Goal: Task Accomplishment & Management: Manage account settings

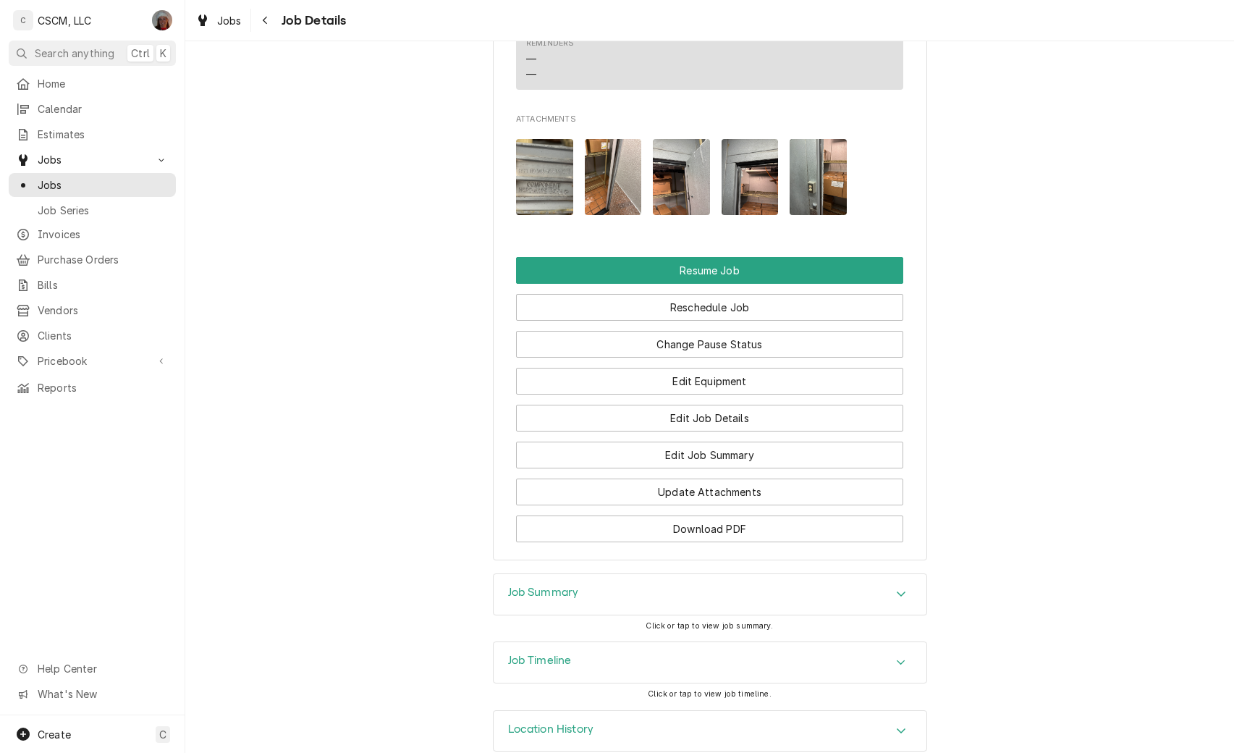
scroll to position [1606, 0]
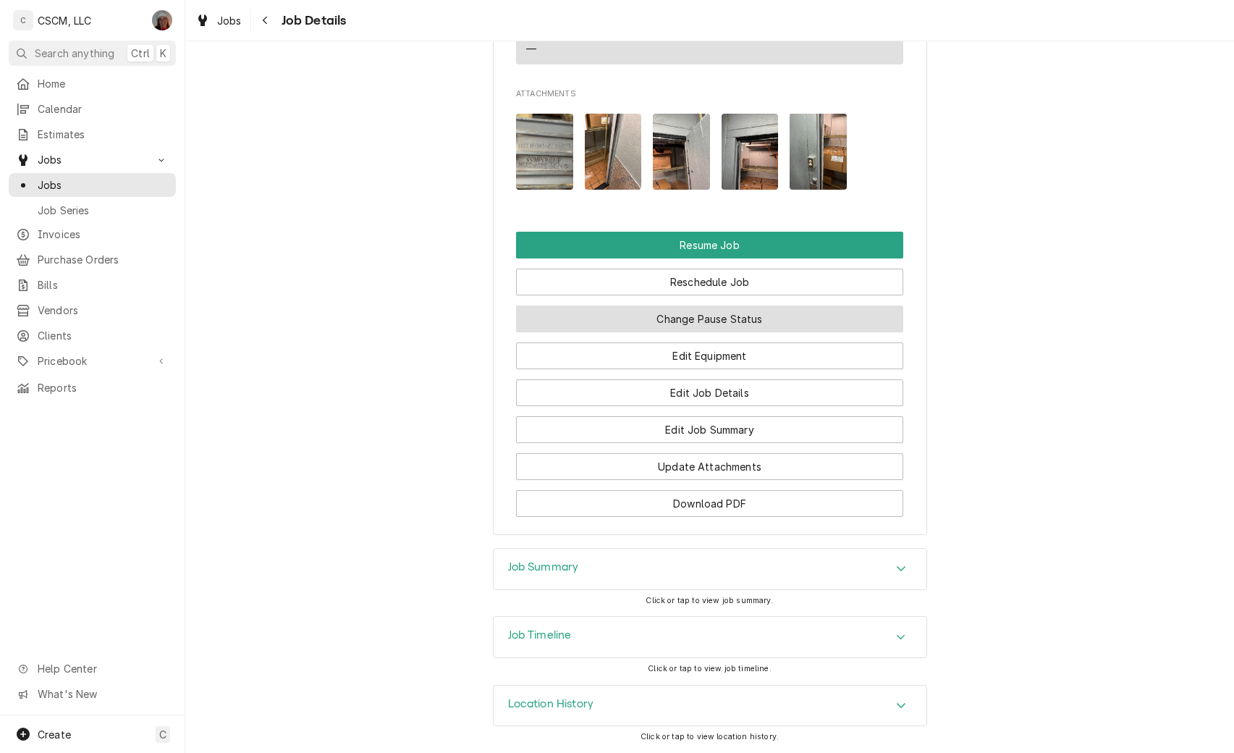
click at [734, 314] on button "Change Pause Status" at bounding box center [709, 318] width 387 height 27
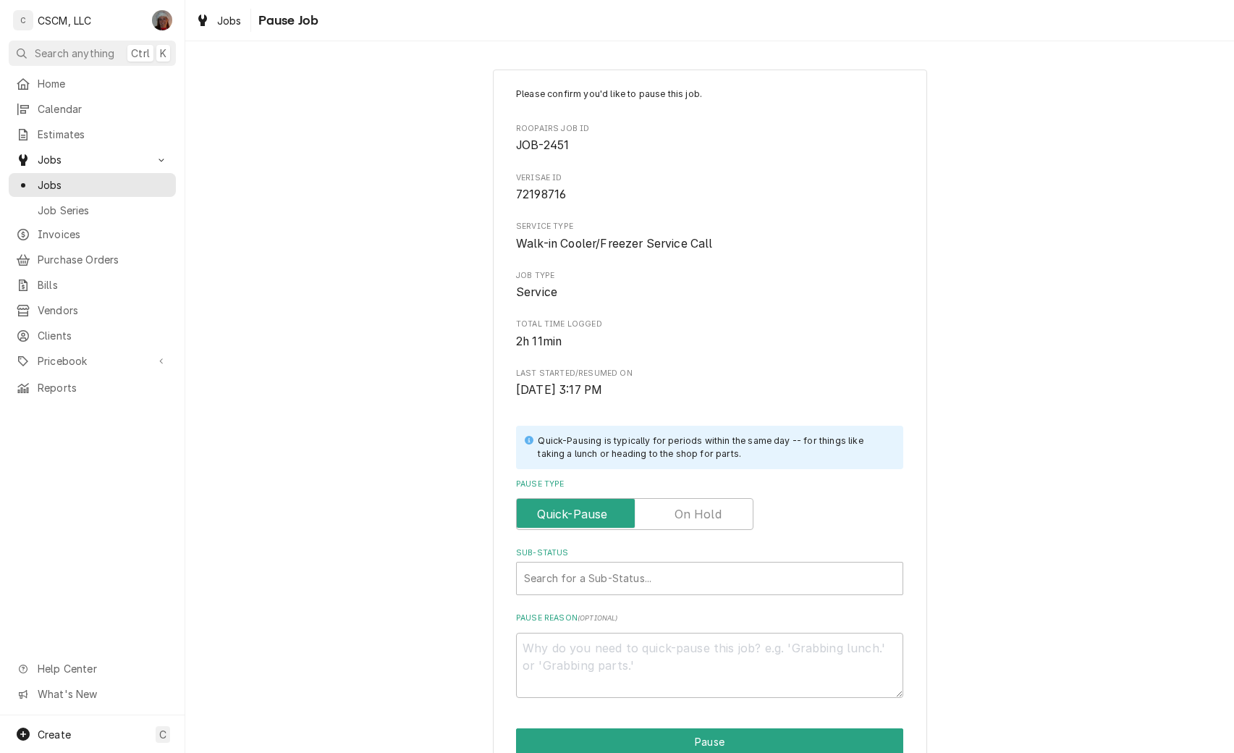
click at [686, 520] on label "Pause Type" at bounding box center [634, 514] width 237 height 32
click at [686, 520] on input "Pause Type" at bounding box center [635, 514] width 224 height 32
checkbox input "true"
type textarea "x"
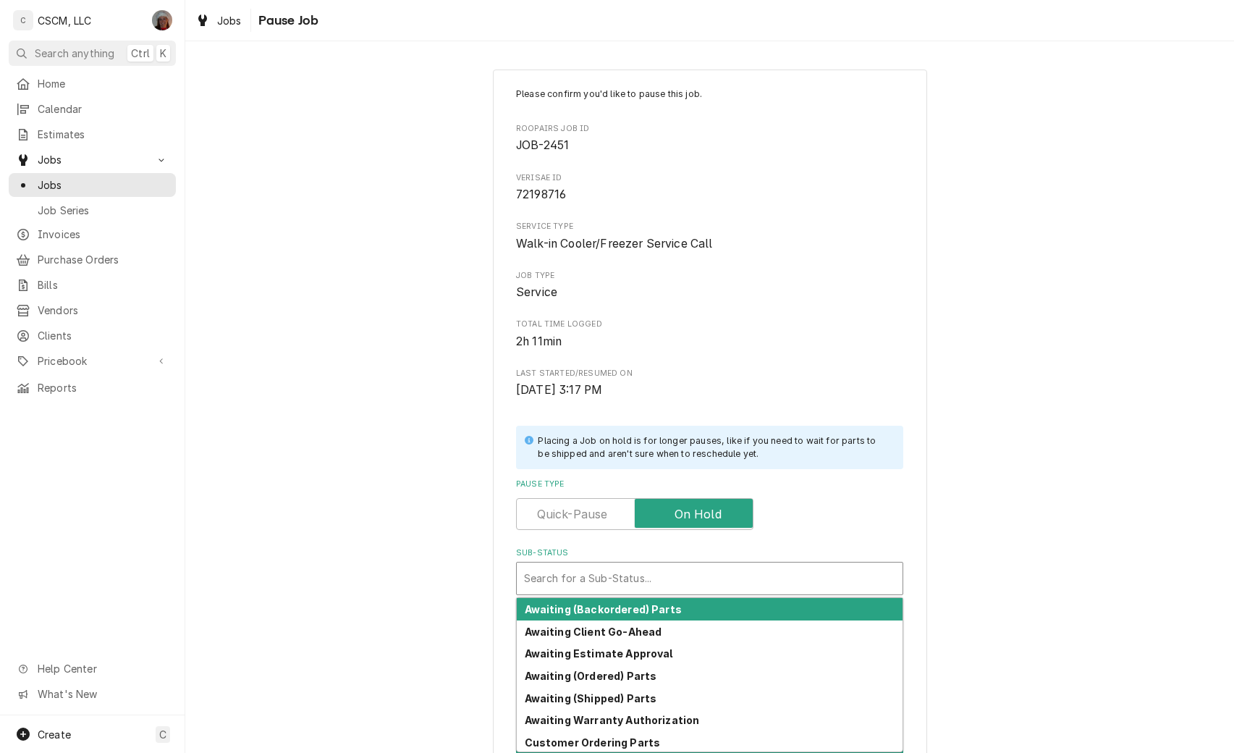
click at [579, 584] on div "Sub-Status" at bounding box center [709, 578] width 371 height 26
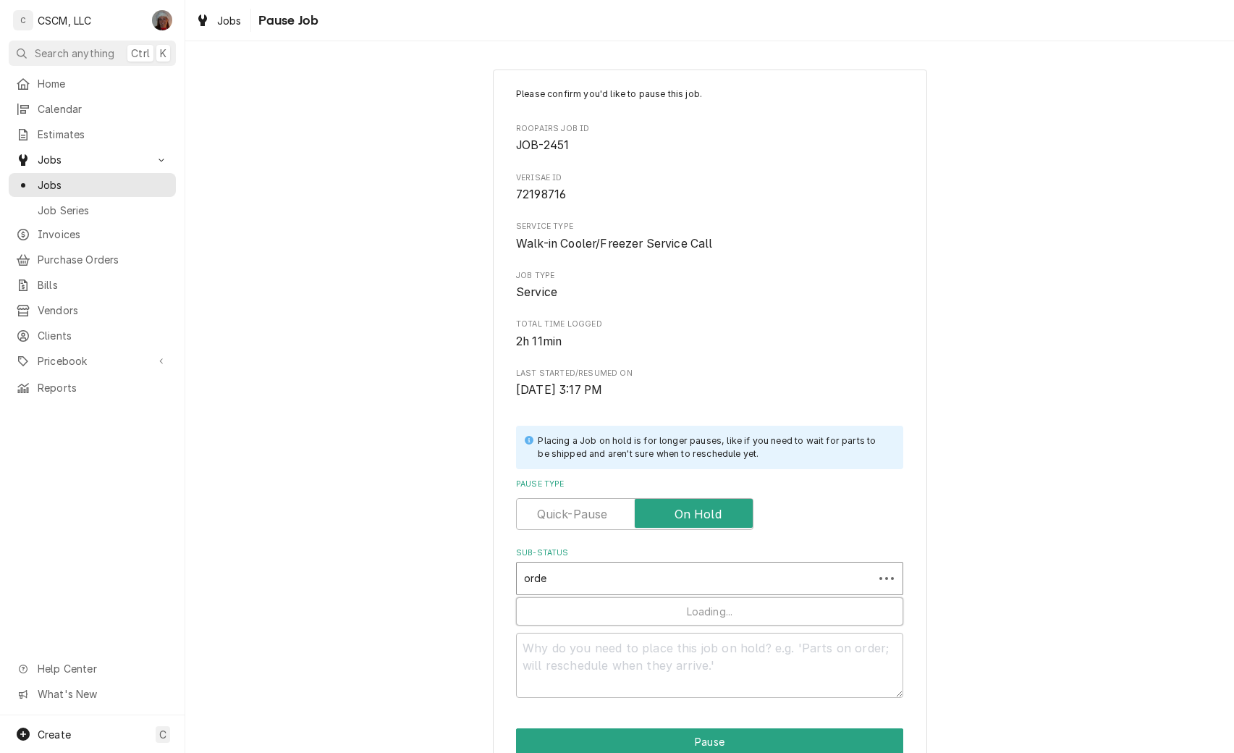
type input "order"
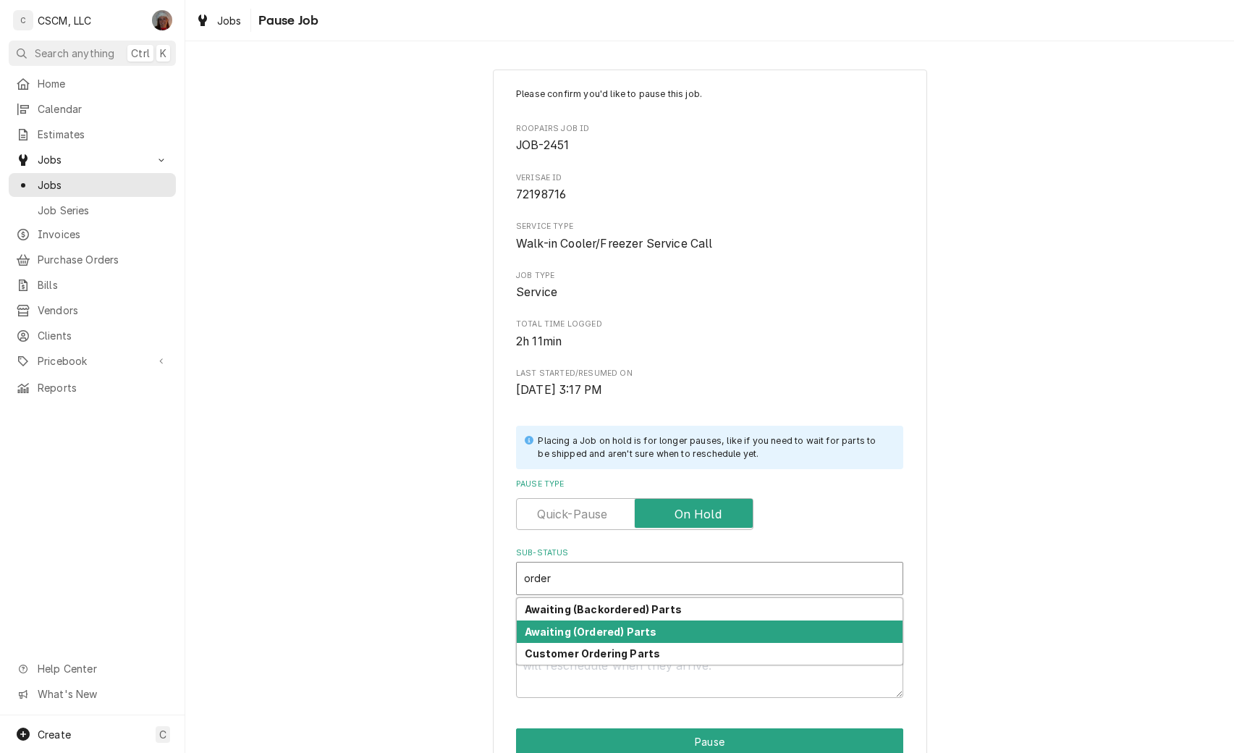
click at [572, 630] on strong "Awaiting (Ordered) Parts" at bounding box center [591, 631] width 132 height 12
type textarea "x"
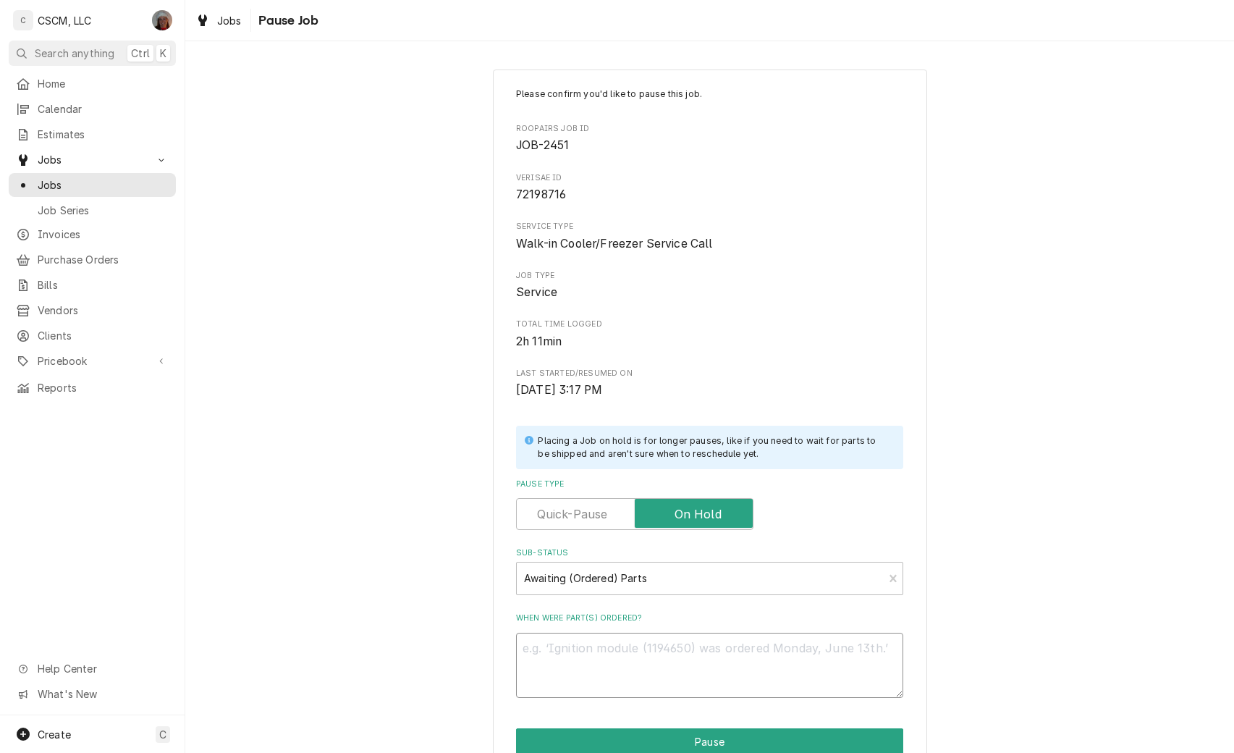
click at [542, 645] on textarea "When were part(s) ordered?" at bounding box center [709, 665] width 387 height 65
type textarea "x"
type textarea "1"
type textarea "x"
type textarea "10"
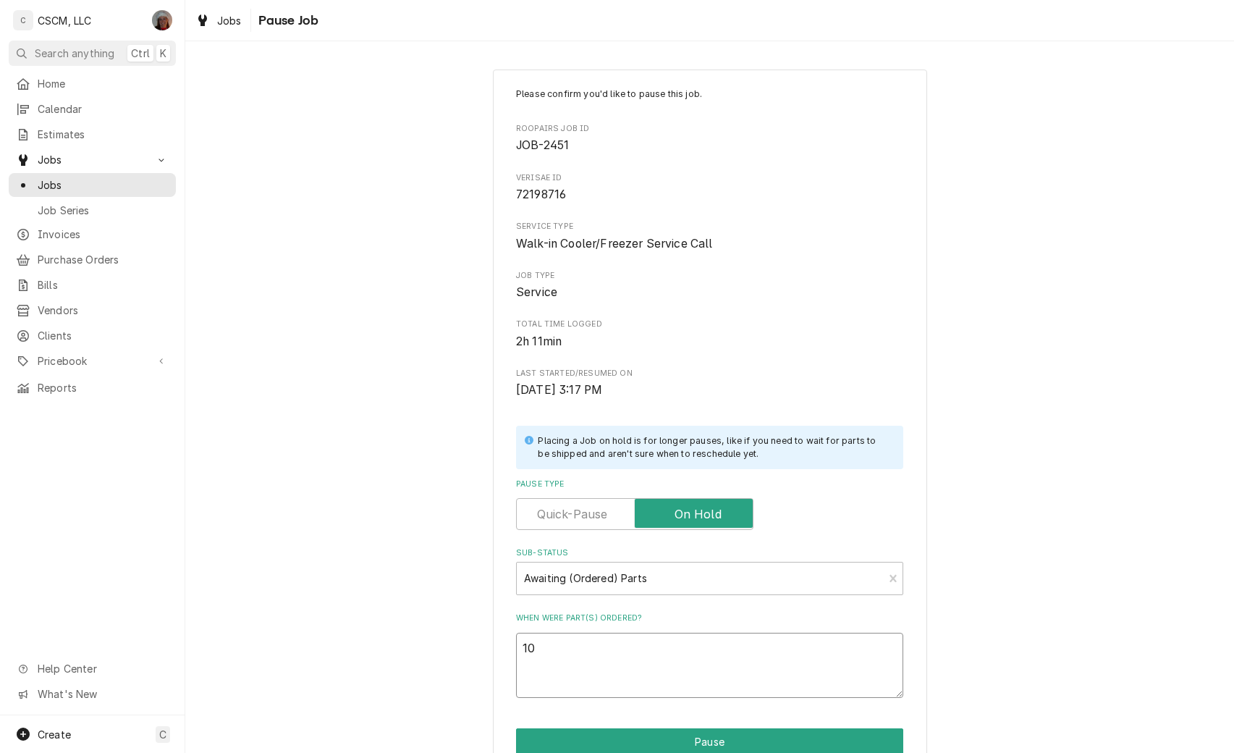
type textarea "x"
type textarea "10/"
type textarea "x"
type textarea "10/1"
type textarea "x"
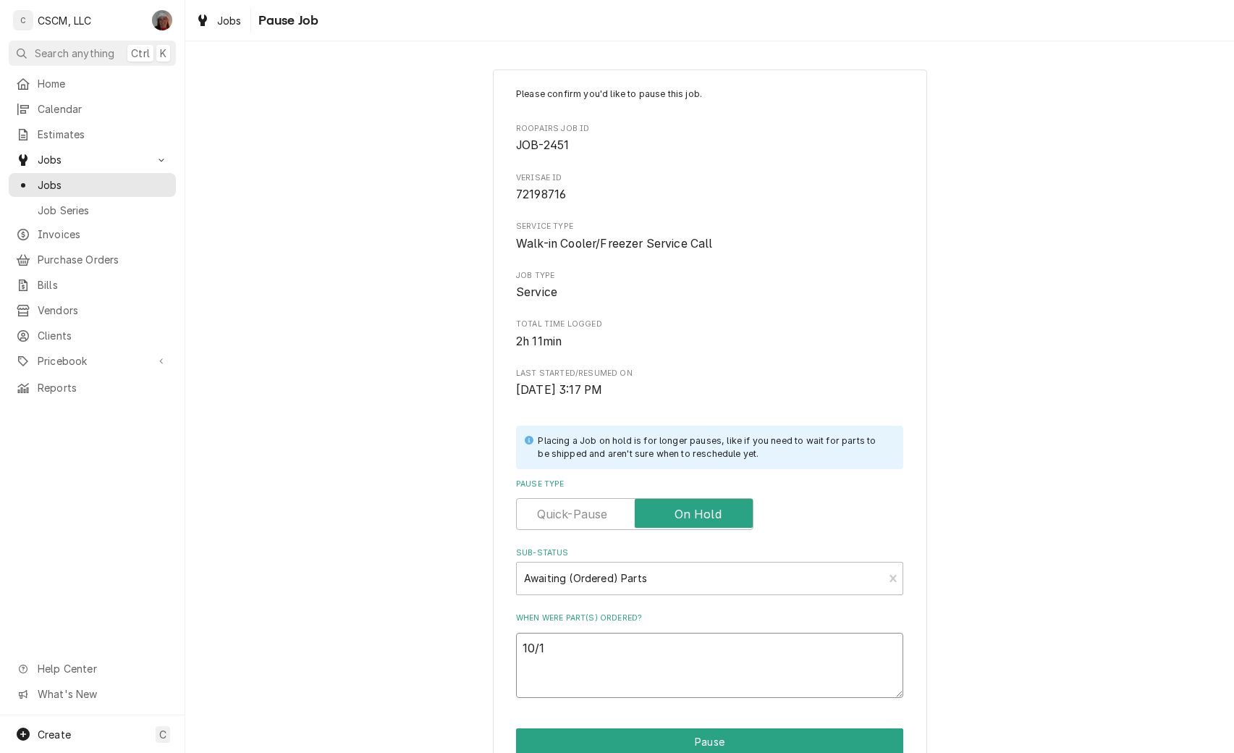
type textarea "10/10"
type textarea "x"
type textarea "10/10"
type textarea "x"
type textarea "10/10"
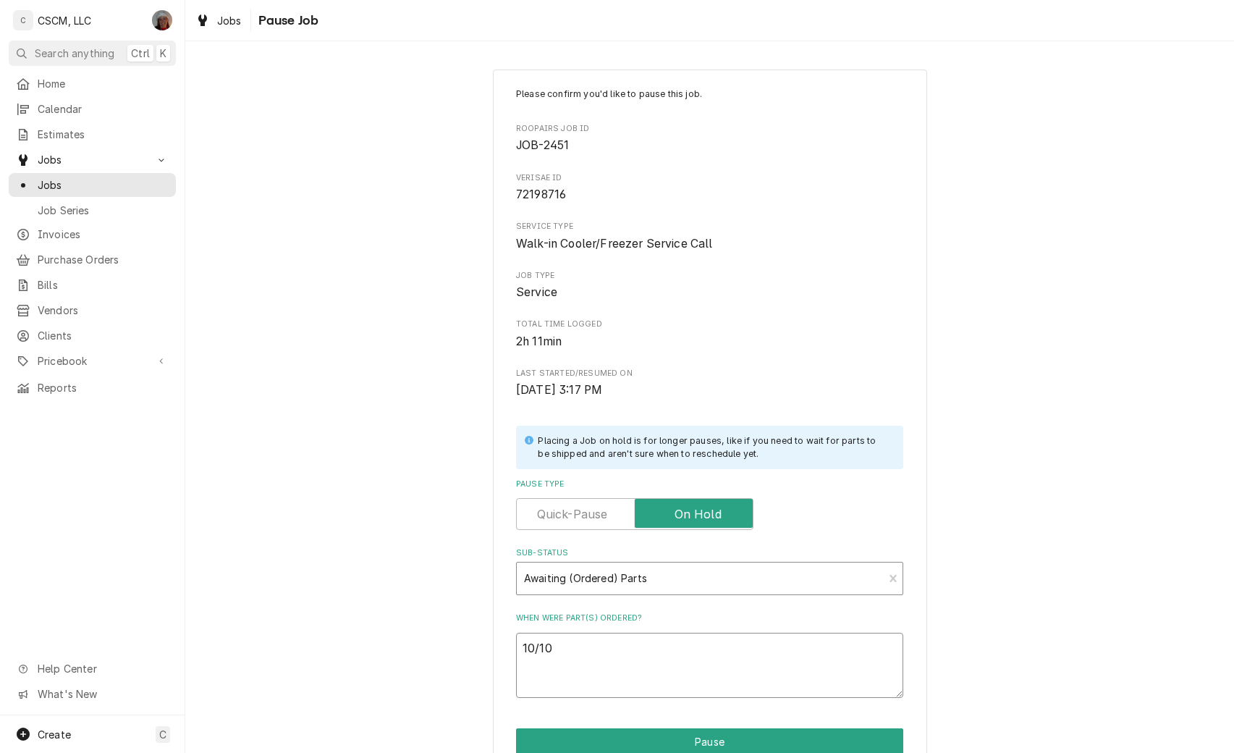
paste textarea "Component Hardware W60-2000 Hinge, Walk In, Satin Chrome, Flush Offset"
type textarea "x"
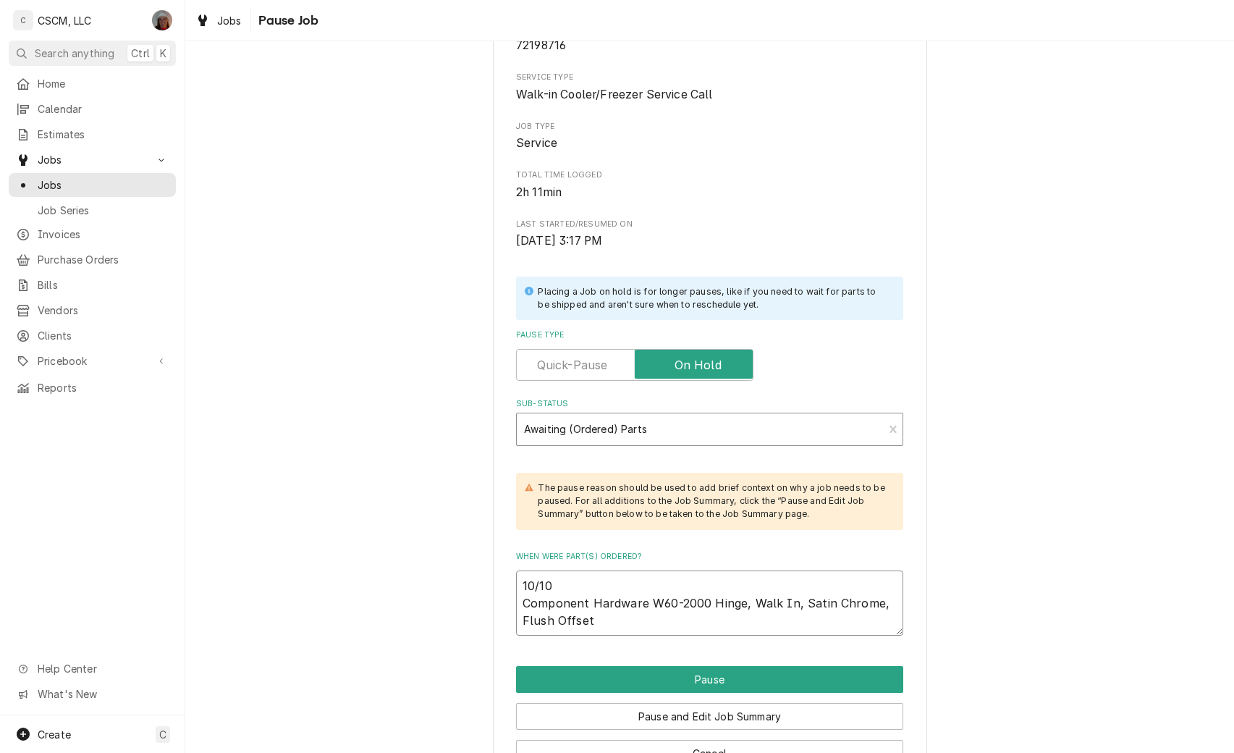
scroll to position [194, 0]
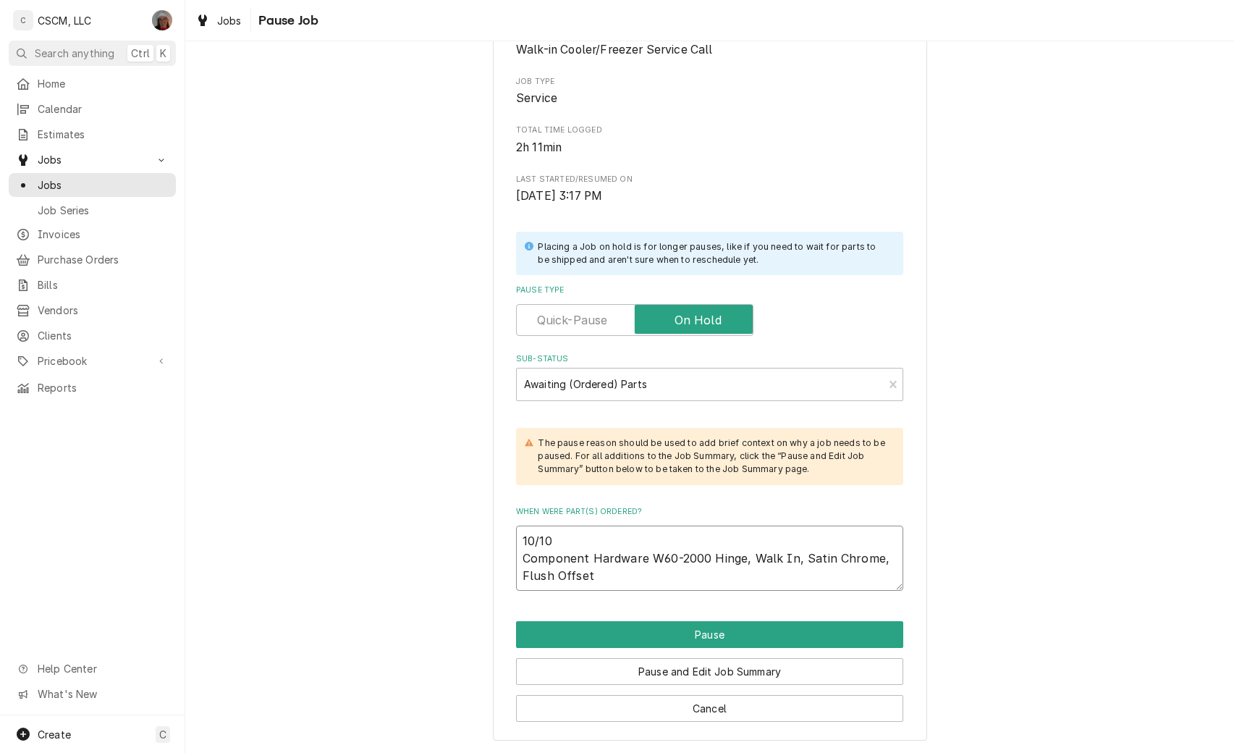
type textarea "10/10 Component Hardware W60-2000 Hinge, Walk In, Satin Chrome, Flush Offset"
type textarea "x"
type textarea "10/10 Component Hardware W60-2000 Hinge, Walk In, Satin Chrome, Flush Offset"
type textarea "x"
type textarea "10/10 Component Hardware W60-2000 Hinge, Walk In, Satin Chrome, Flush Offset"
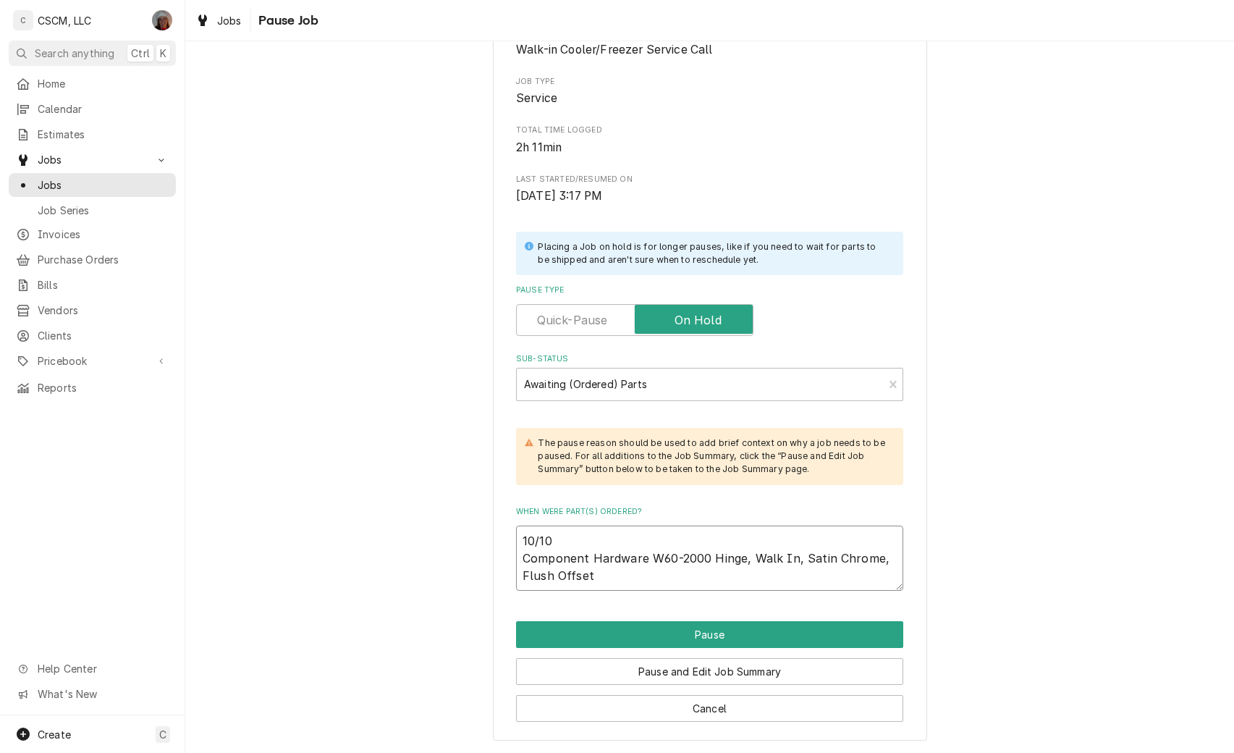
type textarea "x"
type textarea "10/10 Component Hardware W60-2000 Hinge, Walk In, Satin Chrome, Flush Offset )"
type textarea "x"
type textarea "10/10 Component Hardware W60-2000 Hinge, Walk In, Satin Chrome, Flush Offset"
type textarea "x"
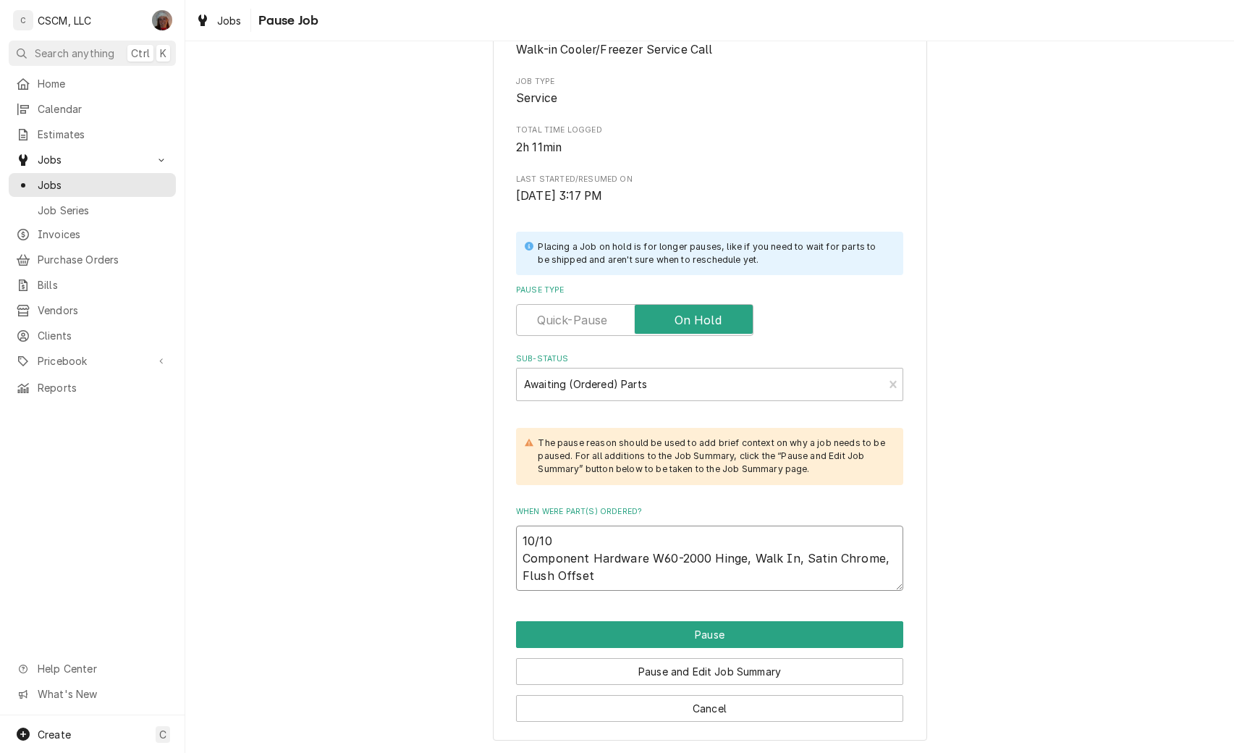
type textarea "10/10 Component Hardware W60-2000 Hinge, Walk In, Satin Chrome, Flush Offset ("
type textarea "x"
type textarea "10/10 Component Hardware W60-2000 Hinge, Walk In, Satin Chrome, Flush Offset (2"
type textarea "x"
type textarea "10/10 Component Hardware W60-2000 Hinge, Walk In, Satin Chrome, Flush Offset (2)"
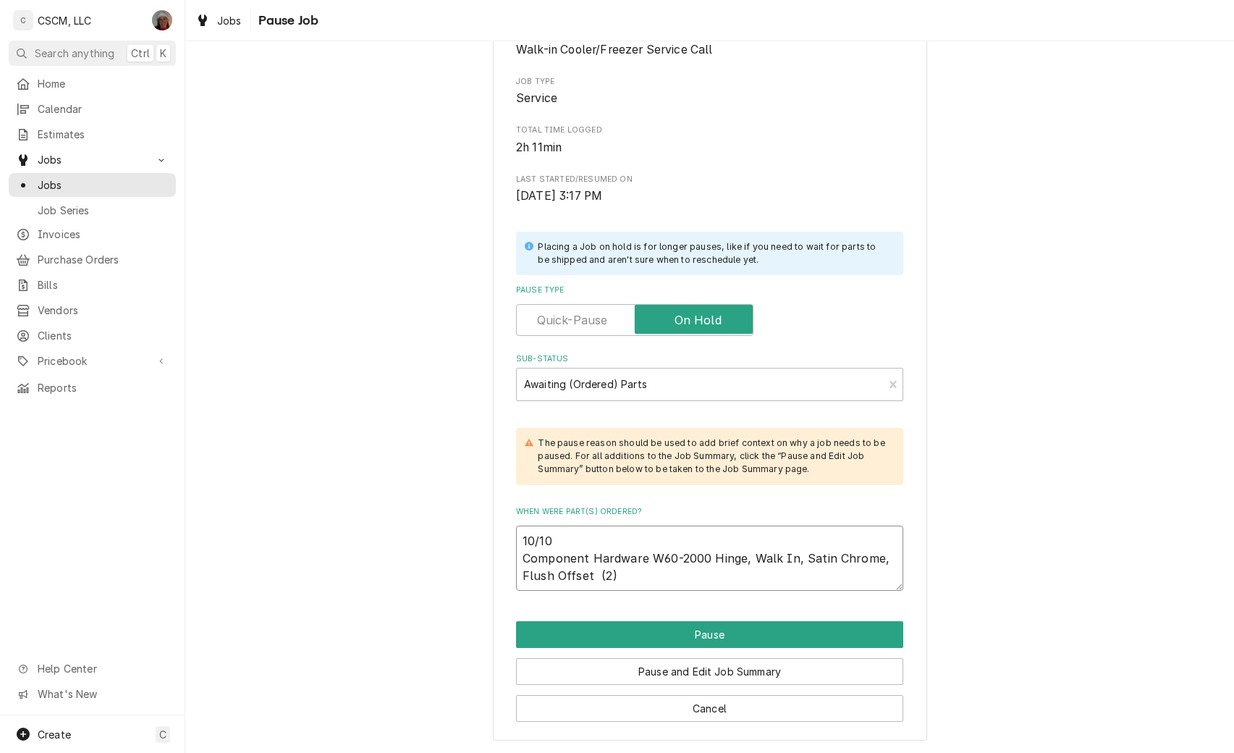
type textarea "x"
type textarea "10/10 Component Hardware W60-2000 Hinge, Walk In, Satin Chrome, Flush Offset (2)"
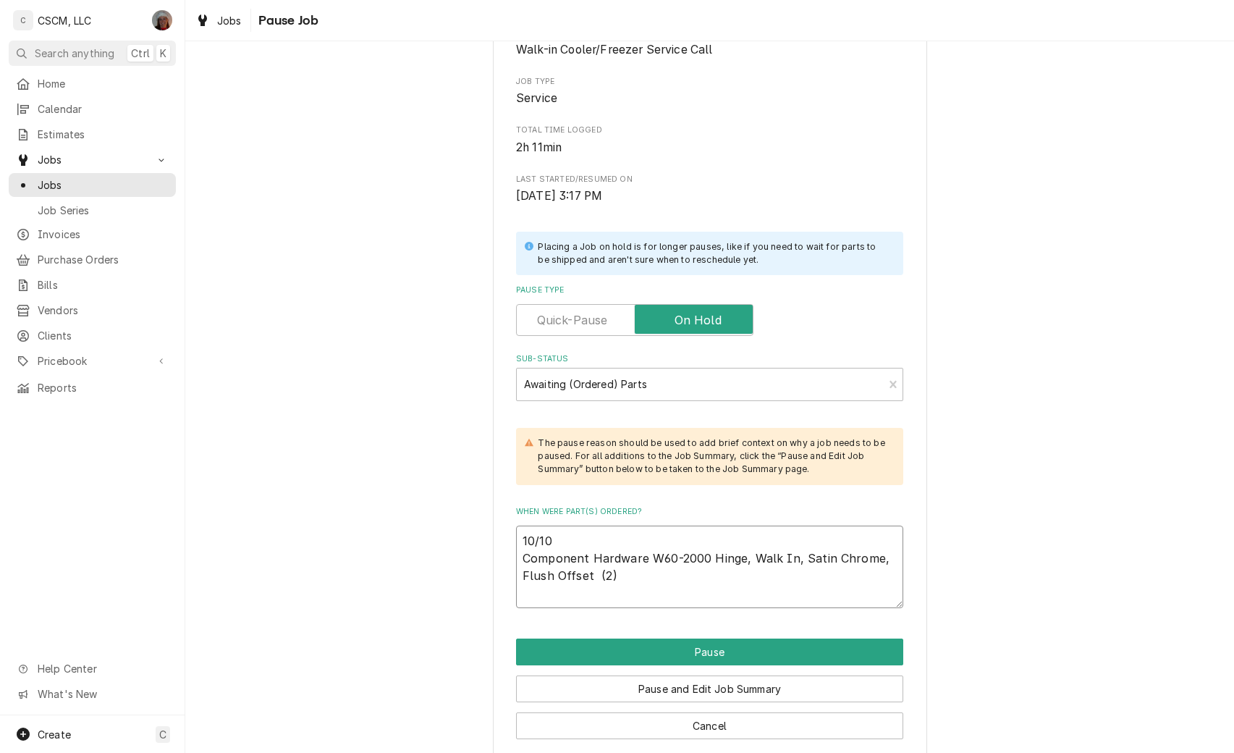
type textarea "x"
type textarea "10/10 Component Hardware W60-2000 Hinge, Walk In, Satin Chrome, Flush Offset (2…"
type textarea "x"
type textarea "10/10 Component Hardware W60-2000 Hinge, Walk In, Satin Chrome, Flush Offset (2…"
type textarea "x"
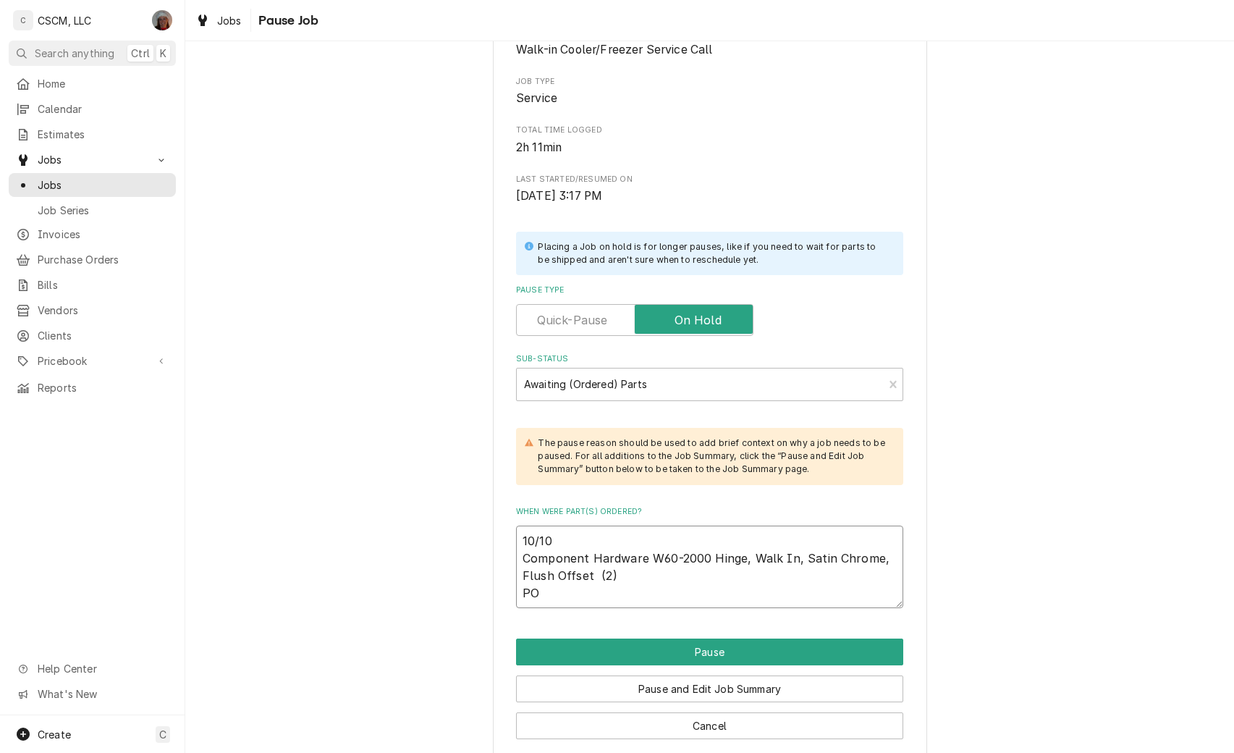
type textarea "10/10 Component Hardware W60-2000 Hinge, Walk In, Satin Chrome, Flush Offset (2…"
type textarea "x"
type textarea "10/10 Component Hardware W60-2000 Hinge, Walk In, Satin Chrome, Flush Offset (2…"
type textarea "x"
type textarea "10/10 Component Hardware W60-2000 Hinge, Walk In, Satin Chrome, Flush Offset (2…"
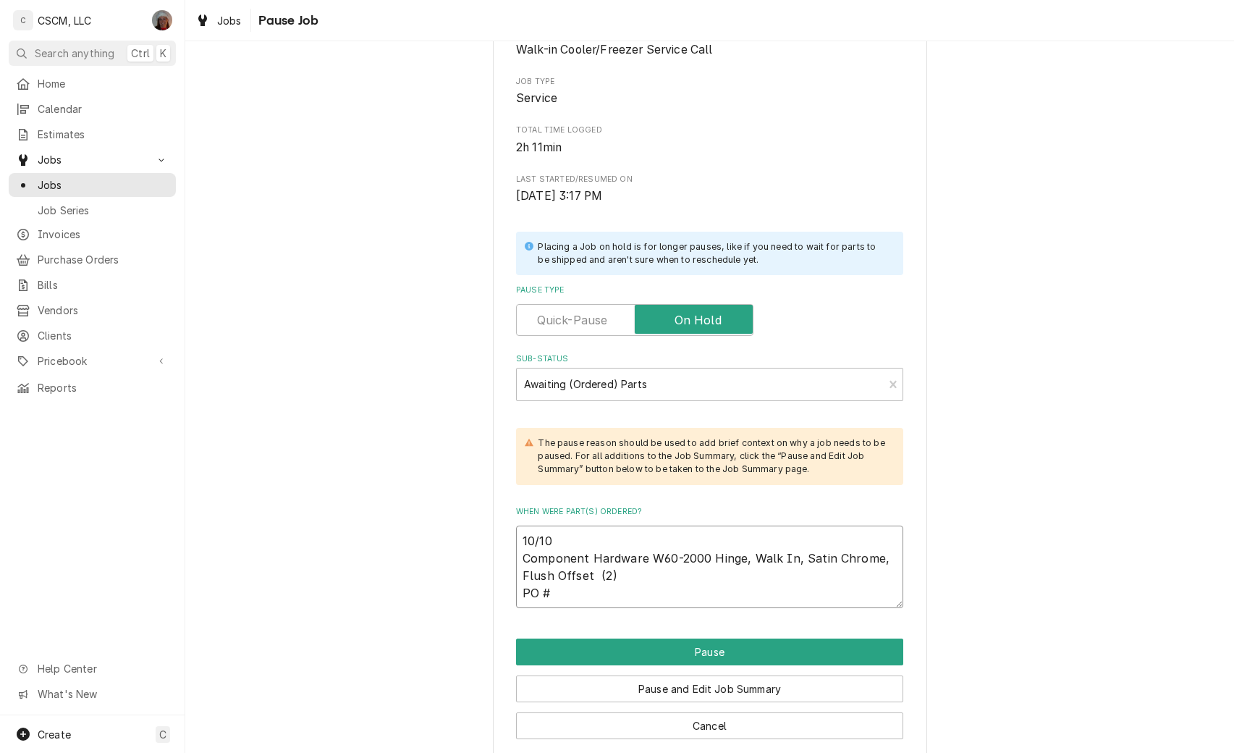
type textarea "x"
type textarea "10/10 Component Hardware W60-2000 Hinge, Walk In, Satin Chrome, Flush Offset (2…"
type textarea "x"
type textarea "10/10 Component Hardware W60-2000 Hinge, Walk In, Satin Chrome, Flush Offset (2…"
type textarea "x"
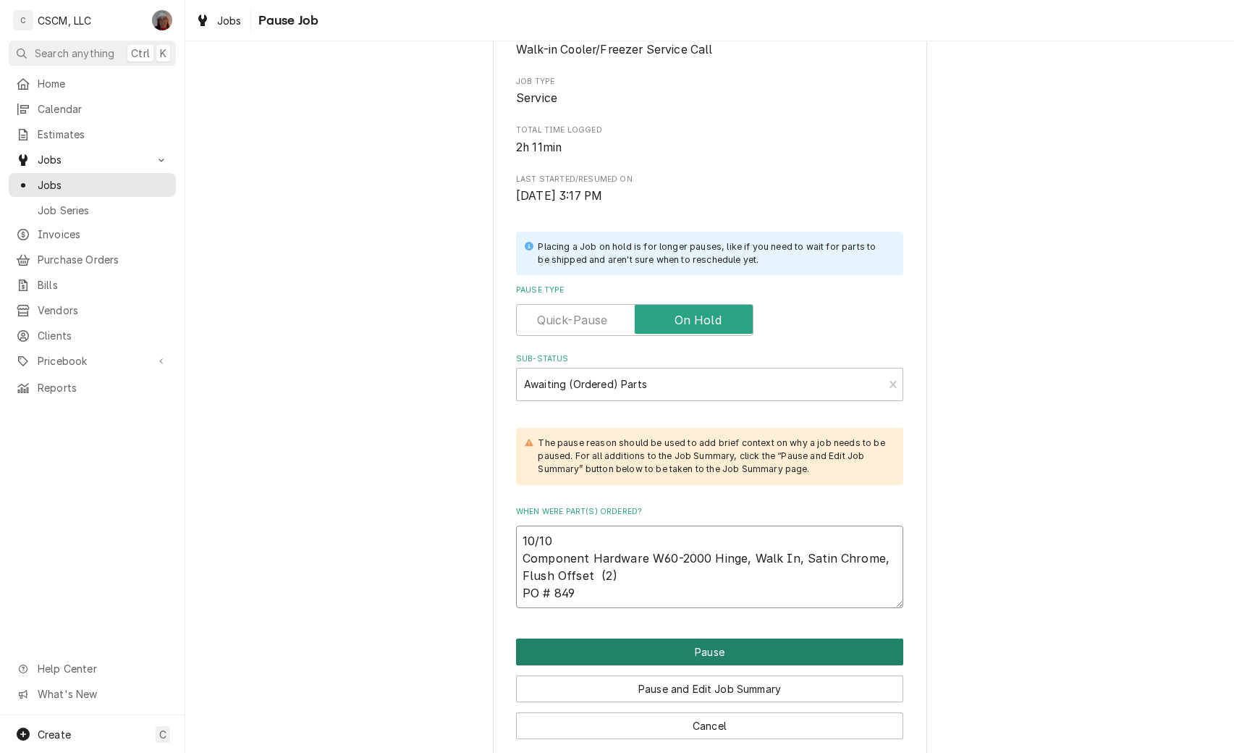
type textarea "10/10 Component Hardware W60-2000 Hinge, Walk In, Satin Chrome, Flush Offset (2…"
click at [707, 649] on button "Pause" at bounding box center [709, 651] width 387 height 27
type textarea "x"
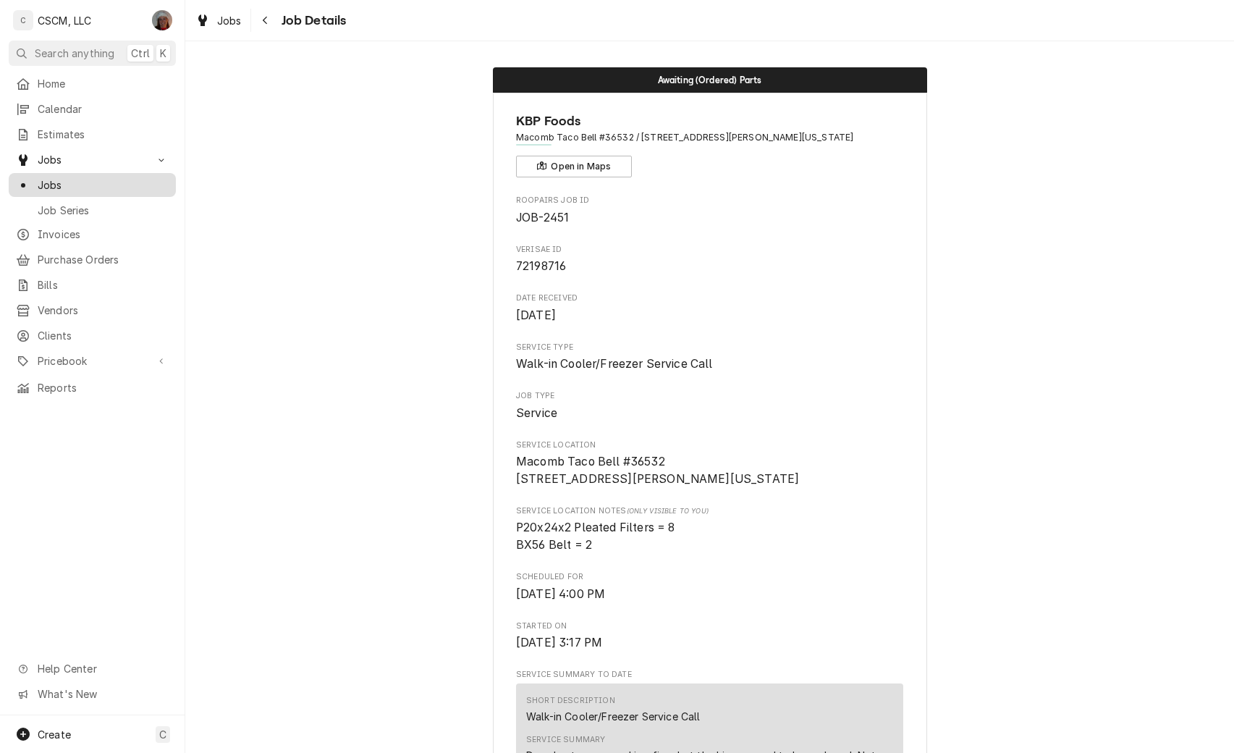
click at [72, 180] on span "Jobs" at bounding box center [103, 184] width 131 height 15
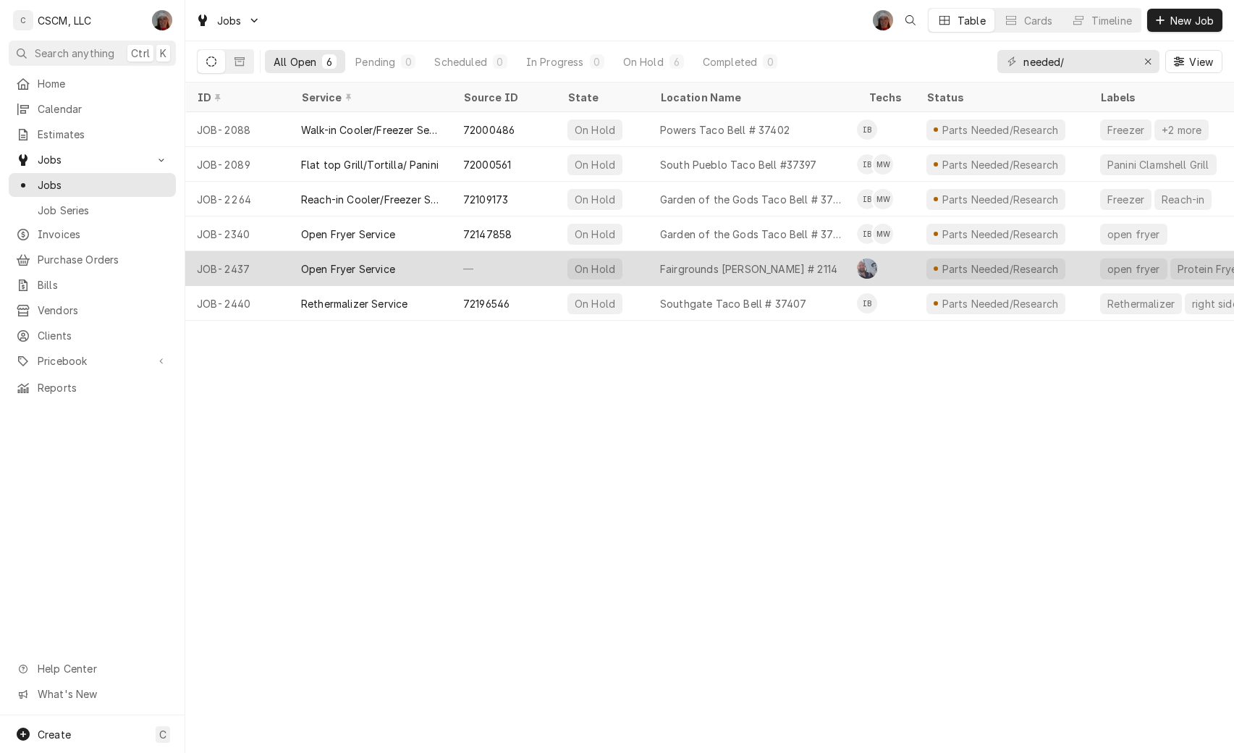
click at [415, 265] on div "Open Fryer Service" at bounding box center [371, 268] width 162 height 35
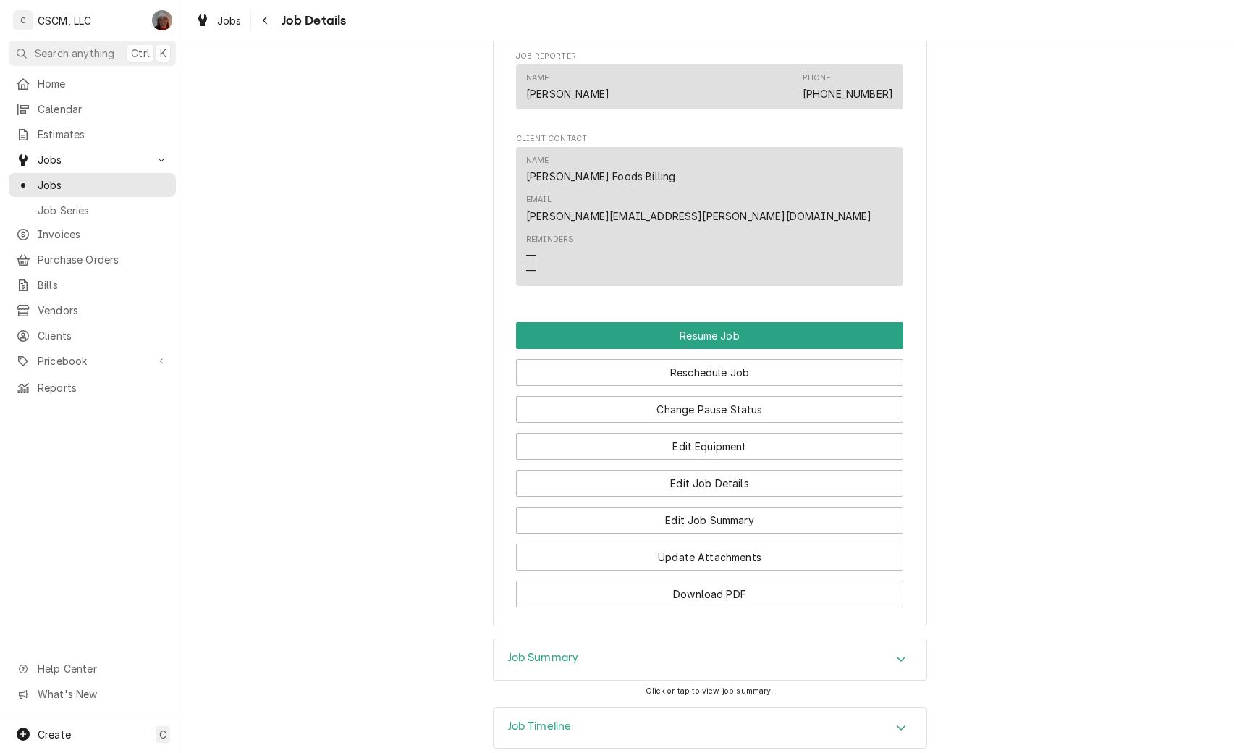
scroll to position [1151, 0]
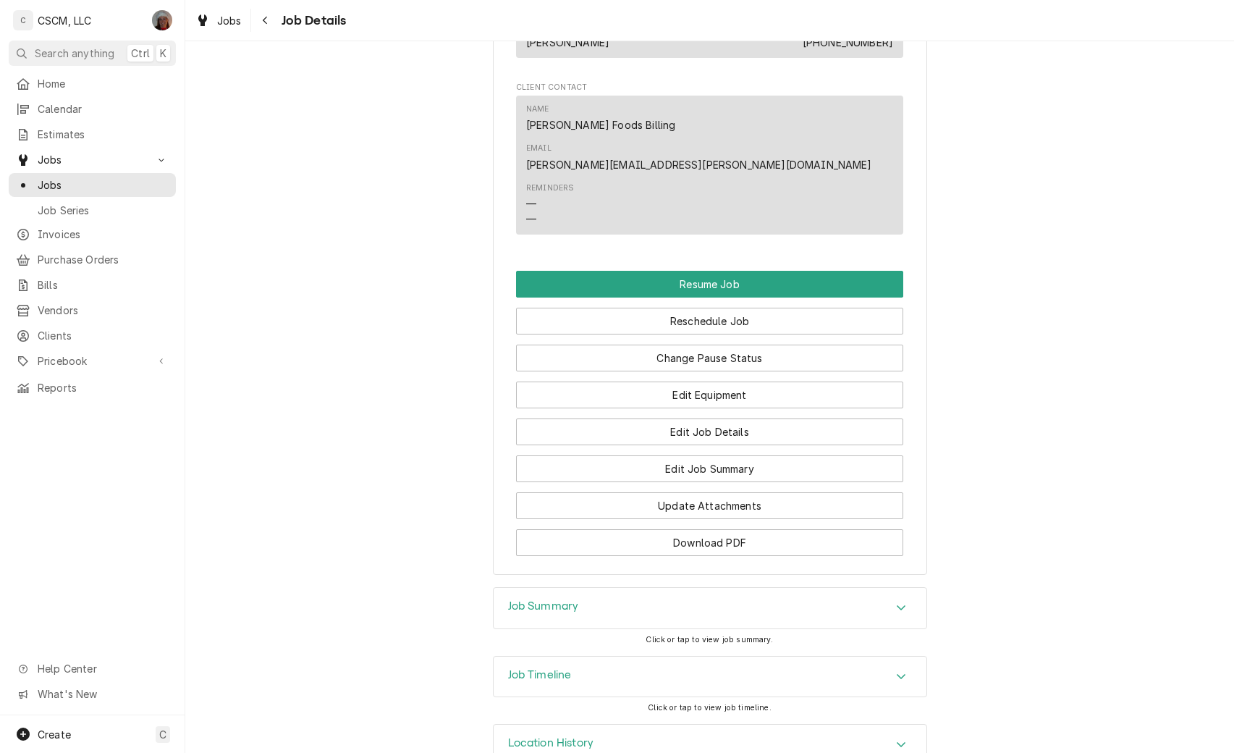
click at [896, 738] on icon "Accordion Header" at bounding box center [901, 744] width 10 height 12
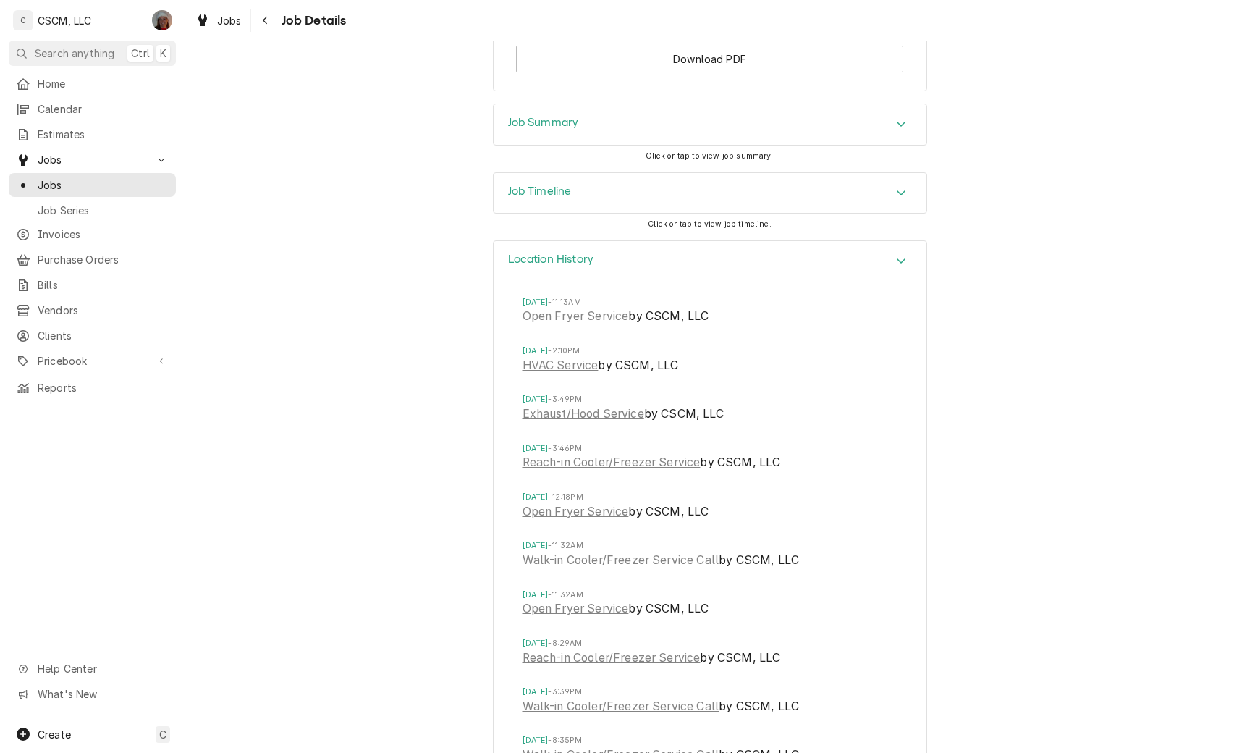
scroll to position [1731, 0]
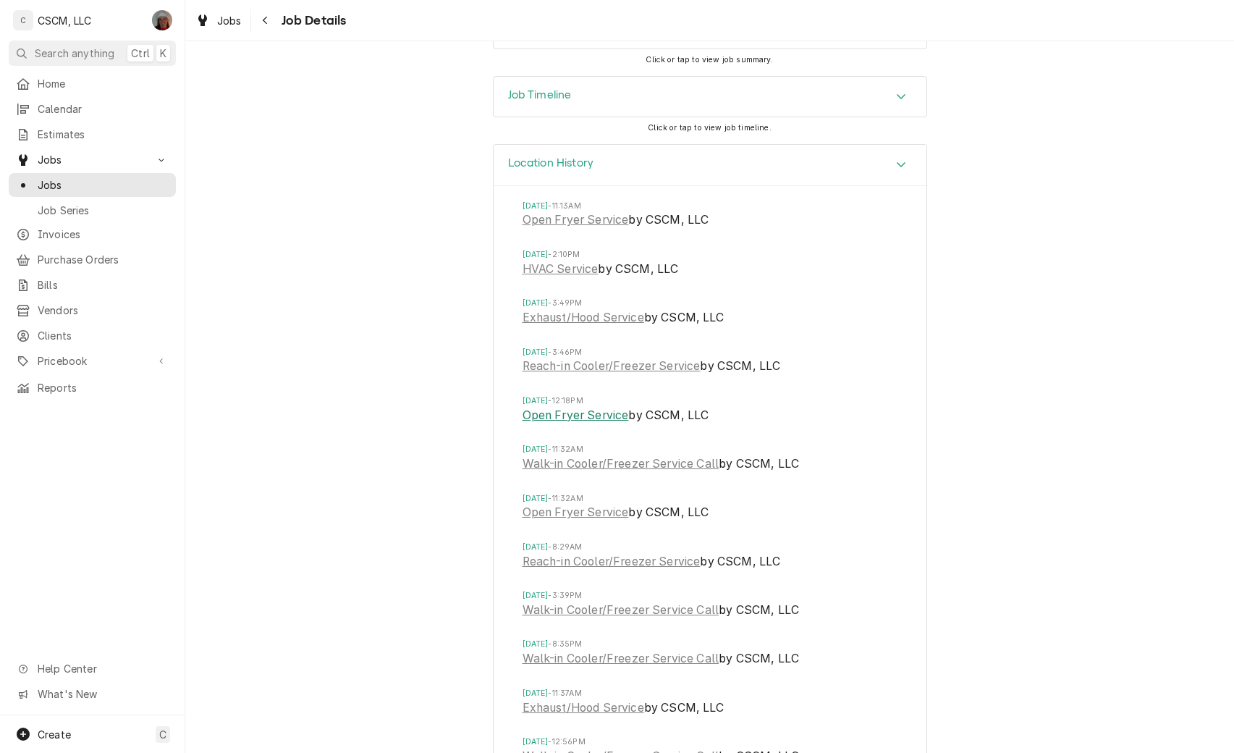
click at [569, 407] on link "Open Fryer Service" at bounding box center [576, 415] width 106 height 17
click at [565, 504] on link "Open Fryer Service" at bounding box center [576, 512] width 106 height 17
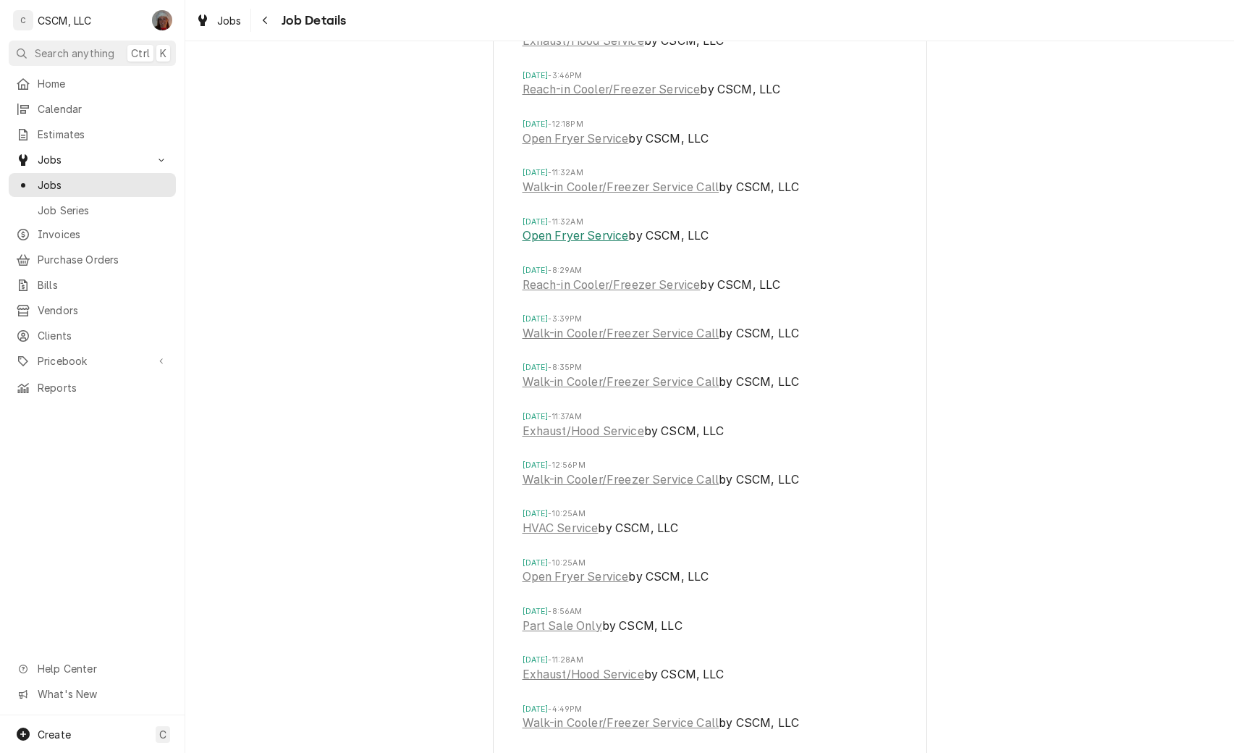
scroll to position [2010, 0]
click at [553, 565] on link "Open Fryer Service" at bounding box center [576, 573] width 106 height 17
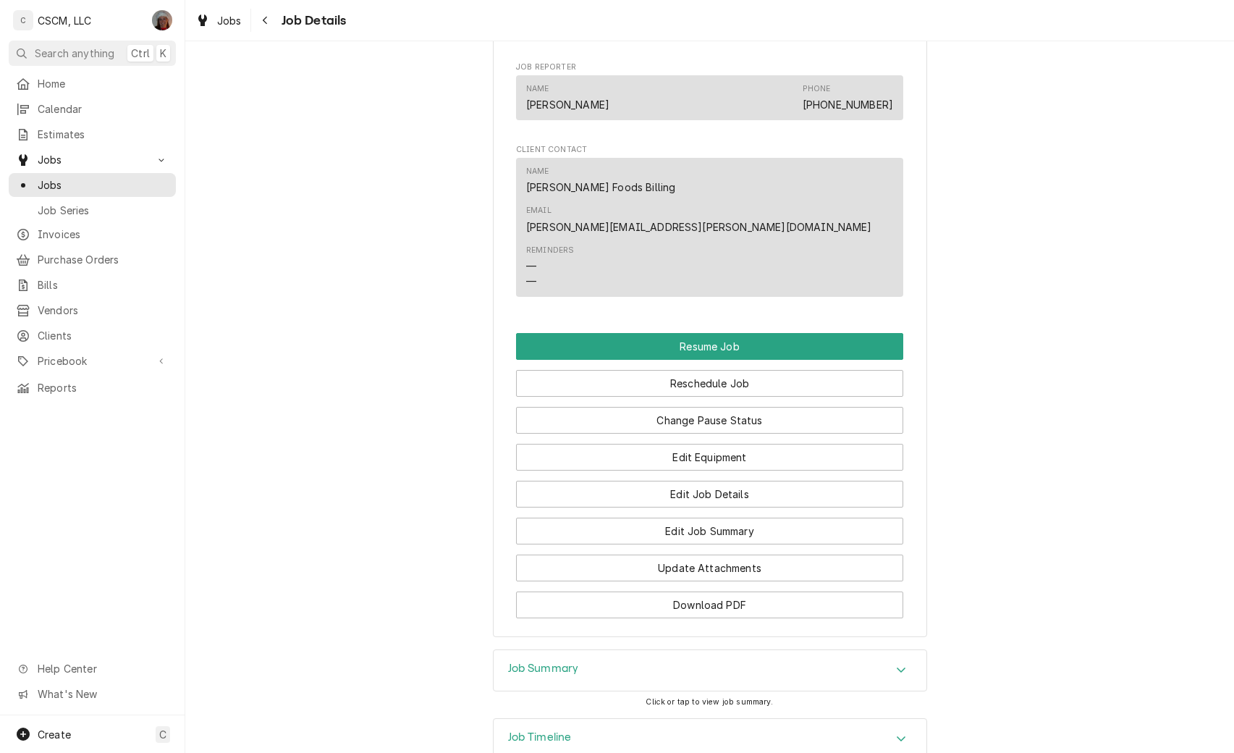
scroll to position [1213, 0]
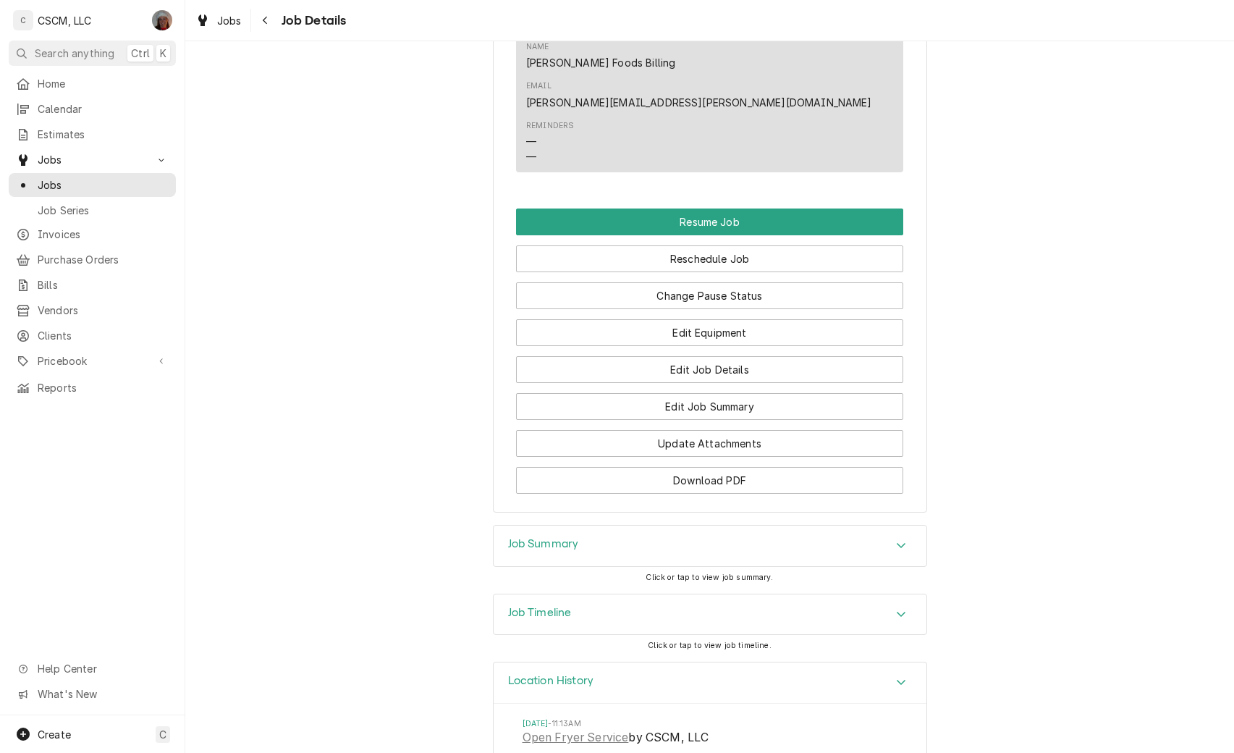
click at [897, 680] on icon "Accordion Header" at bounding box center [901, 682] width 9 height 5
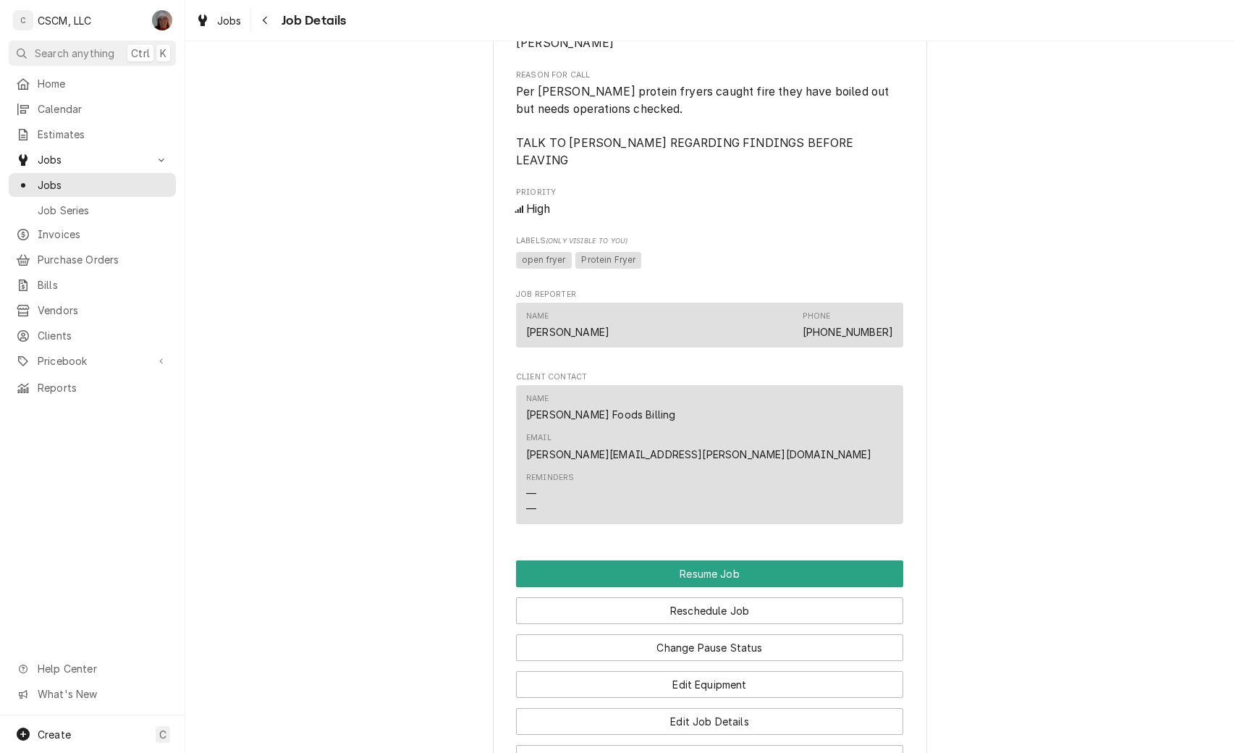
scroll to position [946, 0]
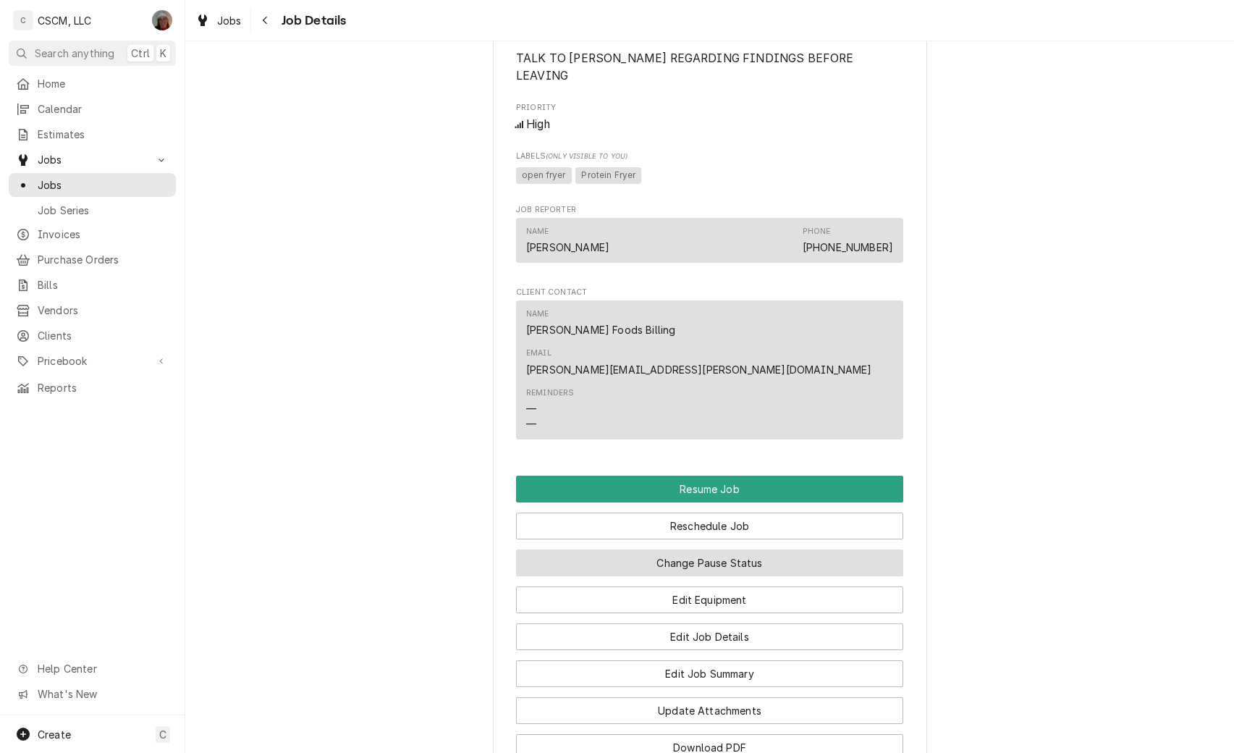
click at [672, 549] on button "Change Pause Status" at bounding box center [709, 562] width 387 height 27
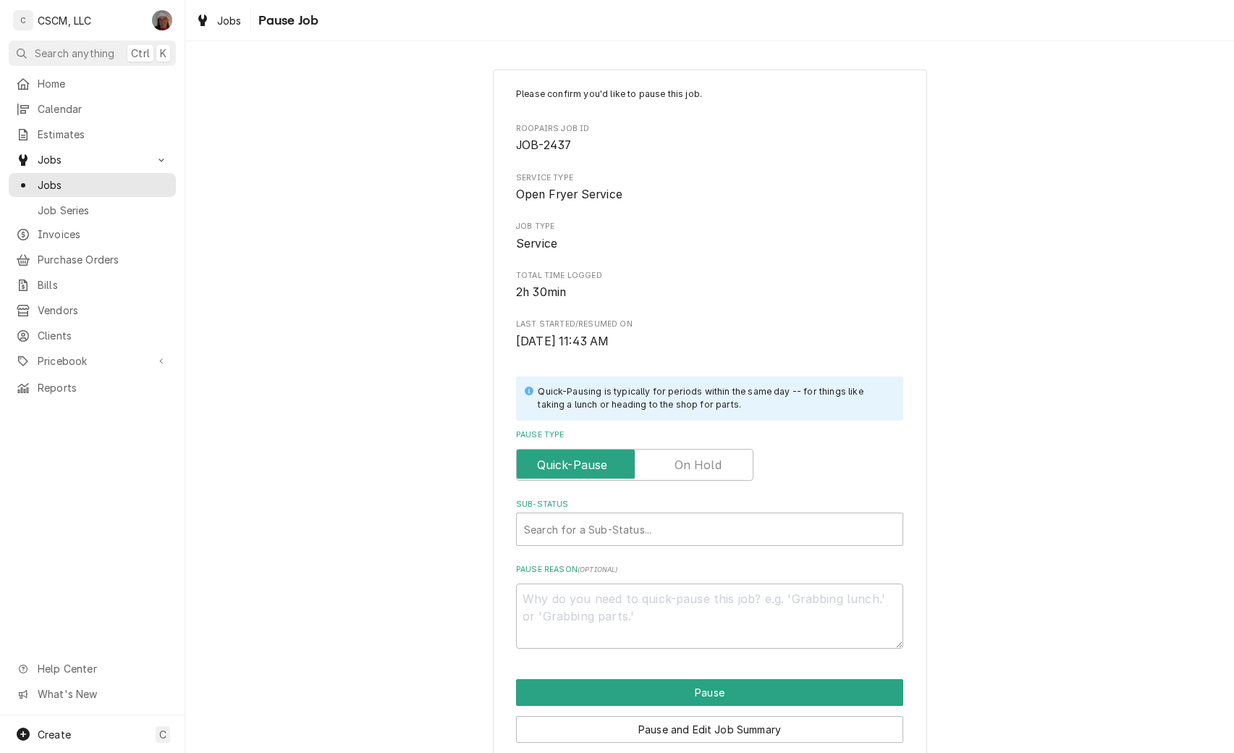
click at [704, 463] on label "Pause Type" at bounding box center [634, 465] width 237 height 32
click at [704, 463] on input "Pause Type" at bounding box center [635, 465] width 224 height 32
checkbox input "true"
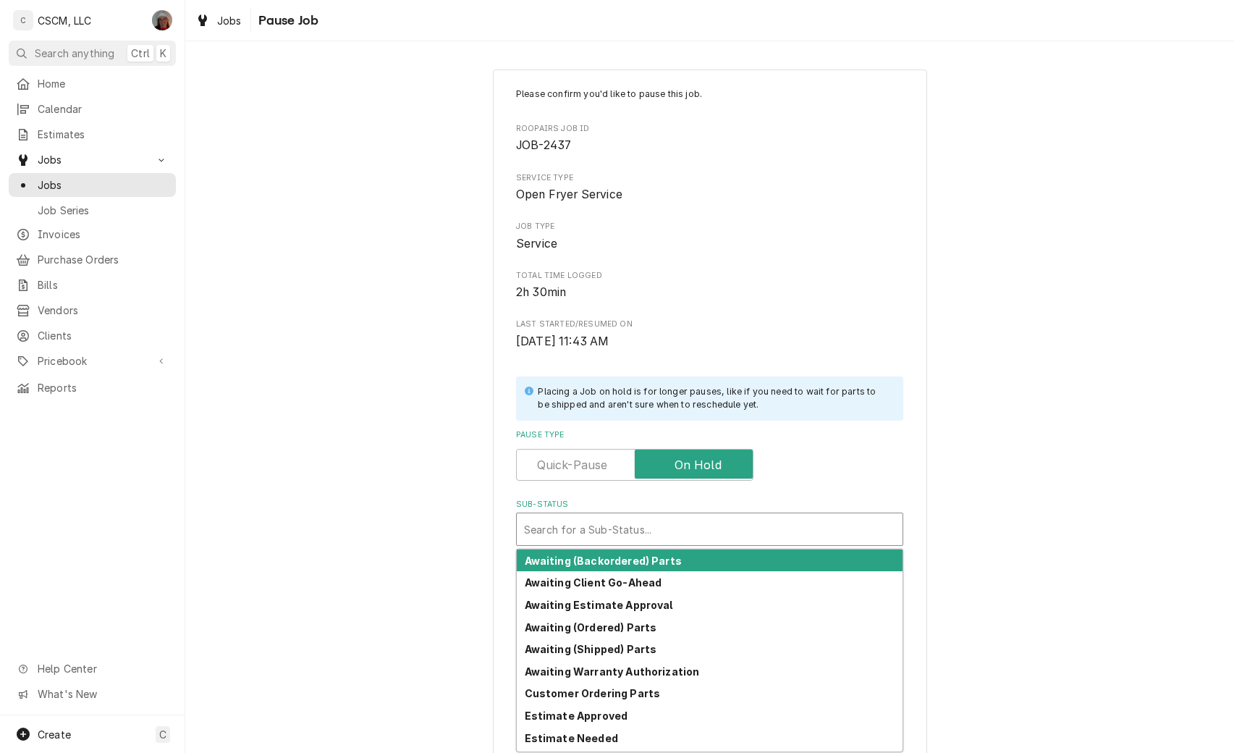
click at [563, 526] on div "Sub-Status" at bounding box center [709, 529] width 371 height 26
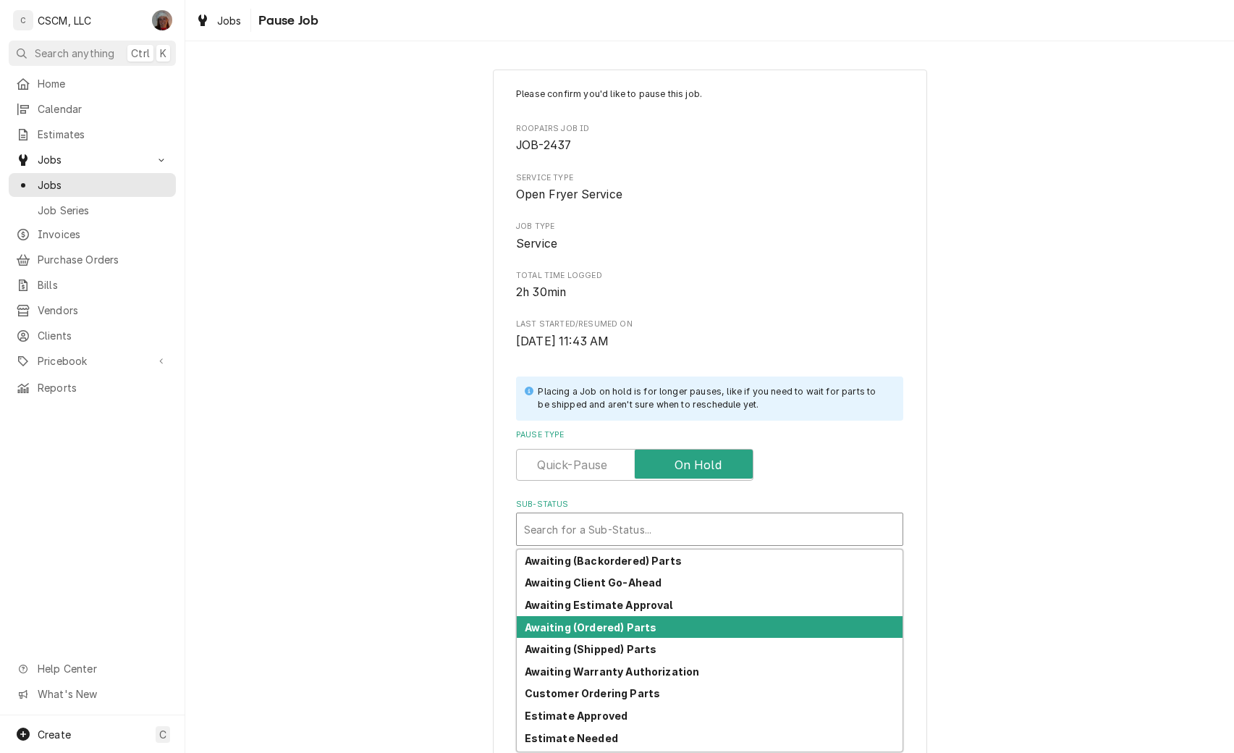
click at [574, 624] on strong "Awaiting (Ordered) Parts" at bounding box center [591, 627] width 132 height 12
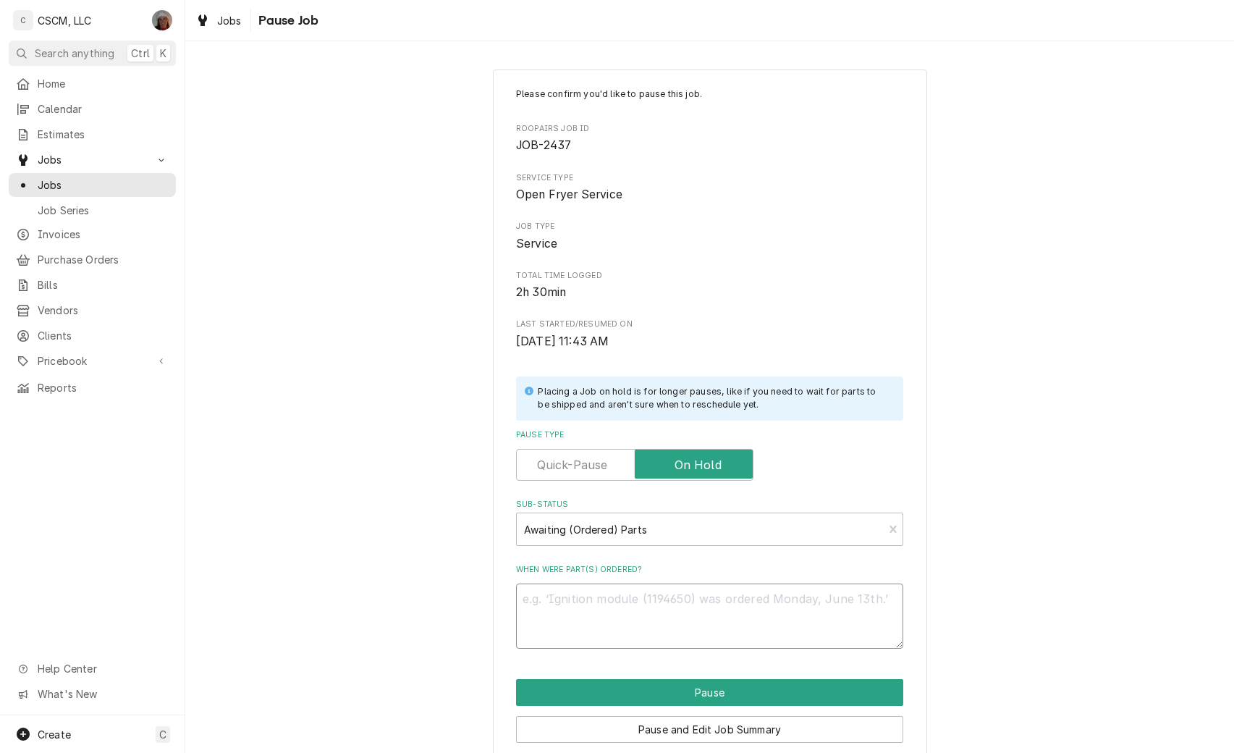
click at [531, 625] on textarea "When were part(s) ordered?" at bounding box center [709, 615] width 387 height 65
type textarea "x"
type textarea "1"
type textarea "x"
type textarea "10"
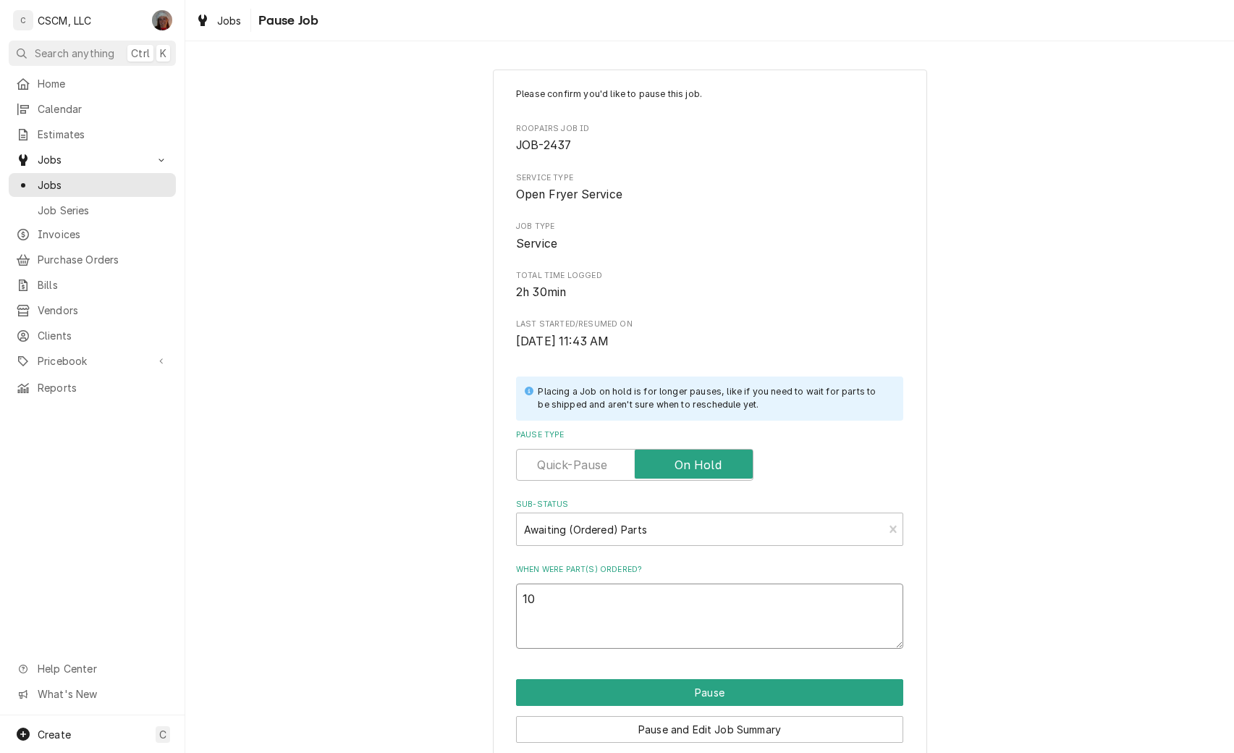
type textarea "x"
type textarea "10/"
type textarea "x"
type textarea "10/10"
type textarea "x"
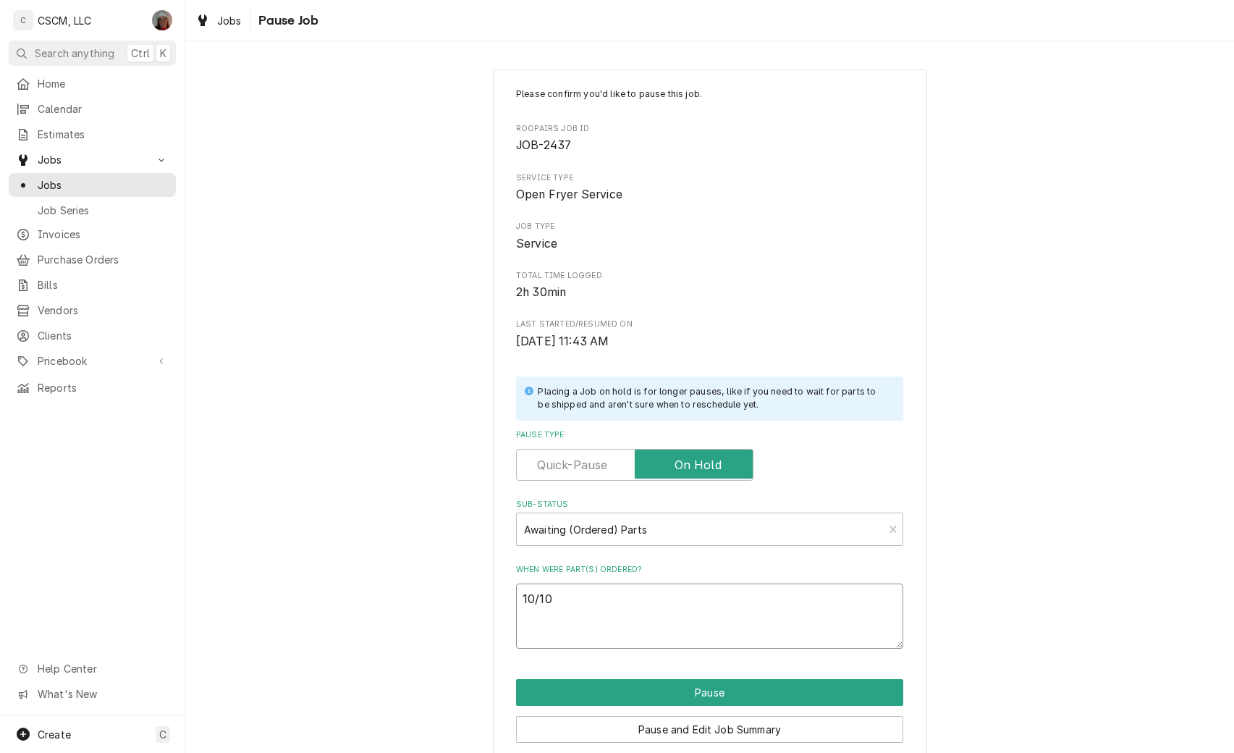
type textarea "10/10"
paste textarea "Henny Penny 76264 Handle, Pivot Drain"
type textarea "x"
type textarea "10/10 Henny Penny 76264 Handle, Pivot Drain"
type textarea "x"
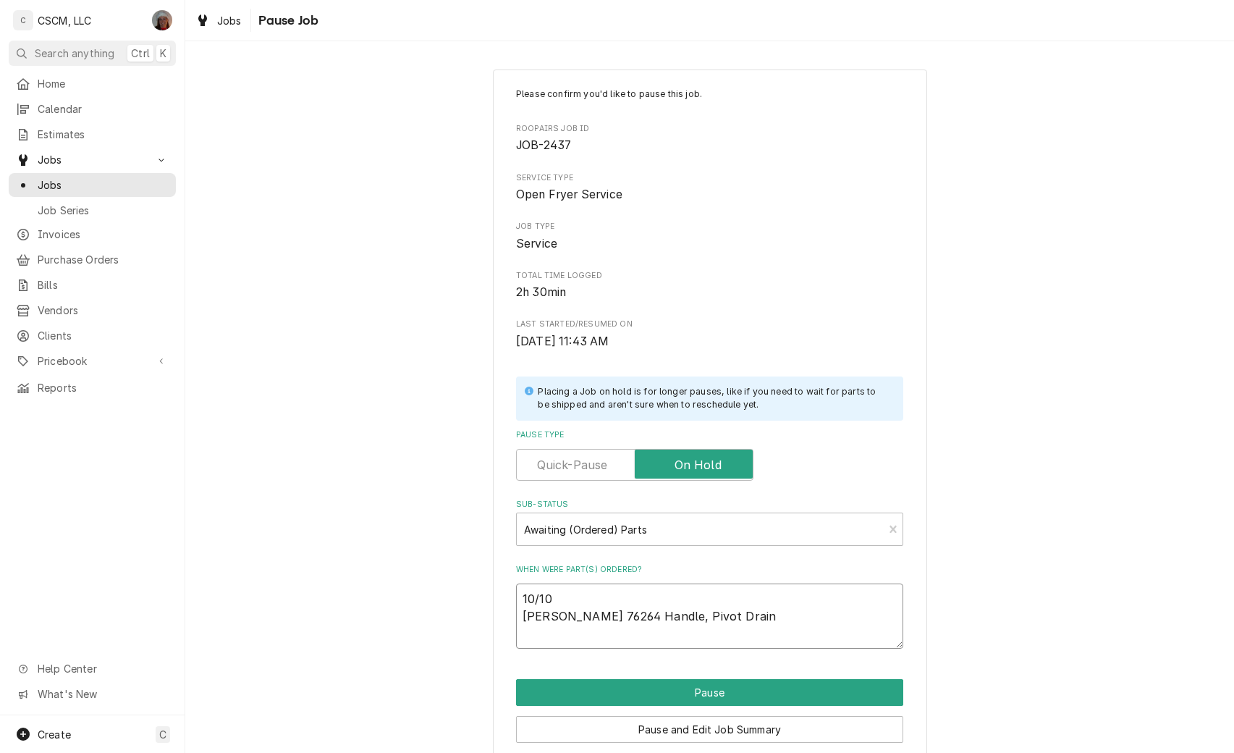
type textarea "10/10 Henny Penny 76264 Handle, Pivot Drain"
type textarea "x"
type textarea "10/10 Henny Penny 76264 Handle, Pivot Drain P"
type textarea "x"
type textarea "10/10 Henny Penny 76264 Handle, Pivot Drain PO"
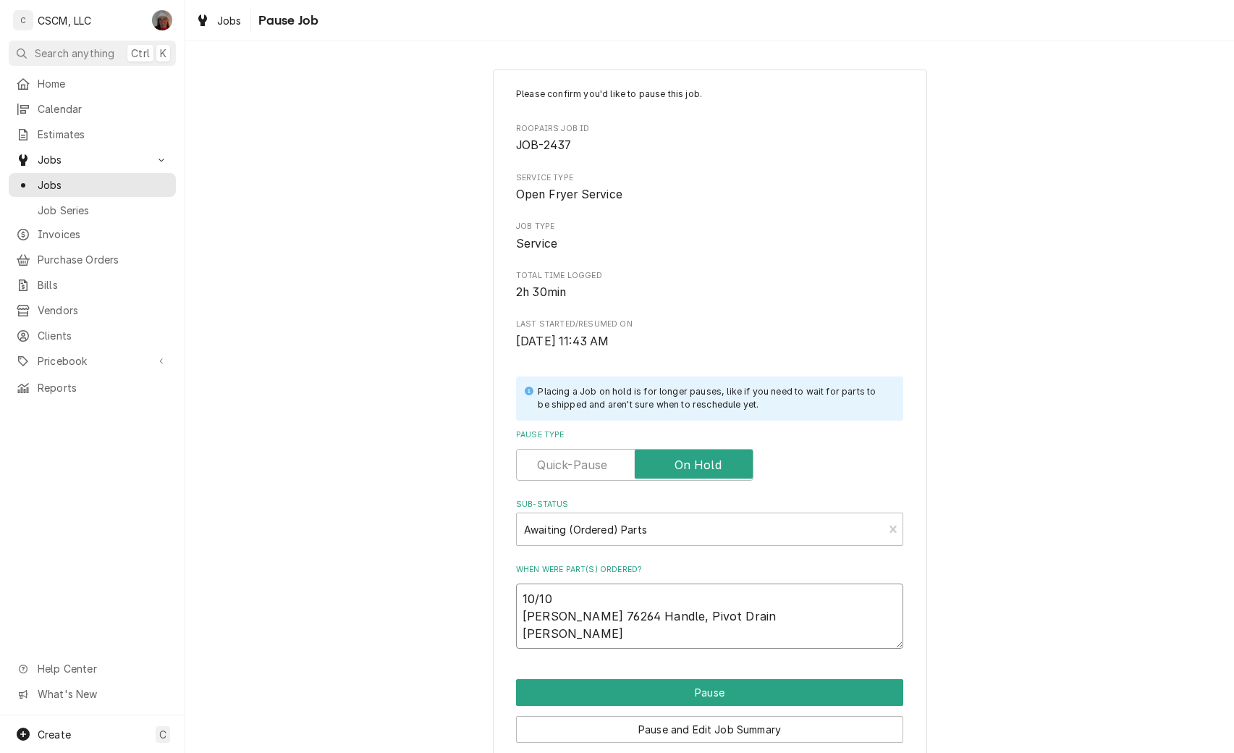
type textarea "x"
type textarea "10/10 Henny Penny 76264 Handle, Pivot Drain PO"
type textarea "x"
type textarea "10/10 Henny Penny 76264 Handle, Pivot Drain PO #"
type textarea "x"
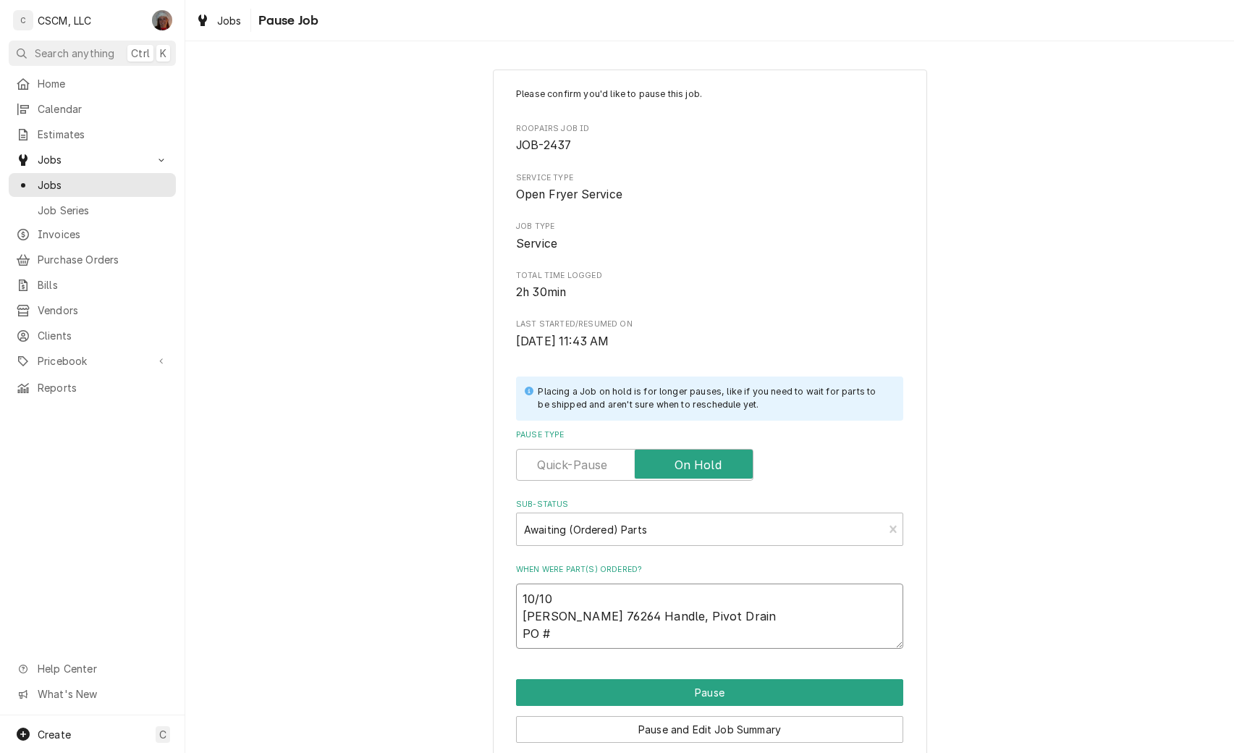
type textarea "10/10 Henny Penny 76264 Handle, Pivot Drain PO #"
type textarea "x"
type textarea "10/10 Henny Penny 76264 Handle, Pivot Drain PO # 8"
type textarea "x"
type textarea "10/10 Henny Penny 76264 Handle, Pivot Drain PO # 84"
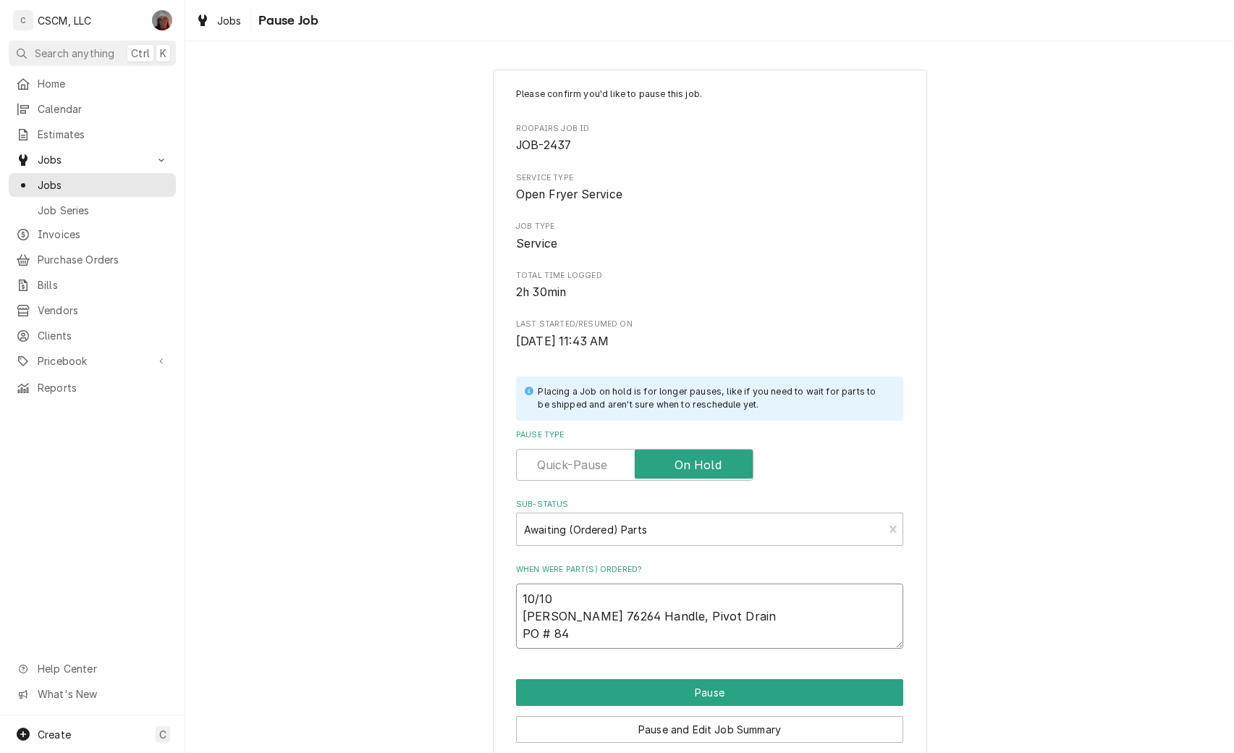
type textarea "x"
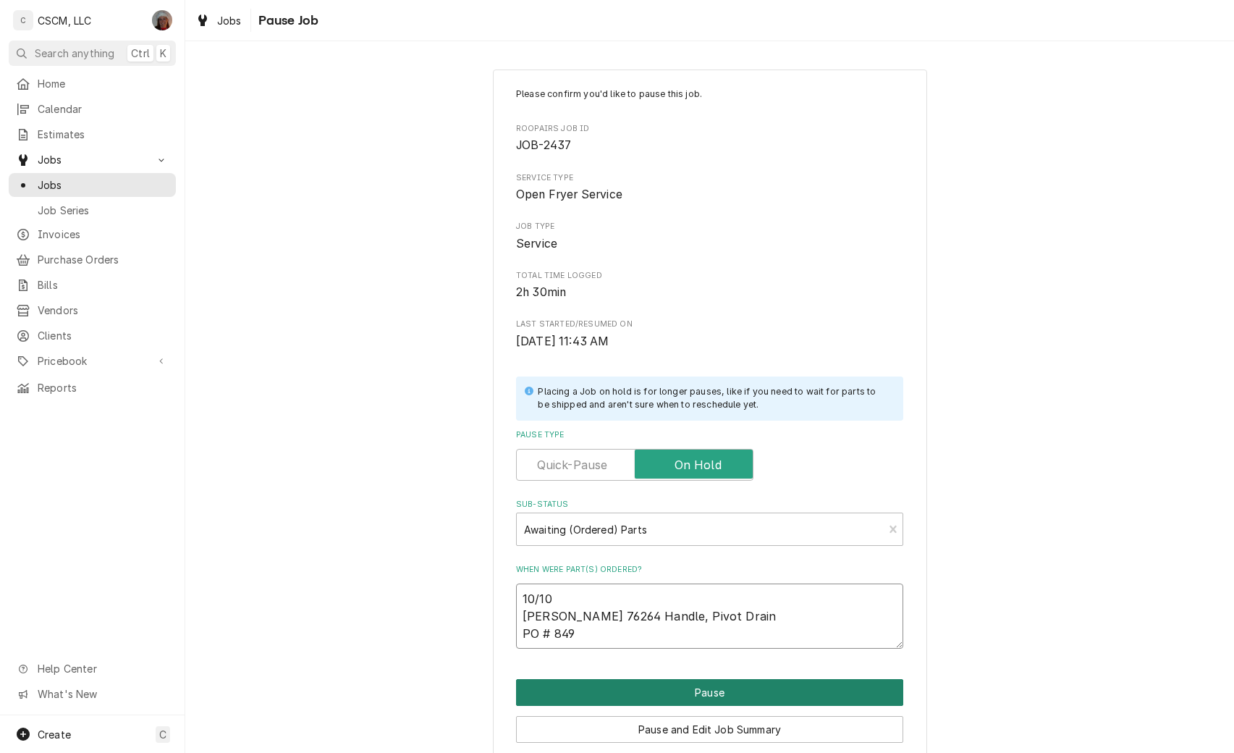
type textarea "10/10 Henny Penny 76264 Handle, Pivot Drain PO # 849"
click at [693, 691] on button "Pause" at bounding box center [709, 692] width 387 height 27
type textarea "x"
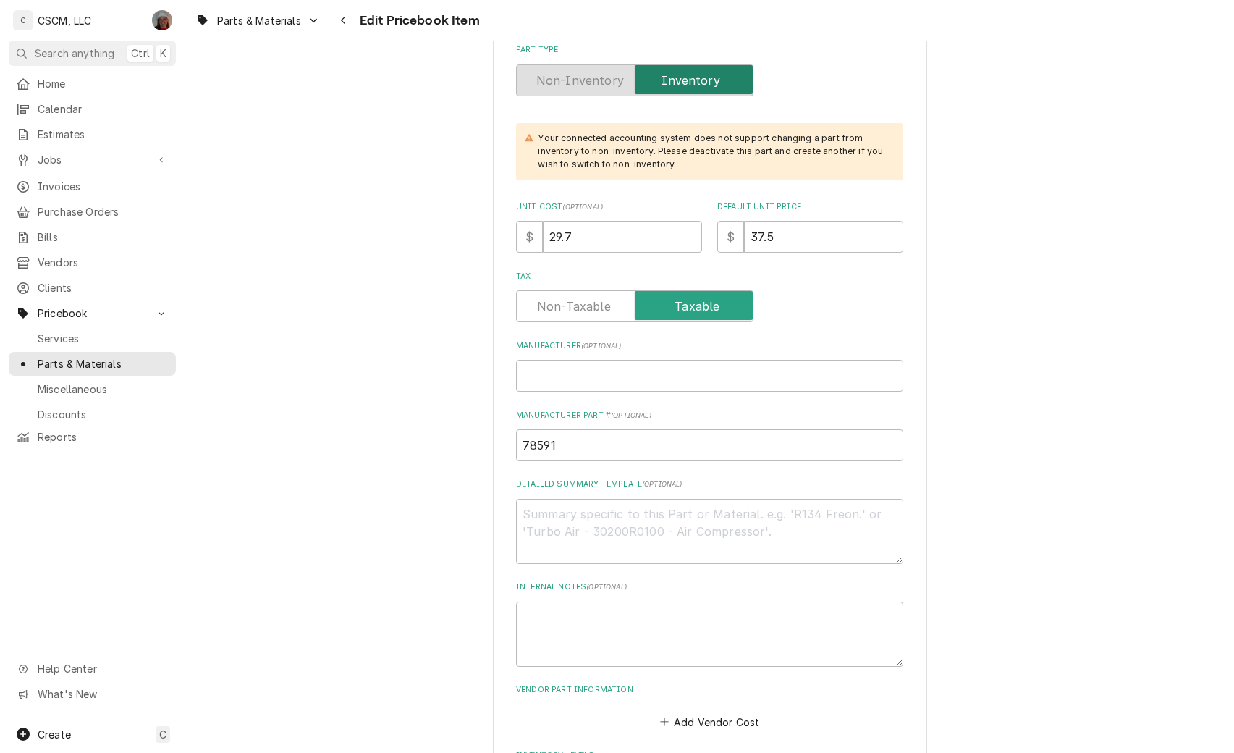
scroll to position [455, 0]
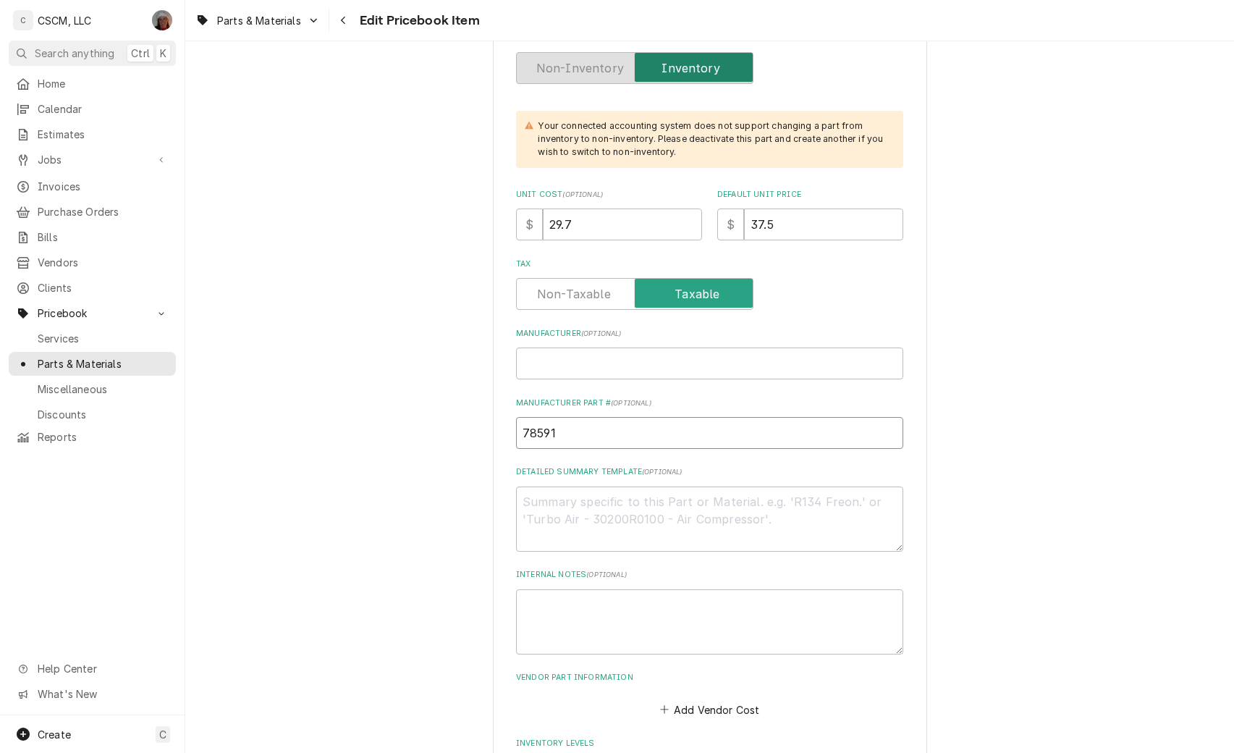
drag, startPoint x: 561, startPoint y: 427, endPoint x: 445, endPoint y: 439, distance: 116.4
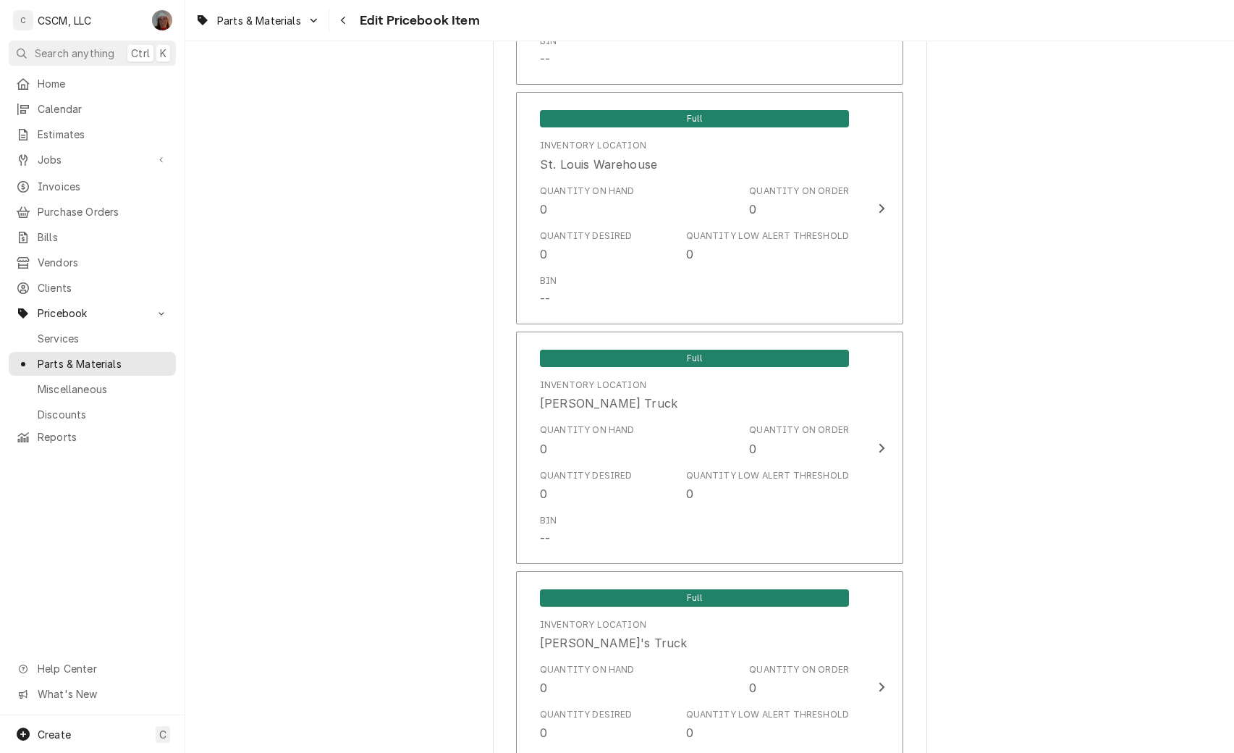
scroll to position [3164, 0]
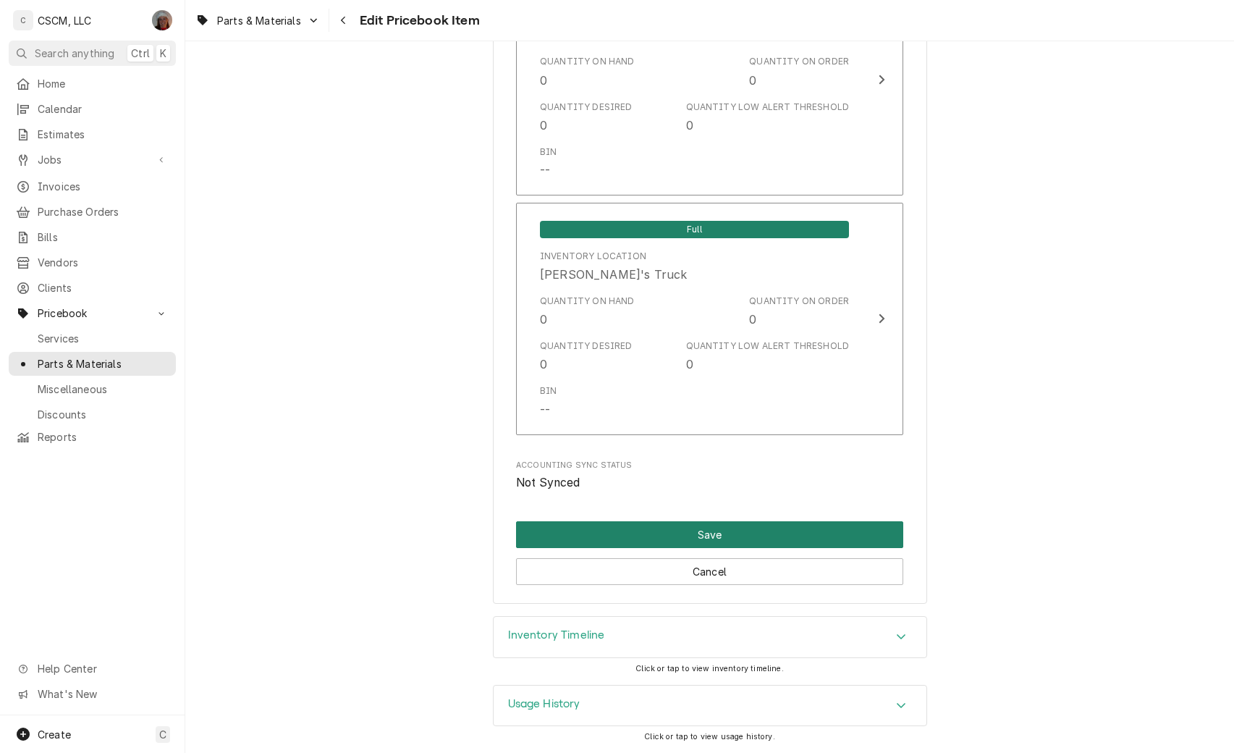
click at [680, 525] on button "Save" at bounding box center [709, 534] width 387 height 27
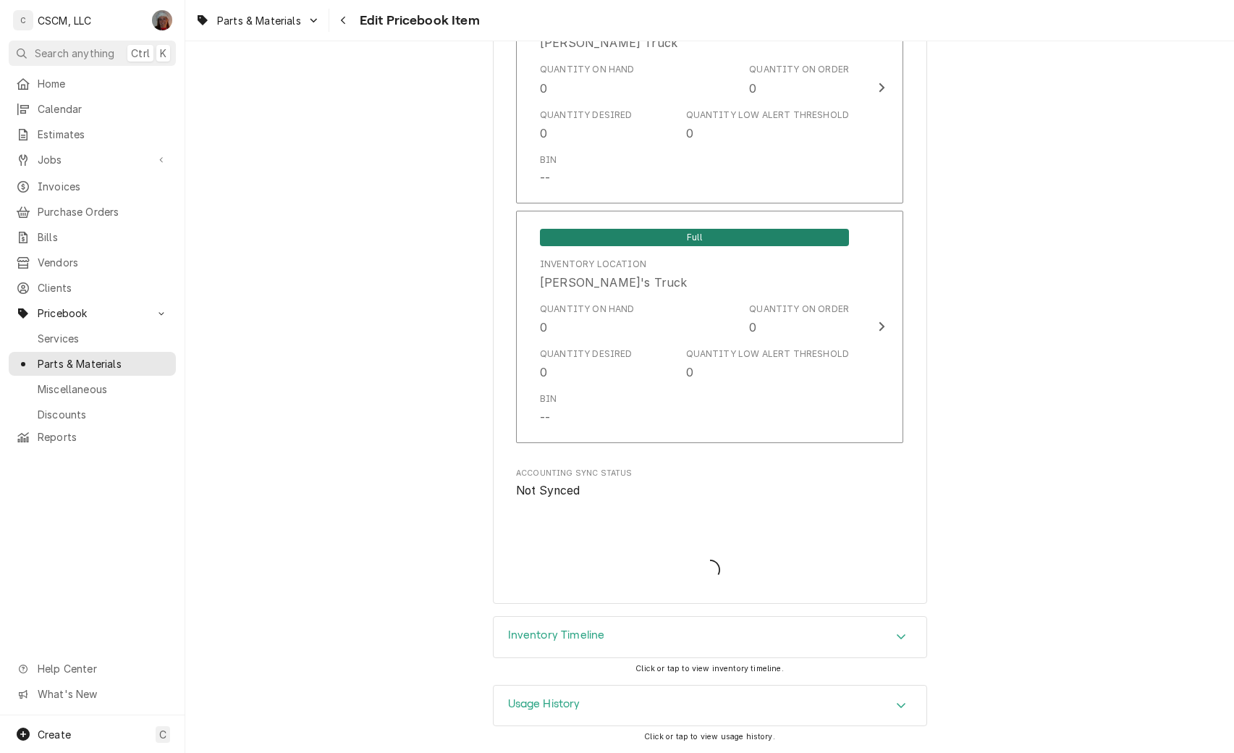
type textarea "x"
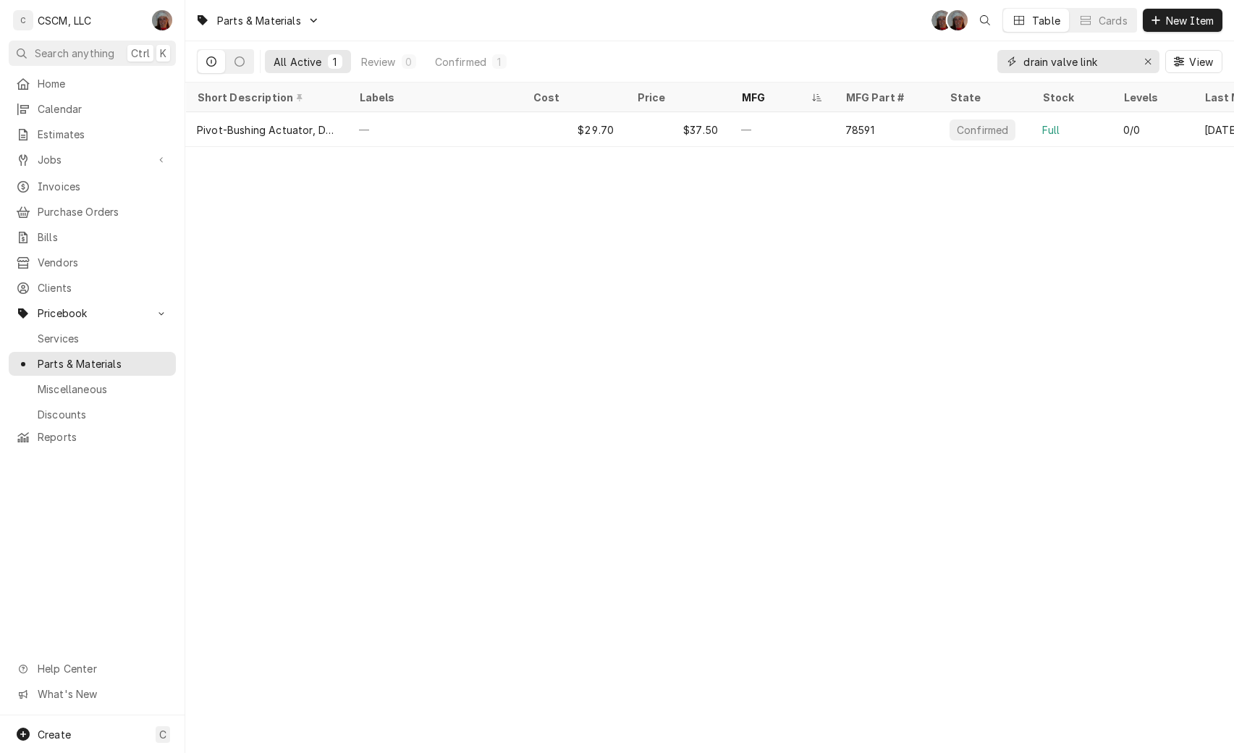
click at [1079, 67] on input "drain valve link" at bounding box center [1078, 61] width 109 height 23
drag, startPoint x: 1093, startPoint y: 64, endPoint x: 1110, endPoint y: 63, distance: 16.7
click at [1110, 63] on input "drain valve link" at bounding box center [1078, 61] width 109 height 23
click at [1143, 61] on div "Erase input" at bounding box center [1148, 61] width 14 height 14
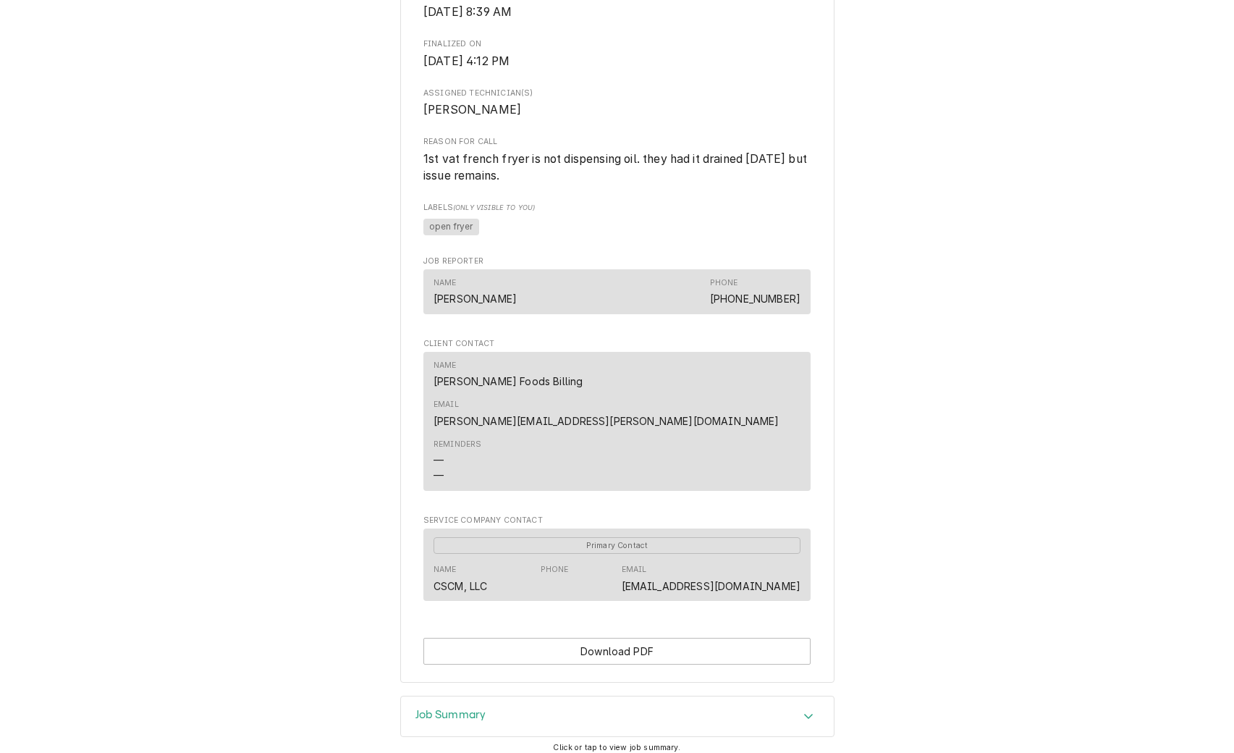
scroll to position [612, 0]
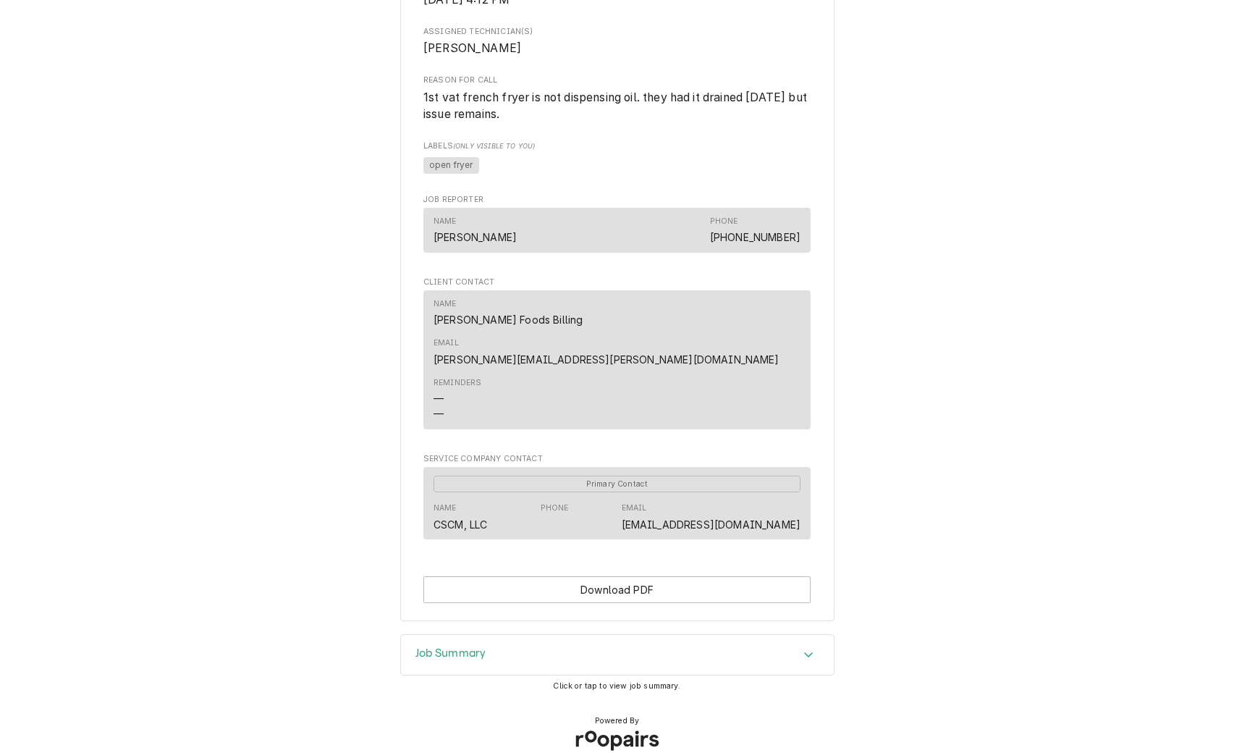
click at [812, 646] on div "Accordion Header" at bounding box center [809, 654] width 22 height 17
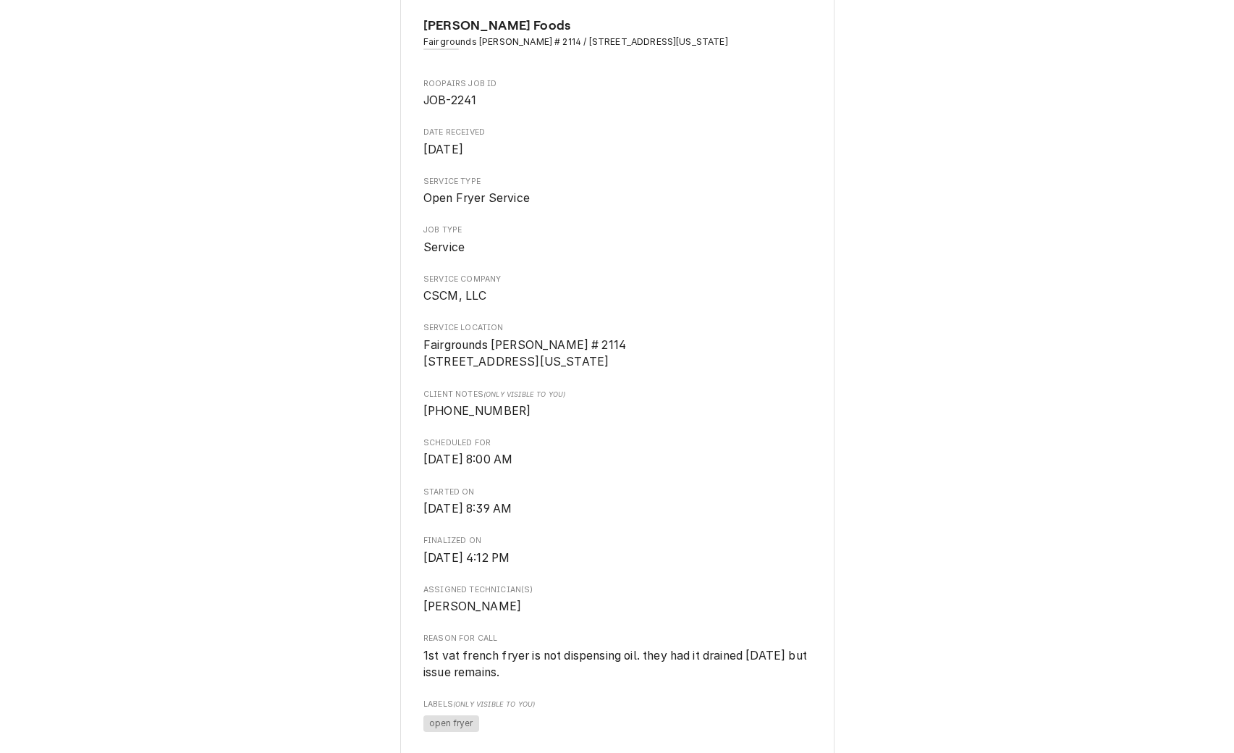
scroll to position [0, 0]
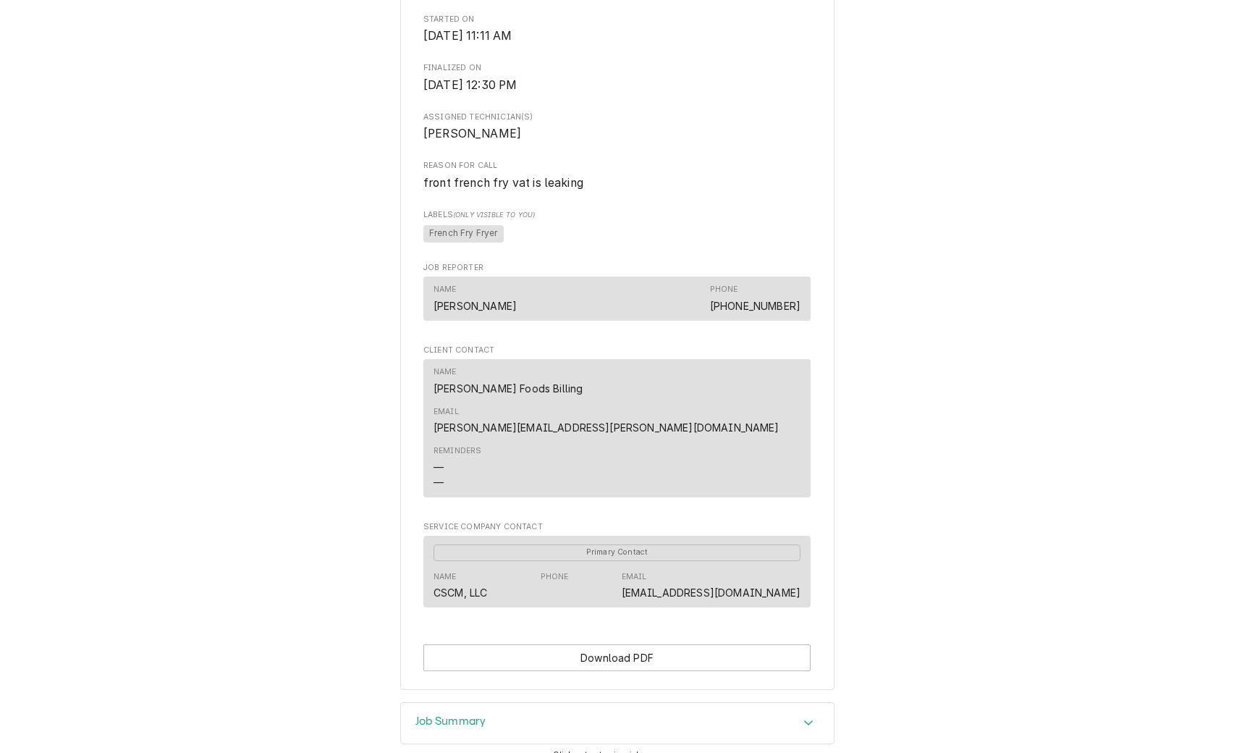
scroll to position [595, 0]
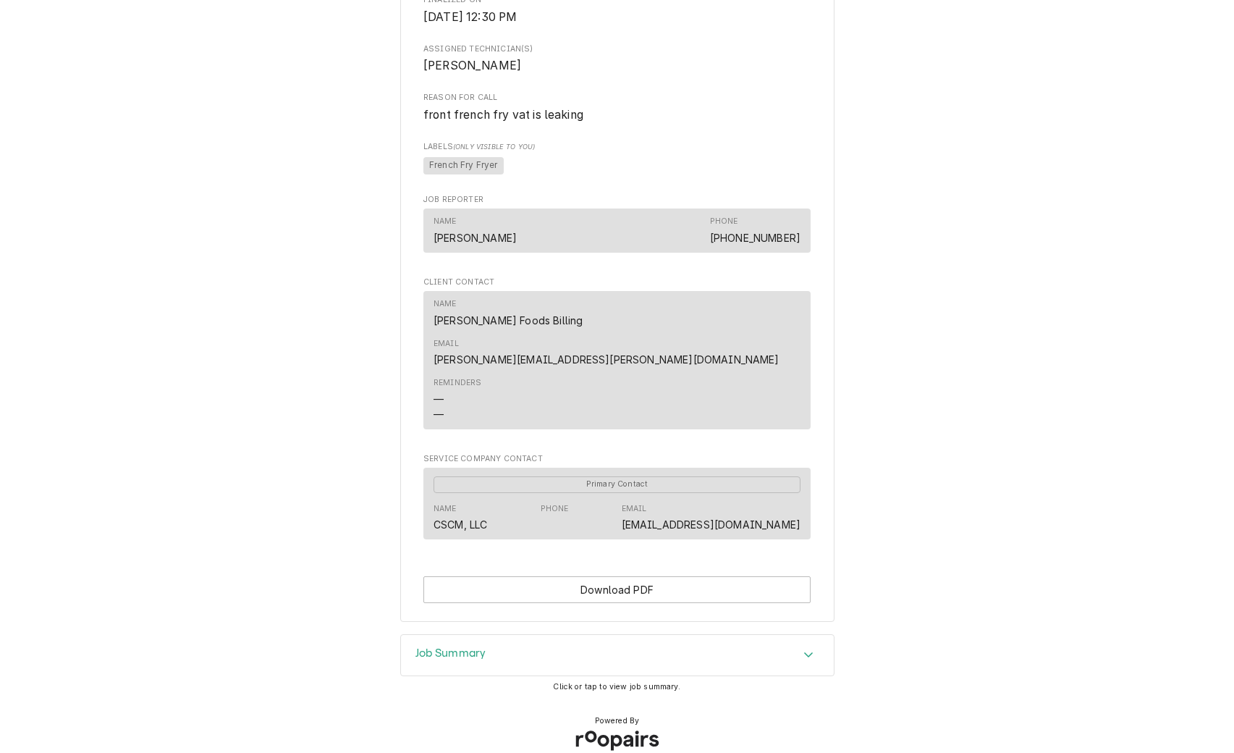
click at [804, 649] on icon "Accordion Header" at bounding box center [809, 655] width 10 height 12
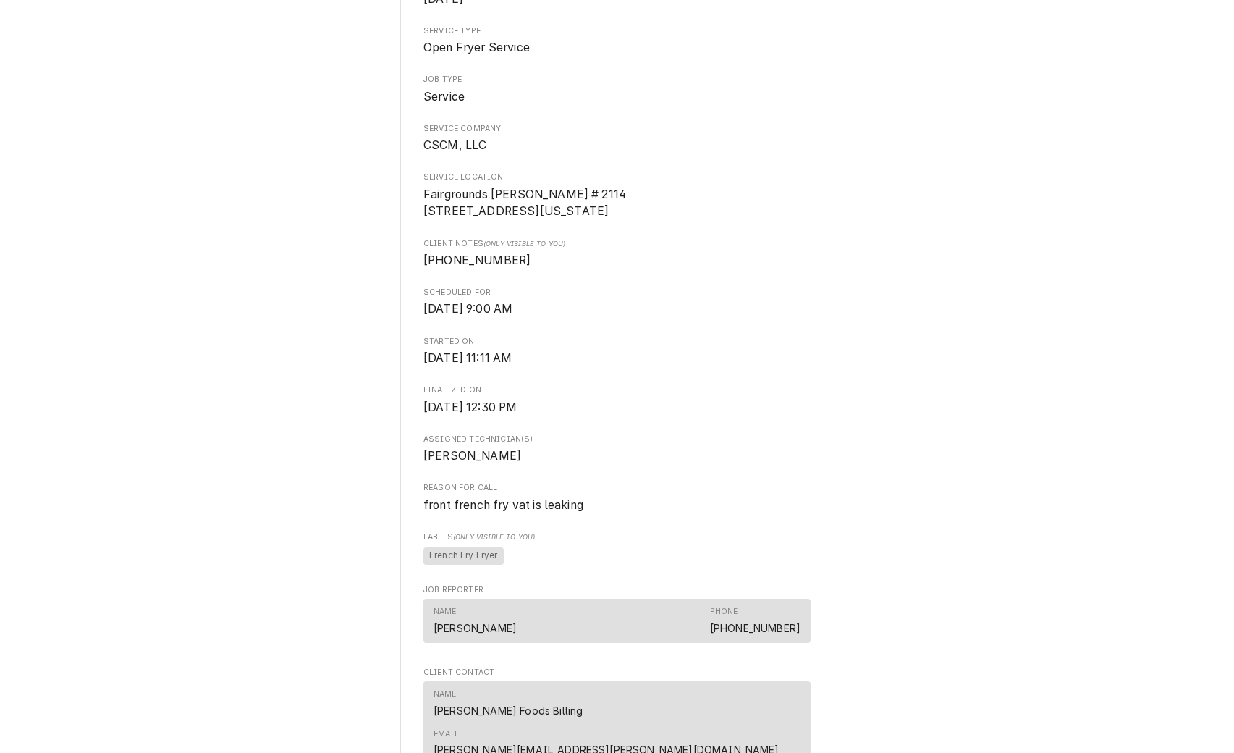
scroll to position [0, 0]
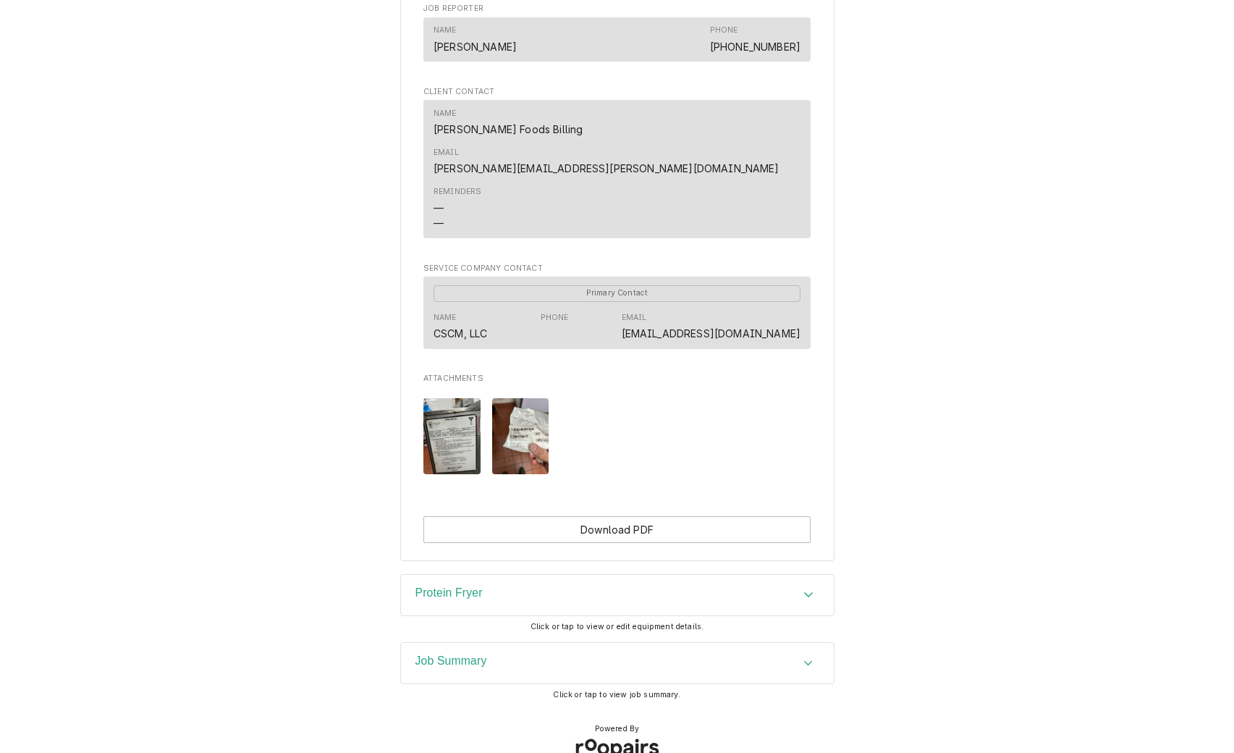
scroll to position [828, 0]
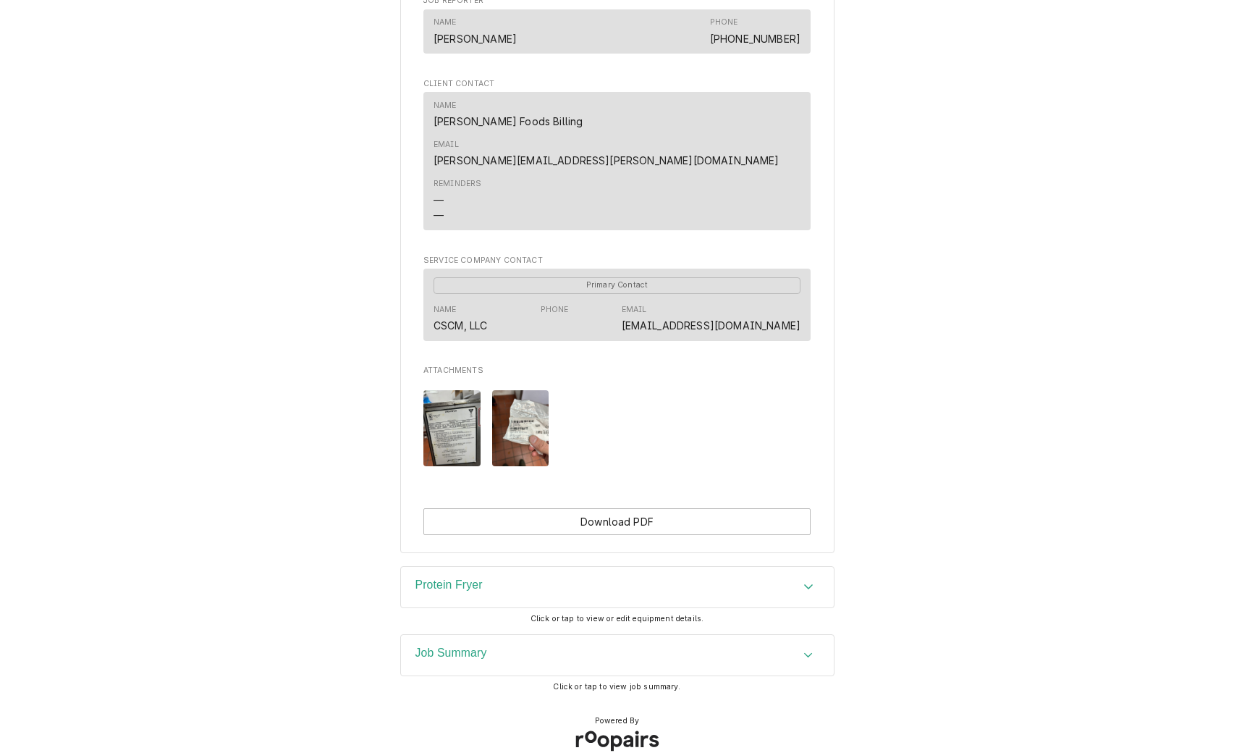
click at [804, 645] on div "Job Summary" at bounding box center [617, 655] width 433 height 41
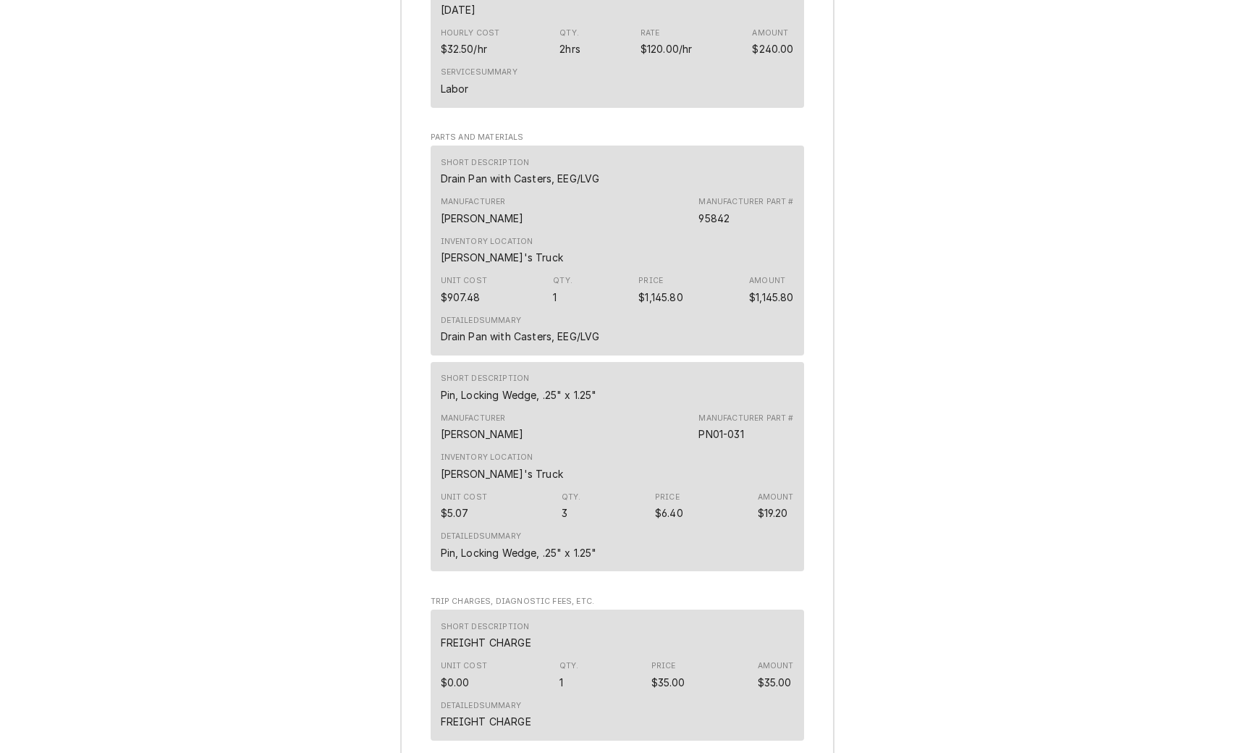
scroll to position [2125, 0]
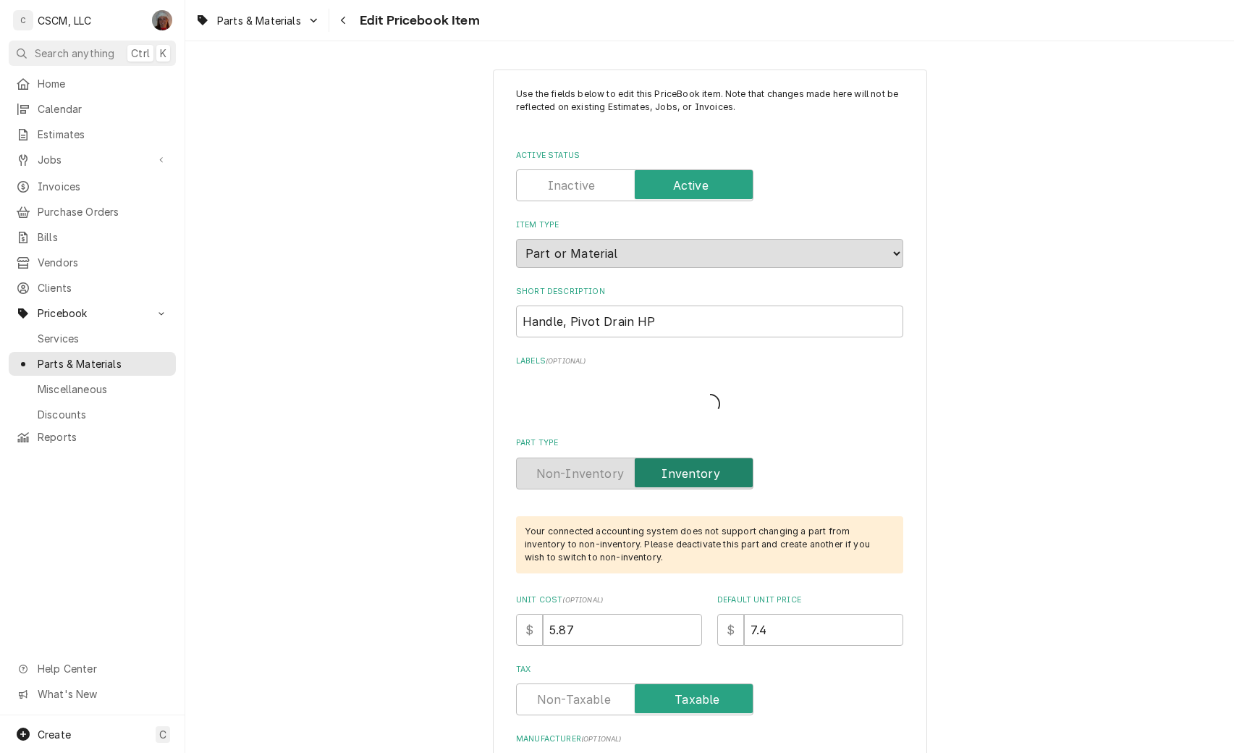
type textarea "x"
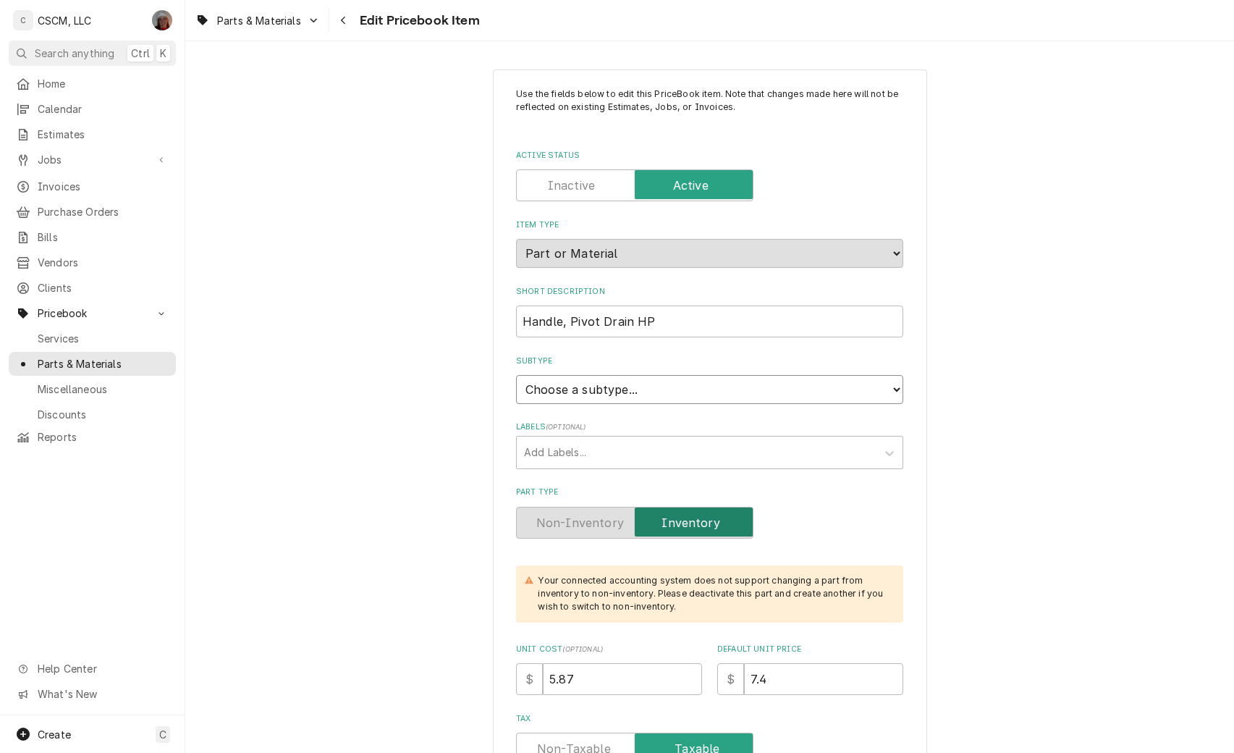
click at [897, 394] on select "Choose a subtype... Equipment Part Refrigerant Supply or Material Tool" at bounding box center [709, 389] width 387 height 29
select select "148"
click at [516, 375] on select "Choose a subtype... Equipment Part Refrigerant Supply or Material Tool" at bounding box center [709, 389] width 387 height 29
type textarea "x"
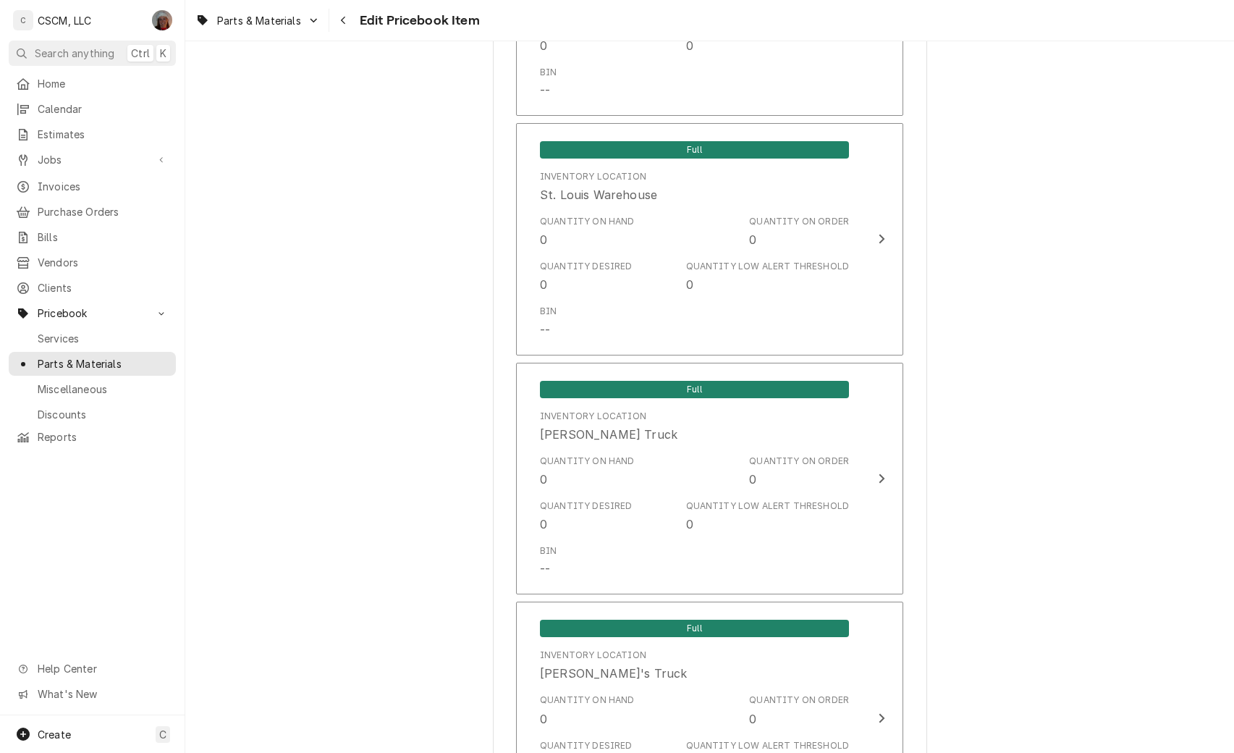
scroll to position [3313, 0]
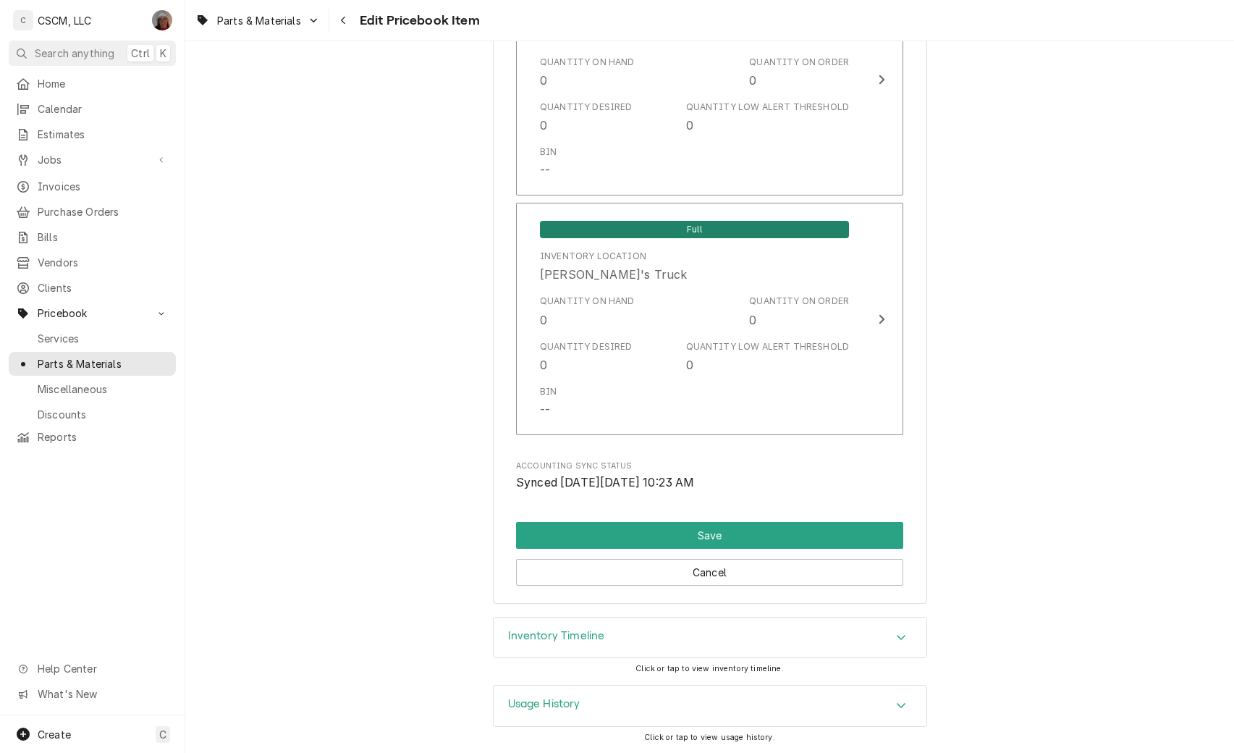
click at [901, 636] on div "Accordion Header" at bounding box center [901, 637] width 22 height 17
click at [896, 632] on icon "Accordion Header" at bounding box center [901, 637] width 10 height 12
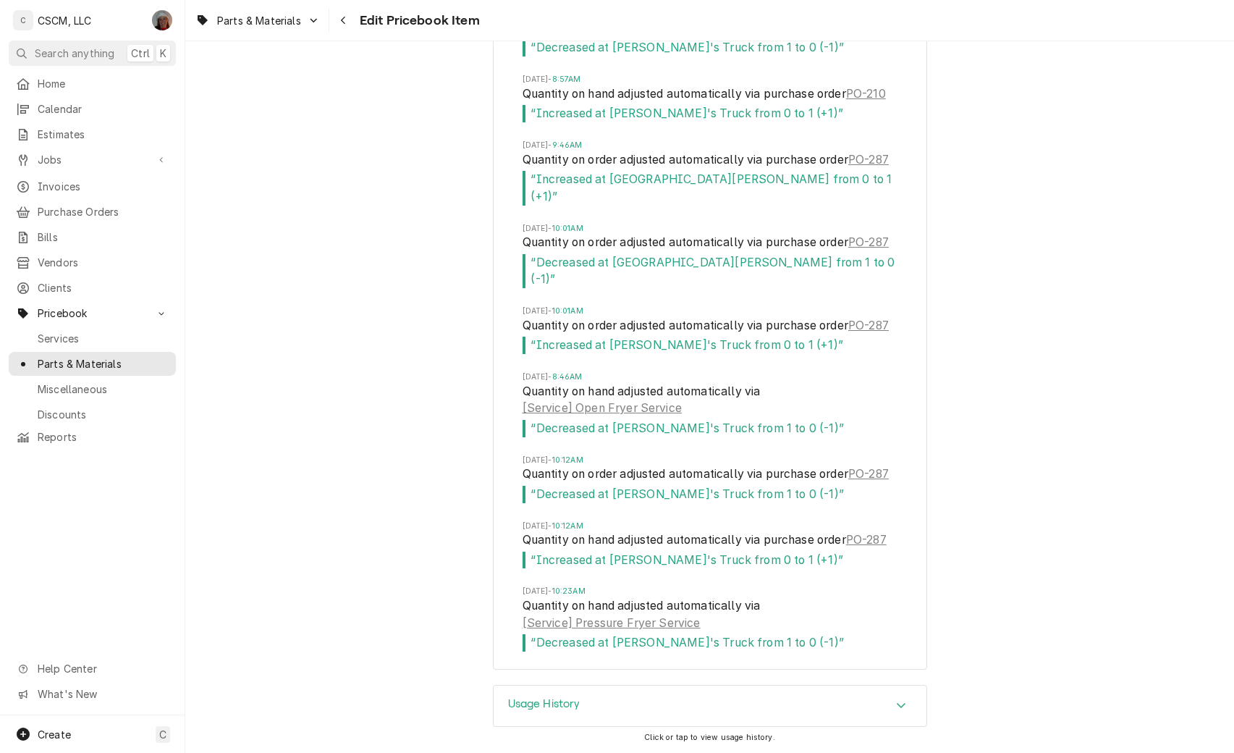
scroll to position [4078, 0]
click at [890, 701] on div "Accordion Header" at bounding box center [901, 705] width 22 height 17
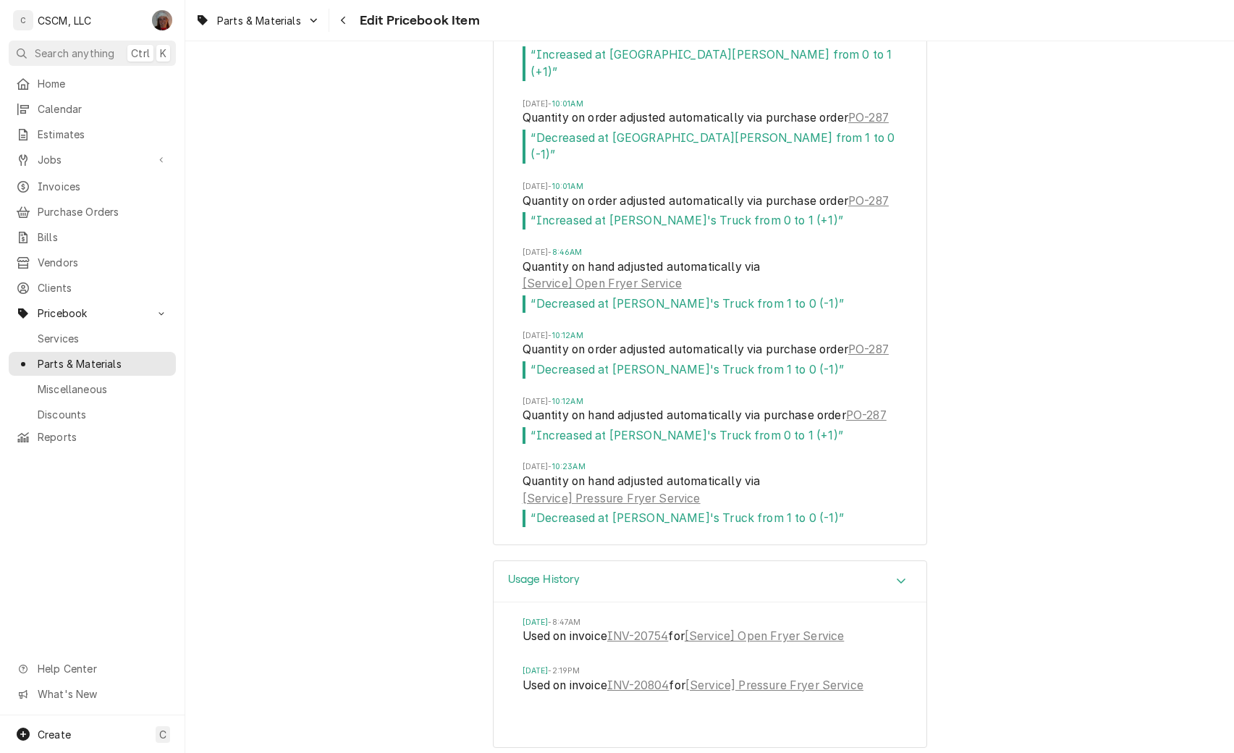
scroll to position [4212, 0]
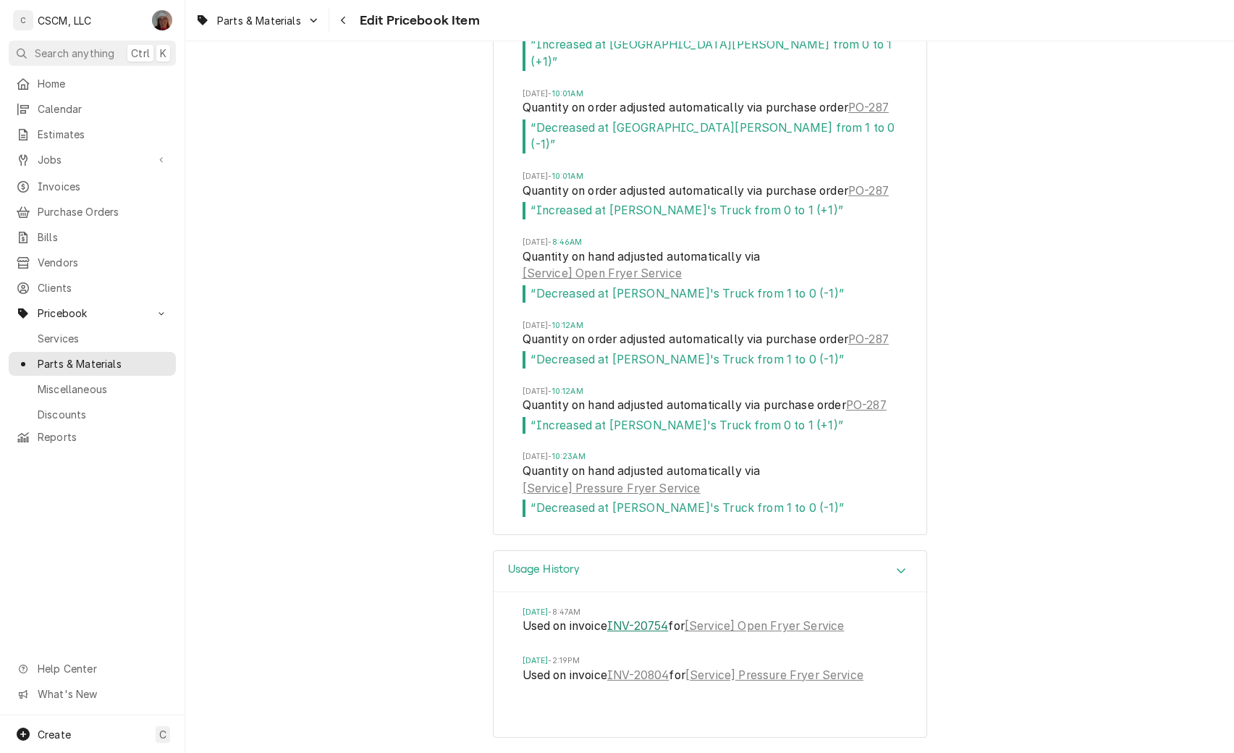
click at [635, 625] on link "INV-20754" at bounding box center [637, 625] width 61 height 17
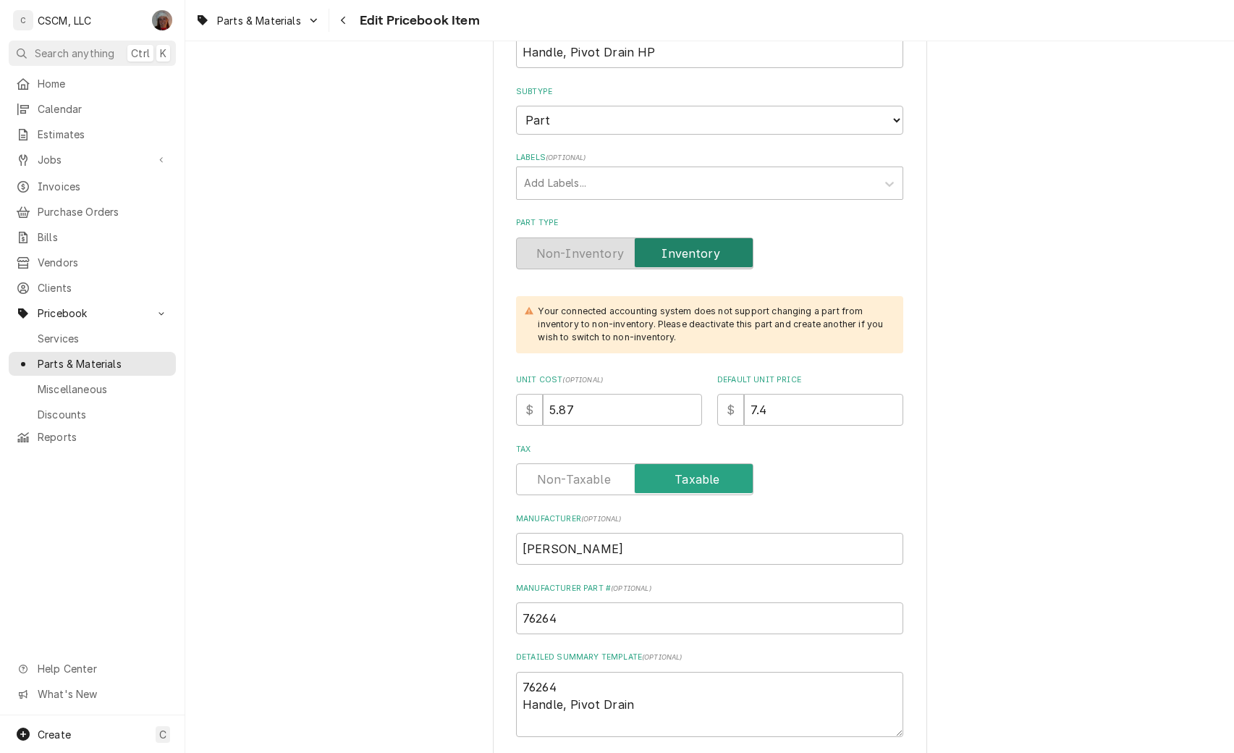
scroll to position [0, 0]
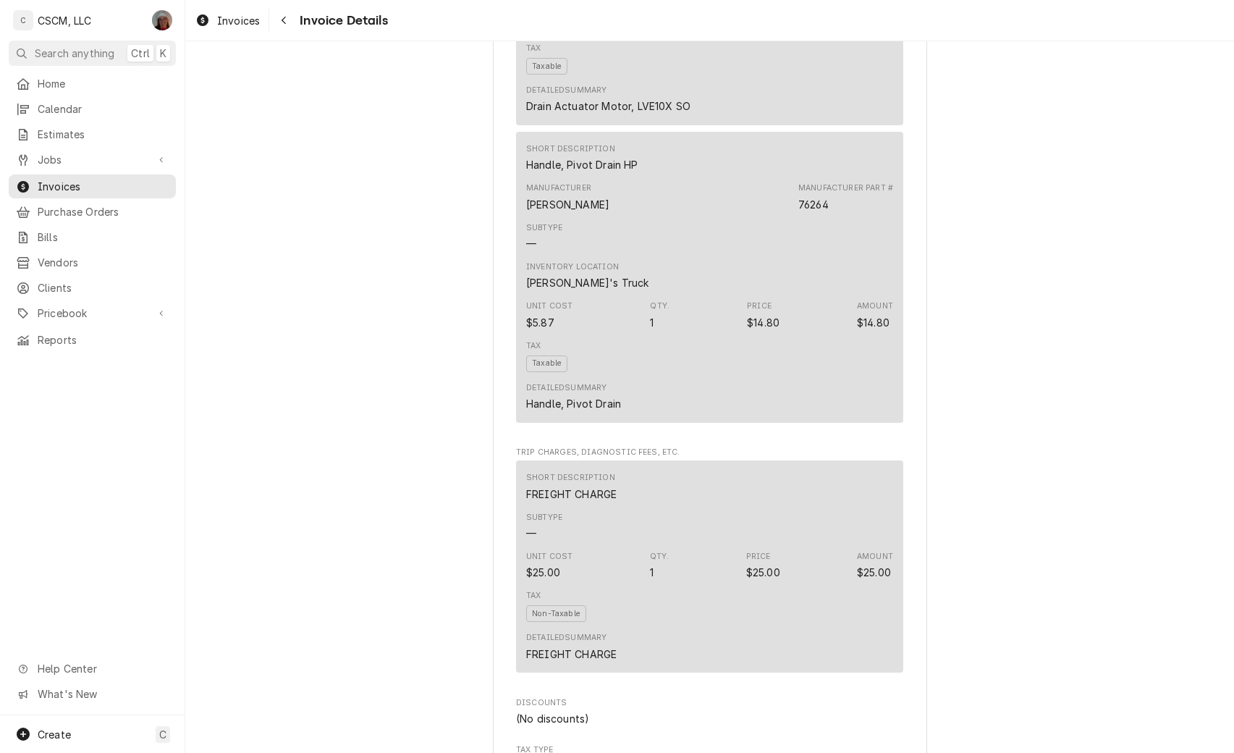
scroll to position [1574, 0]
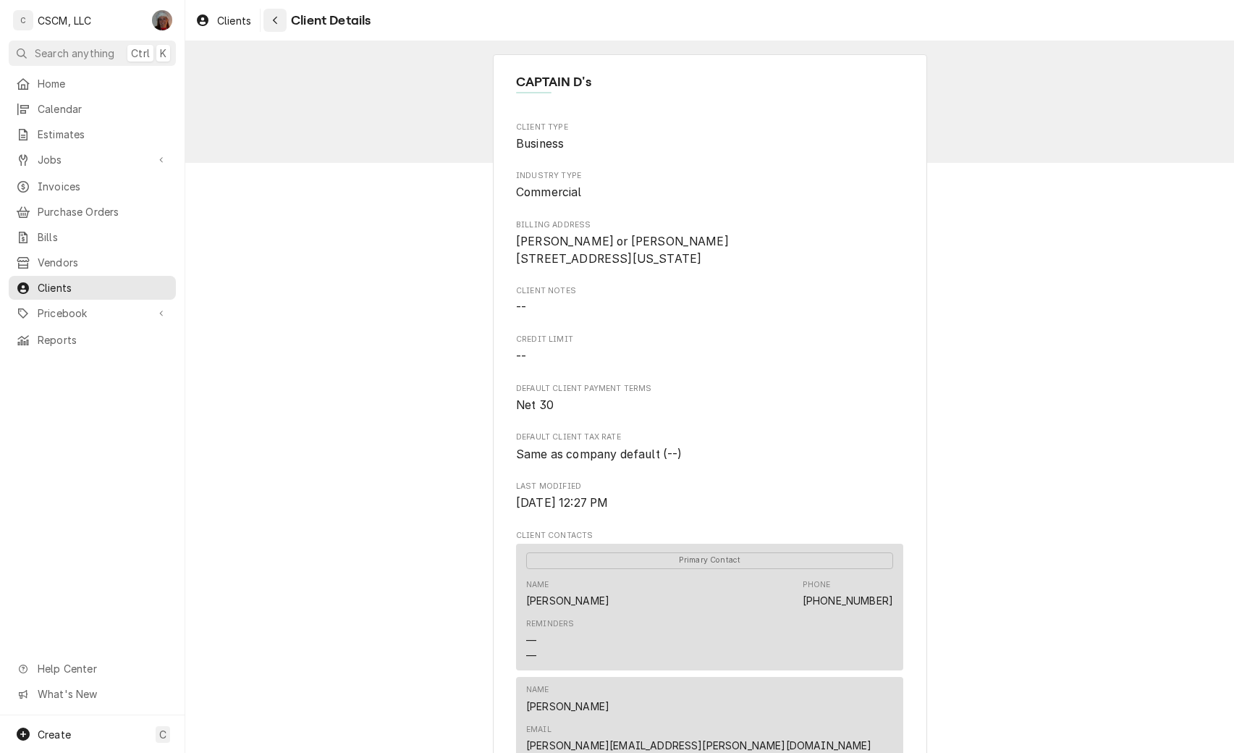
click at [277, 19] on icon "Navigate back" at bounding box center [275, 20] width 7 height 10
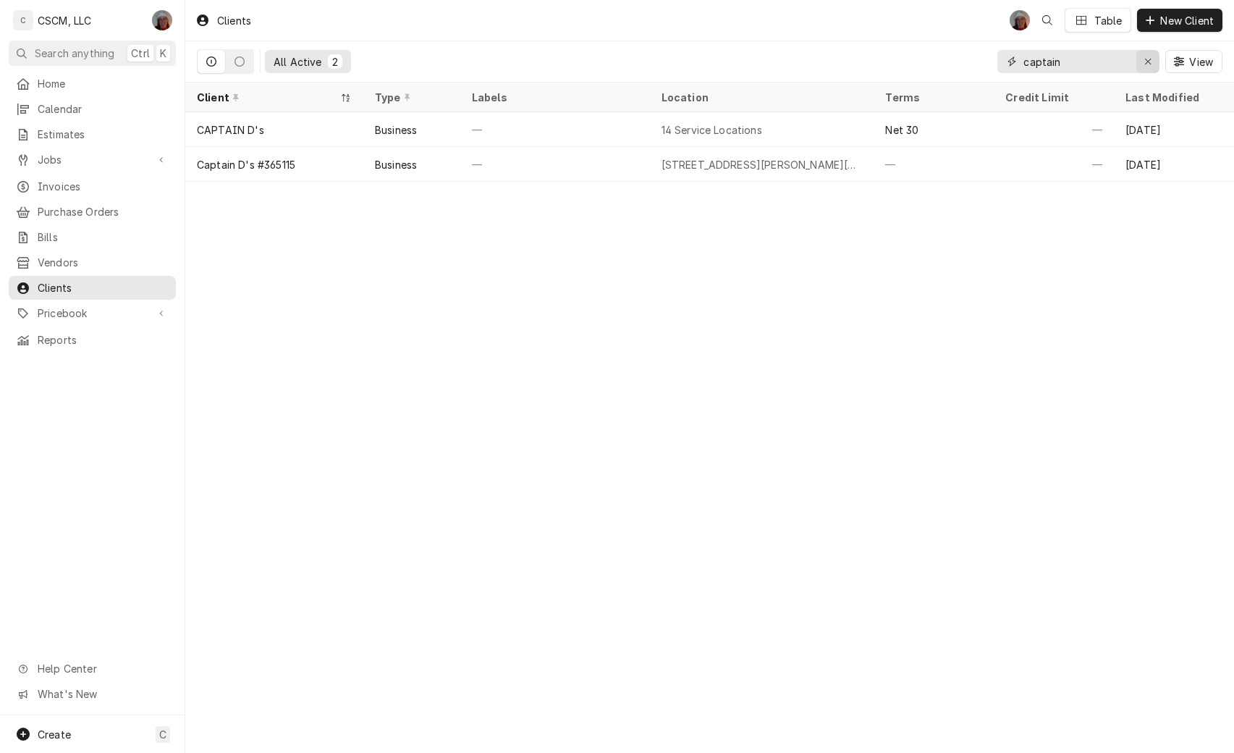
click at [1144, 66] on icon "Erase input" at bounding box center [1148, 61] width 8 height 10
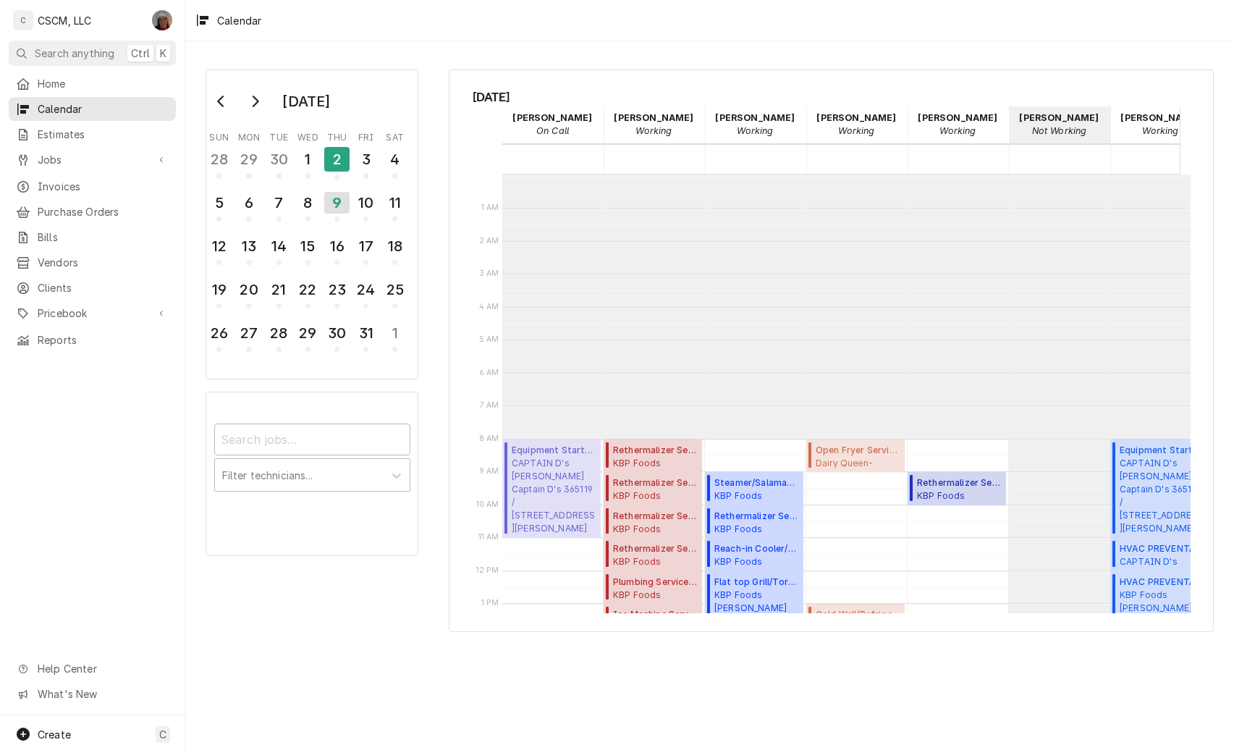
scroll to position [264, 0]
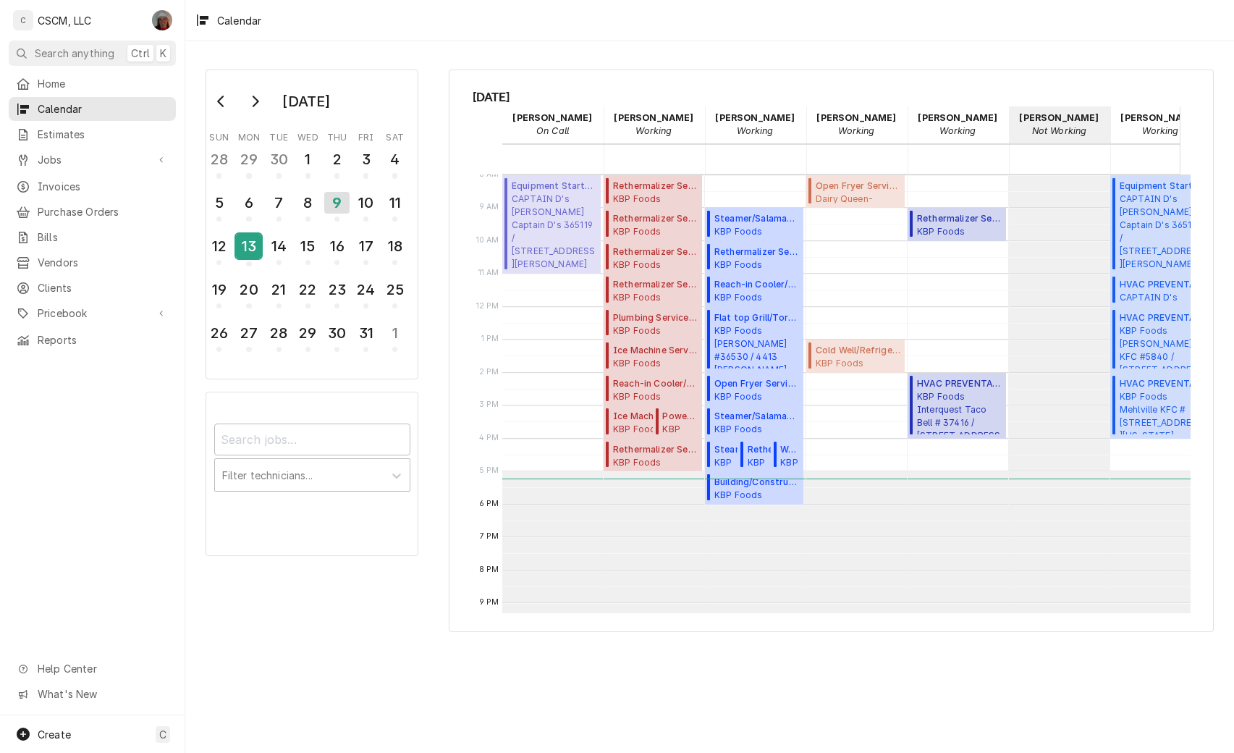
click at [262, 248] on button "13" at bounding box center [249, 250] width 29 height 39
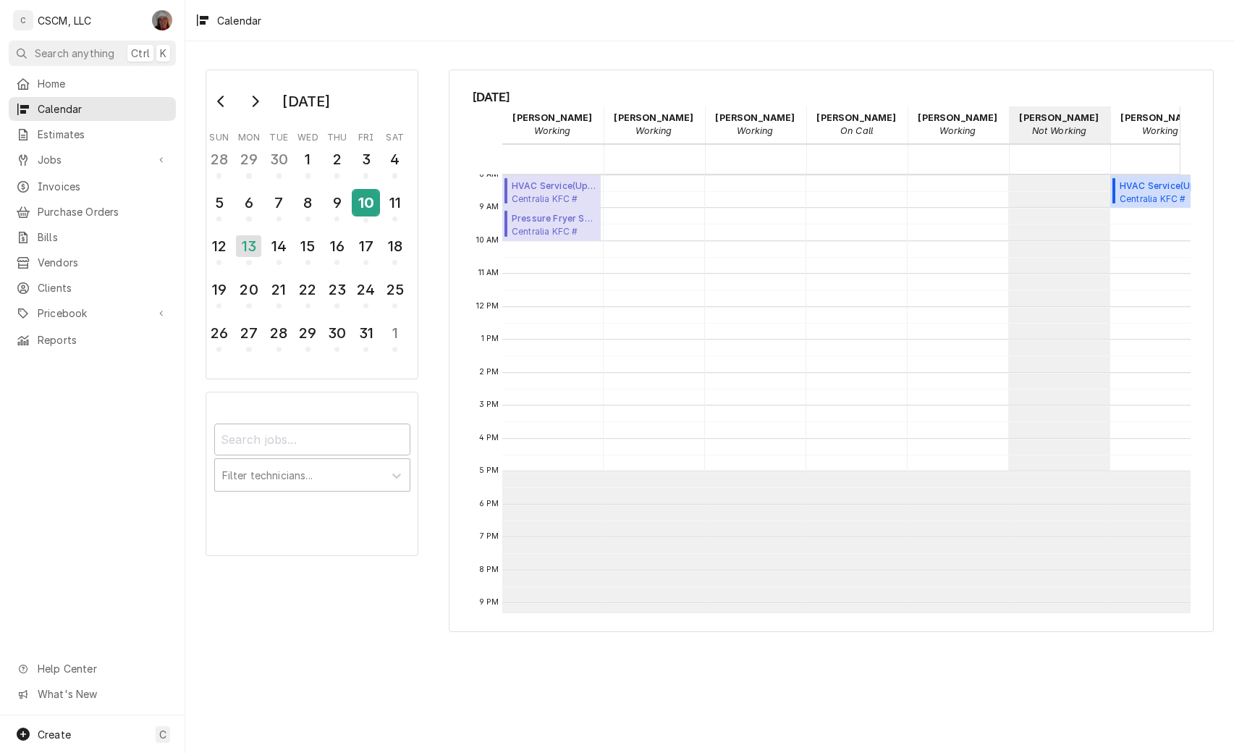
click at [377, 203] on div "10" at bounding box center [365, 202] width 25 height 25
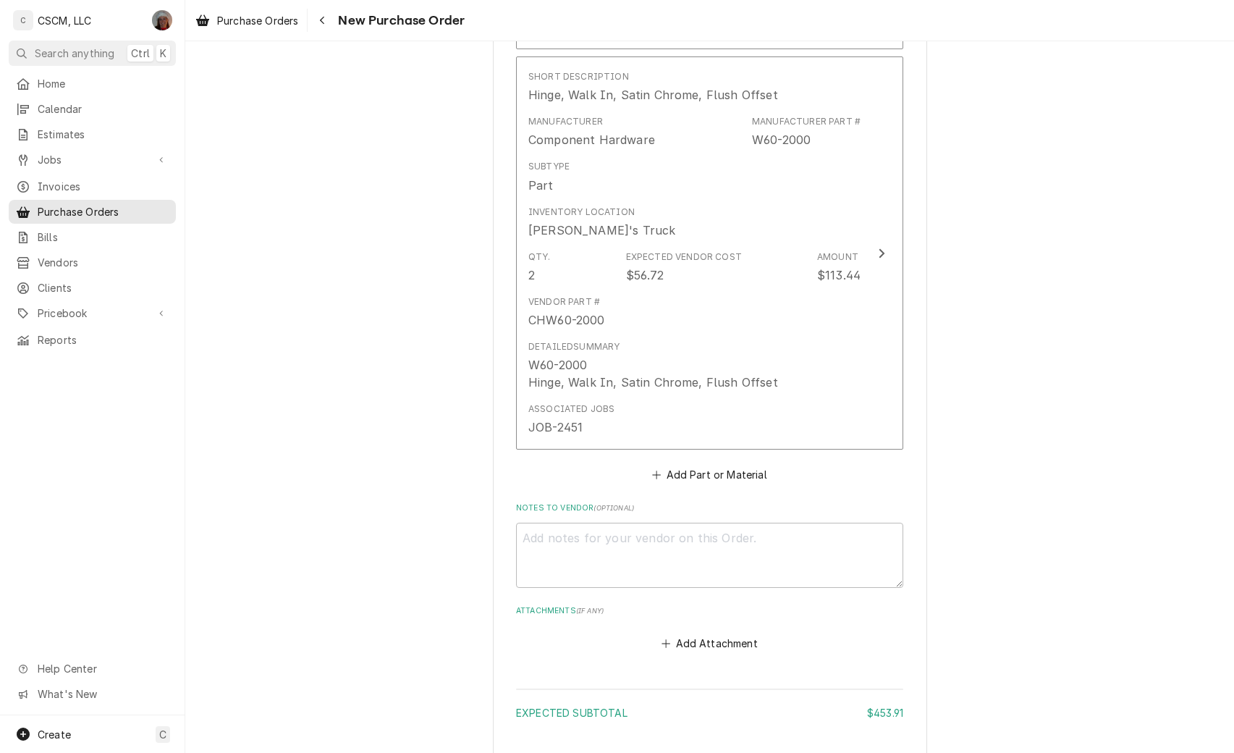
scroll to position [983, 0]
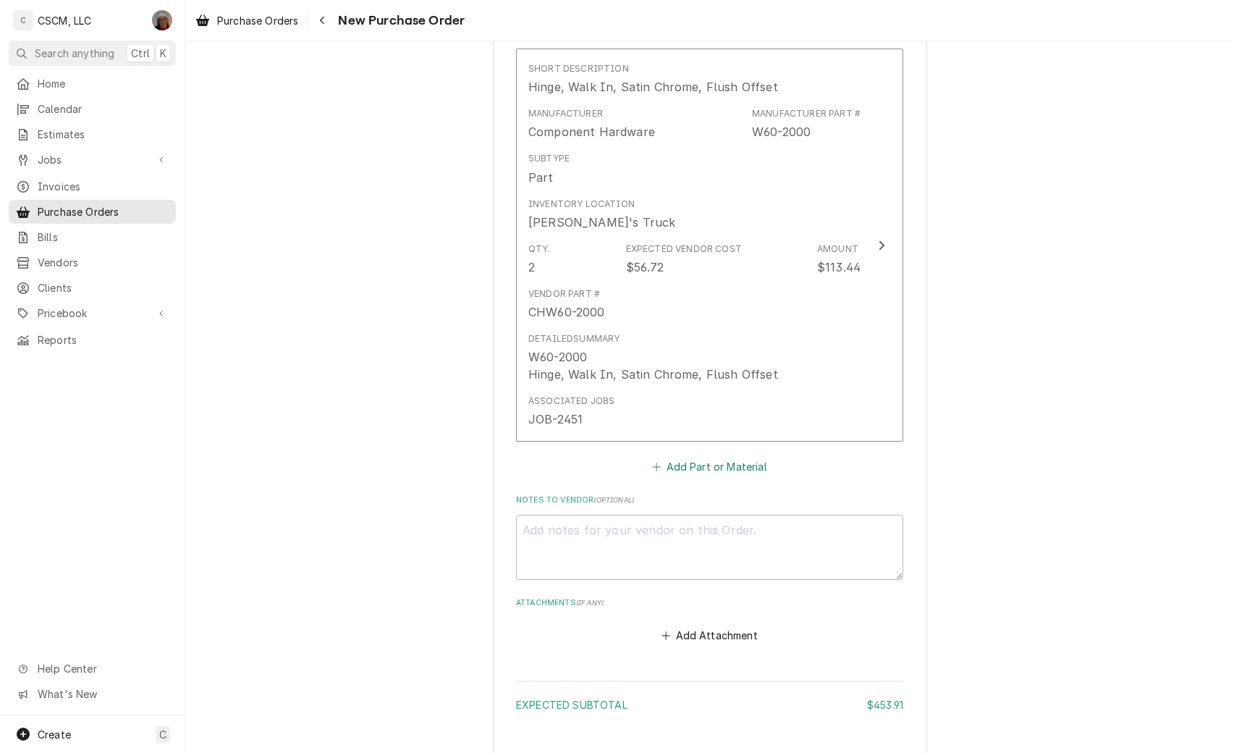
click at [712, 461] on button "Add Part or Material" at bounding box center [709, 467] width 119 height 20
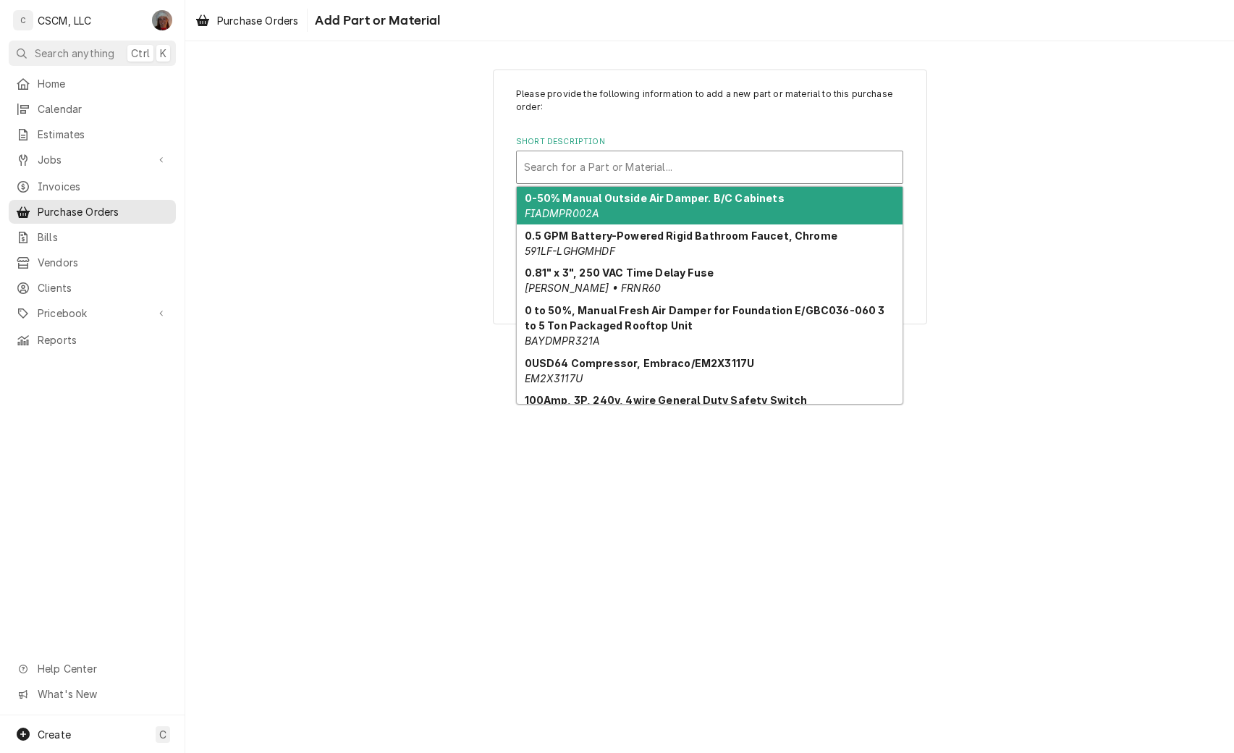
click at [564, 159] on div "Short Description" at bounding box center [709, 167] width 371 height 26
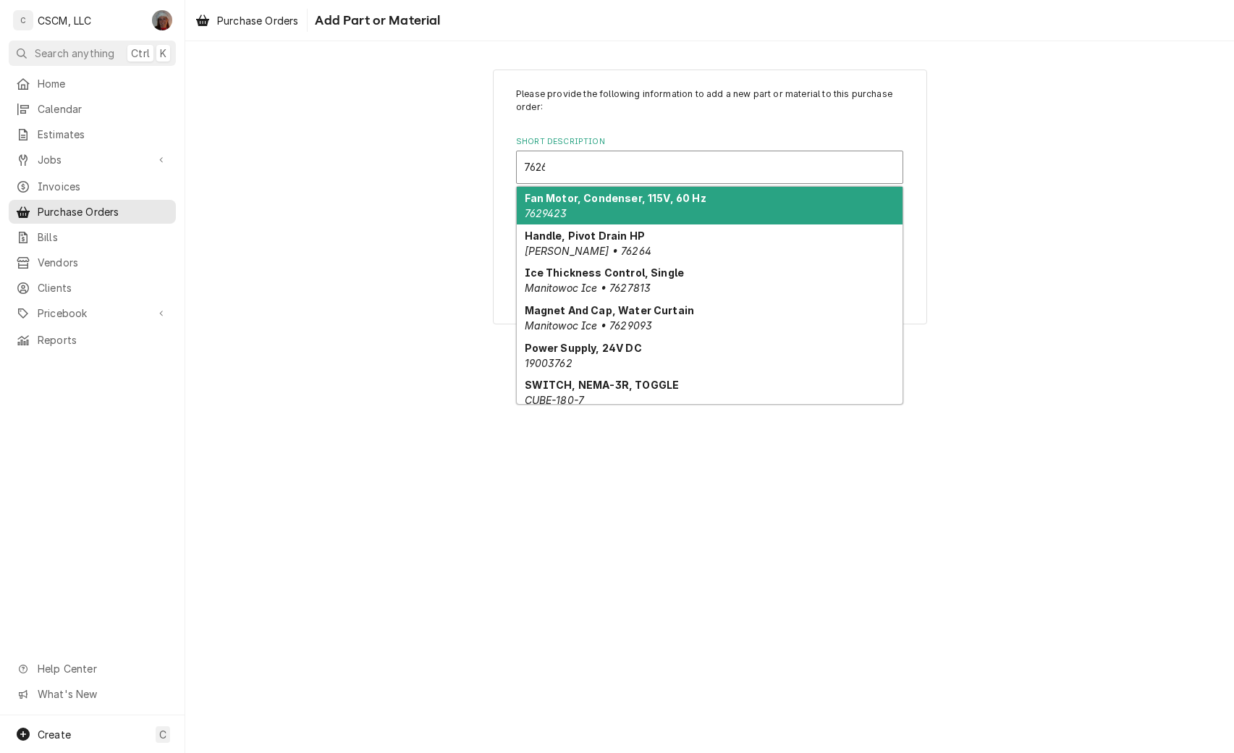
type input "76264"
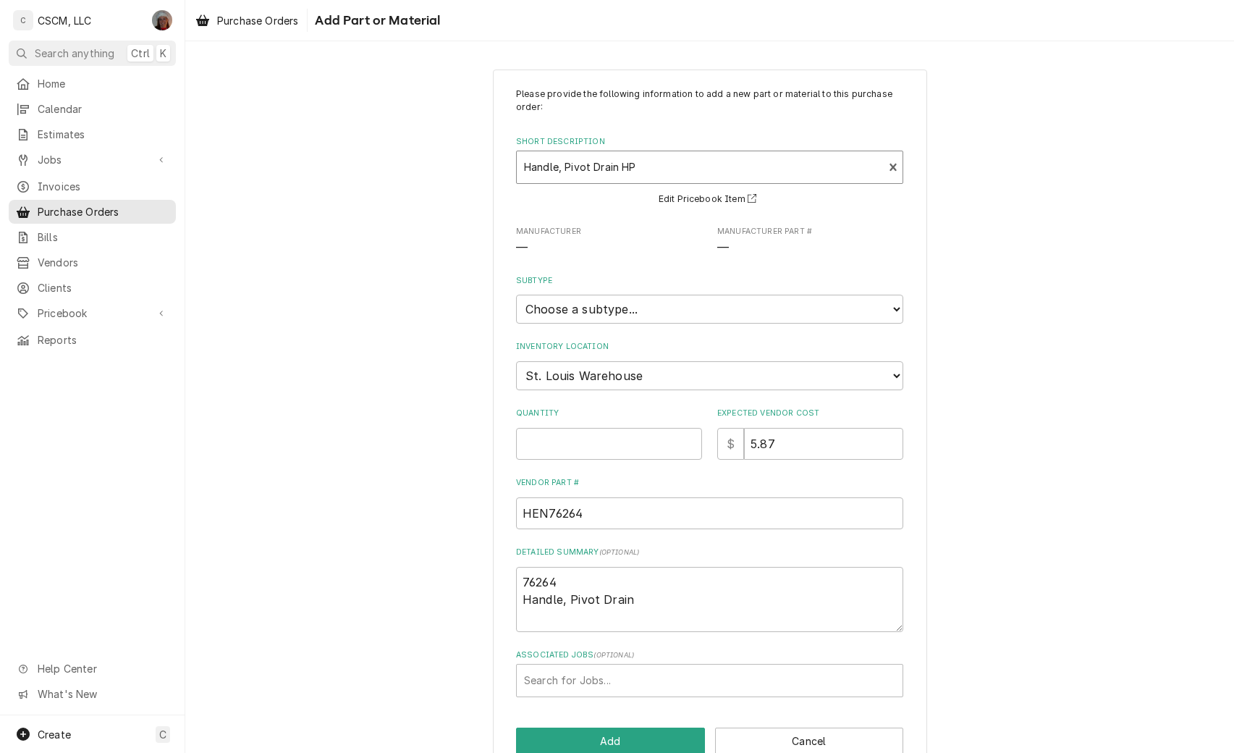
type textarea "x"
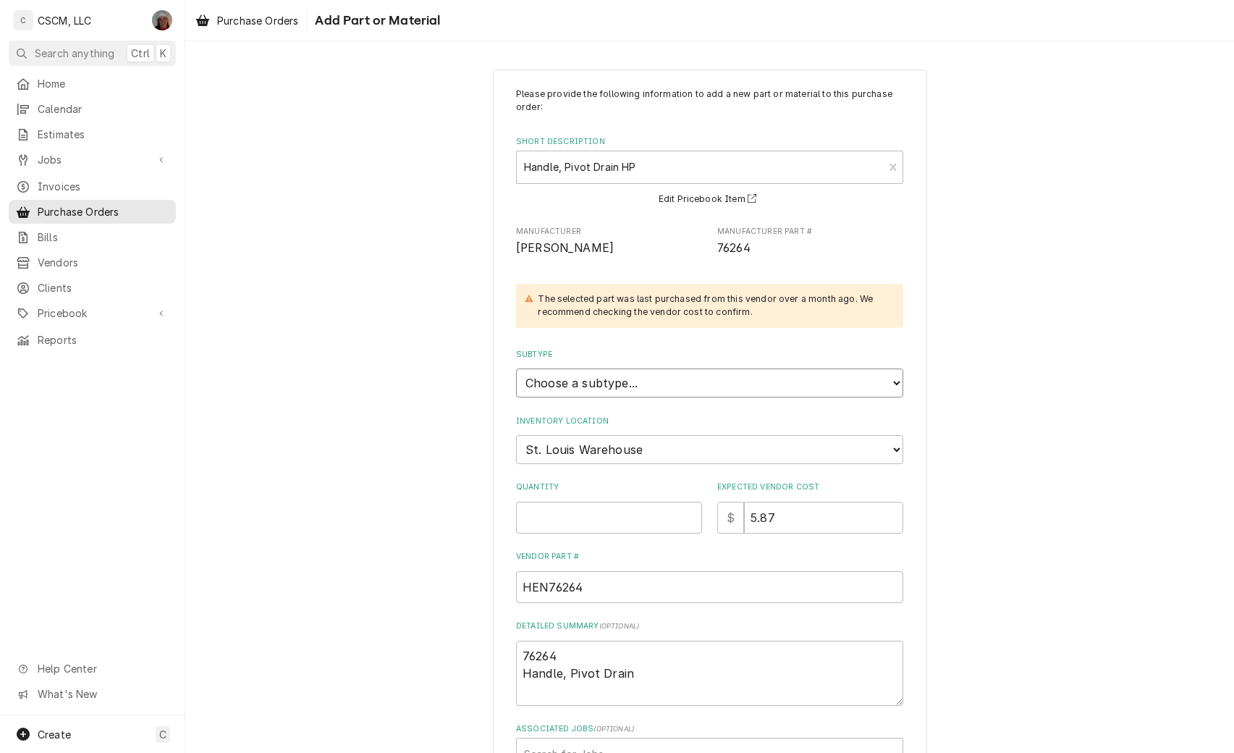
click at [641, 389] on select "Choose a subtype... Equipment Part Refrigerant Supply or Material Tool" at bounding box center [709, 382] width 387 height 29
select select "148"
click at [516, 368] on select "Choose a subtype... Equipment Part Refrigerant Supply or Material Tool" at bounding box center [709, 382] width 387 height 29
type textarea "x"
click at [657, 451] on select "Choose a location... Chris's Truck Colorado Main Warehouse Izaia's Truck Jimmy'…" at bounding box center [709, 449] width 387 height 29
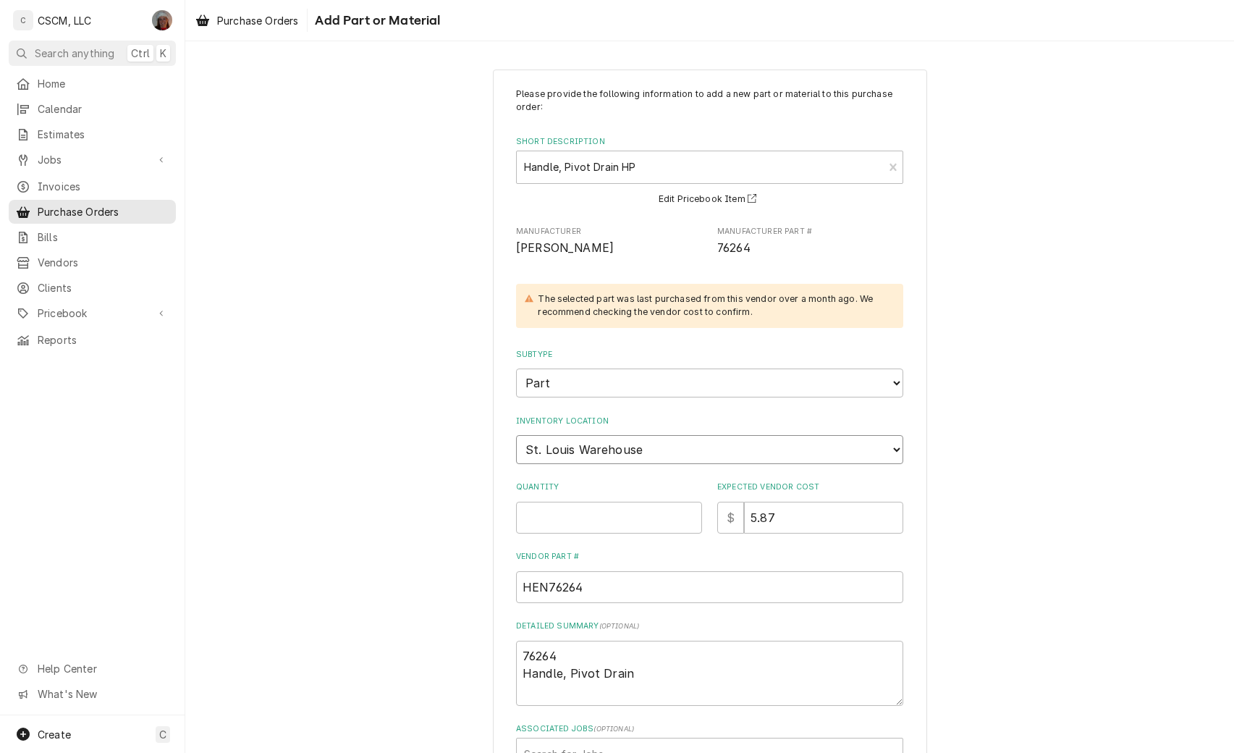
select select "424"
click at [516, 435] on select "Choose a location... Chris's Truck Colorado Main Warehouse Izaia's Truck Jimmy'…" at bounding box center [709, 449] width 387 height 29
click at [550, 515] on input "Quantity" at bounding box center [609, 518] width 186 height 32
type textarea "x"
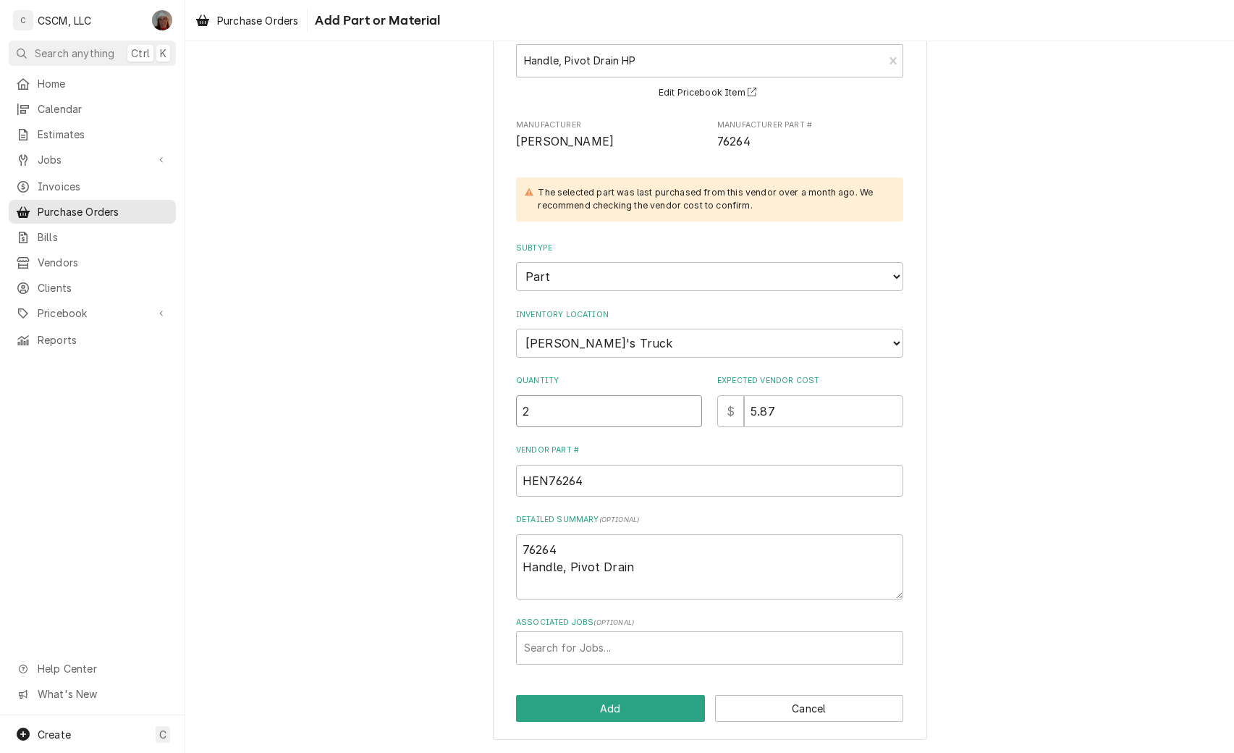
type input "2"
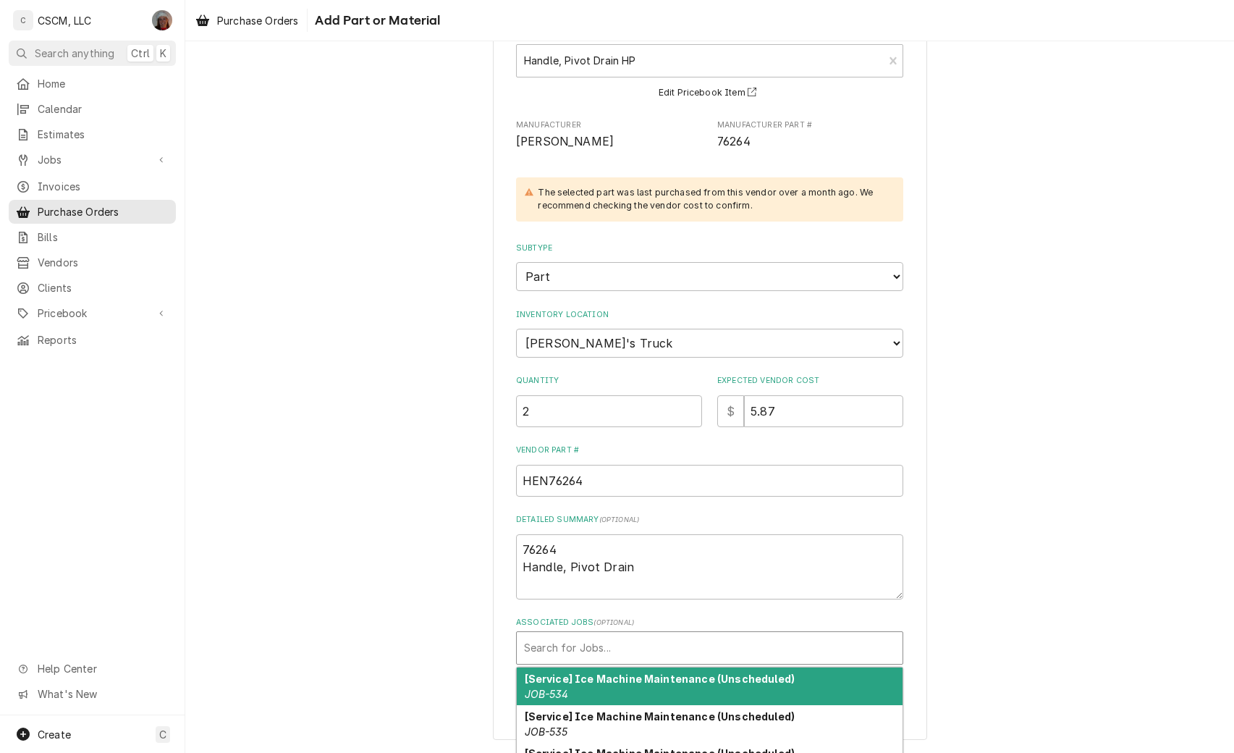
click at [577, 649] on div "Associated Jobs" at bounding box center [709, 648] width 371 height 26
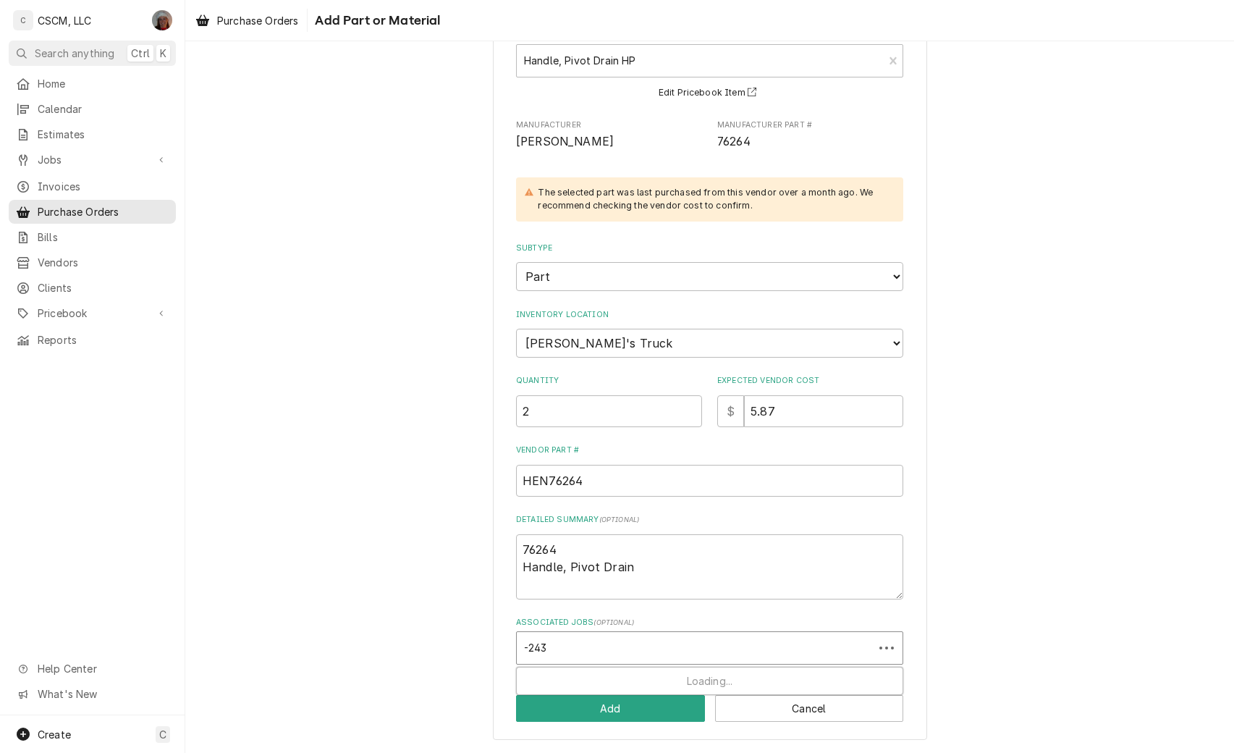
type input "-2437"
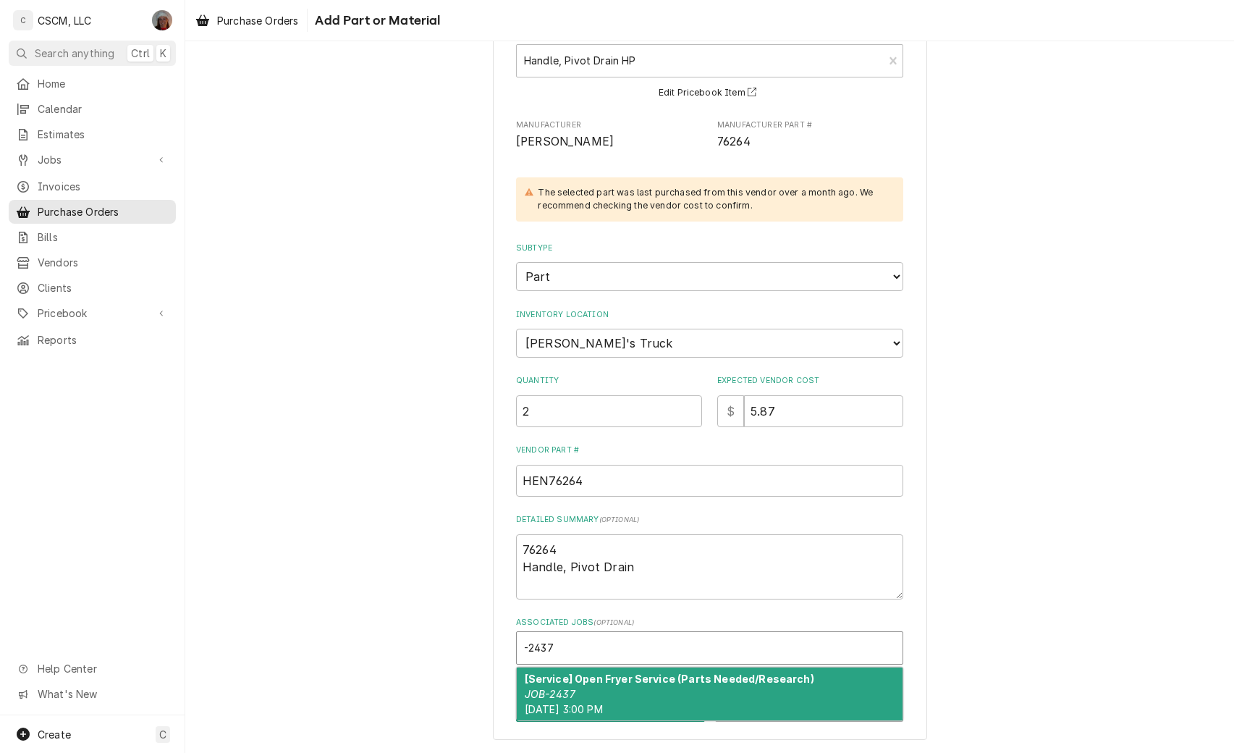
type textarea "x"
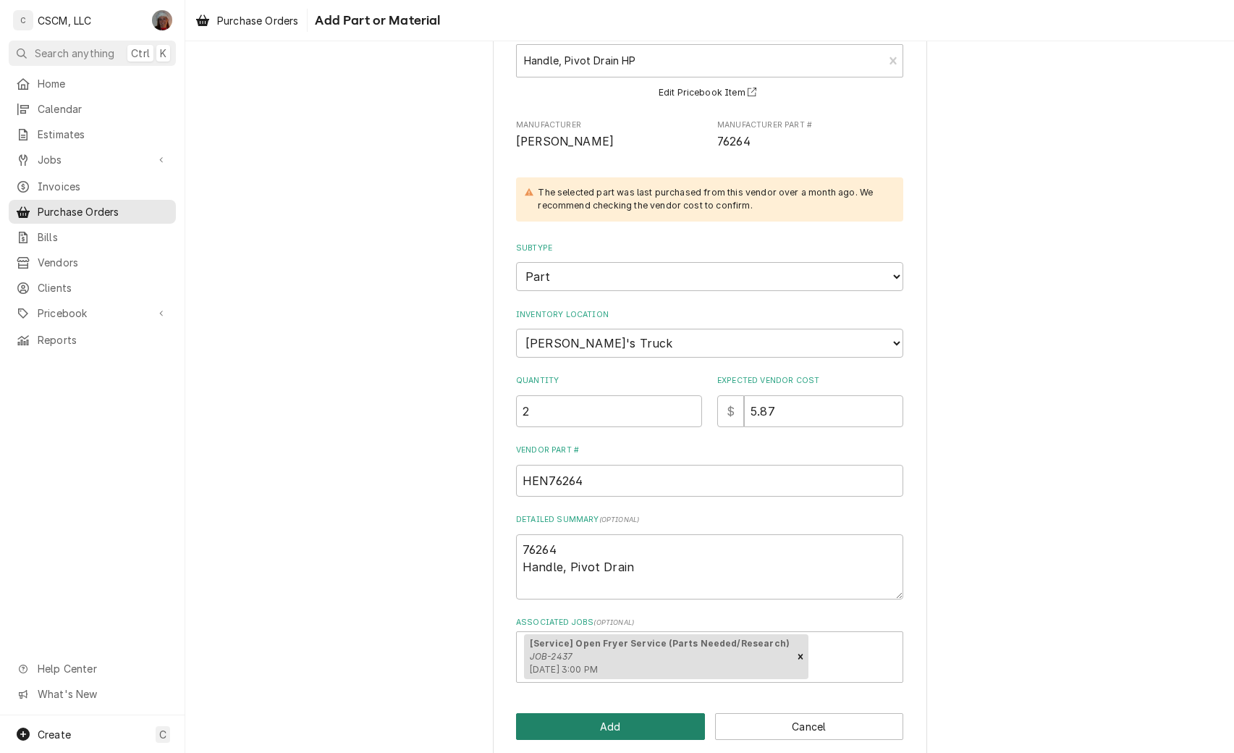
click at [577, 723] on button "Add" at bounding box center [610, 726] width 189 height 27
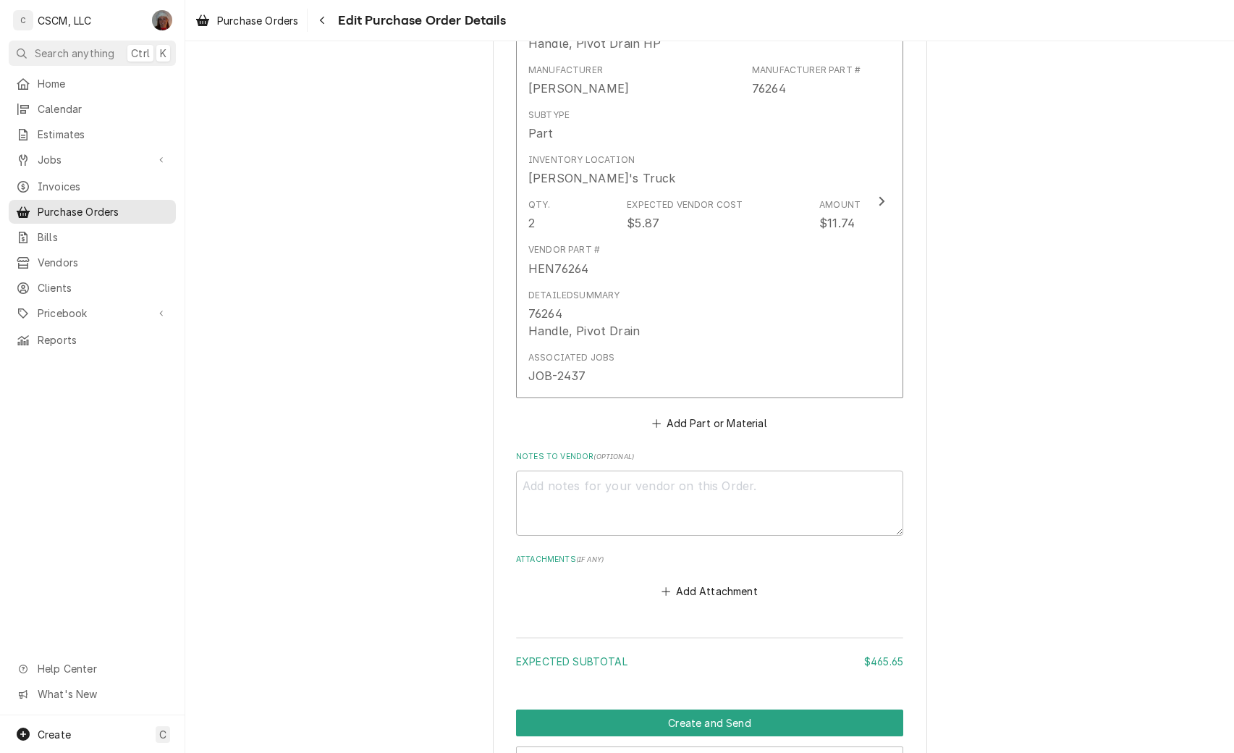
scroll to position [1584, 0]
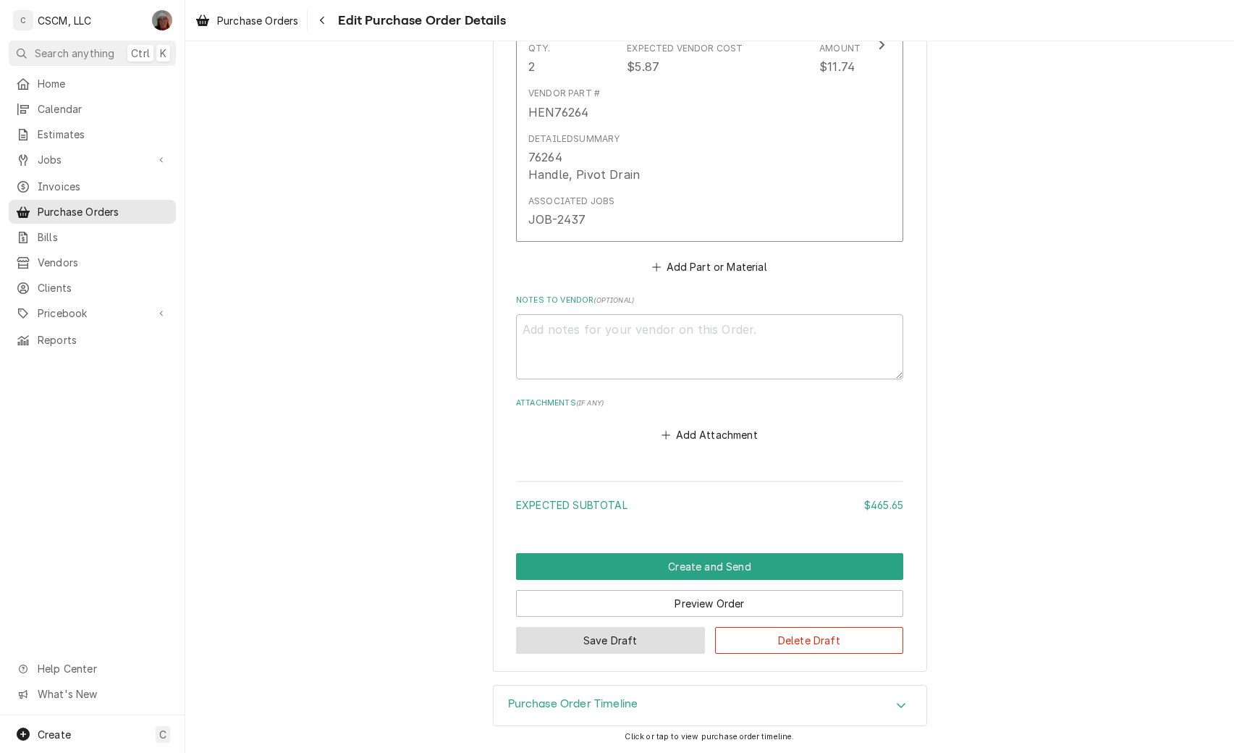
click at [602, 639] on button "Save Draft" at bounding box center [610, 640] width 189 height 27
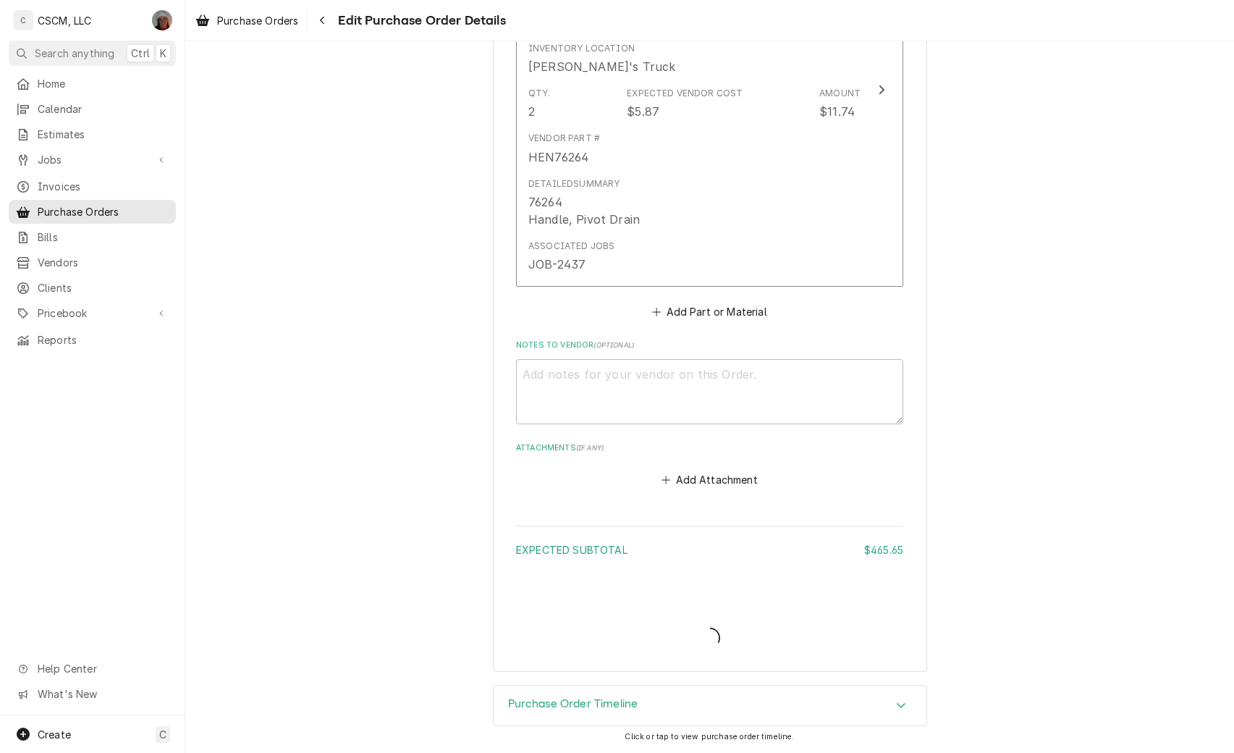
scroll to position [1539, 0]
type textarea "x"
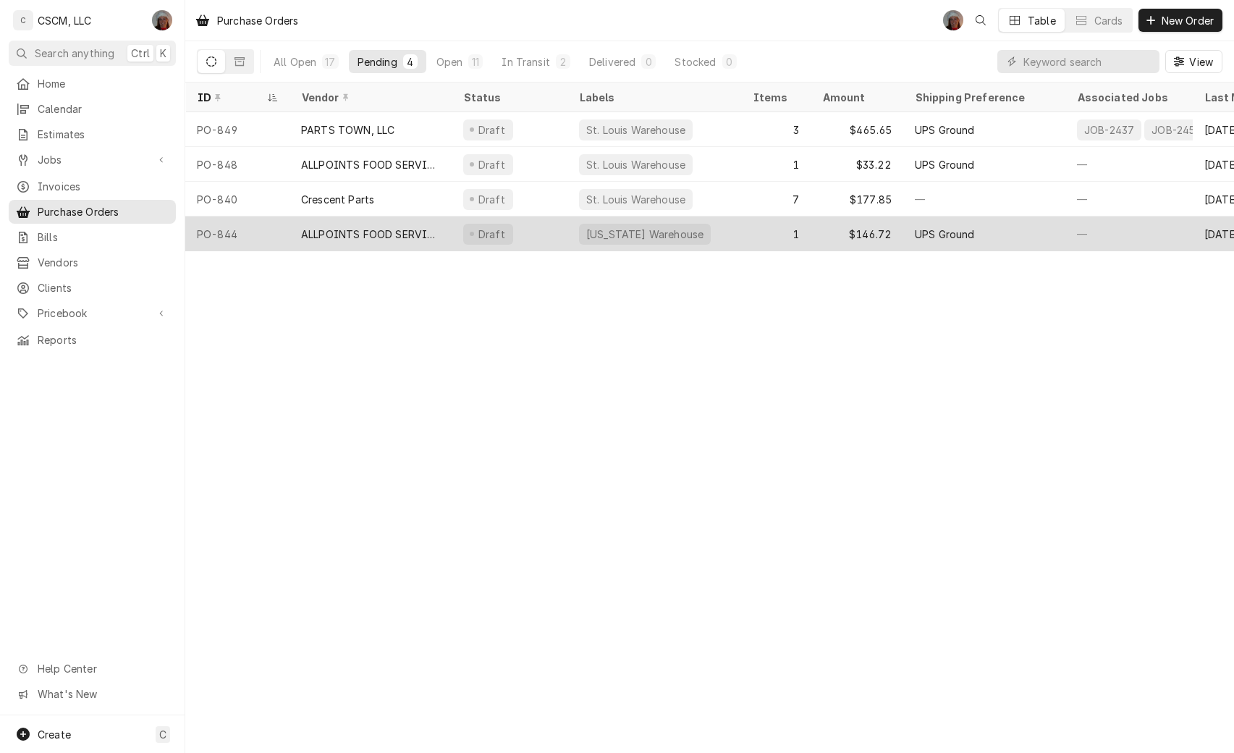
click at [251, 229] on div "PO-844" at bounding box center [237, 233] width 104 height 35
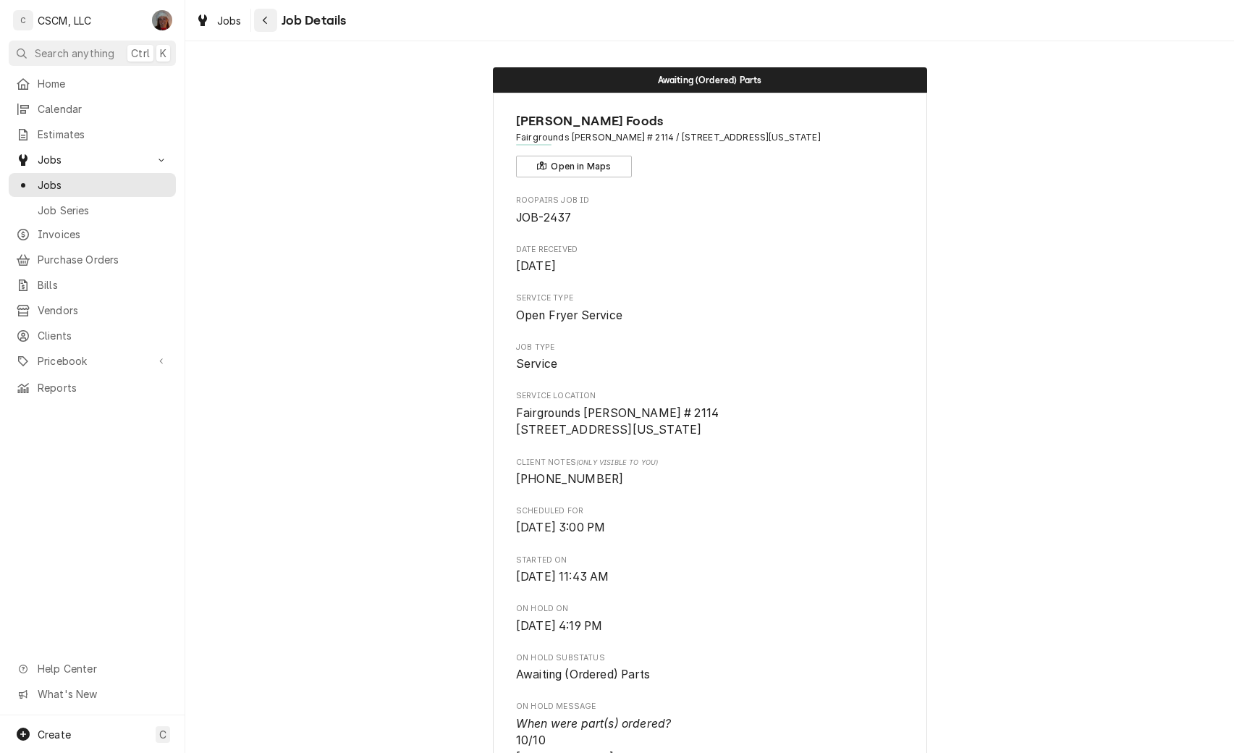
click at [263, 19] on icon "Navigate back" at bounding box center [265, 20] width 7 height 10
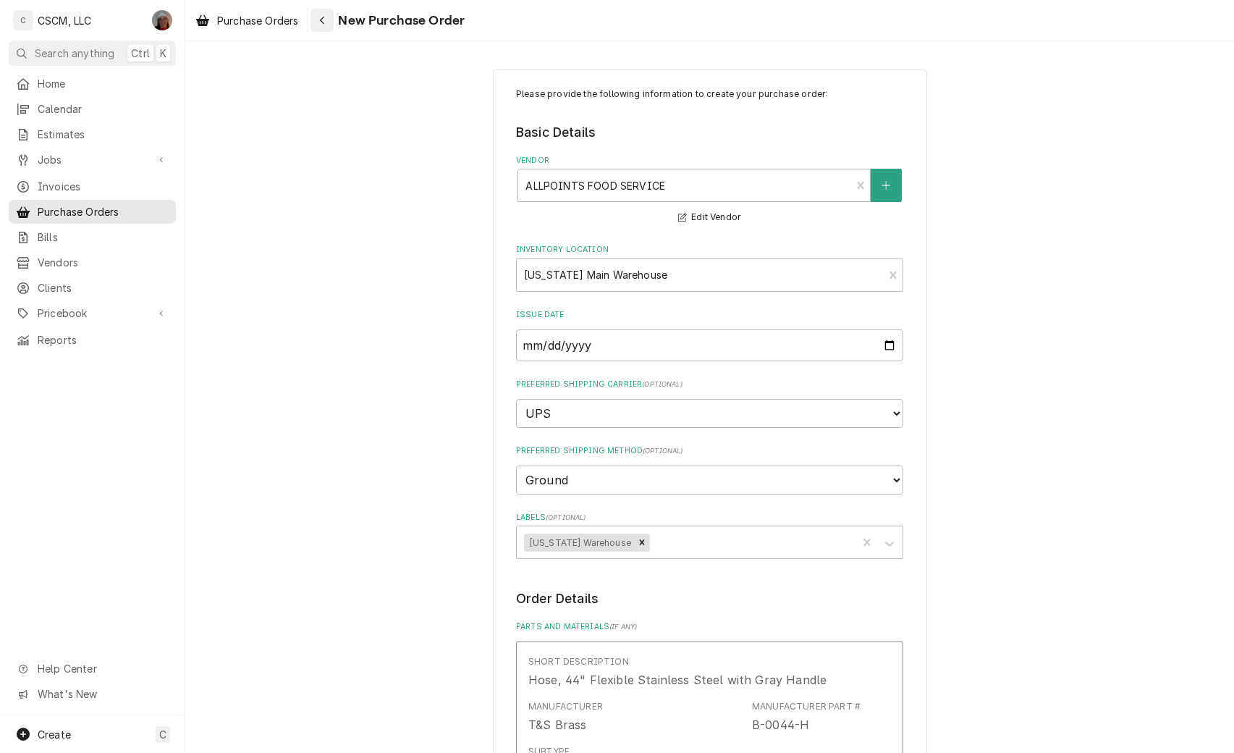
click at [325, 22] on icon "Navigate back" at bounding box center [322, 20] width 7 height 10
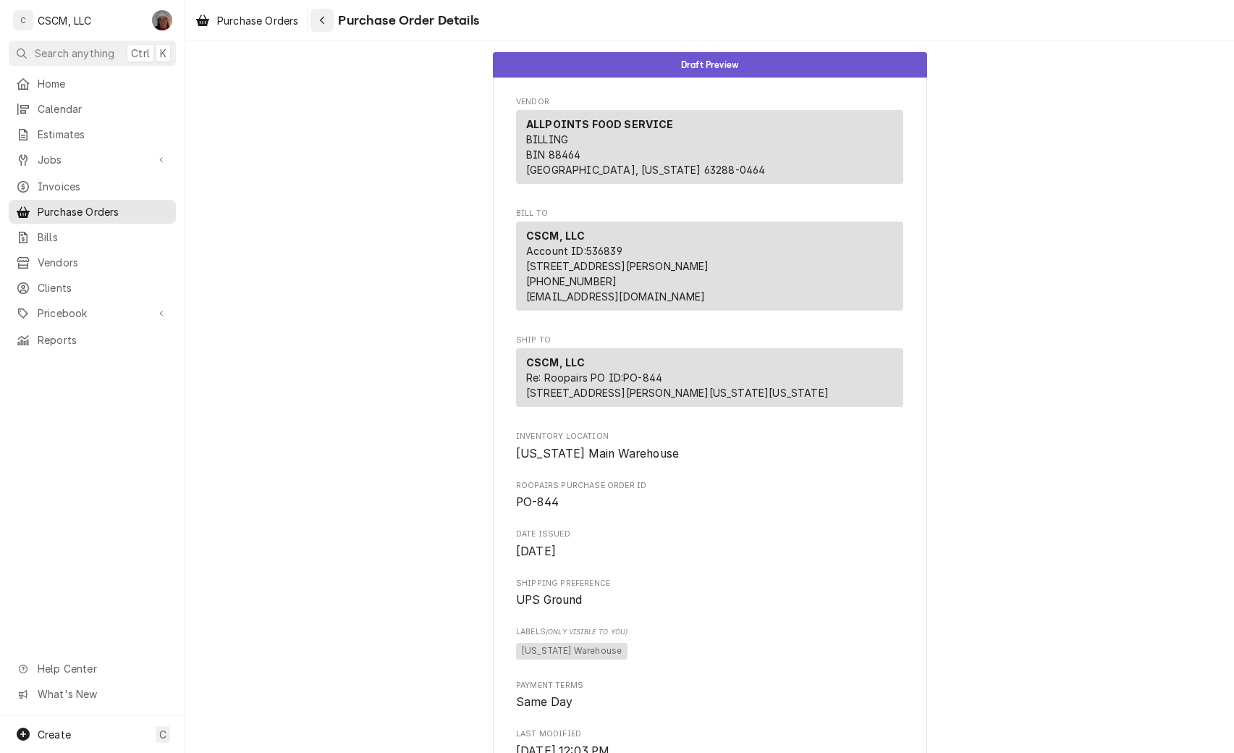
click at [321, 25] on icon "Navigate back" at bounding box center [322, 20] width 7 height 10
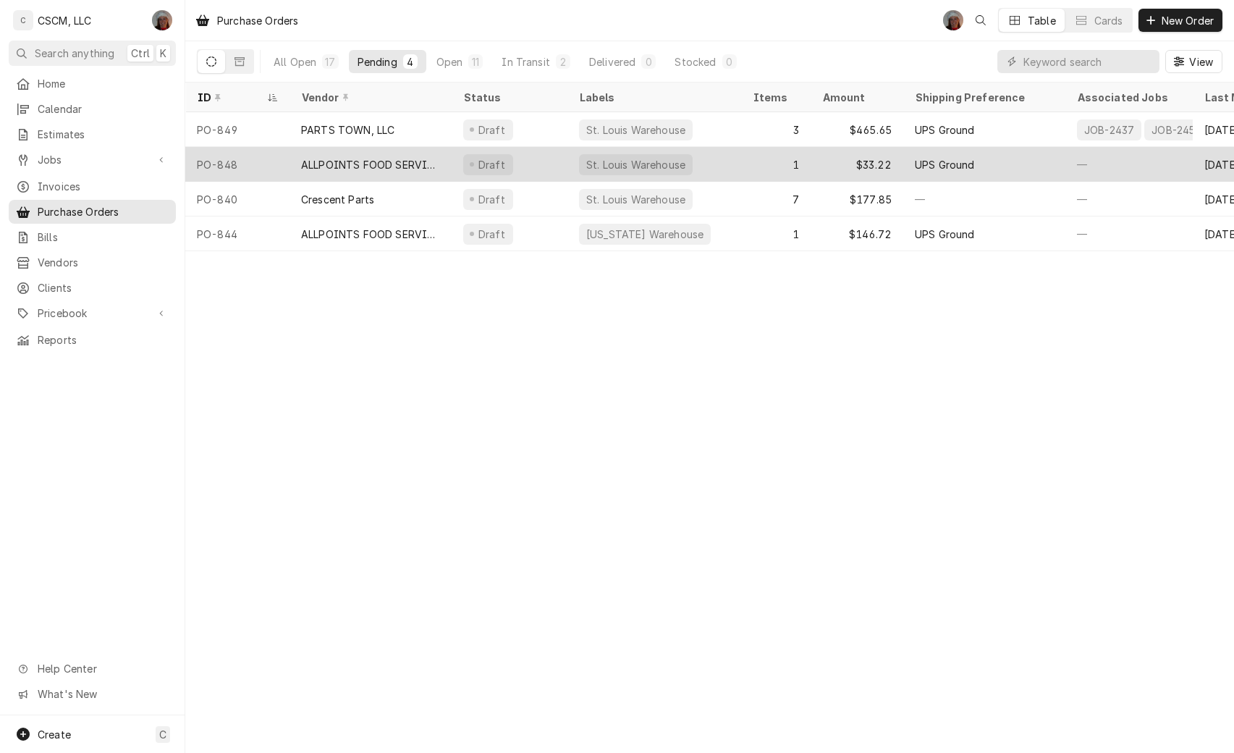
click at [274, 155] on div "PO-848" at bounding box center [237, 164] width 104 height 35
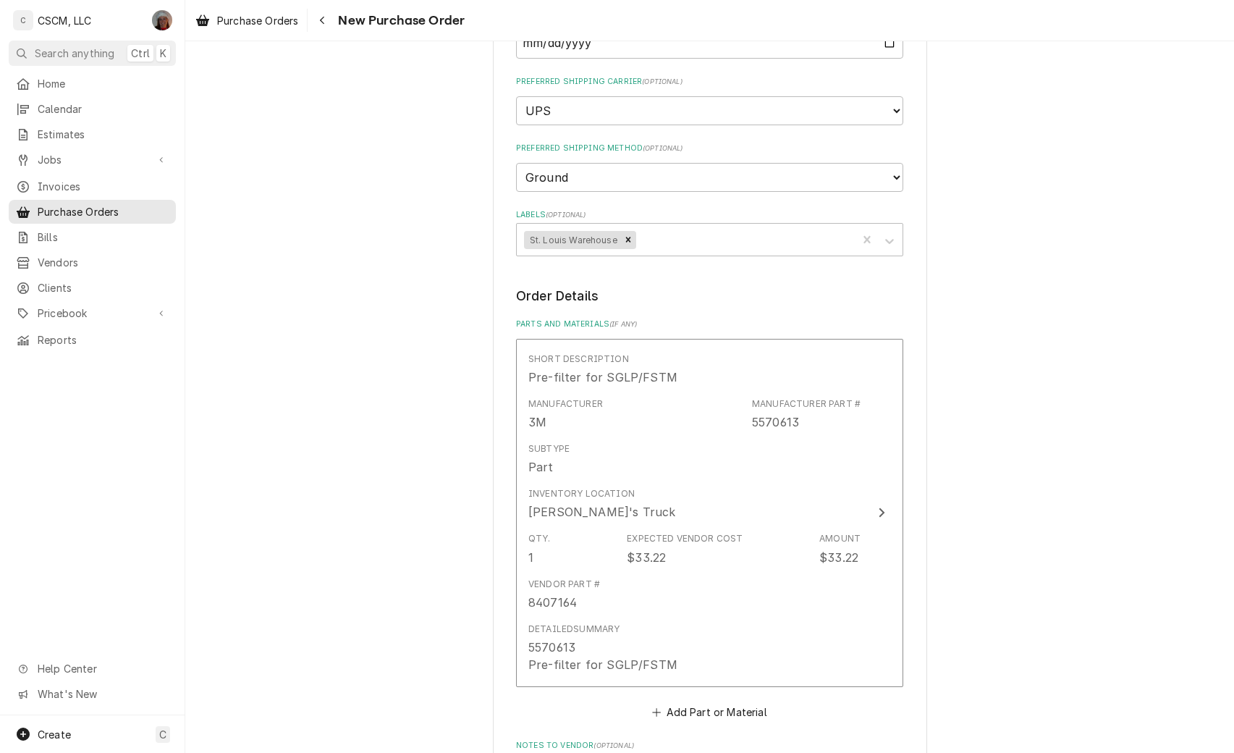
scroll to position [748, 0]
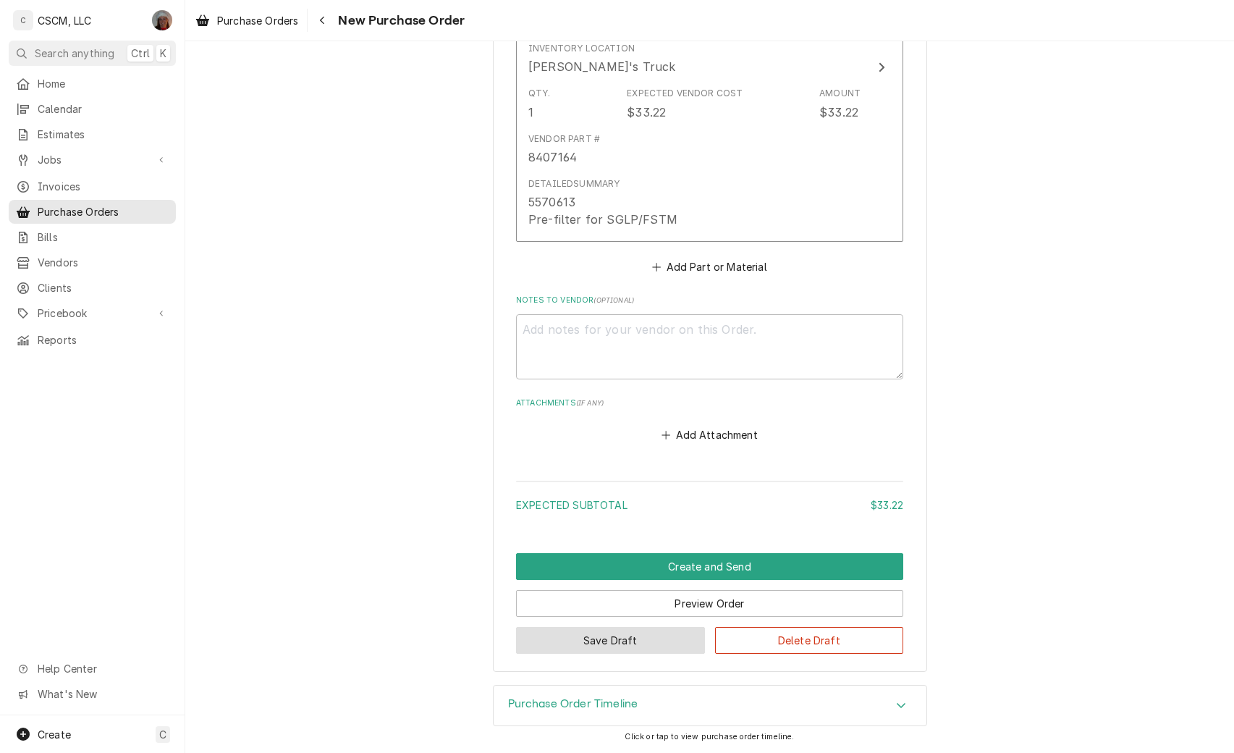
click at [592, 641] on button "Save Draft" at bounding box center [610, 640] width 189 height 27
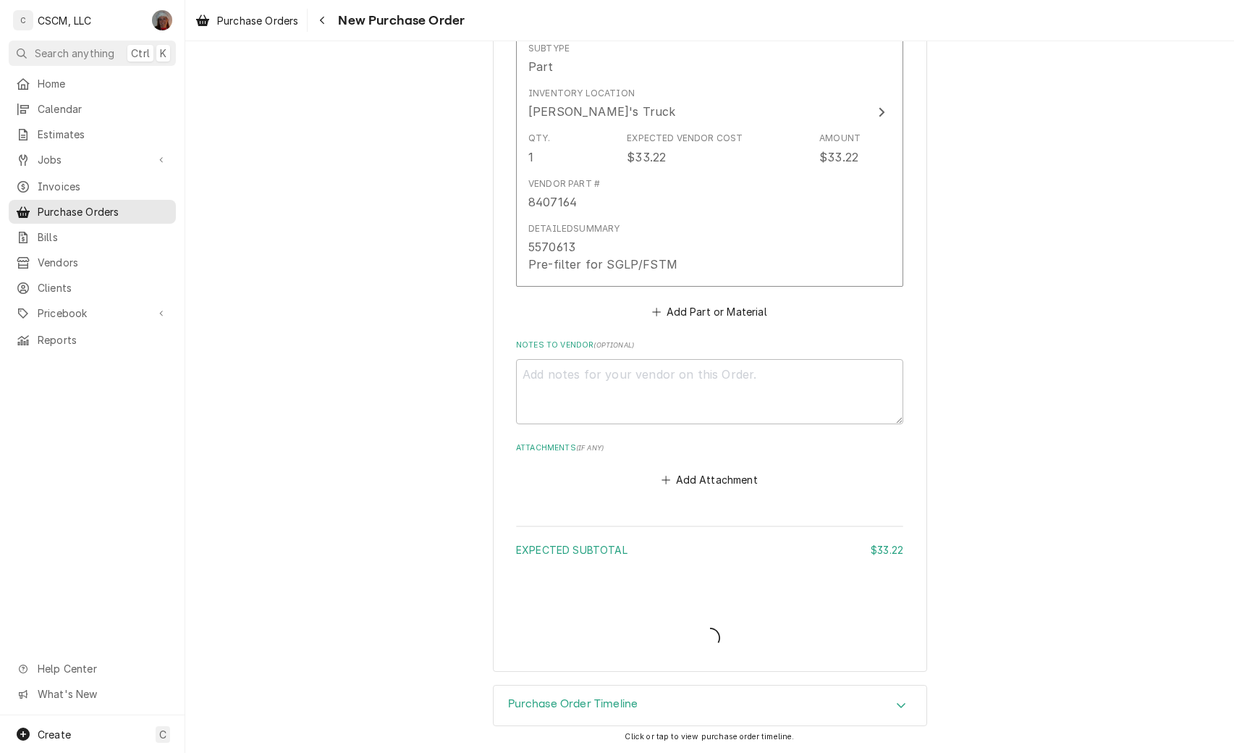
scroll to position [703, 0]
type textarea "x"
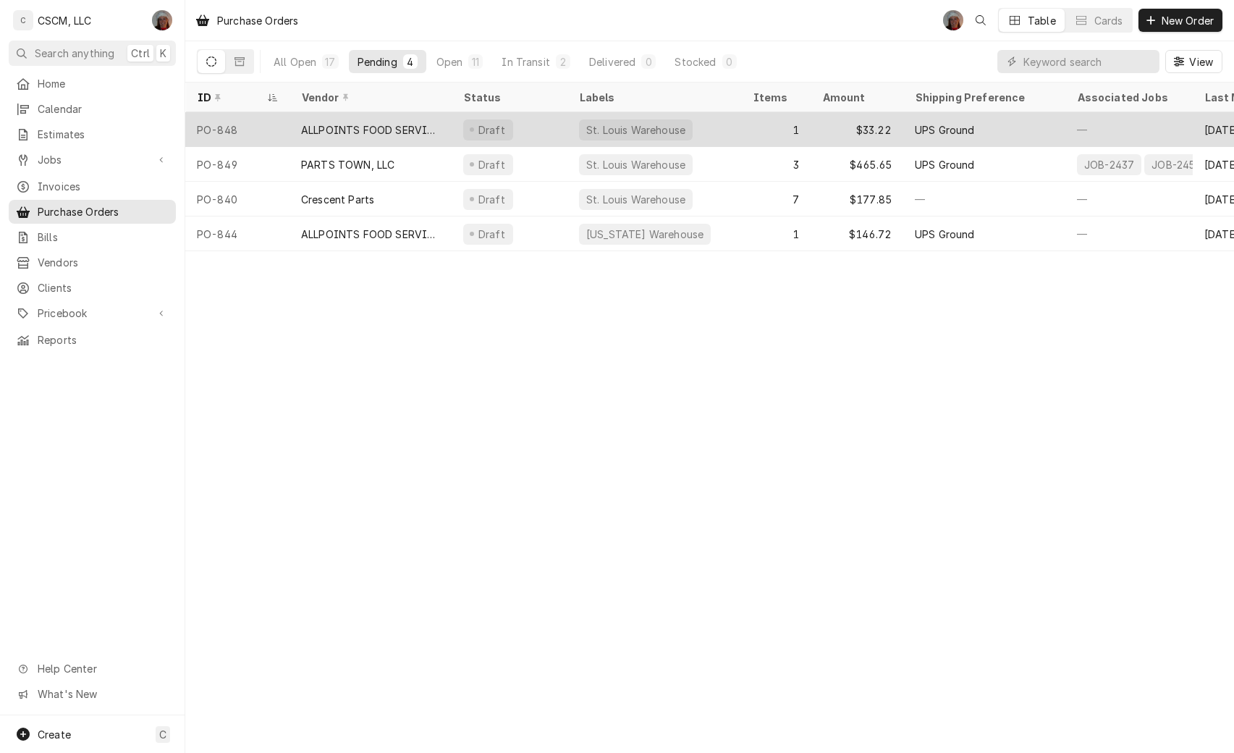
click at [335, 124] on div "ALLPOINTS FOOD SERVICE" at bounding box center [370, 129] width 139 height 15
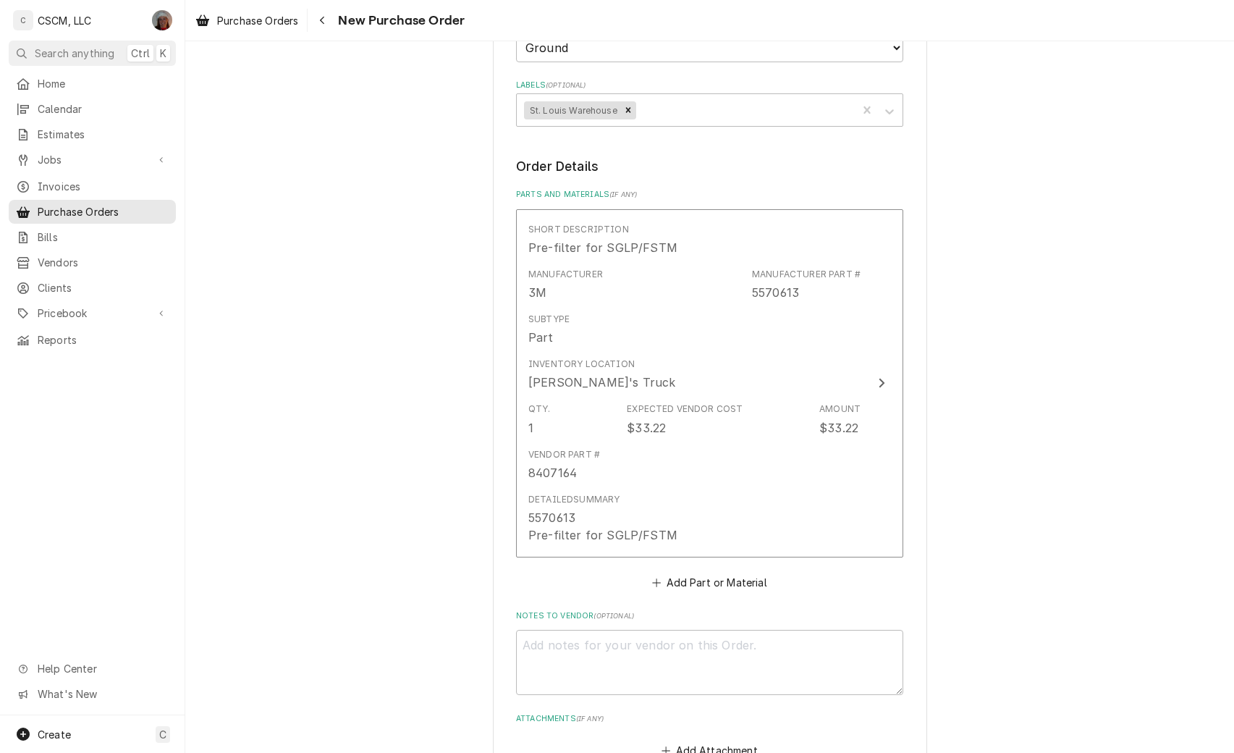
scroll to position [435, 0]
click at [547, 646] on textarea "Notes to Vendor ( optional )" at bounding box center [709, 659] width 387 height 65
type textarea "x"
type textarea "S"
type textarea "x"
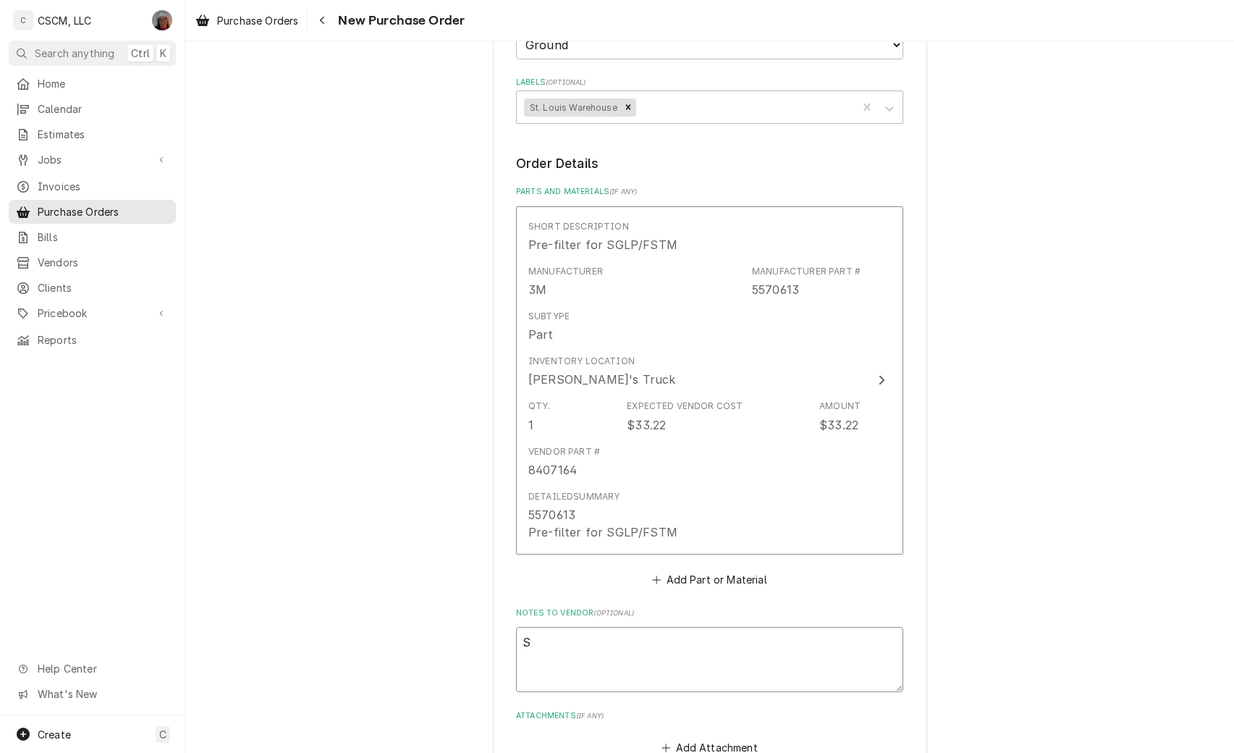
type textarea "St"
type textarea "x"
type textarea "Ste"
type textarea "x"
type textarea "Step"
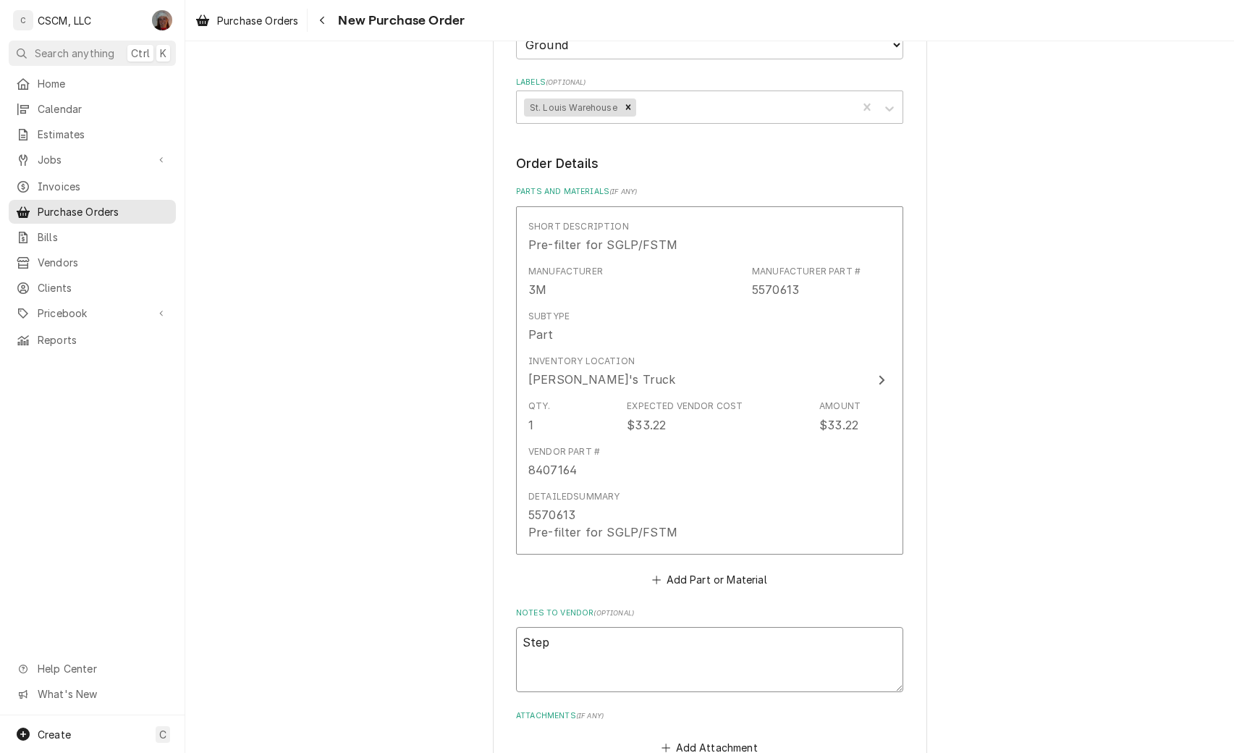
type textarea "x"
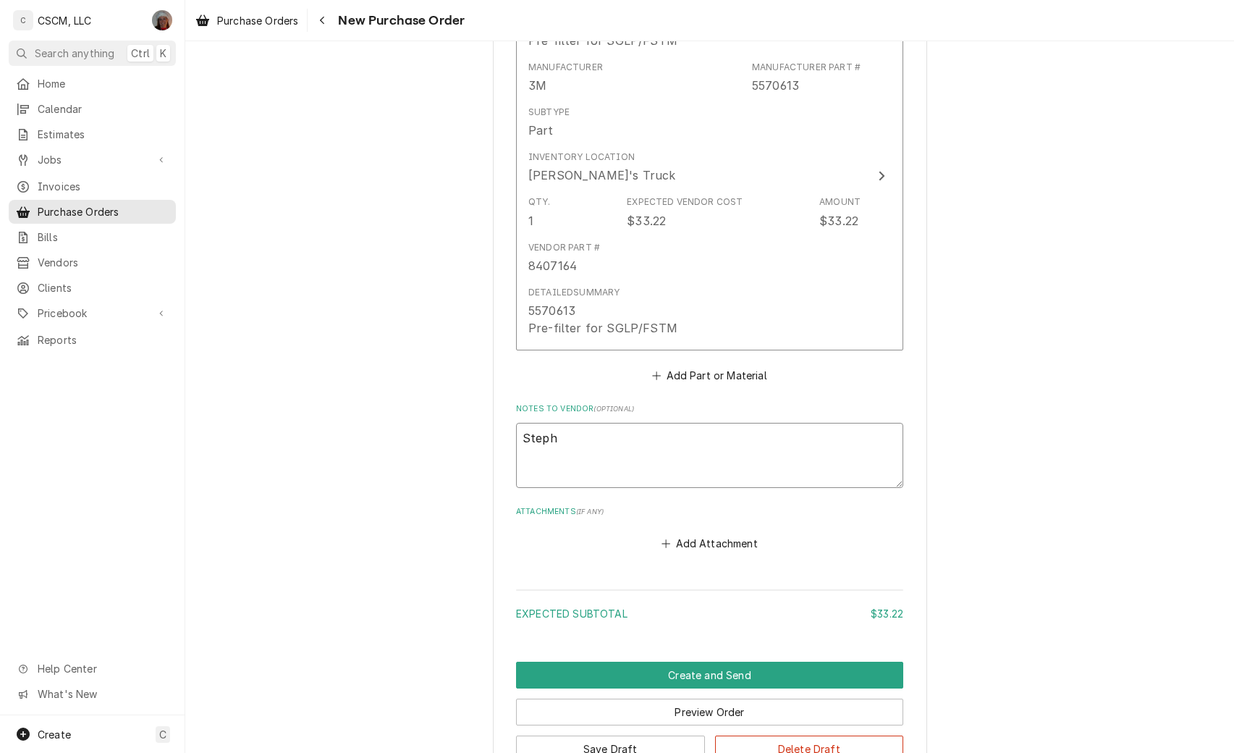
scroll to position [748, 0]
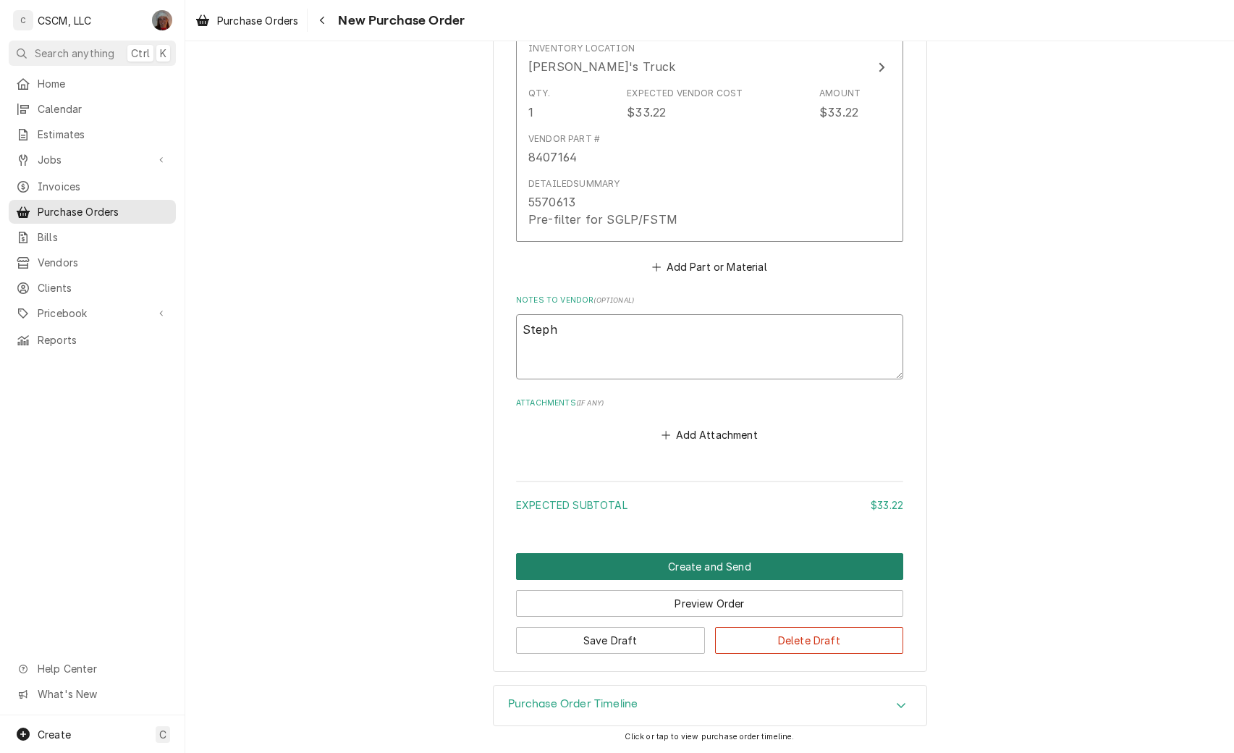
type textarea "Steph"
click at [702, 566] on button "Create and Send" at bounding box center [709, 566] width 387 height 27
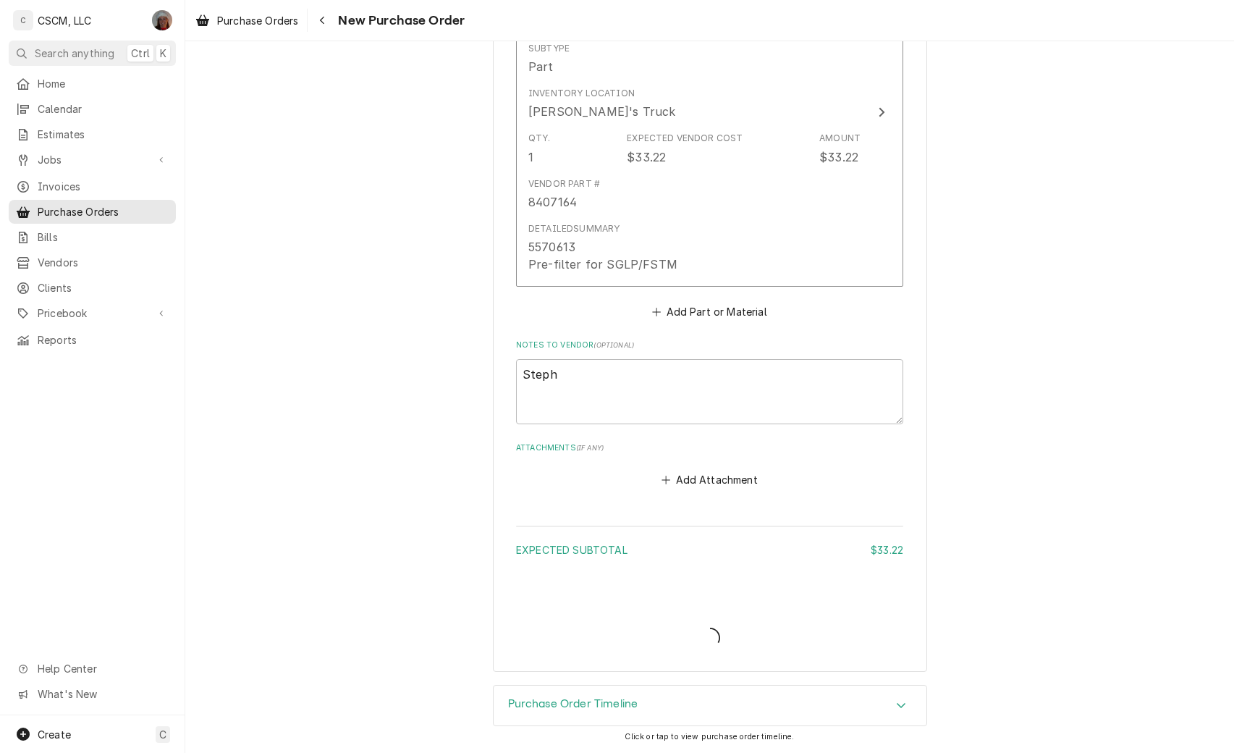
type textarea "x"
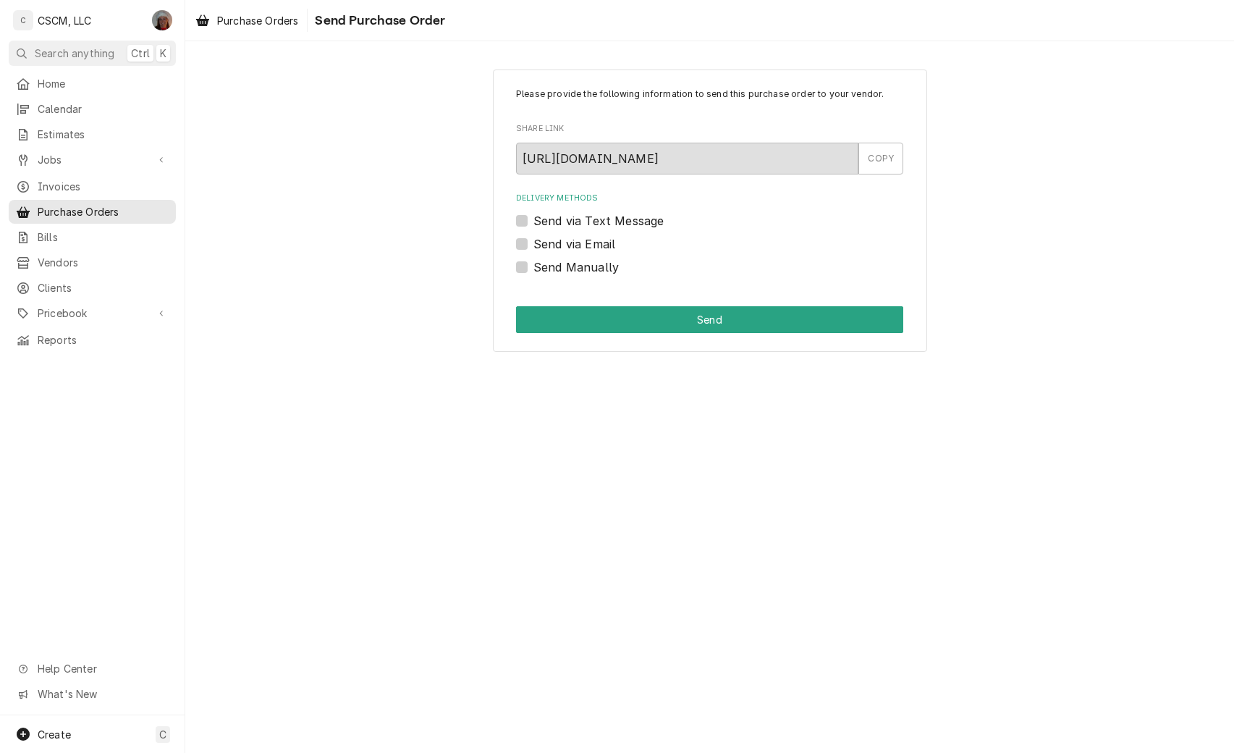
click at [534, 266] on label "Send Manually" at bounding box center [576, 266] width 85 height 17
click at [534, 266] on input "Send Manually" at bounding box center [727, 274] width 387 height 32
checkbox input "true"
click at [610, 309] on button "Send" at bounding box center [709, 319] width 387 height 27
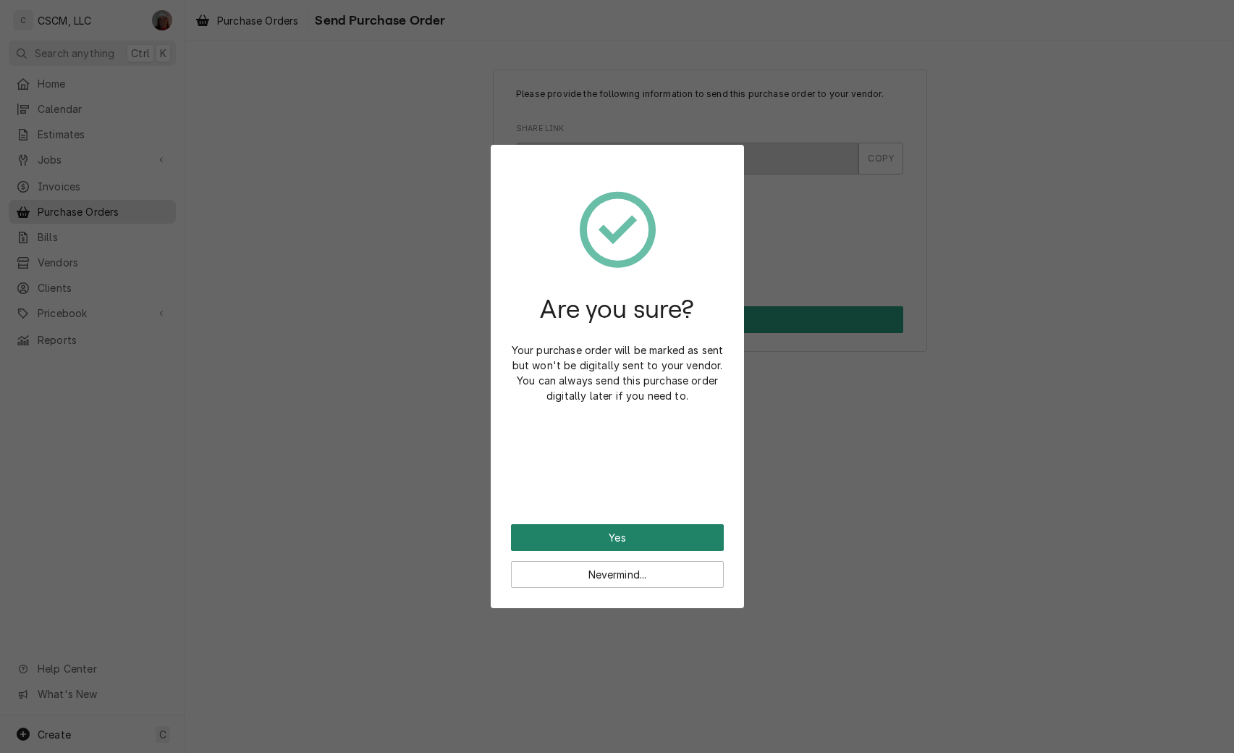
click at [598, 534] on button "Yes" at bounding box center [617, 537] width 213 height 27
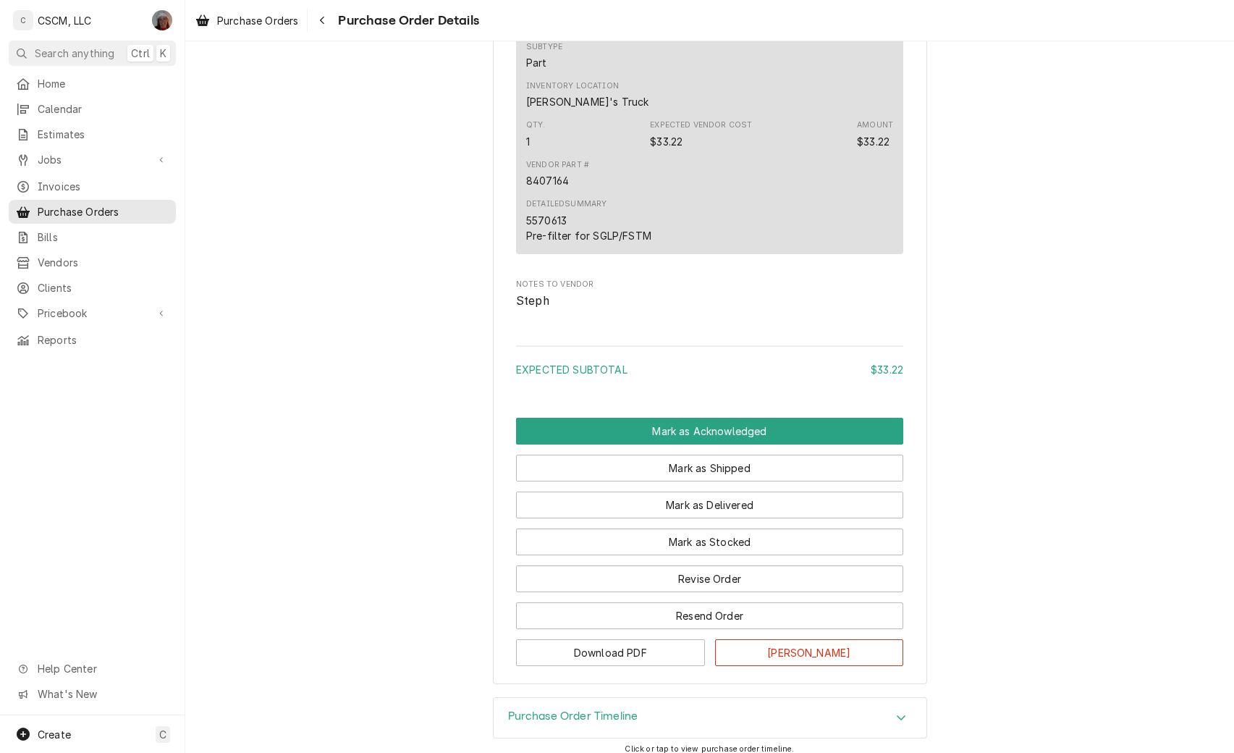
scroll to position [932, 0]
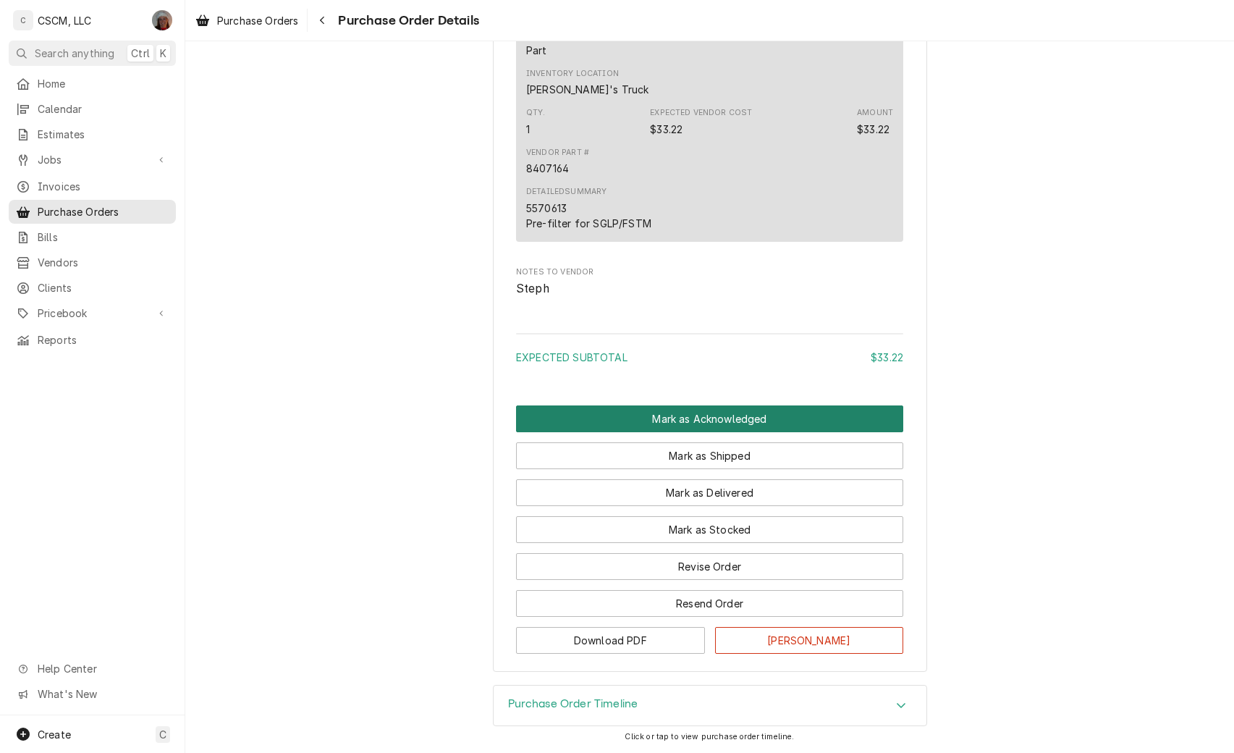
click at [714, 410] on button "Mark as Acknowledged" at bounding box center [709, 418] width 387 height 27
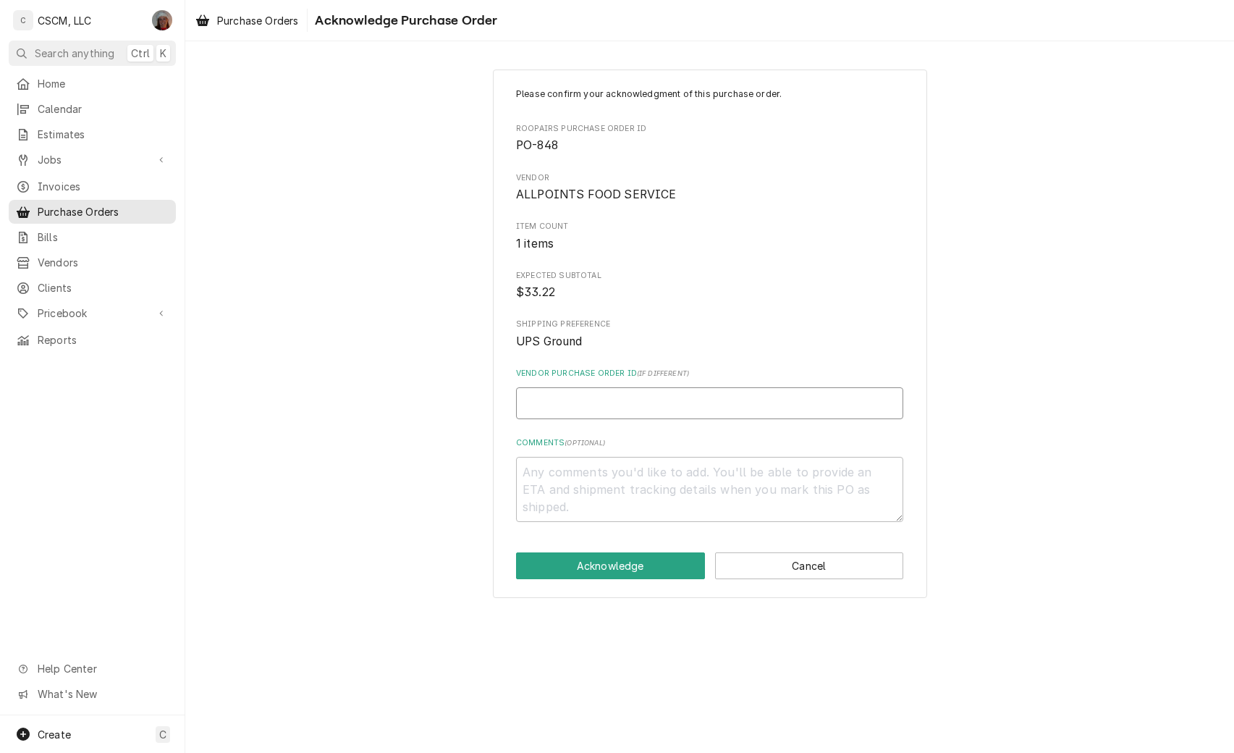
click at [565, 397] on input "Vendor Purchase Order ID ( if different )" at bounding box center [709, 403] width 387 height 32
type textarea "x"
type input "7"
type textarea "x"
type input "71"
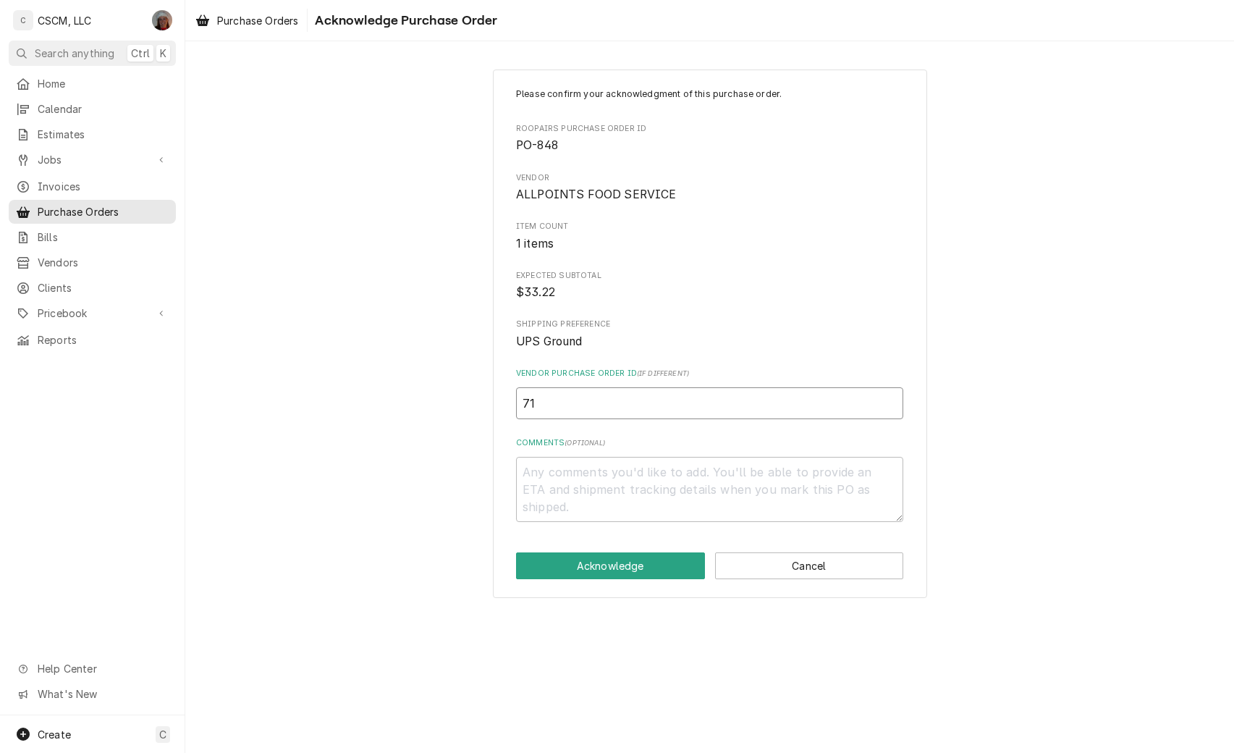
type textarea "x"
type input "718"
type textarea "x"
type input "7189"
type textarea "x"
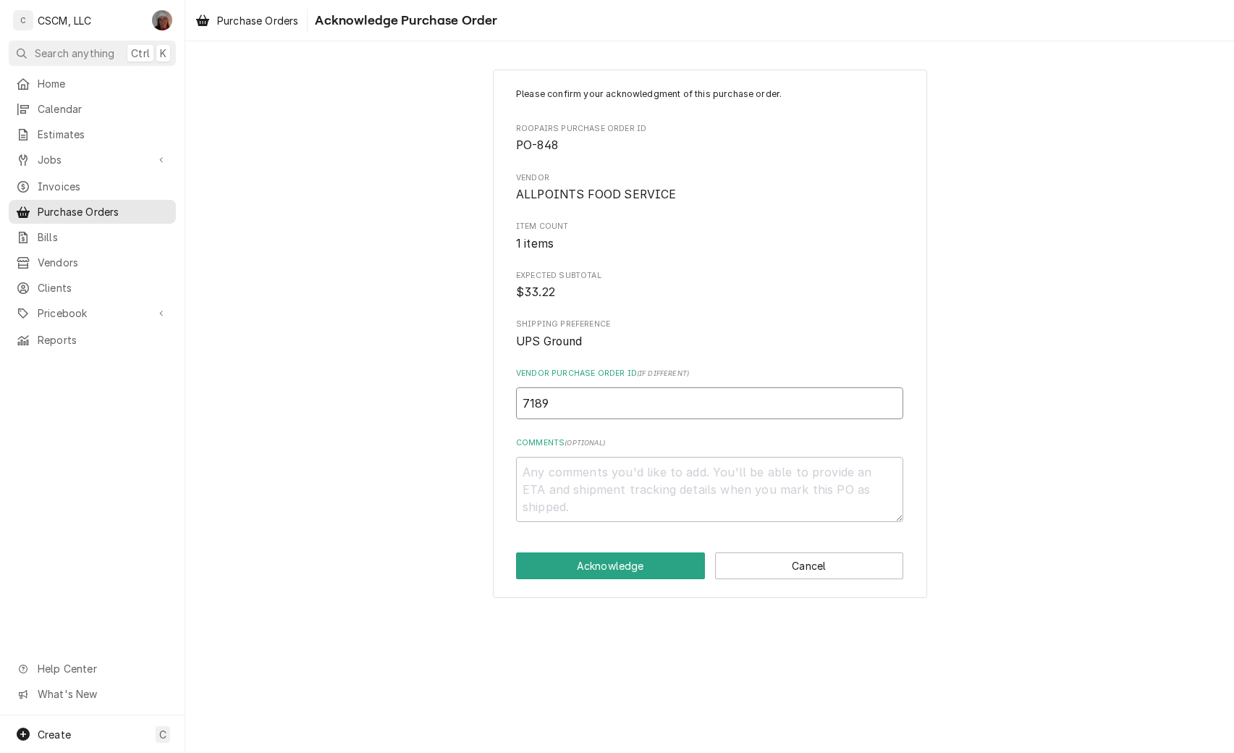
type input "71890"
type textarea "x"
type input "718905"
type textarea "x"
type input "7189056"
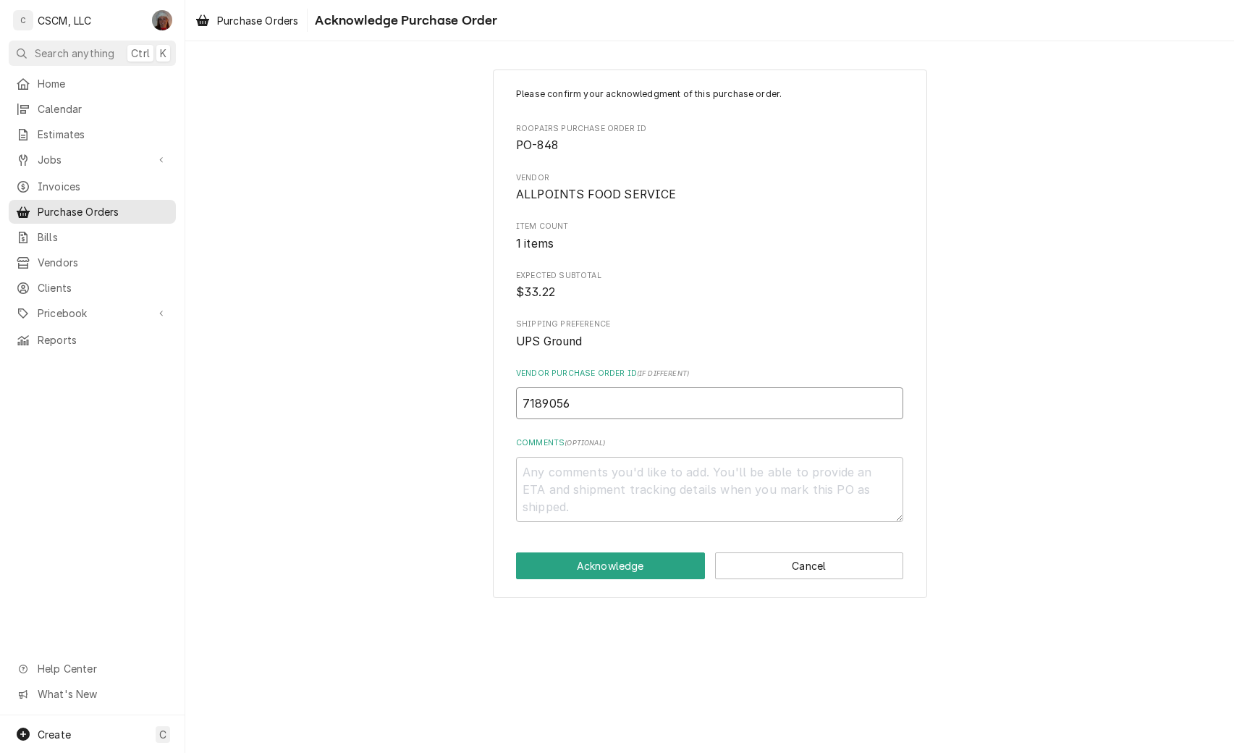
type textarea "x"
type input "71890562"
type textarea "x"
type input "71890562-"
type textarea "x"
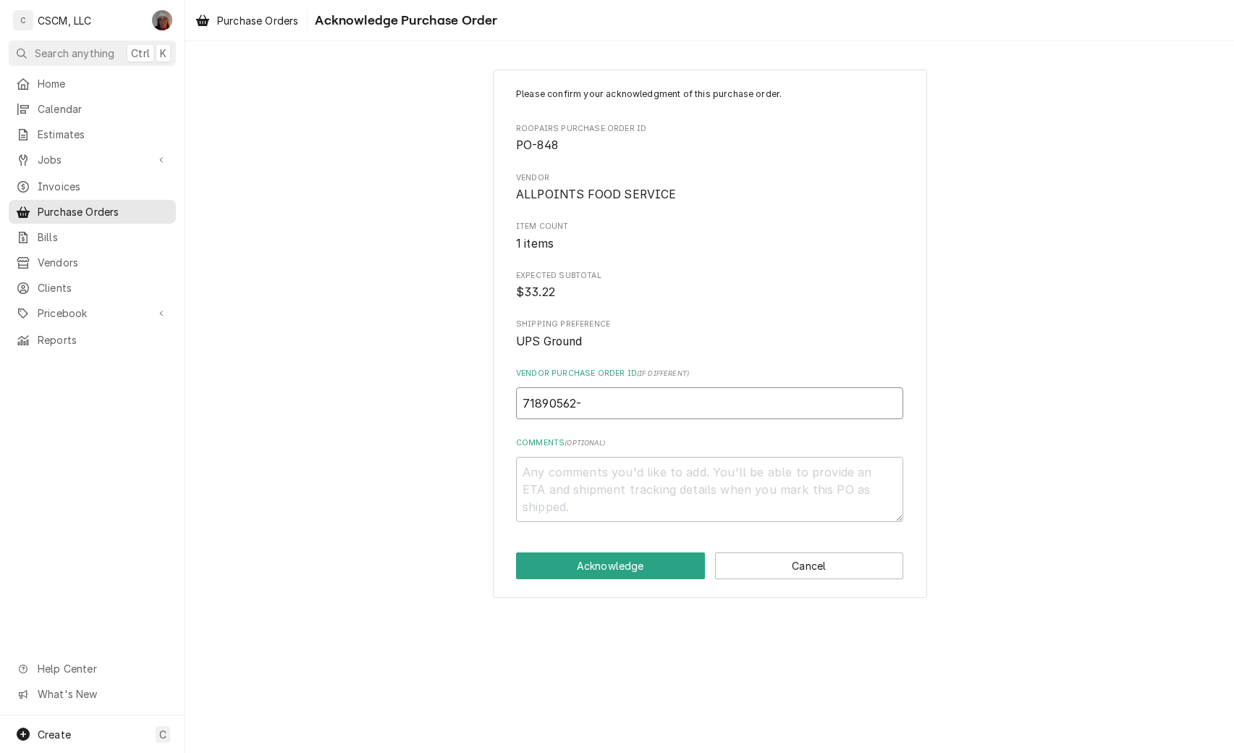
type input "71890562-0"
type textarea "x"
type input "71890562-00"
click at [610, 571] on button "Acknowledge" at bounding box center [610, 565] width 189 height 27
type textarea "x"
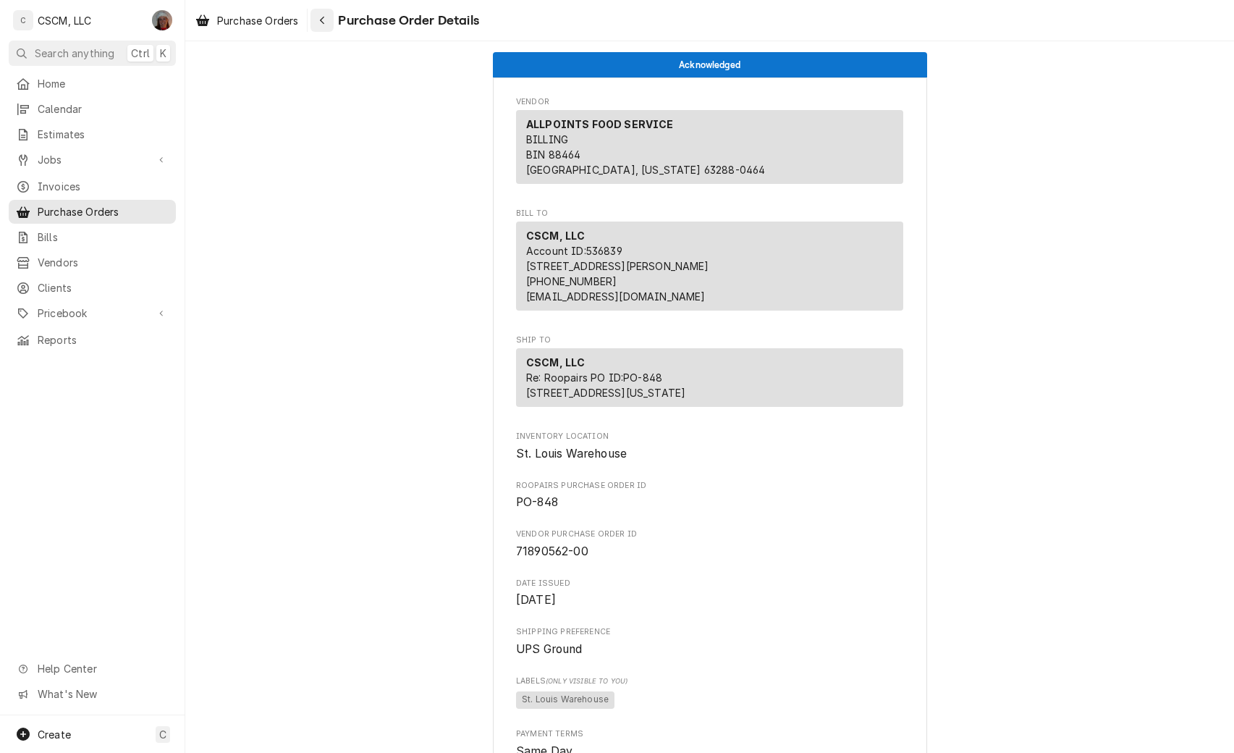
click at [321, 21] on icon "Navigate back" at bounding box center [322, 20] width 7 height 10
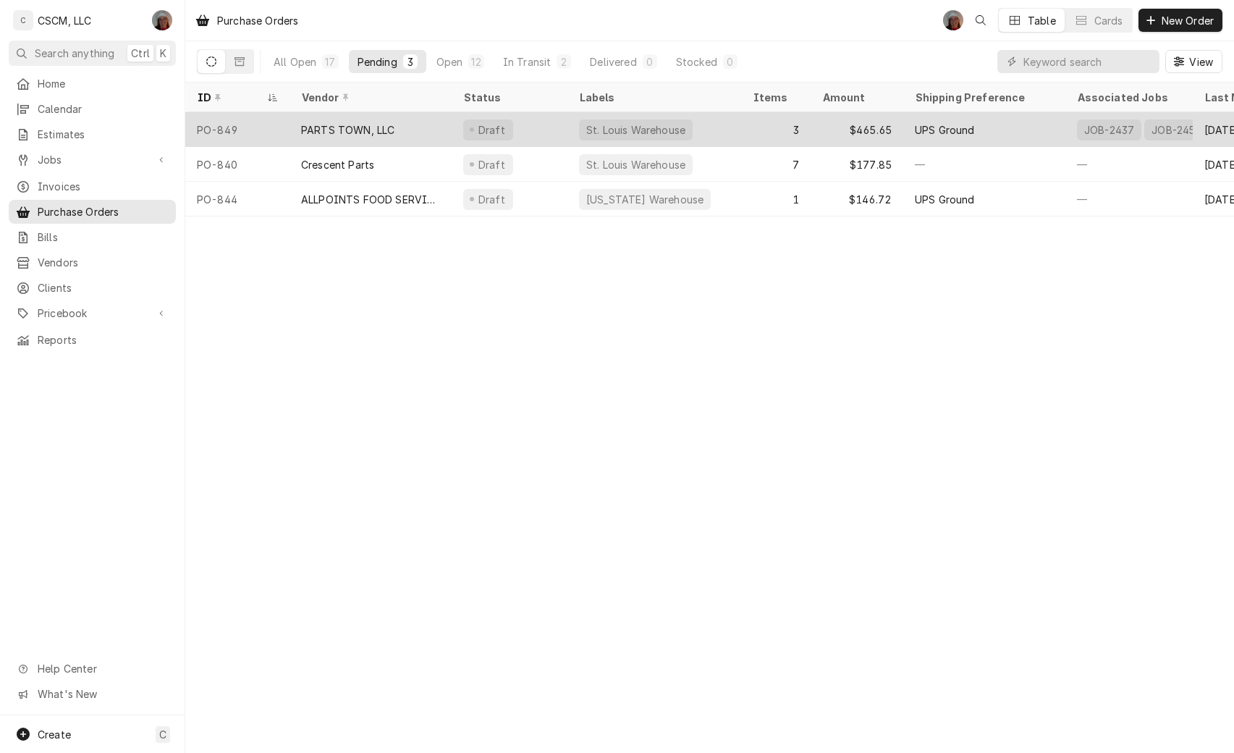
click at [280, 131] on div "PO-849" at bounding box center [237, 129] width 104 height 35
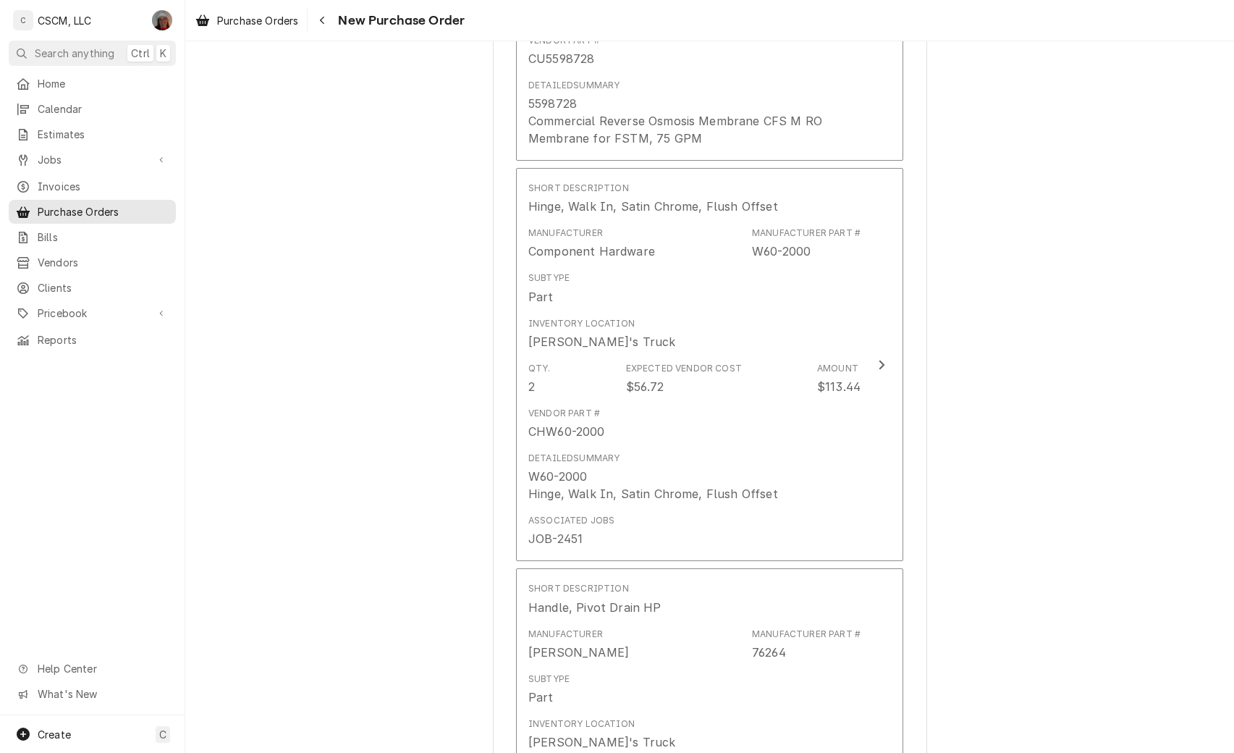
scroll to position [1584, 0]
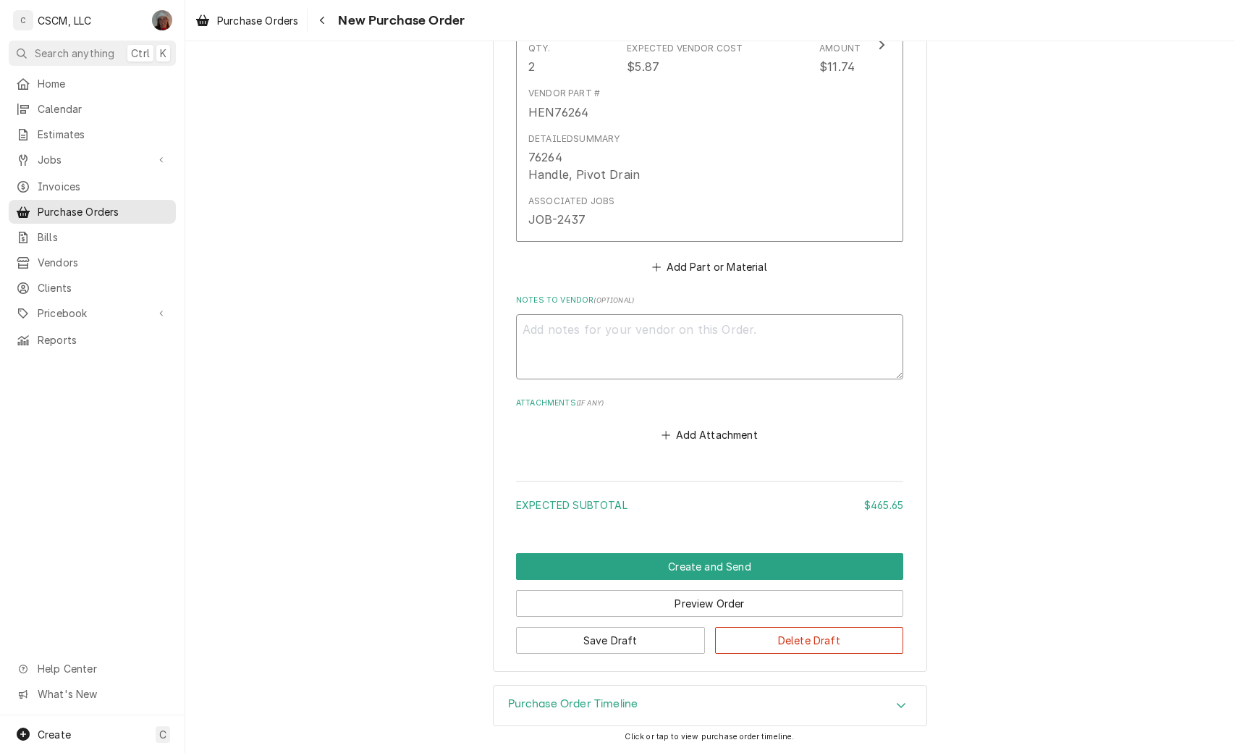
click at [552, 348] on textarea "Notes to Vendor ( optional )" at bounding box center [709, 346] width 387 height 65
type textarea "x"
type textarea "B"
type textarea "x"
type textarea "Be"
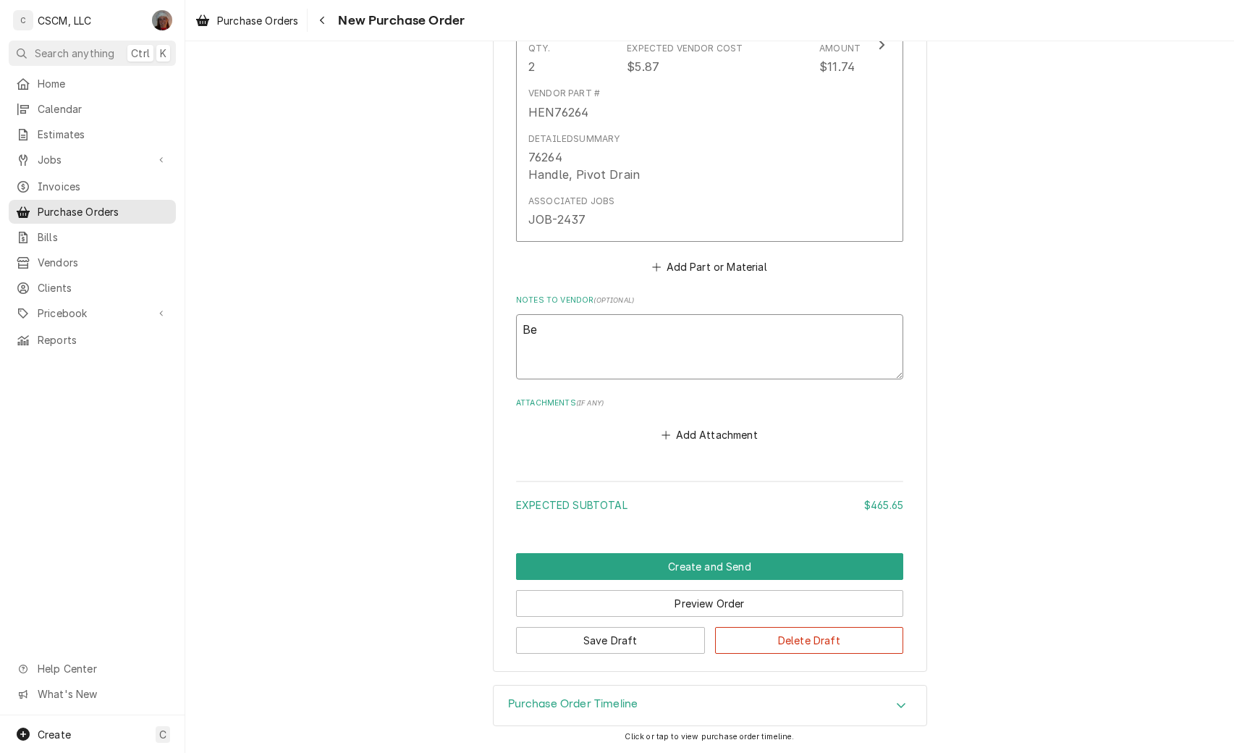
type textarea "x"
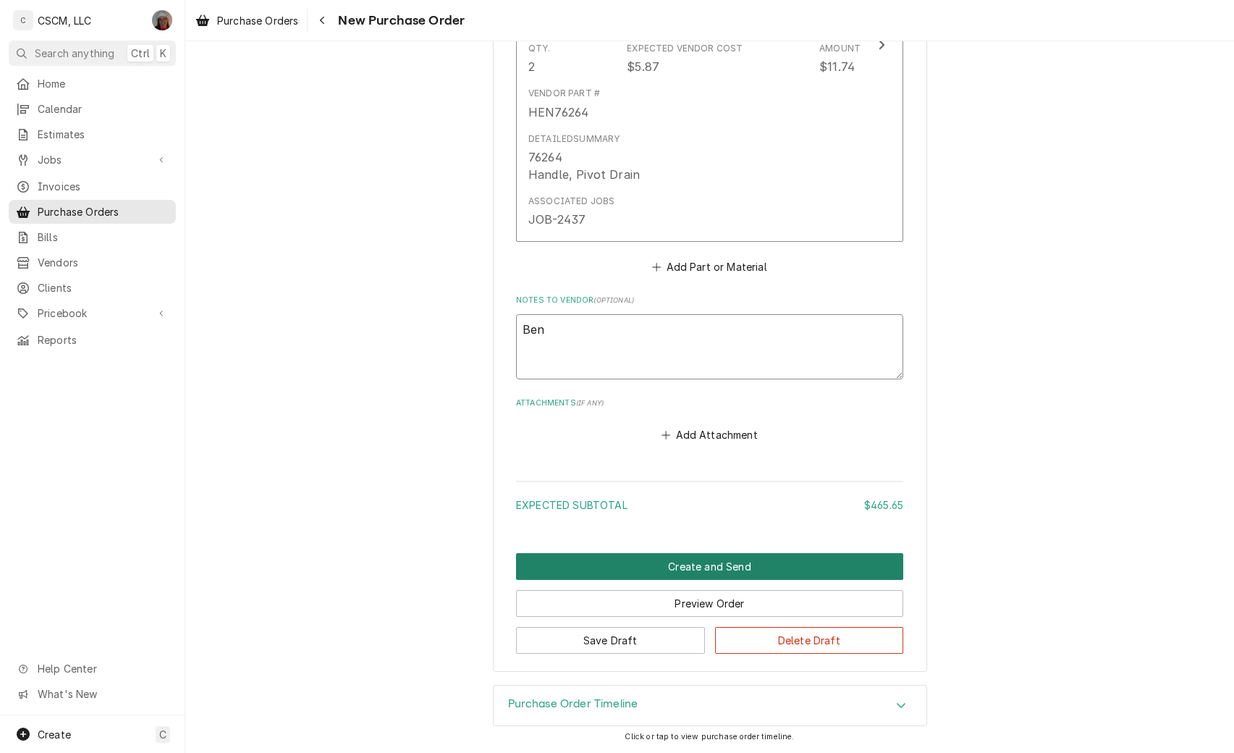
type textarea "Ben"
click at [662, 568] on button "Create and Send" at bounding box center [709, 566] width 387 height 27
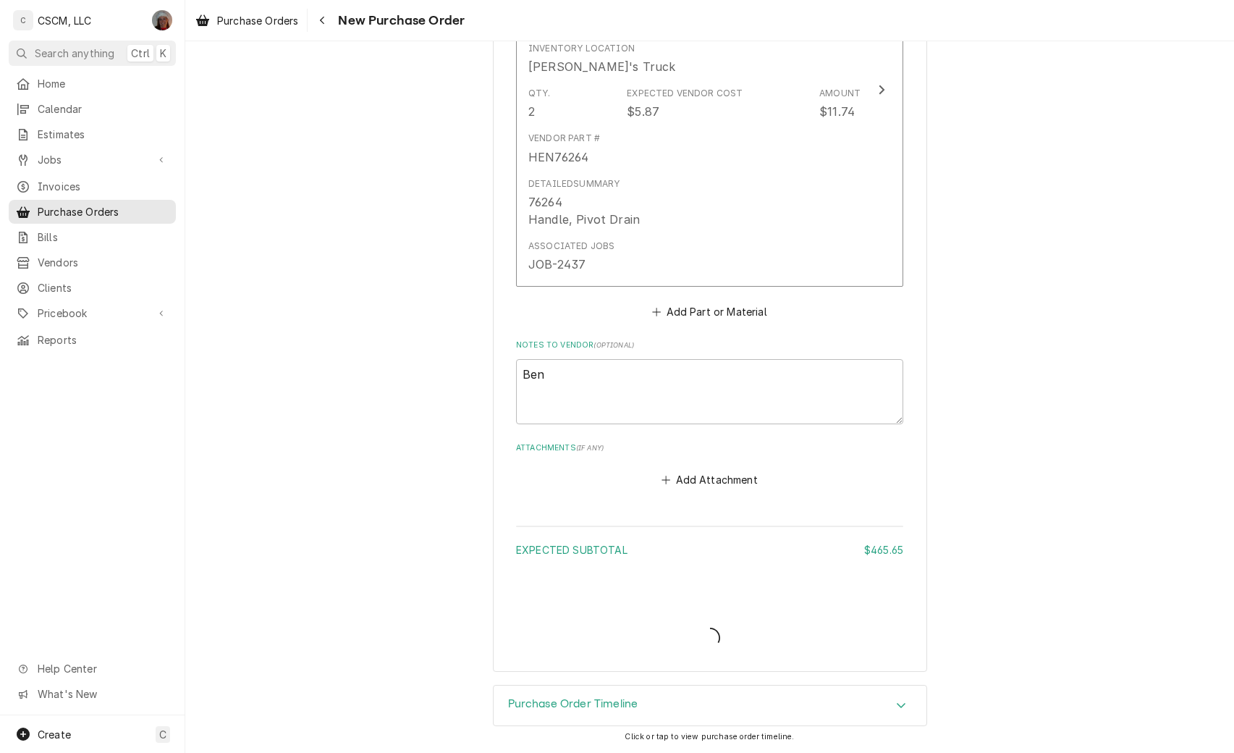
type textarea "x"
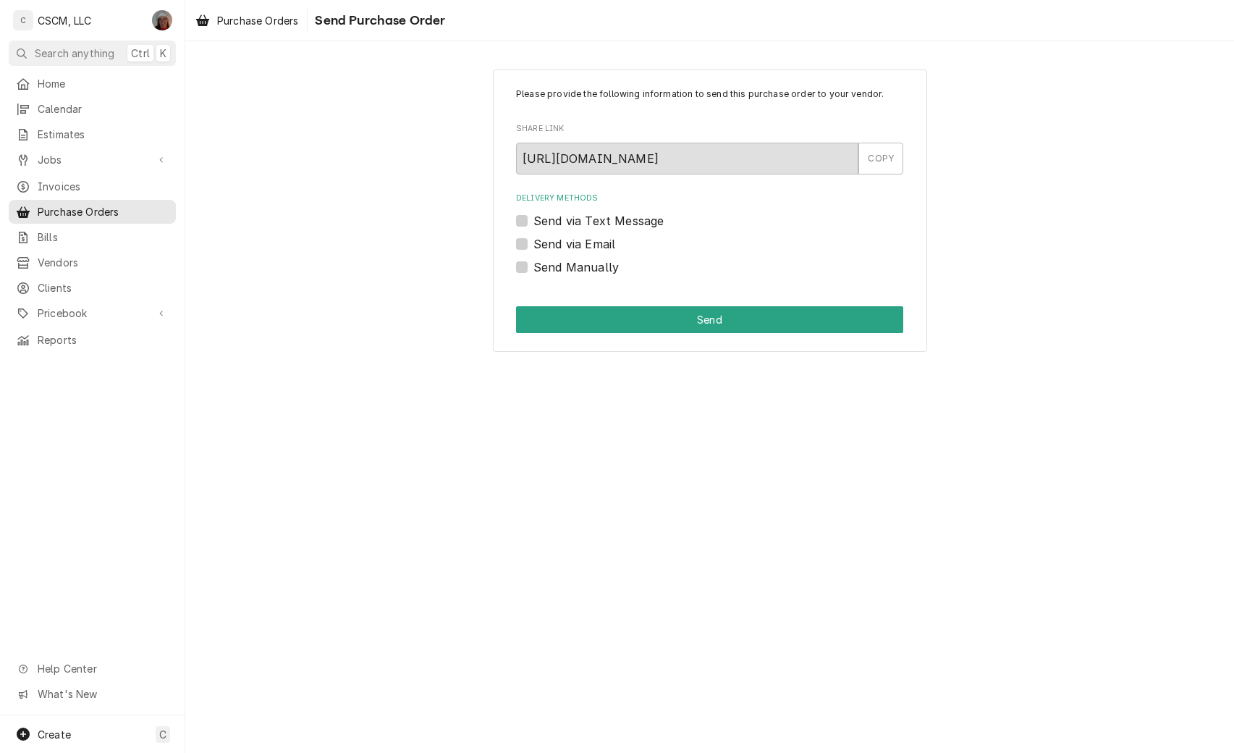
click at [534, 268] on label "Send Manually" at bounding box center [576, 266] width 85 height 17
click at [534, 268] on input "Send Manually" at bounding box center [727, 274] width 387 height 32
checkbox input "true"
click at [620, 326] on button "Send" at bounding box center [709, 319] width 387 height 27
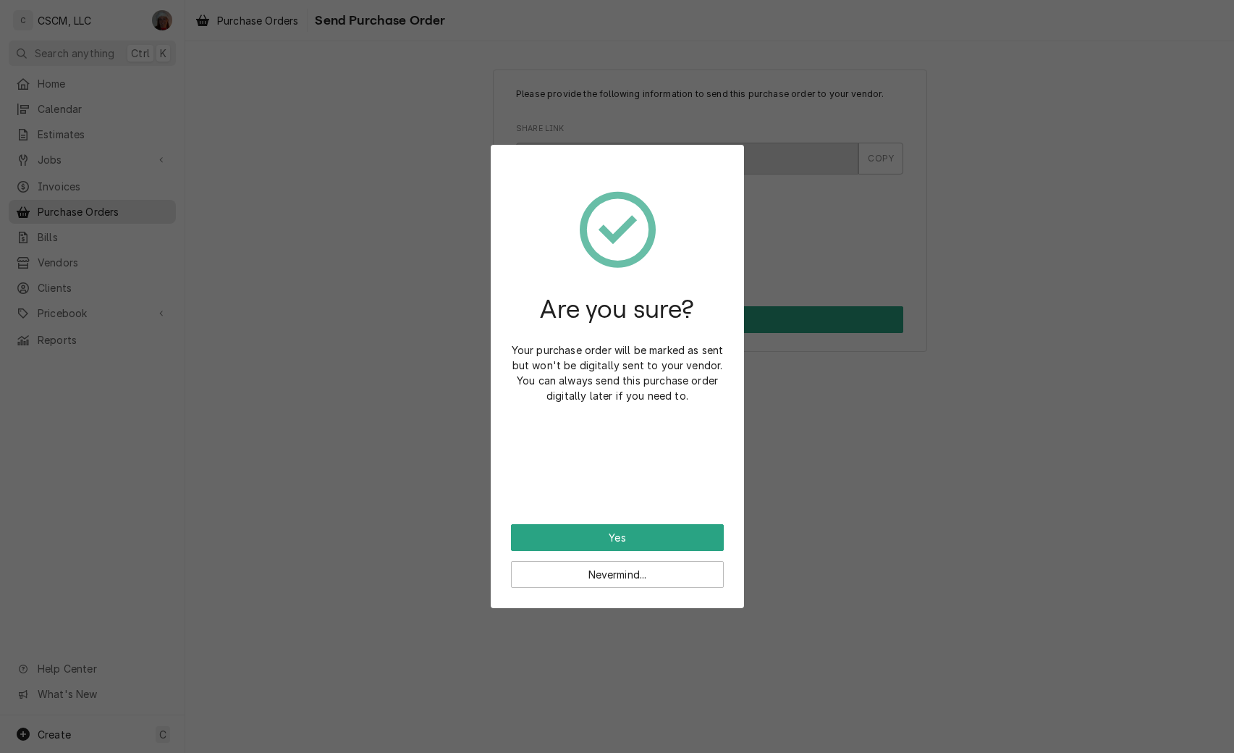
click at [595, 521] on div "Are you sure? Your purchase order will be marked as sent but won't be digitally…" at bounding box center [617, 344] width 213 height 359
click at [589, 540] on button "Yes" at bounding box center [617, 537] width 213 height 27
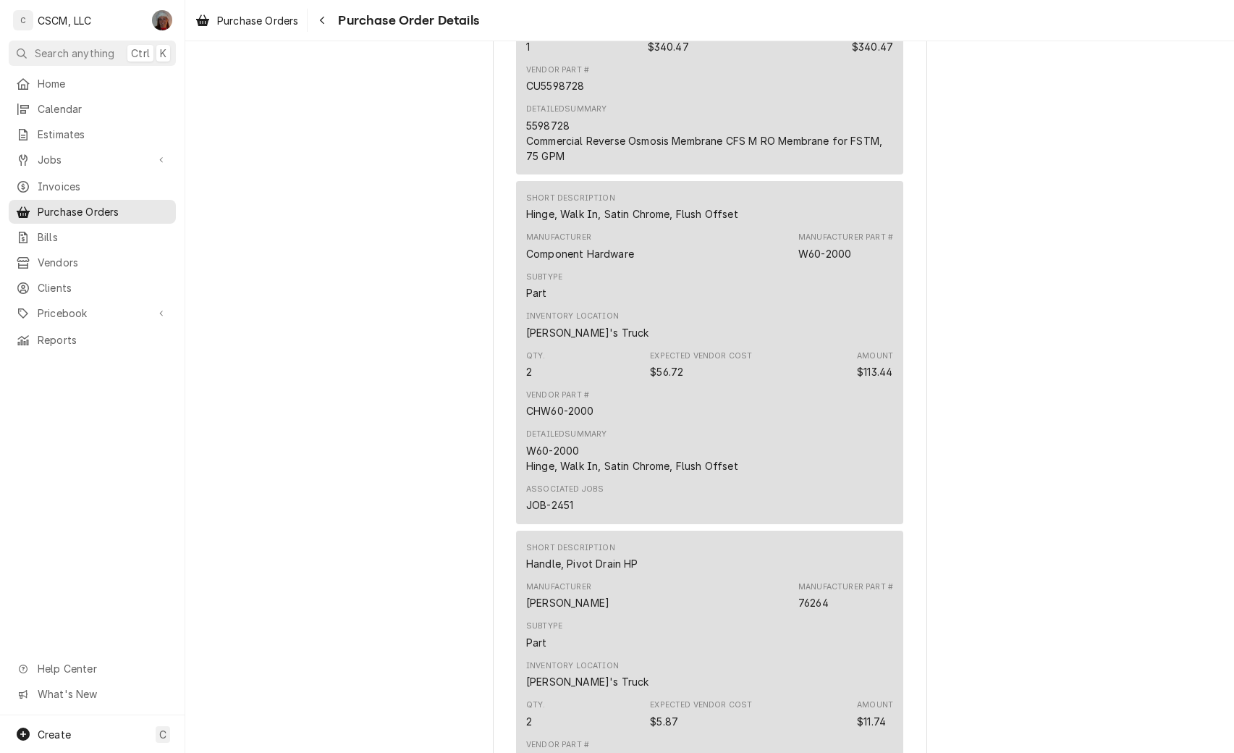
scroll to position [985, 0]
drag, startPoint x: 569, startPoint y: 174, endPoint x: 522, endPoint y: 170, distance: 47.3
click at [526, 163] on div "5598728 Commercial Reverse Osmosis Membrane CFS M RO Membrane for FSTM, 75 GPM" at bounding box center [709, 140] width 367 height 46
copy div "5598728"
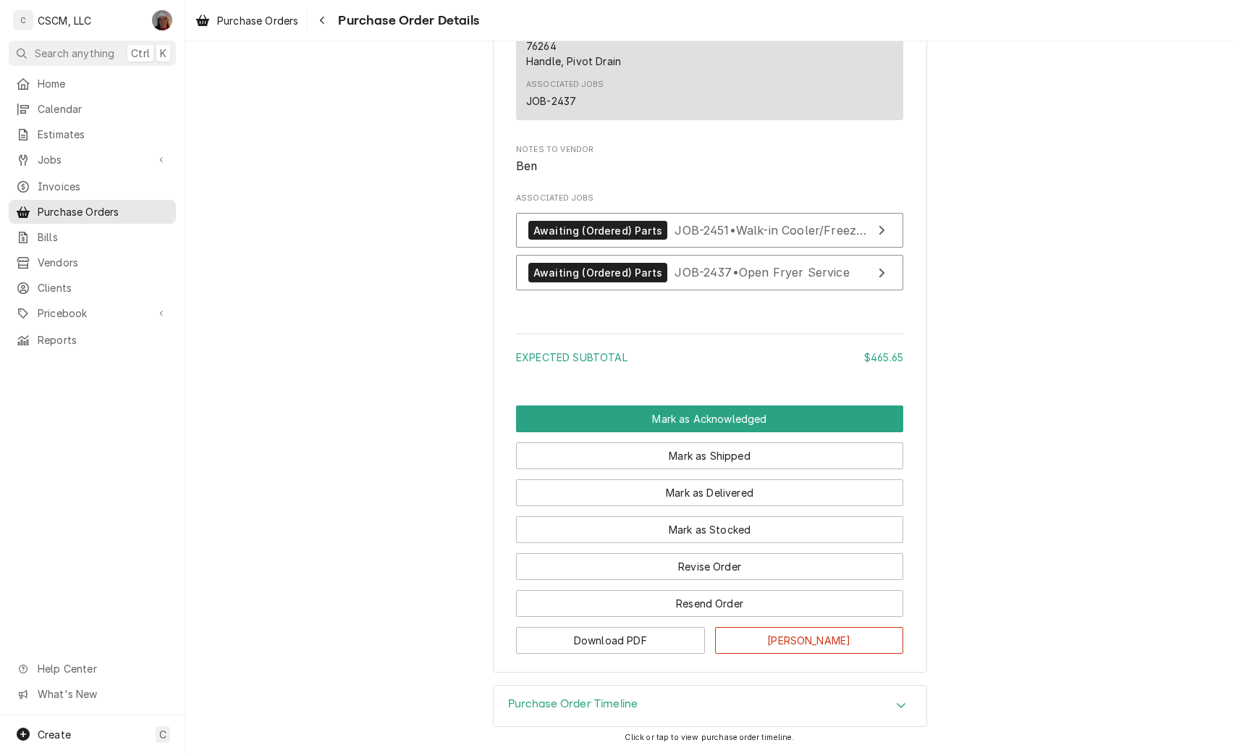
scroll to position [1784, 0]
click at [726, 414] on button "Mark as Acknowledged" at bounding box center [709, 418] width 387 height 27
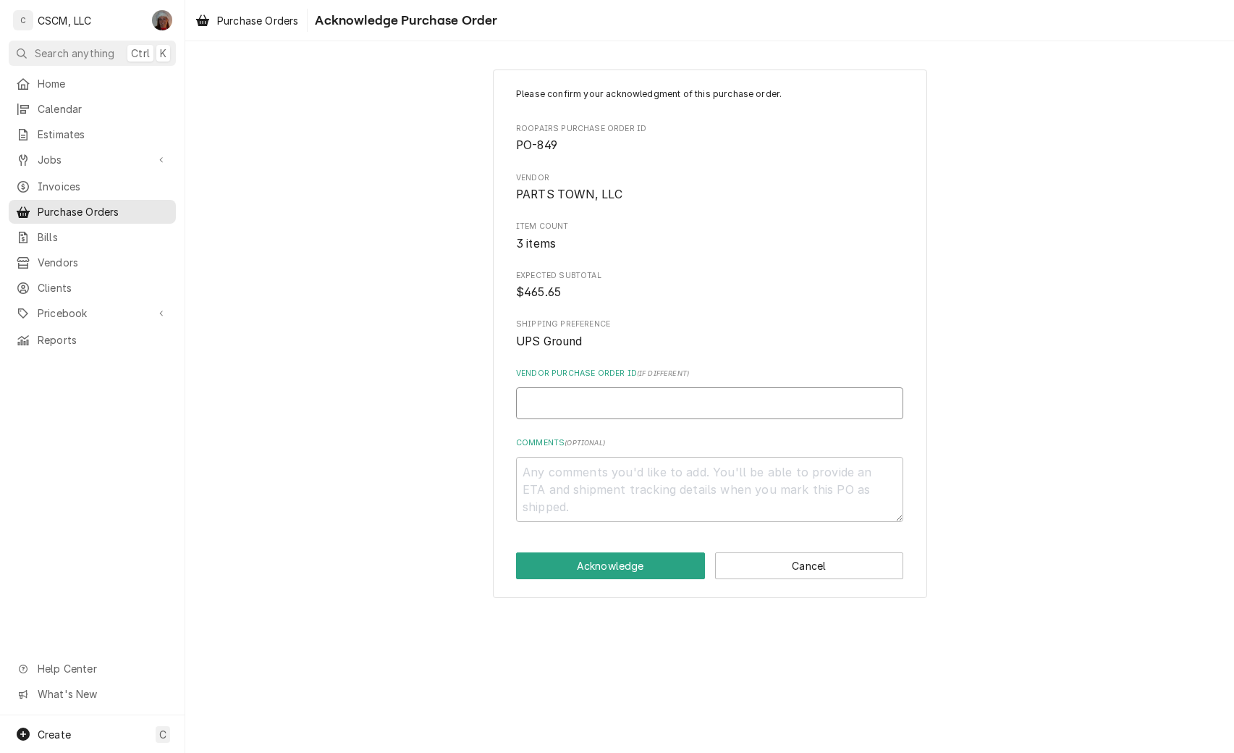
click at [524, 413] on input "Vendor Purchase Order ID ( if different )" at bounding box center [709, 403] width 387 height 32
type textarea "x"
type input "5"
type textarea "x"
type input "50"
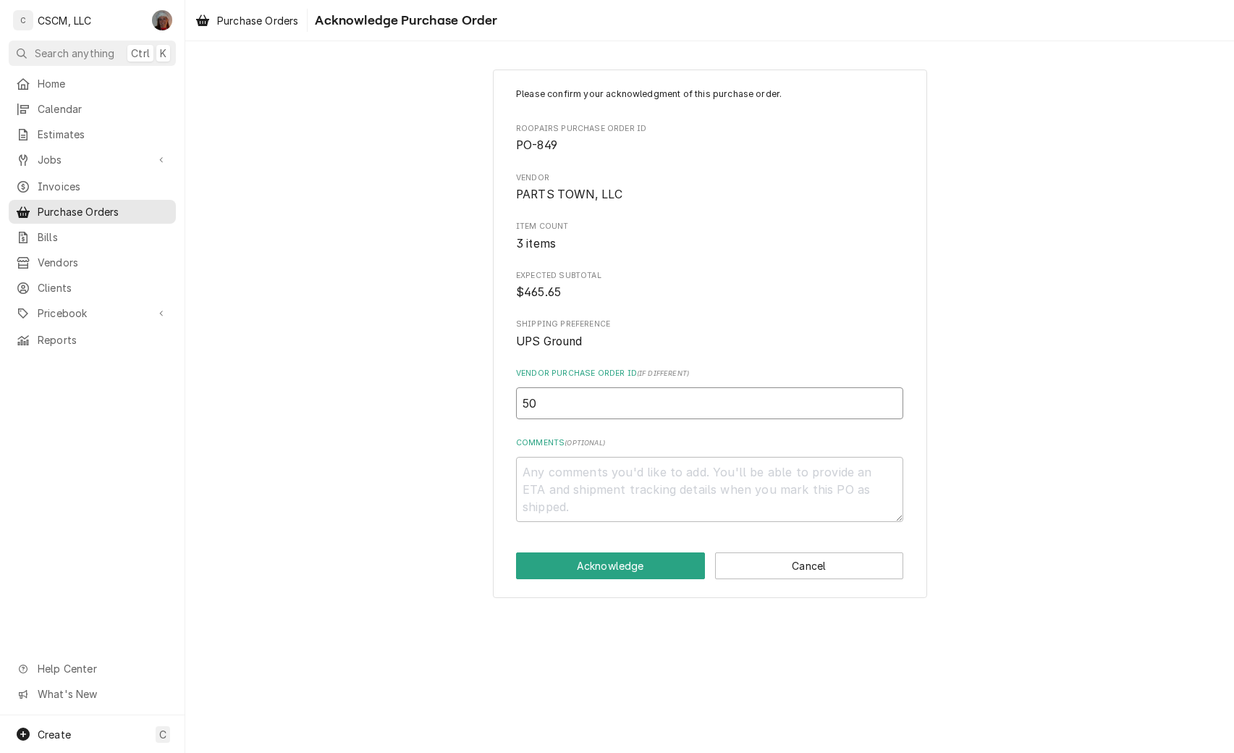
type textarea "x"
type input "506"
type textarea "x"
type input "5068"
type textarea "x"
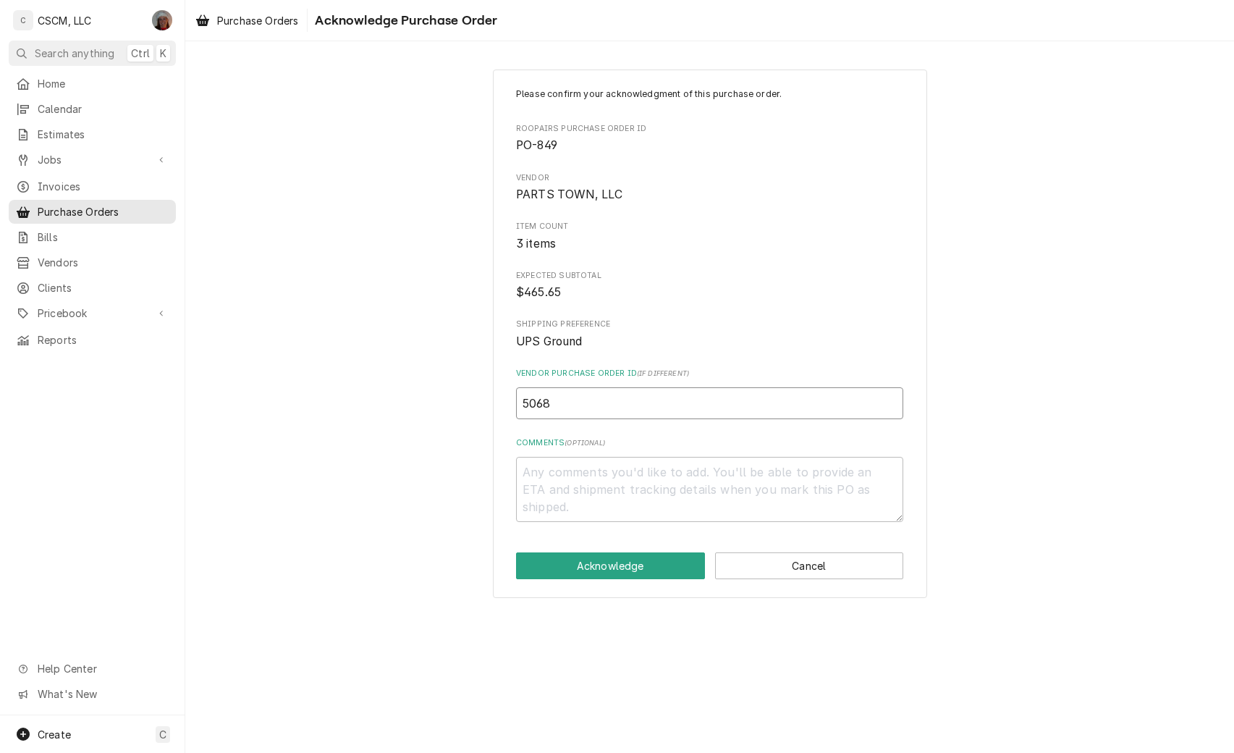
type input "50681"
type textarea "x"
type input "506812"
type textarea "x"
type input "5068128"
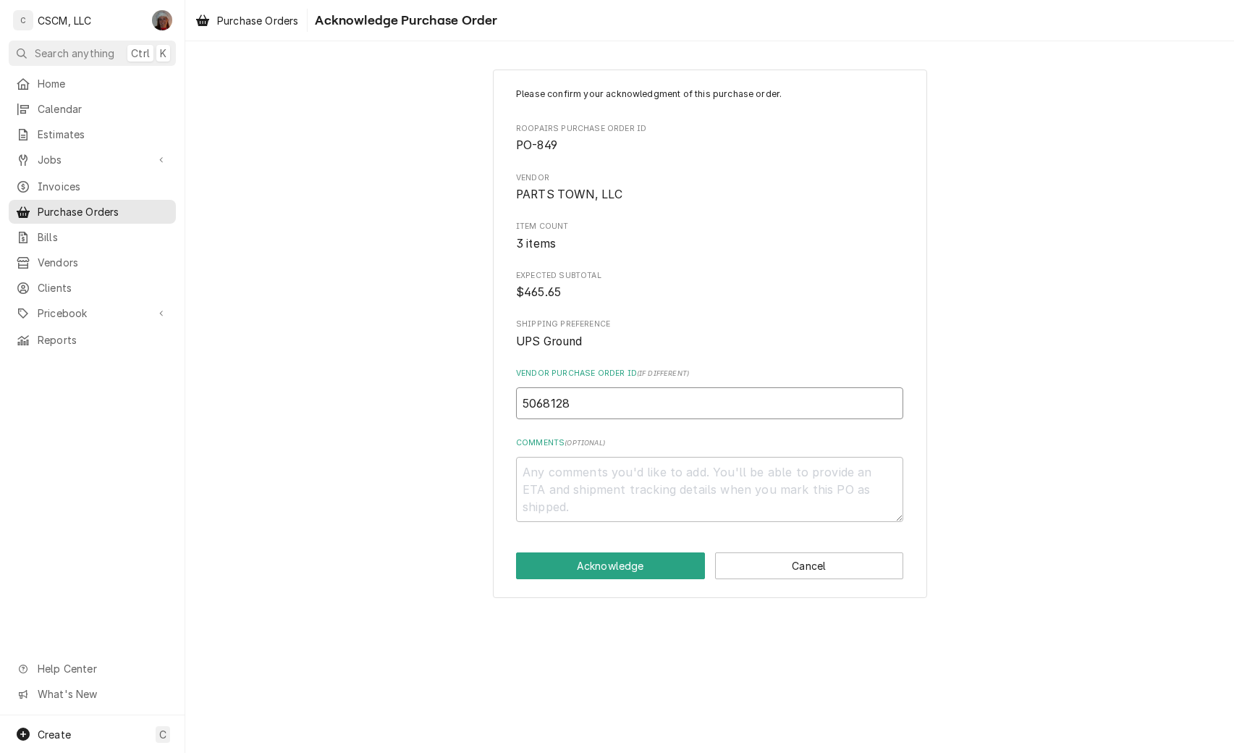
type textarea "x"
type input "50681289"
type textarea "x"
type input "506812893"
click at [589, 569] on button "Acknowledge" at bounding box center [610, 565] width 189 height 27
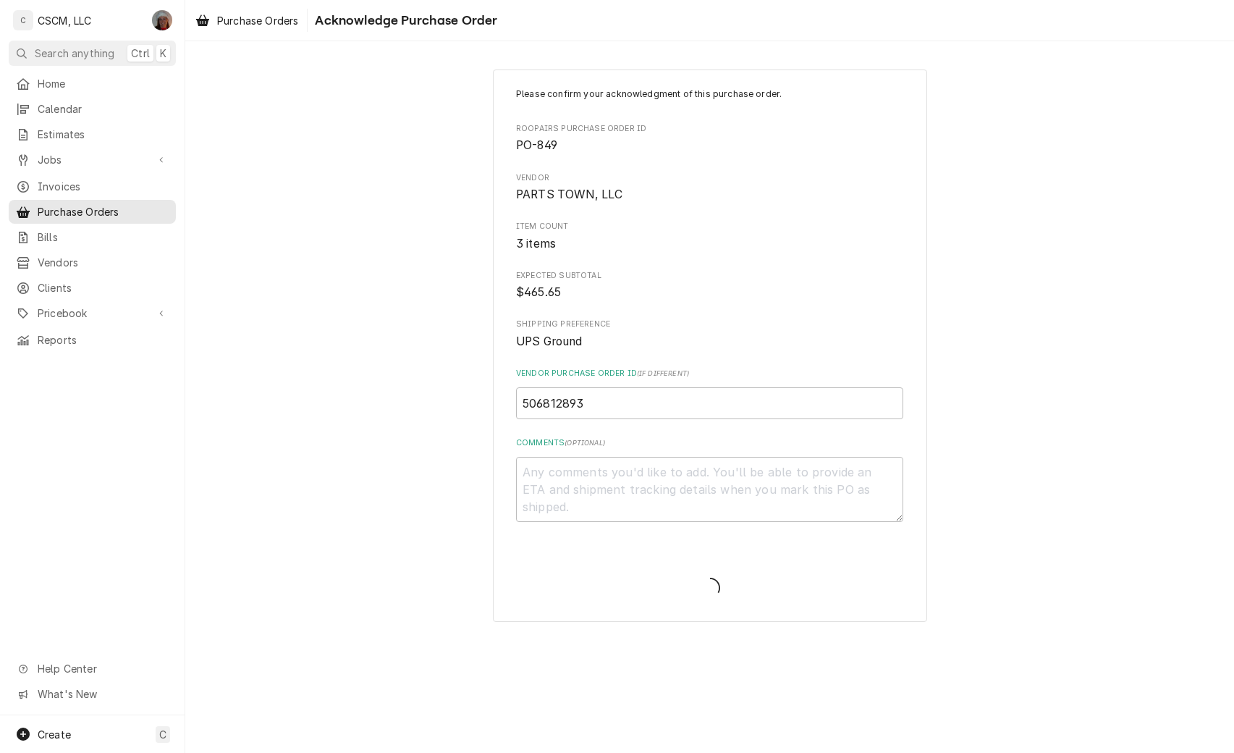
type textarea "x"
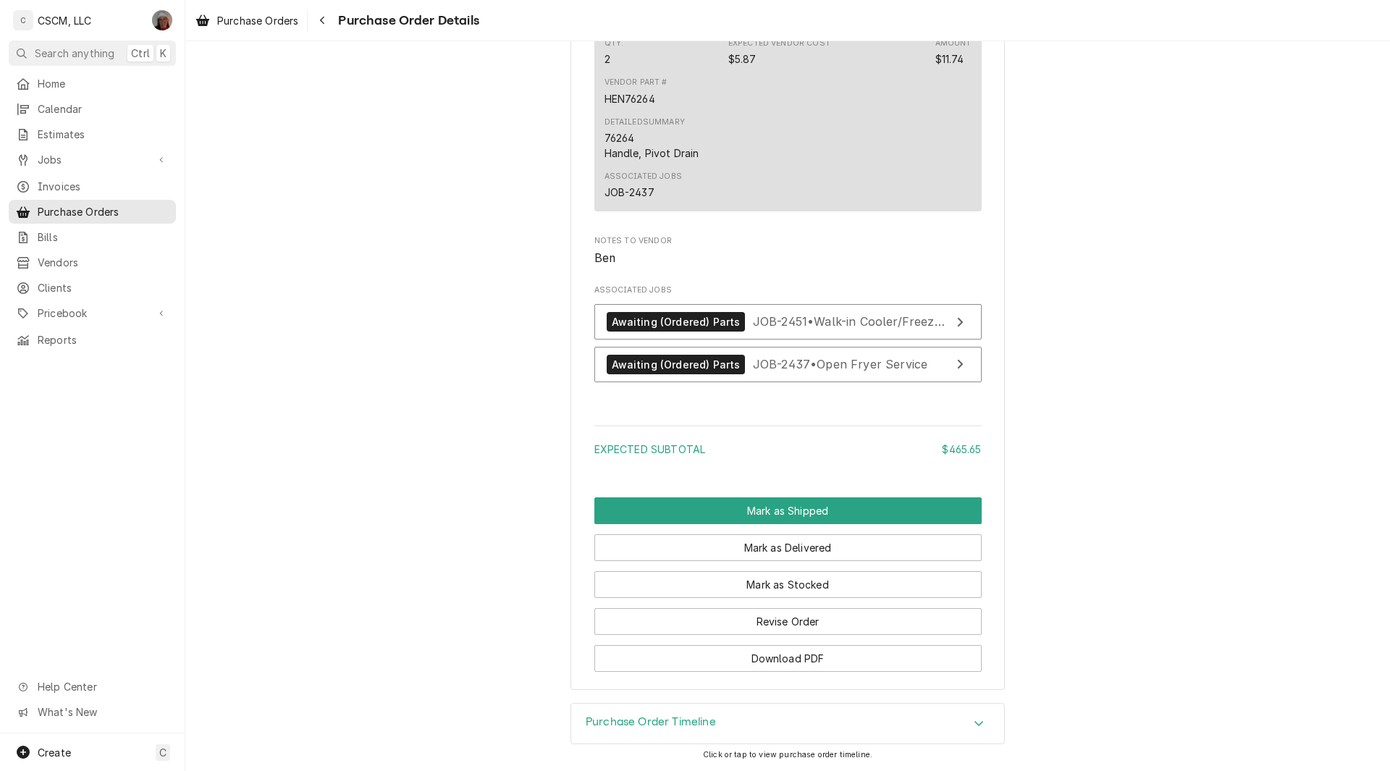
scroll to position [1741, 0]
click at [326, 25] on icon "Navigate back" at bounding box center [322, 20] width 7 height 10
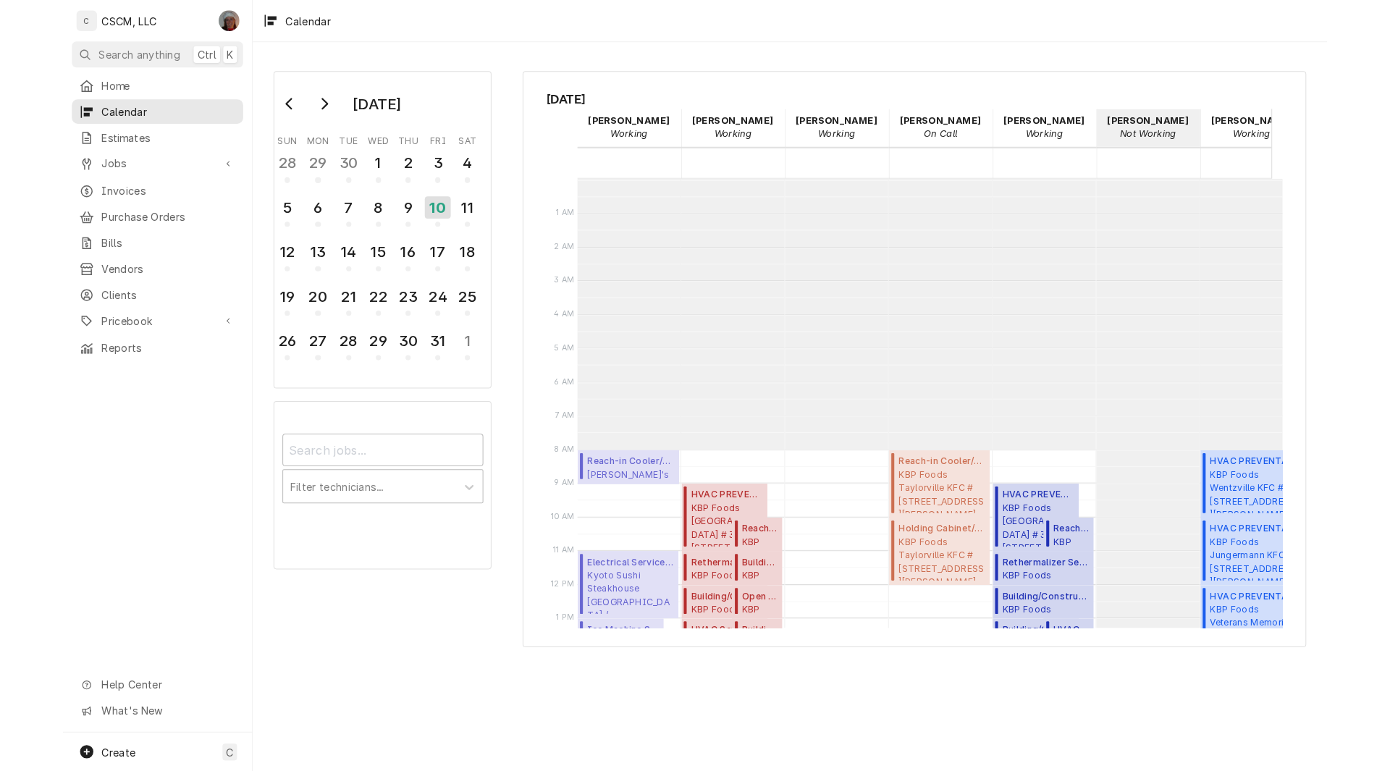
scroll to position [264, 0]
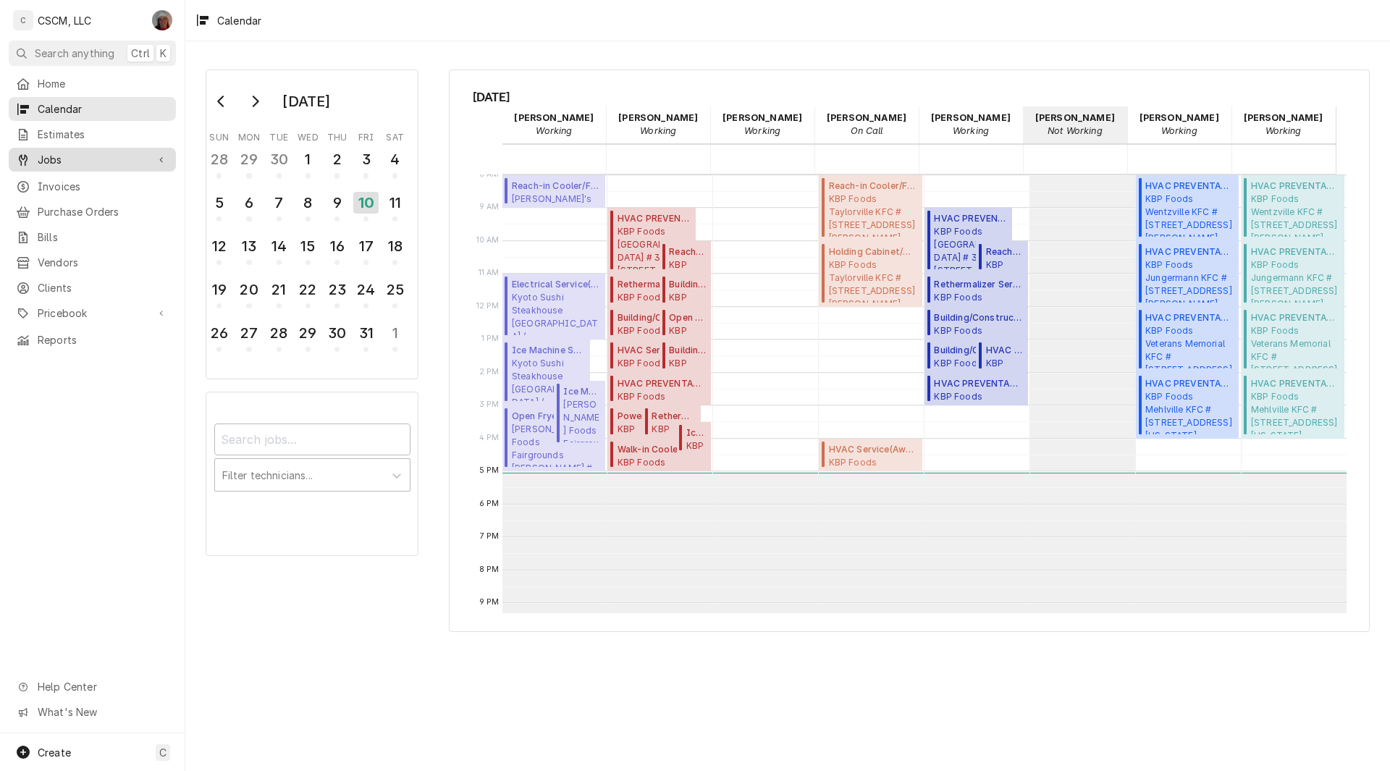
click at [54, 152] on span "Jobs" at bounding box center [92, 159] width 109 height 15
click at [56, 178] on span "Jobs" at bounding box center [103, 184] width 131 height 15
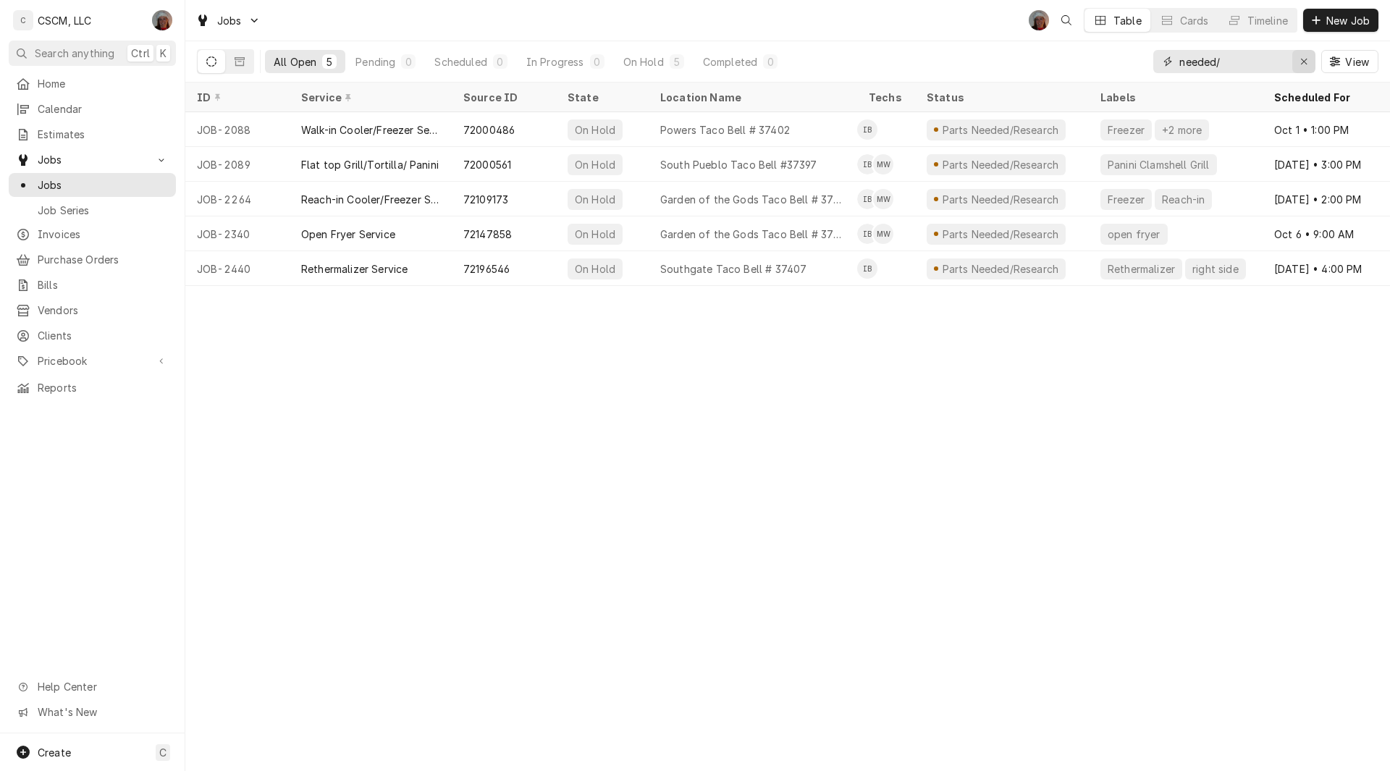
click at [1307, 56] on div "Erase input" at bounding box center [1303, 61] width 14 height 14
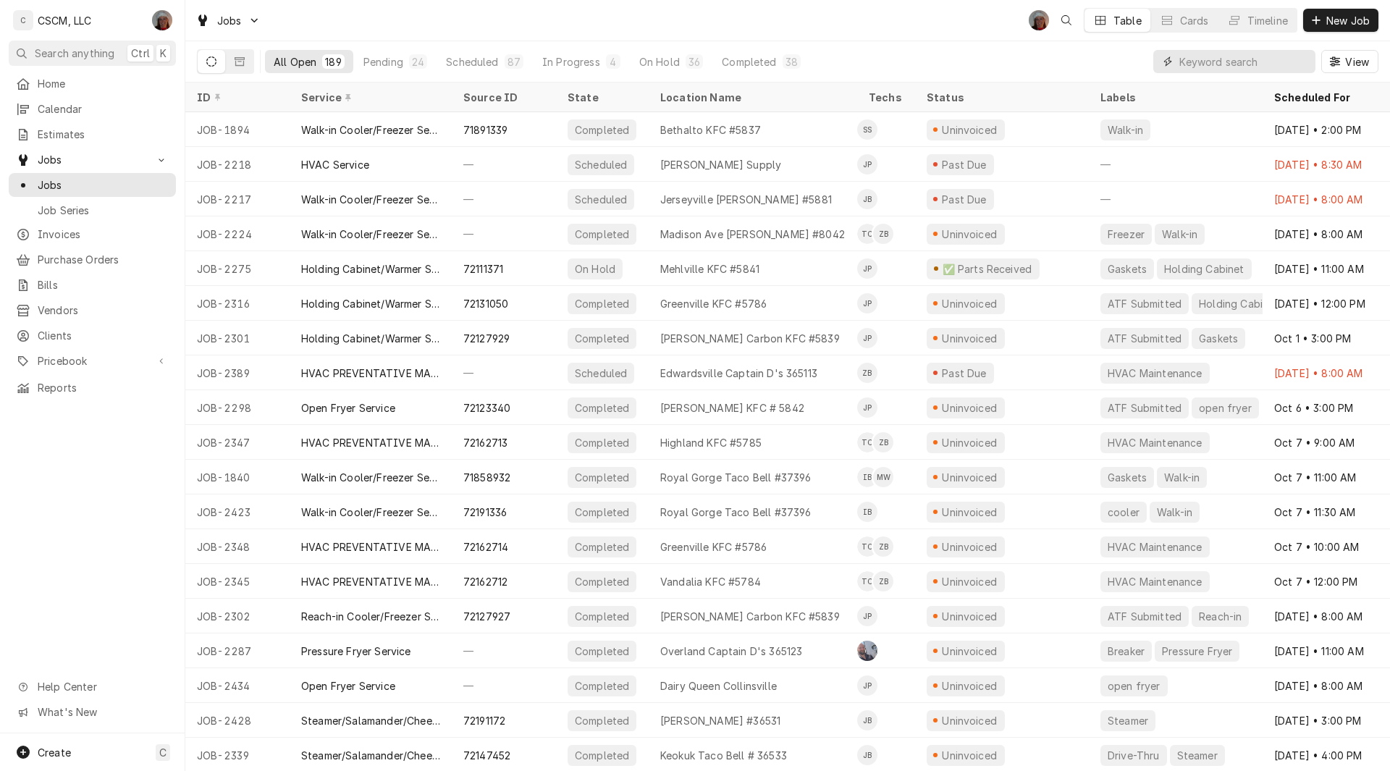
click at [1199, 61] on input "Dynamic Content Wrapper" at bounding box center [1243, 61] width 129 height 23
paste input "72100824"
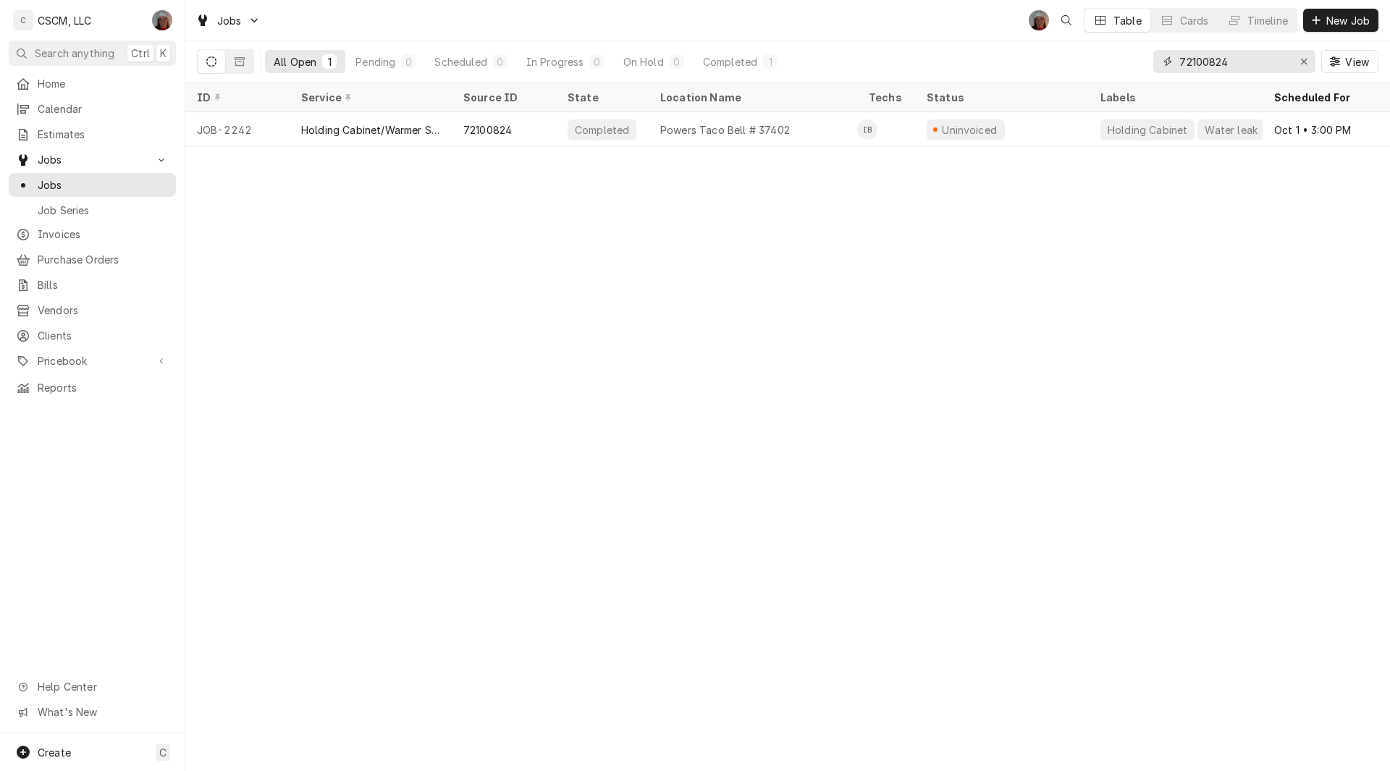
type input "72100824"
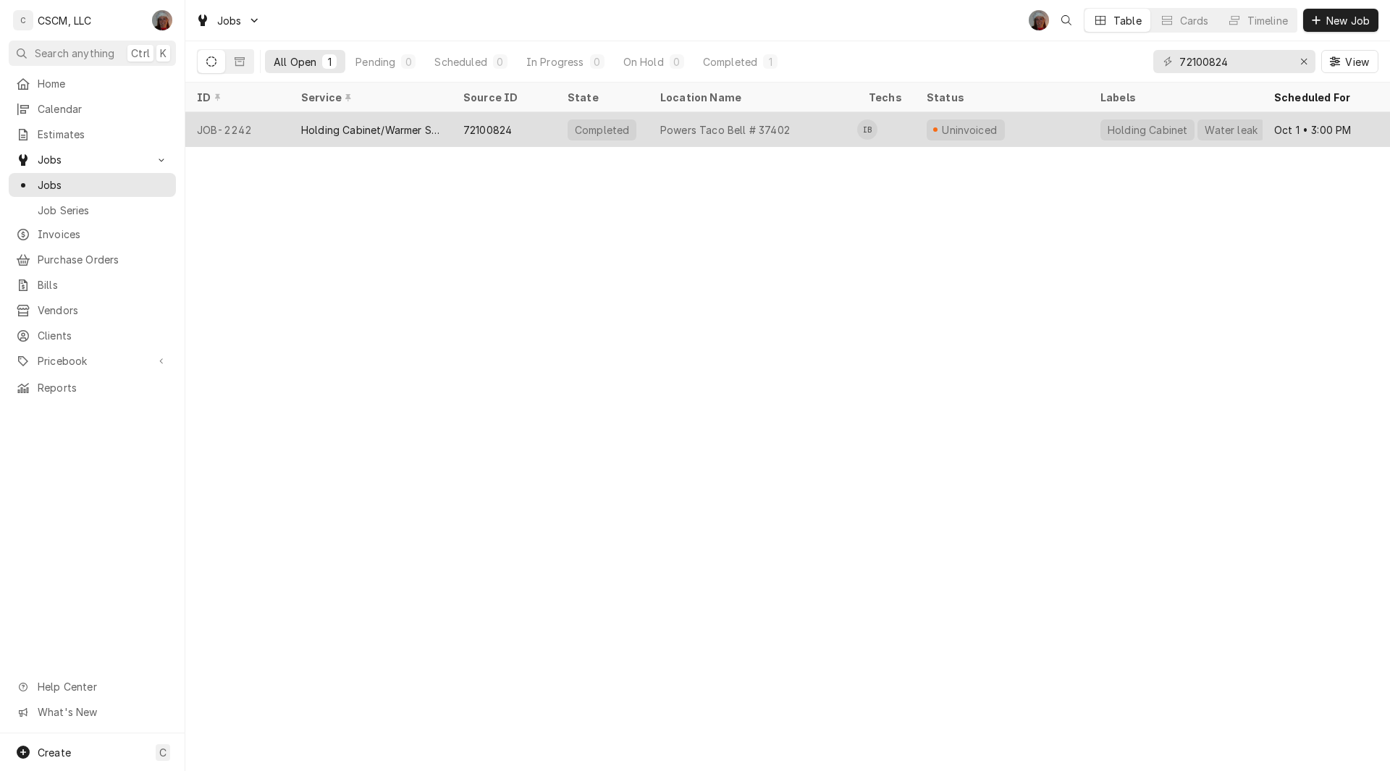
click at [349, 125] on div "Holding Cabinet/Warmer Service" at bounding box center [370, 129] width 139 height 15
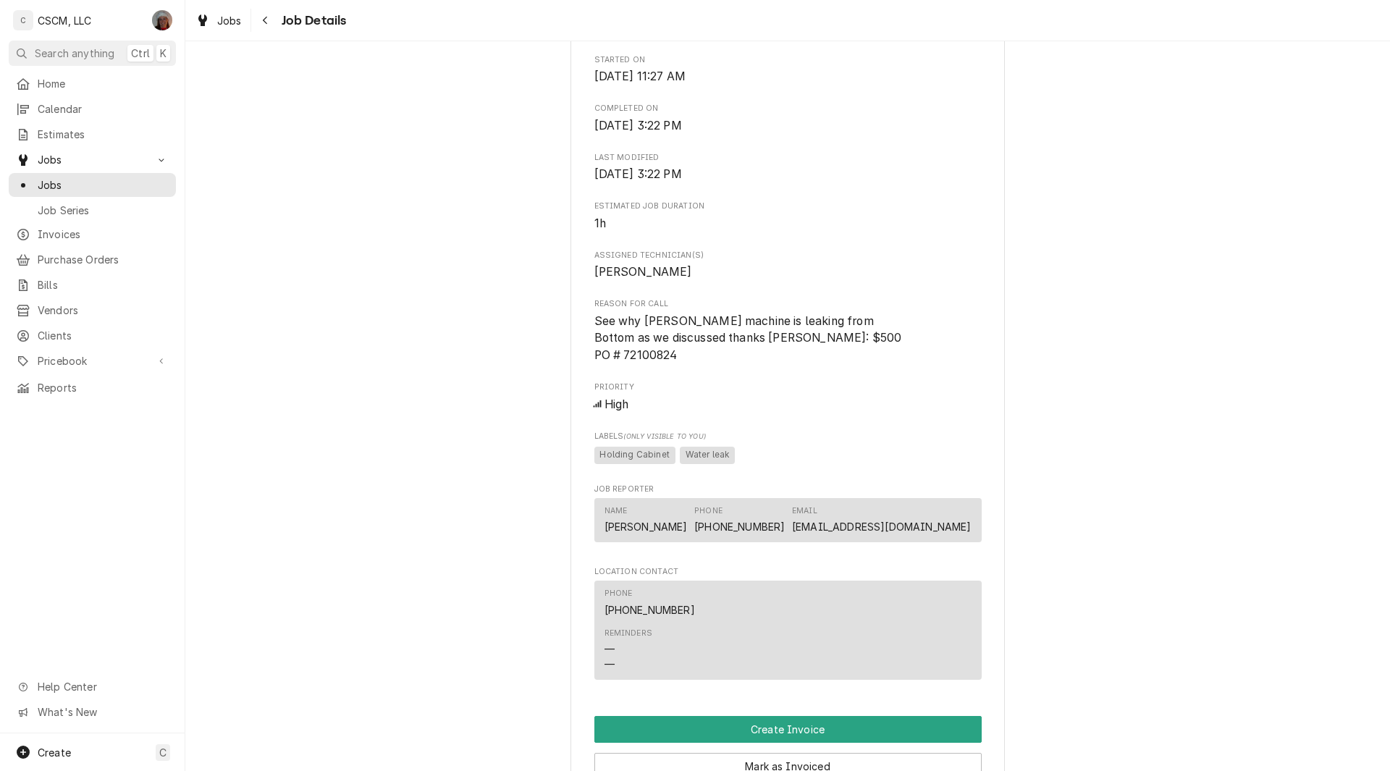
scroll to position [507, 0]
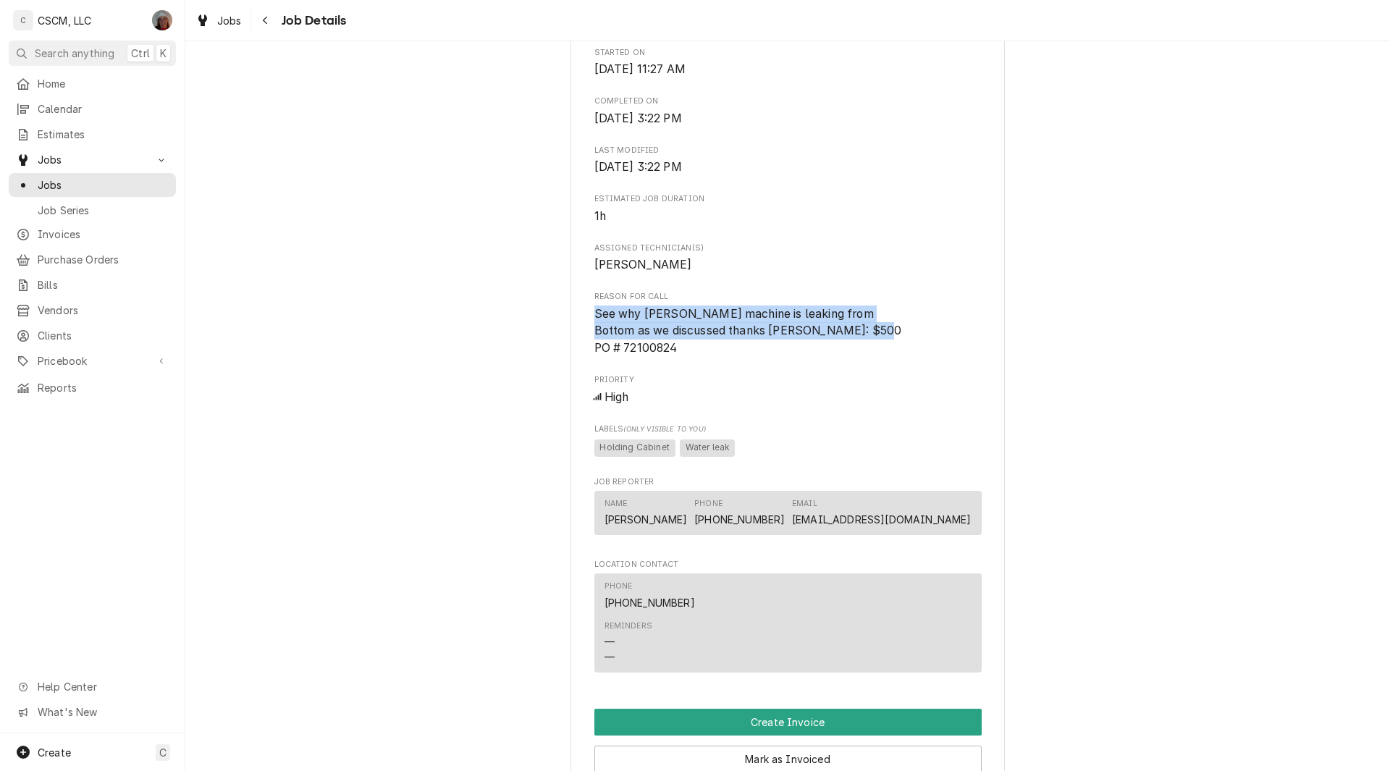
drag, startPoint x: 589, startPoint y: 329, endPoint x: 688, endPoint y: 379, distance: 110.7
click at [688, 357] on span "See why bunn machine is leaking from Bottom as we discussed thanks Joe NTE: $50…" at bounding box center [787, 330] width 387 height 51
copy span "See why bunn machine is leaking from Bottom as we discussed thanks Joe NTE: $50…"
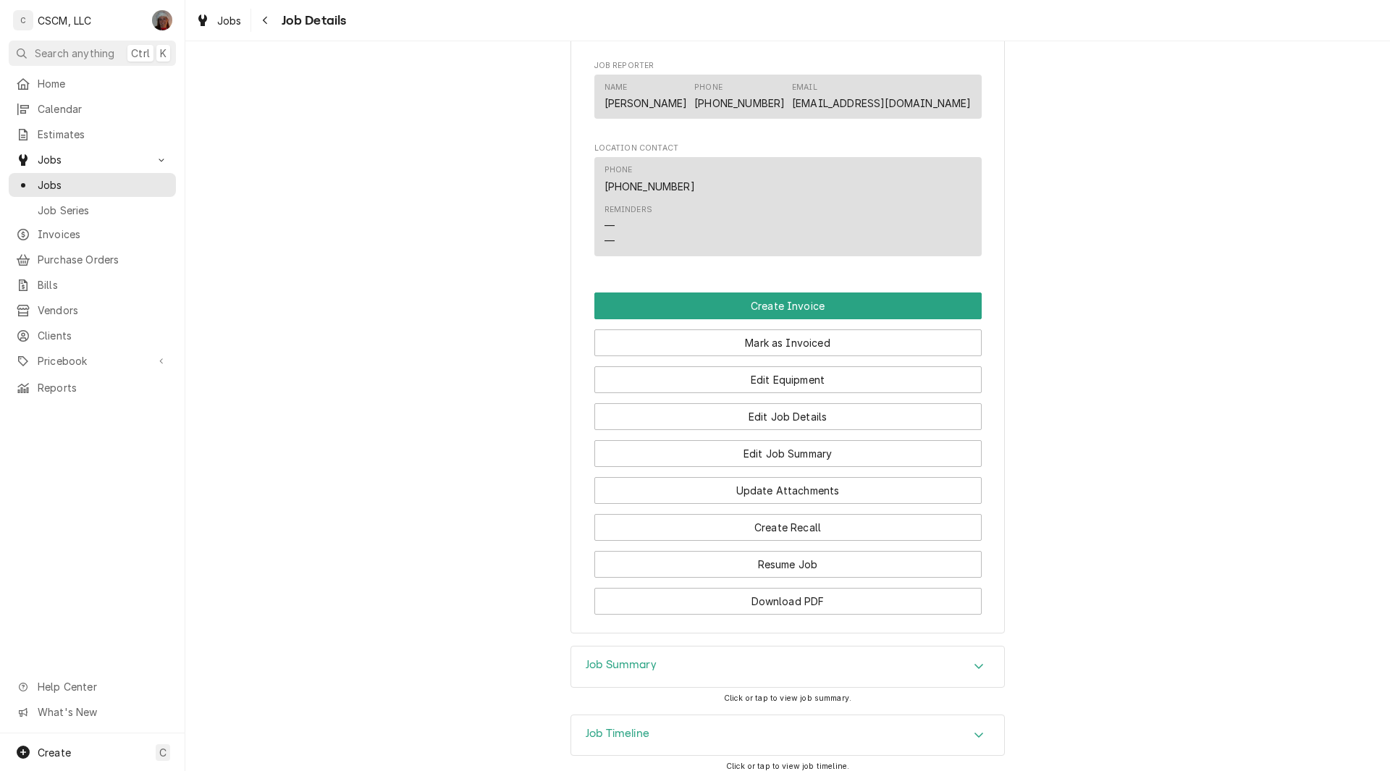
scroll to position [960, 0]
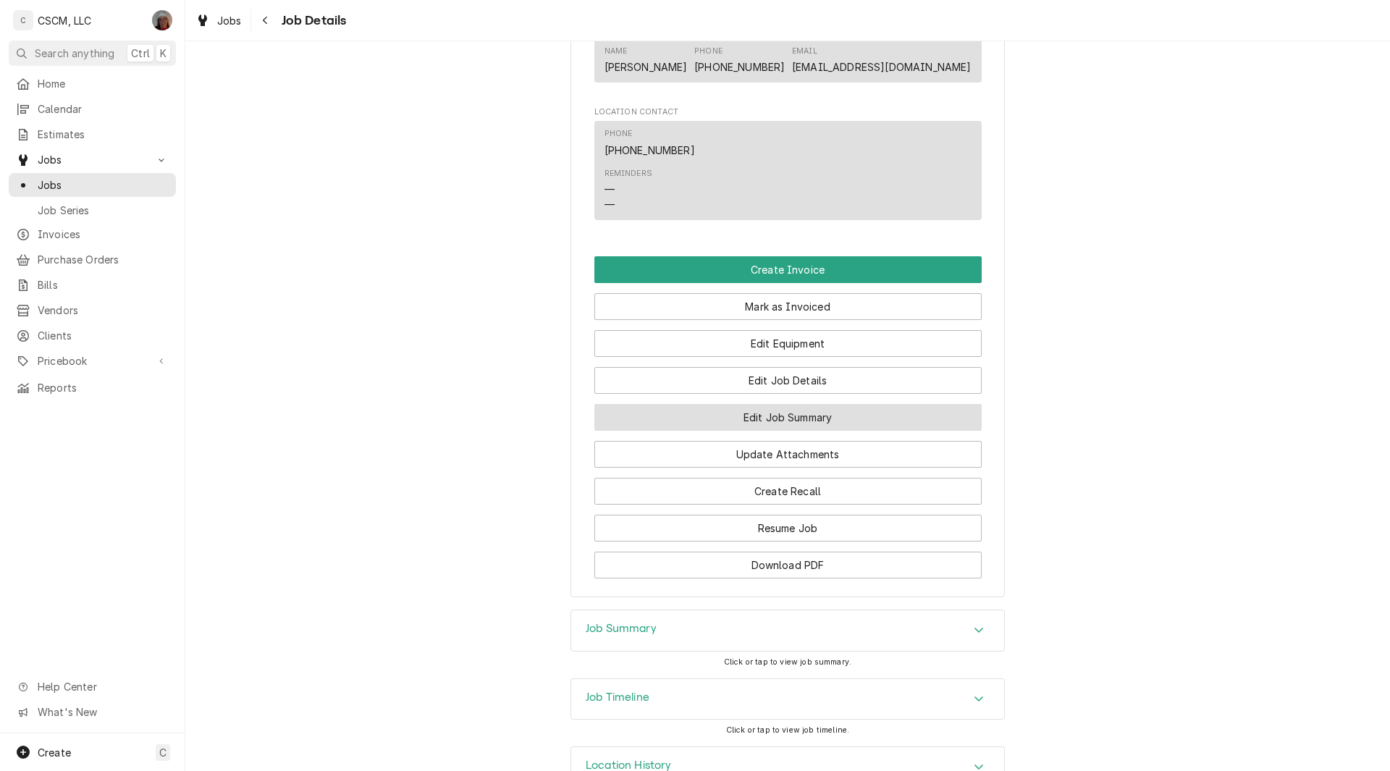
click at [829, 431] on button "Edit Job Summary" at bounding box center [787, 417] width 387 height 27
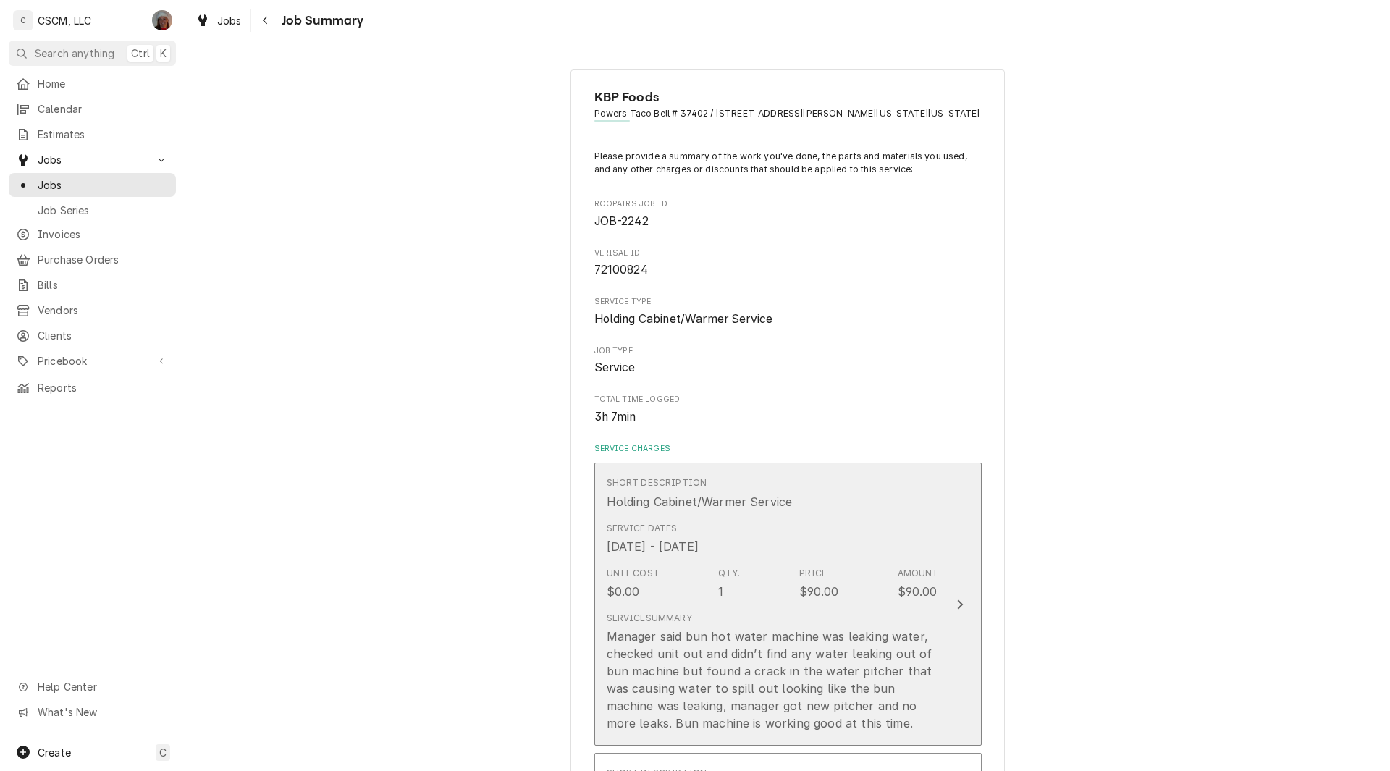
click at [961, 604] on div "Update Line Item" at bounding box center [959, 604] width 19 height 17
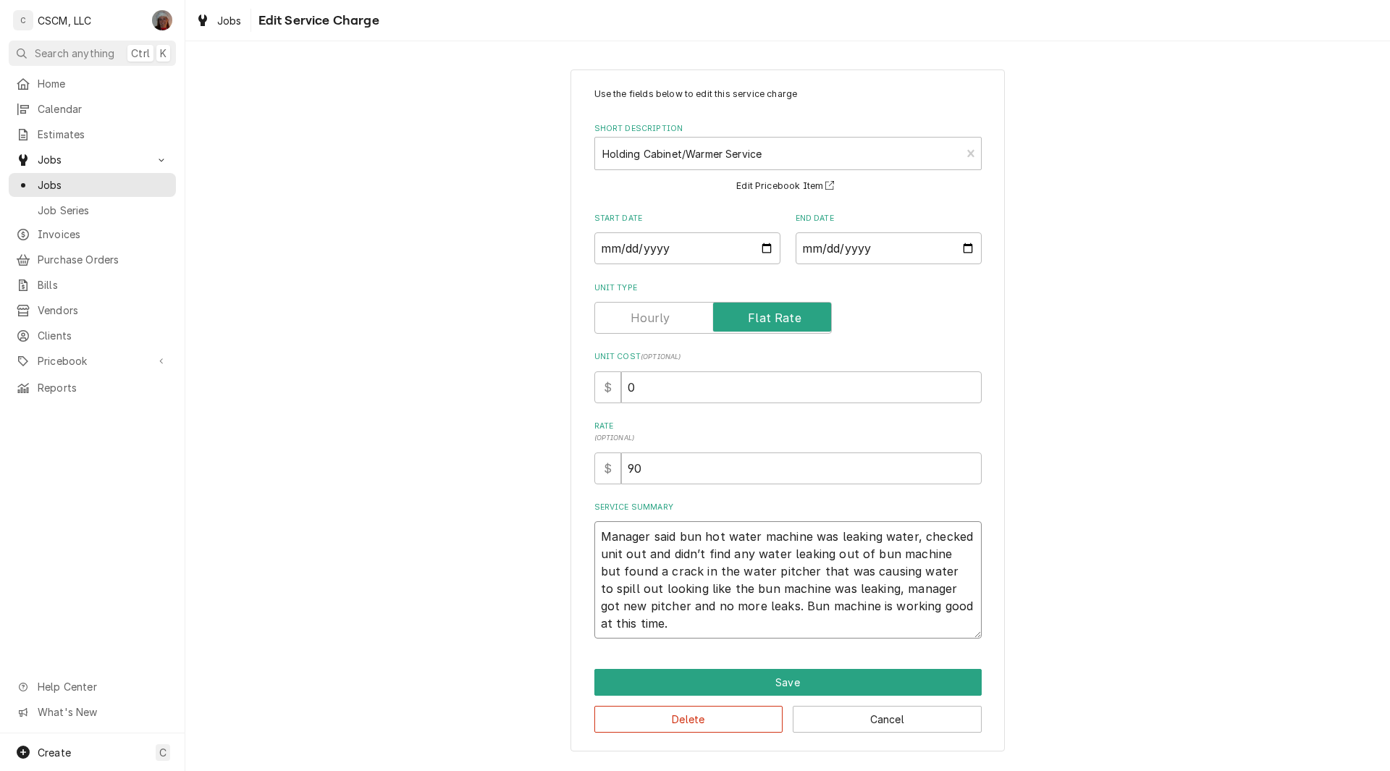
click at [597, 528] on textarea "Manager said bun hot water machine was leaking water, checked unit out and didn…" at bounding box center [787, 579] width 387 height 117
type textarea "x"
type textarea "Manager said bun hot water machine was leaking water, checked unit out and didn…"
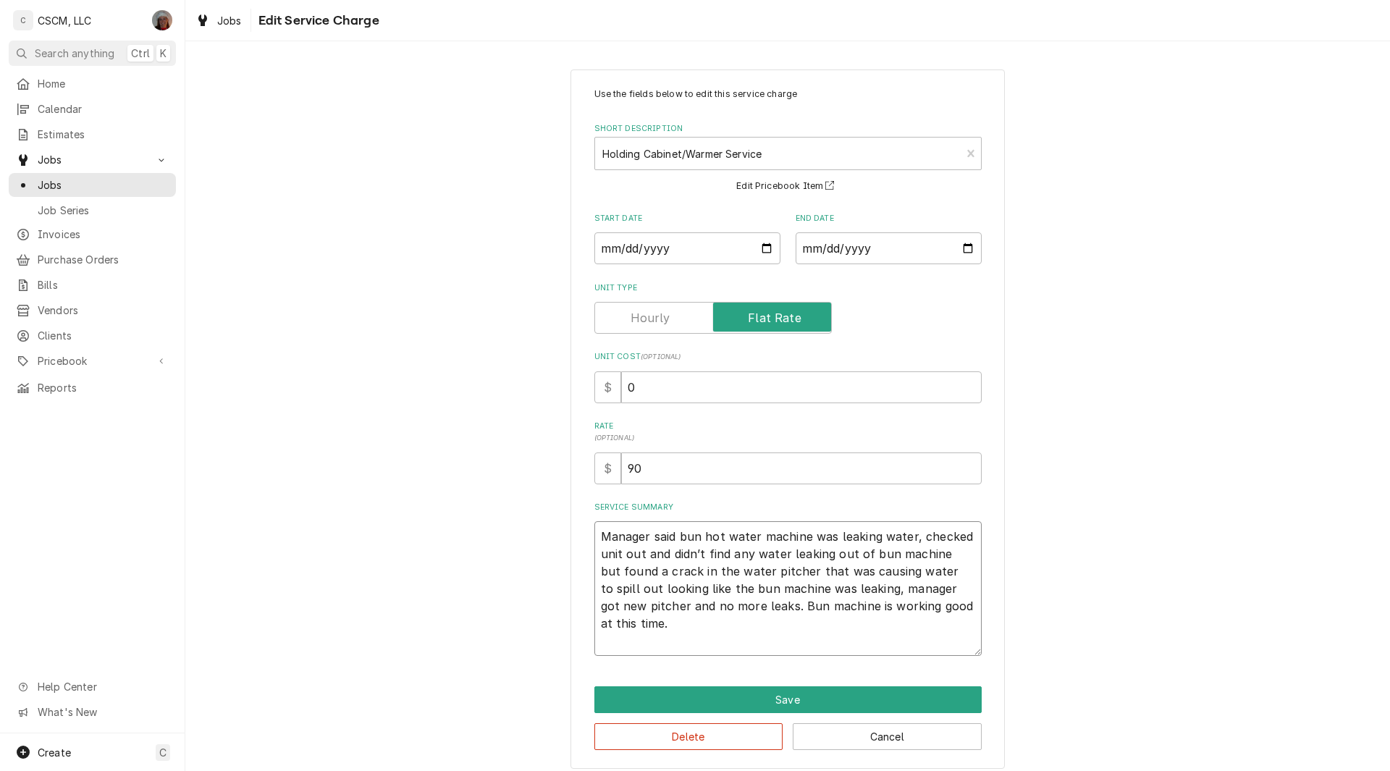
type textarea "x"
type textarea "Manager said bun hot water machine was leaking water, checked unit out and didn…"
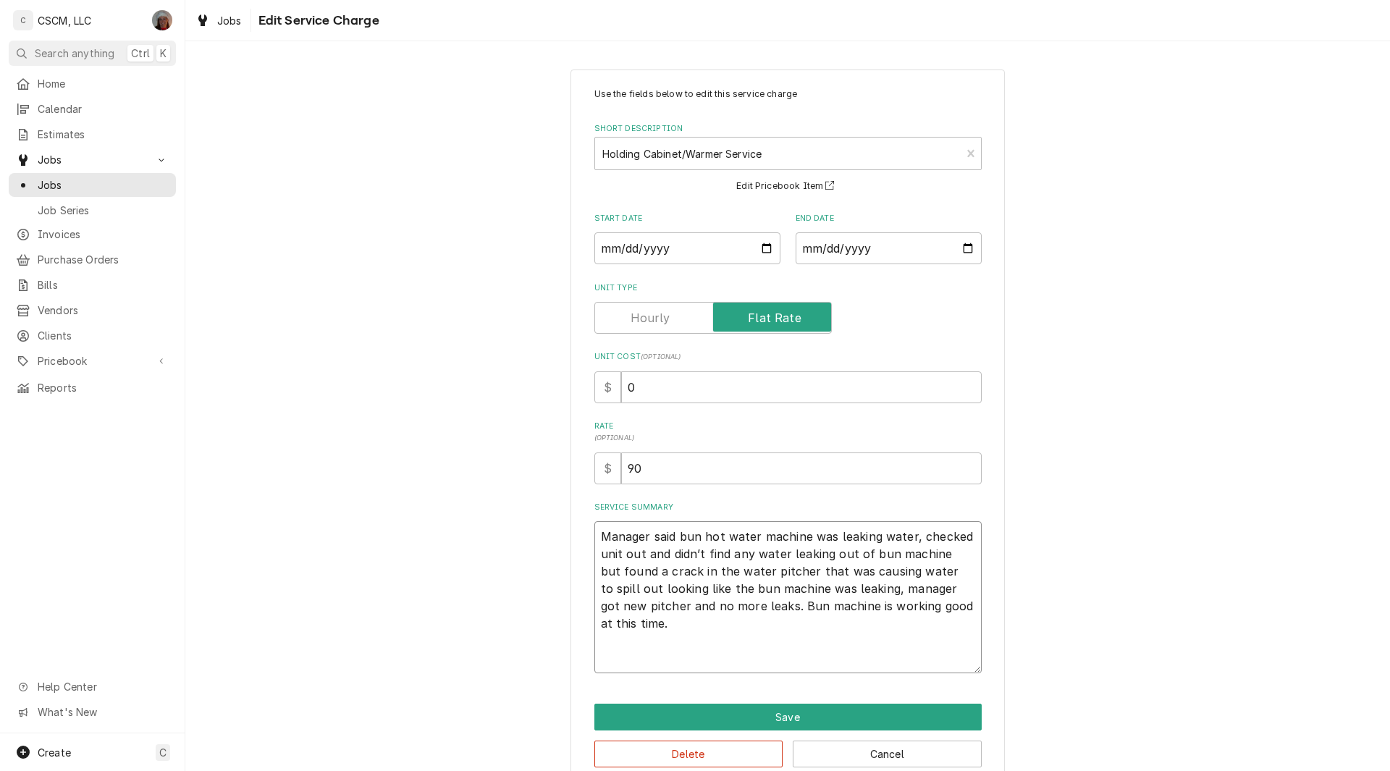
click at [604, 532] on textarea "Manager said bun hot water machine was leaking water, checked unit out and didn…" at bounding box center [787, 597] width 387 height 152
paste textarea "See why bunn machine is leaking from Bottom as we discussed thanks Joe NTE: $50…"
type textarea "x"
type textarea "See why bunn machine is leaking from Bottom as we discussed thanks Joe NTE: $50…"
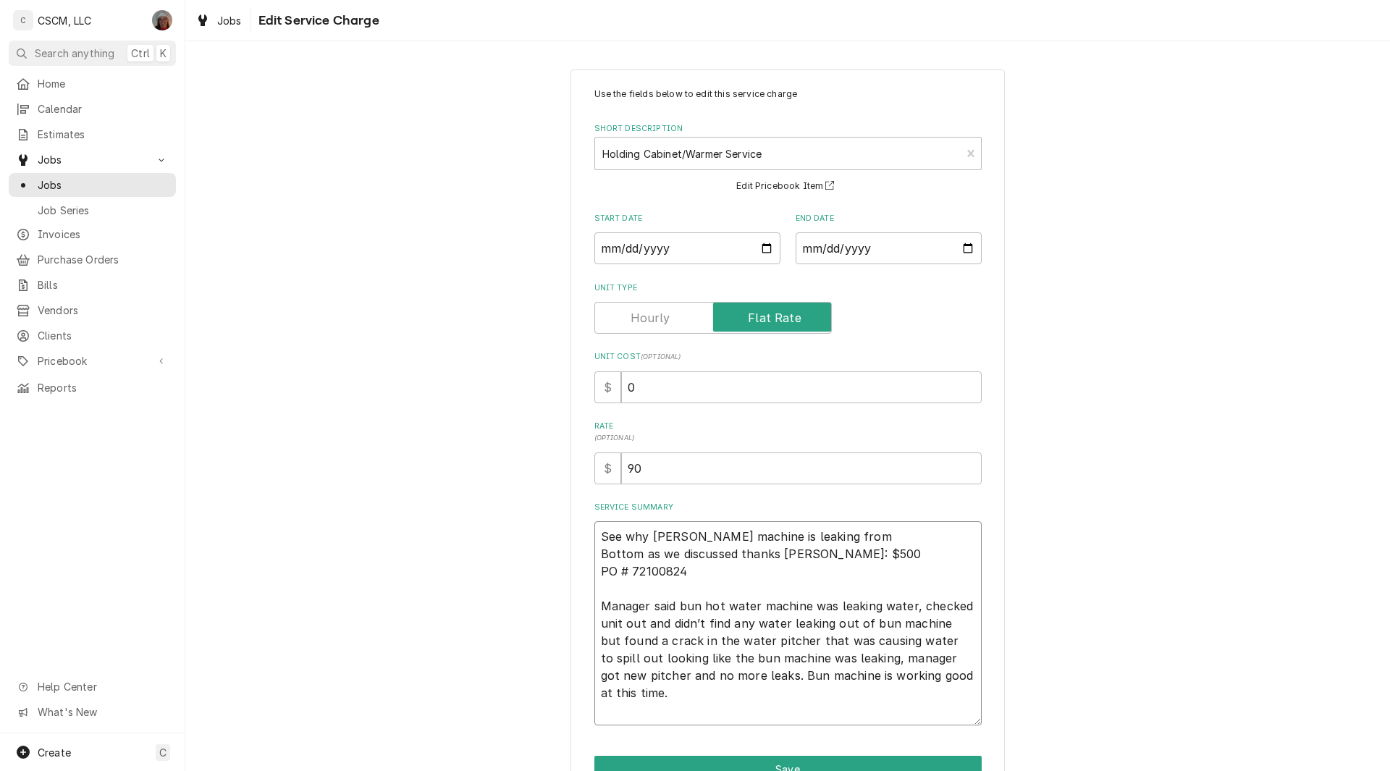
click at [653, 542] on textarea "See why bunn machine is leaking from Bottom as we discussed thanks Joe NTE: $50…" at bounding box center [787, 623] width 387 height 204
type textarea "x"
type textarea "See why unn machine is leaking from Bottom as we discussed thanks Joe NTE: $500…"
type textarea "x"
type textarea "See why Bunn machine is leaking from Bottom as we discussed thanks Joe NTE: $50…"
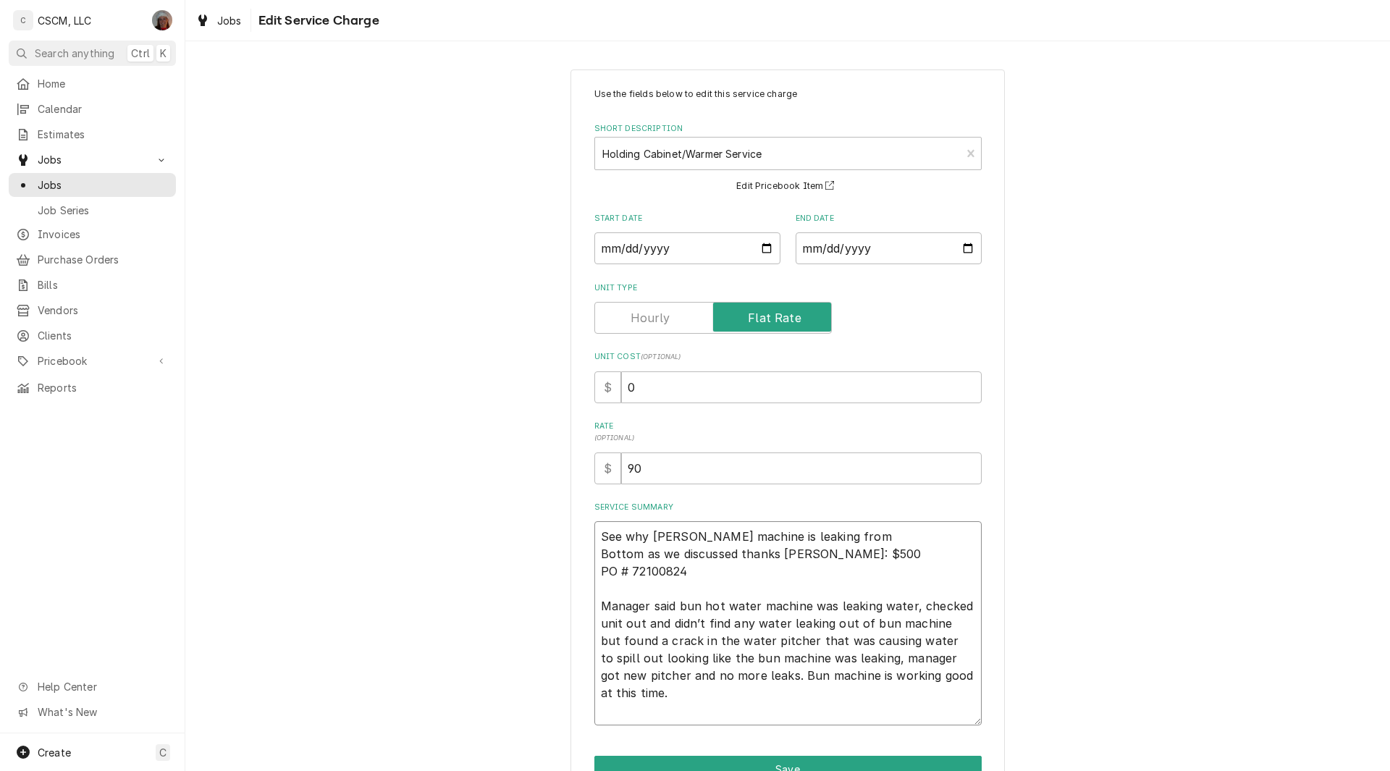
scroll to position [80, 0]
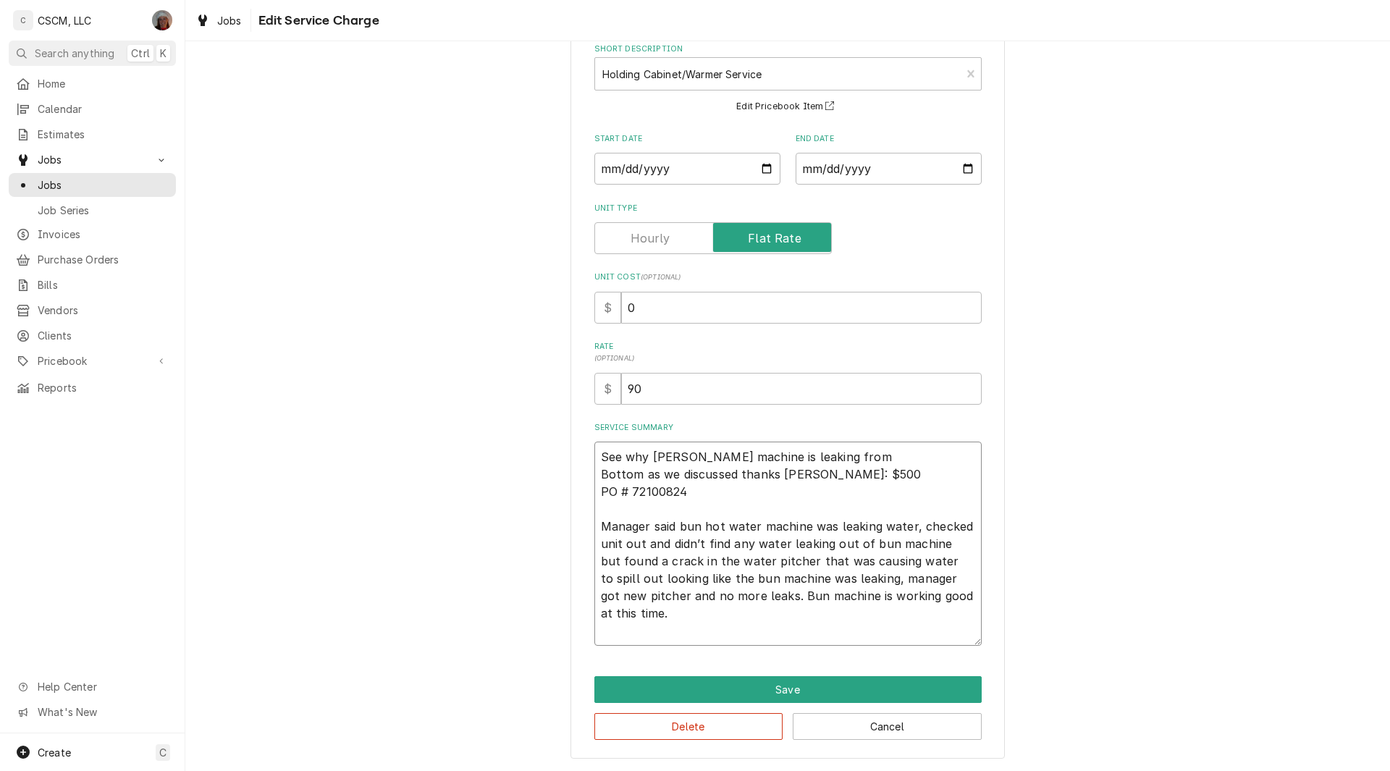
drag, startPoint x: 681, startPoint y: 546, endPoint x: 668, endPoint y: 542, distance: 13.5
click at [668, 542] on textarea "See why Bunn machine is leaking from Bottom as we discussed thanks Joe NTE: $50…" at bounding box center [787, 544] width 387 height 204
type textarea "x"
type textarea "See why Bunn machine is leaking from Bottom as we discussed thanks Joe NTE: $50…"
type textarea "x"
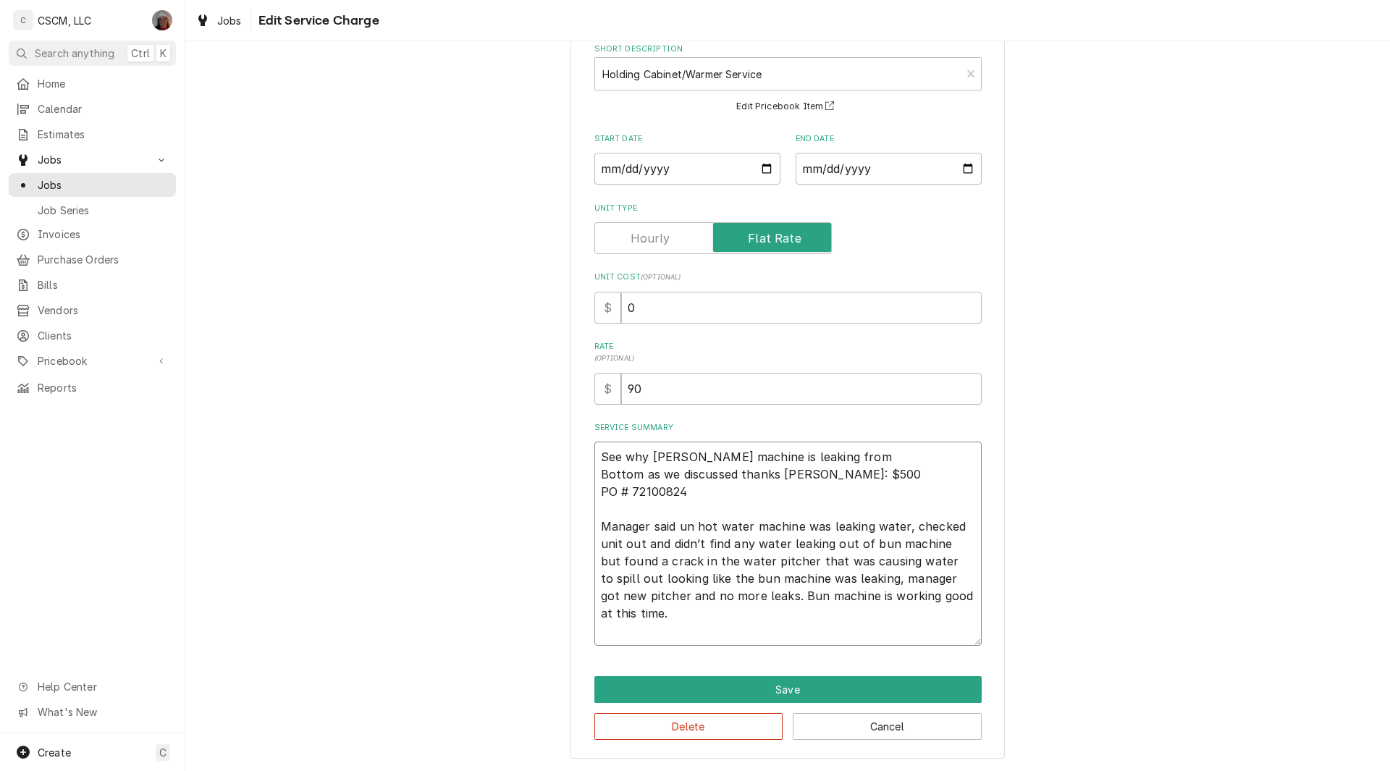
type textarea "See why Bunn machine is leaking from Bottom as we discussed thanks Joe NTE: $50…"
type textarea "x"
type textarea "See why Bunn machine is leaking from Bottom as we discussed thanks Joe NTE: $50…"
click at [868, 560] on textarea "See why Bunn machine is leaking from Bottom as we discussed thanks Joe NTE: $50…" at bounding box center [787, 544] width 387 height 204
type textarea "x"
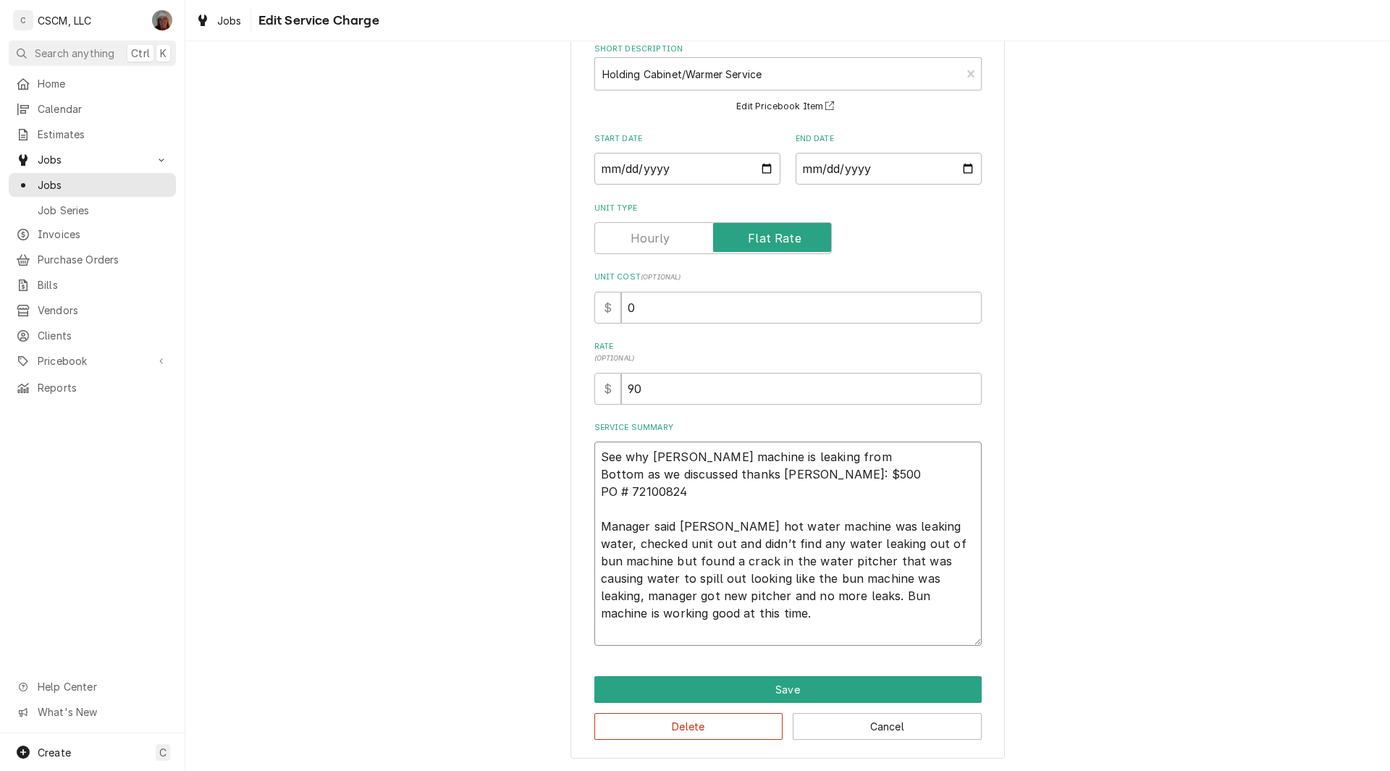
type textarea "See why Bunn machine is leaking from Bottom as we discussed thanks Joe NTE: $50…"
type textarea "x"
type textarea "See why Bunn machine is leaking from Bottom as we discussed thanks Joe NTE: $50…"
type textarea "x"
type textarea "See why Bunn machine is leaking from Bottom as we discussed thanks Joe NTE: $50…"
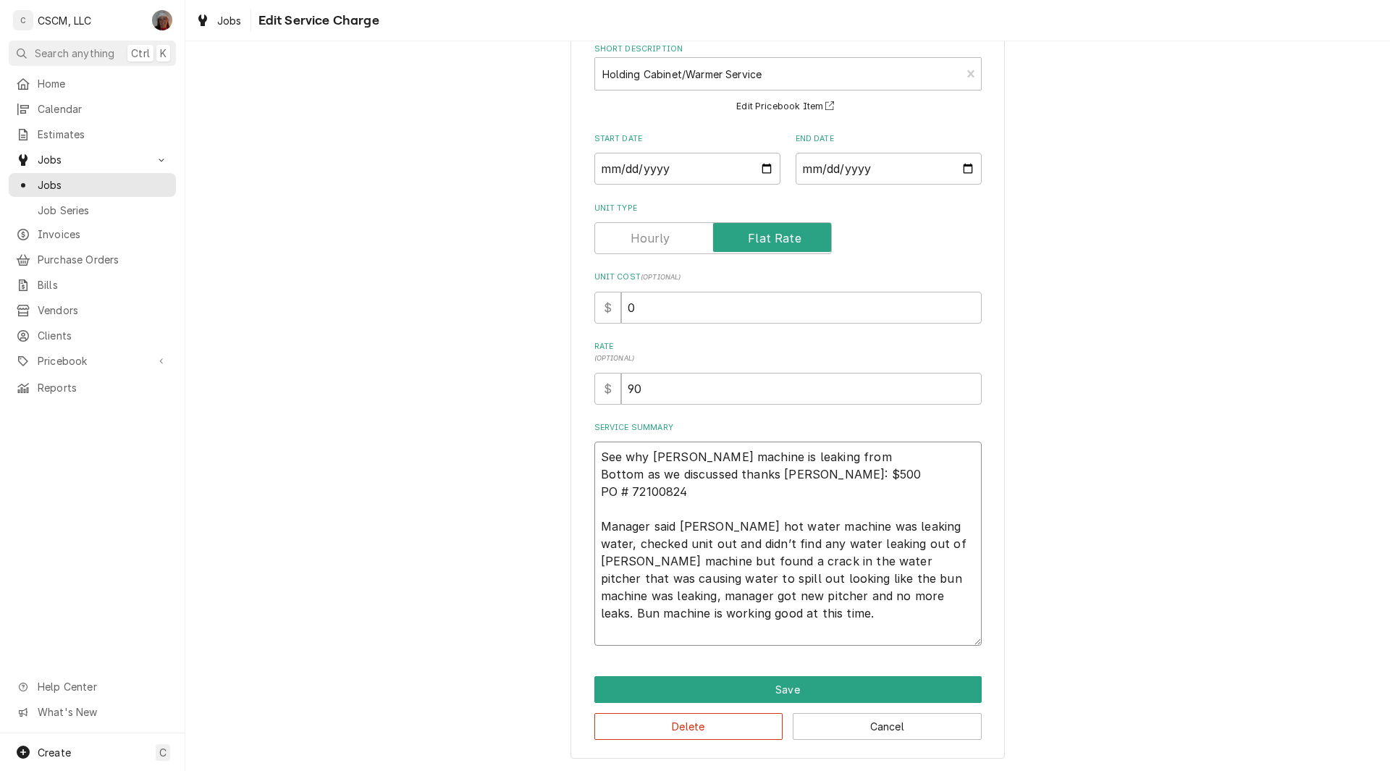
click at [712, 596] on textarea "See why Bunn machine is leaking from Bottom as we discussed thanks Joe NTE: $50…" at bounding box center [787, 544] width 387 height 204
type textarea "x"
type textarea "See why Bunn machine is leaking from Bottom as we discussed thanks Joe NTE: $50…"
type textarea "x"
type textarea "See why Bunn machine is leaking from Bottom as we discussed thanks Joe NTE: $50…"
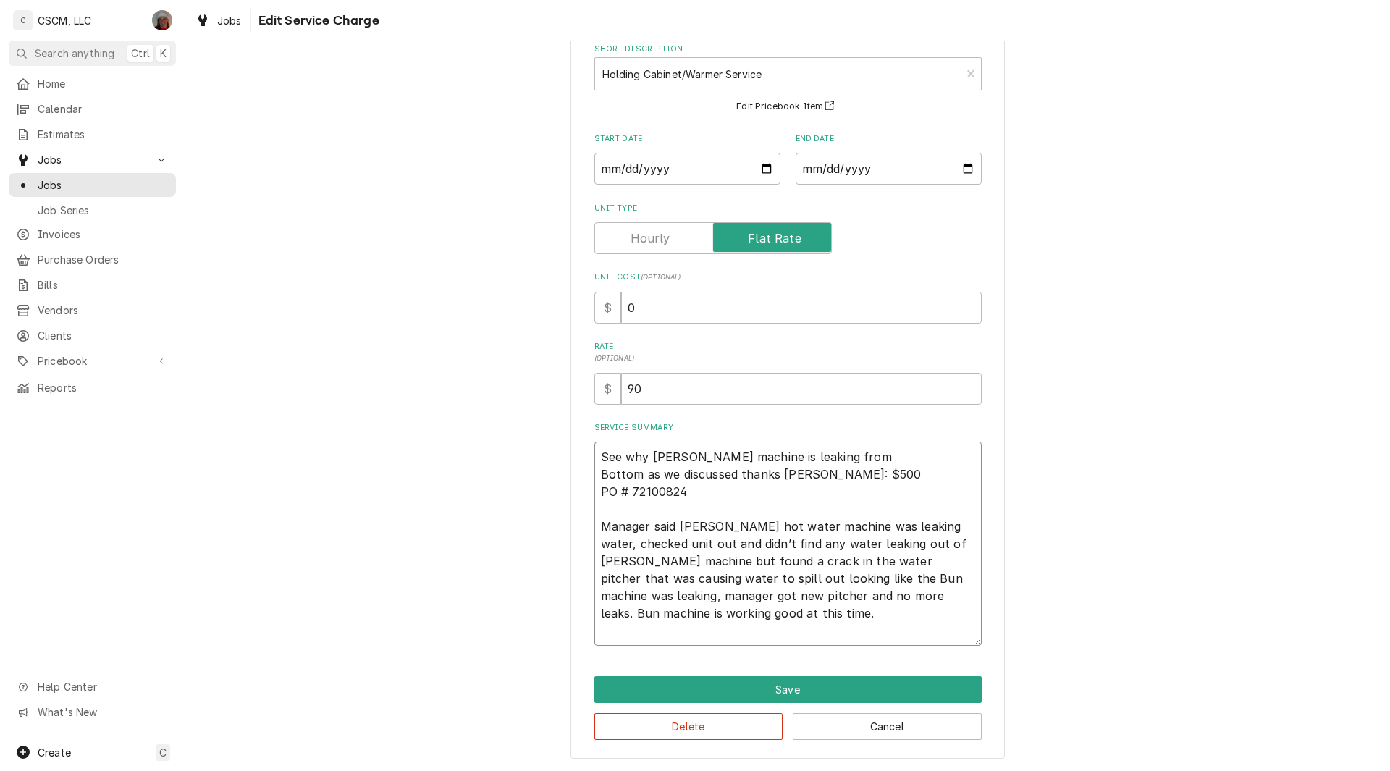
type textarea "x"
type textarea "See why Bunn machine is leaking from Bottom as we discussed thanks Joe NTE: $50…"
click at [767, 614] on textarea "See why Bunn machine is leaking from Bottom as we discussed thanks Joe NTE: $50…" at bounding box center [787, 544] width 387 height 204
type textarea "x"
type textarea "See why Bunn machine is leaking from Bottom as we discussed thanks Joe NTE: $50…"
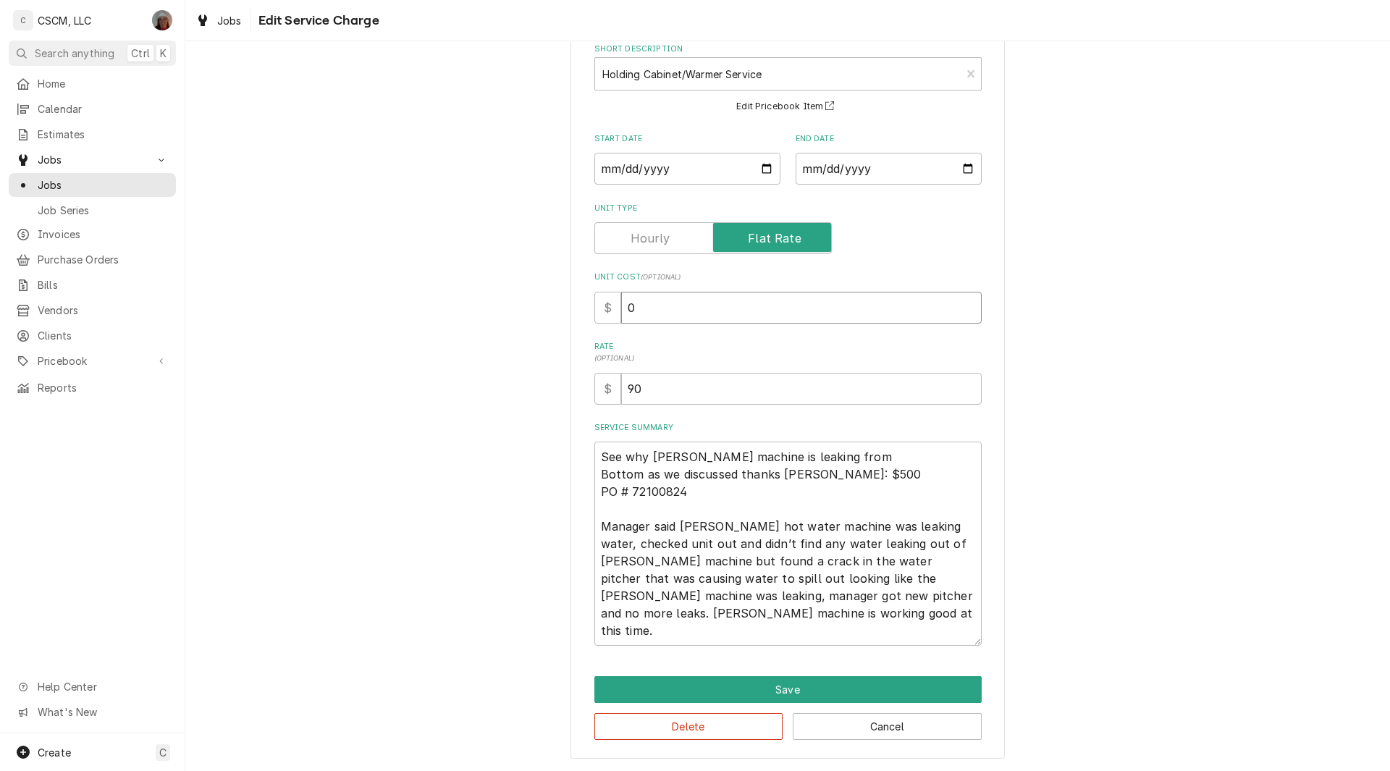
click at [623, 309] on input "0" at bounding box center [801, 308] width 360 height 32
type input "90"
type textarea "x"
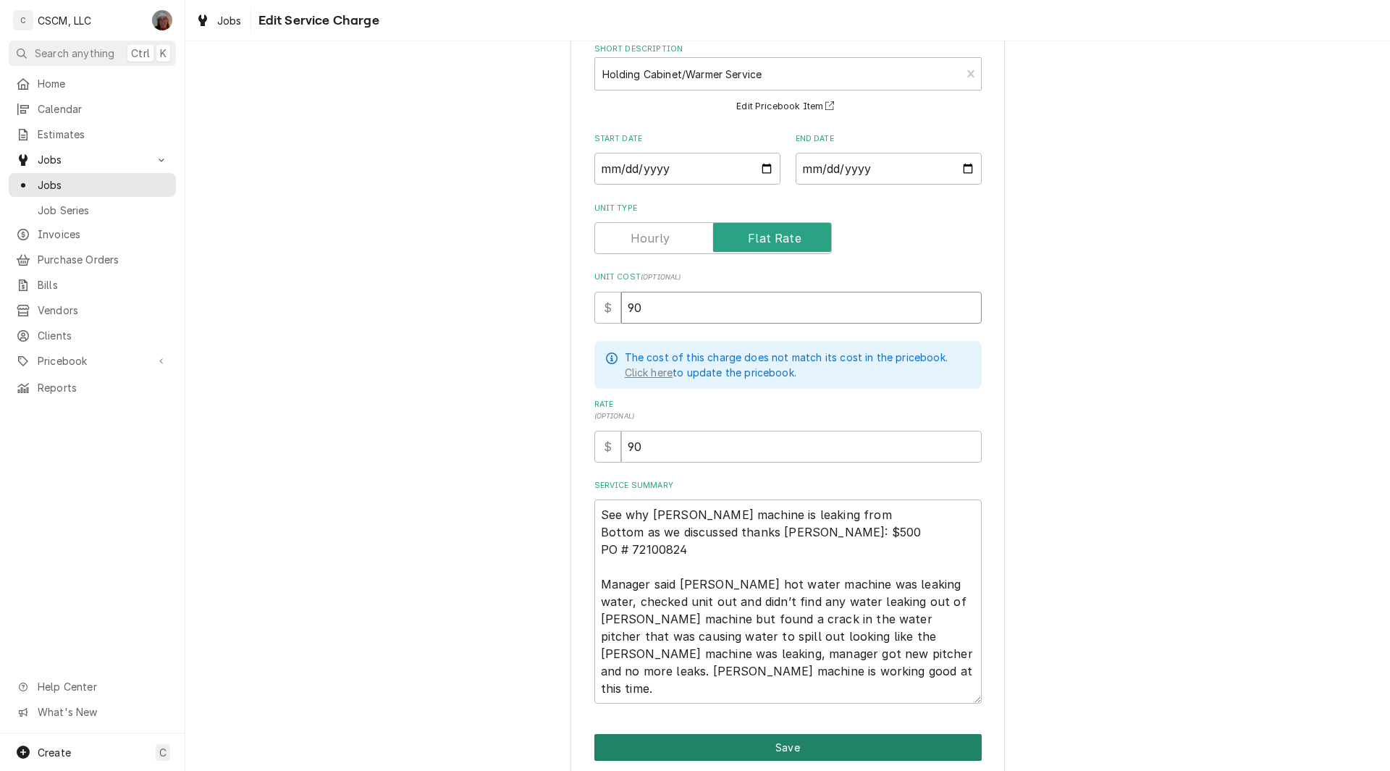
type input "90"
click at [712, 747] on button "Save" at bounding box center [787, 747] width 387 height 27
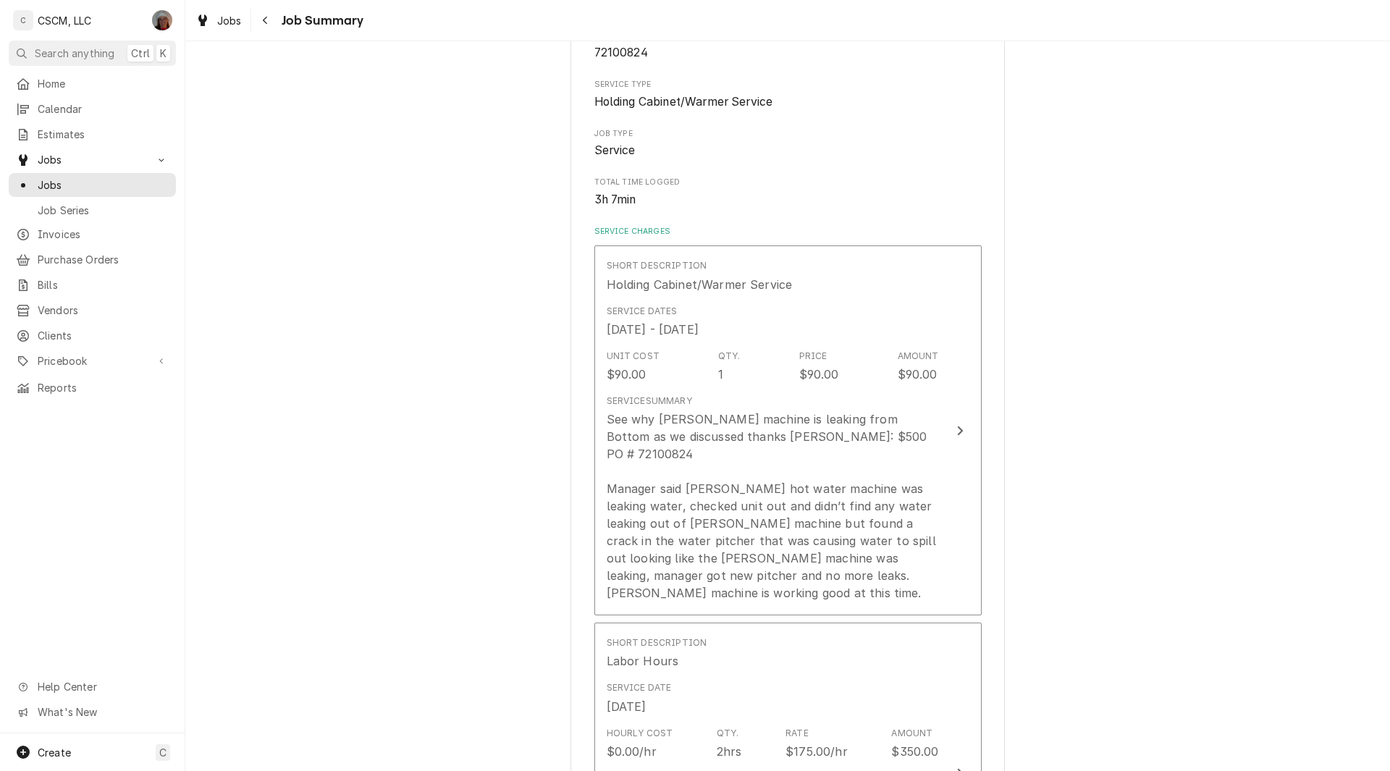
scroll to position [226, 0]
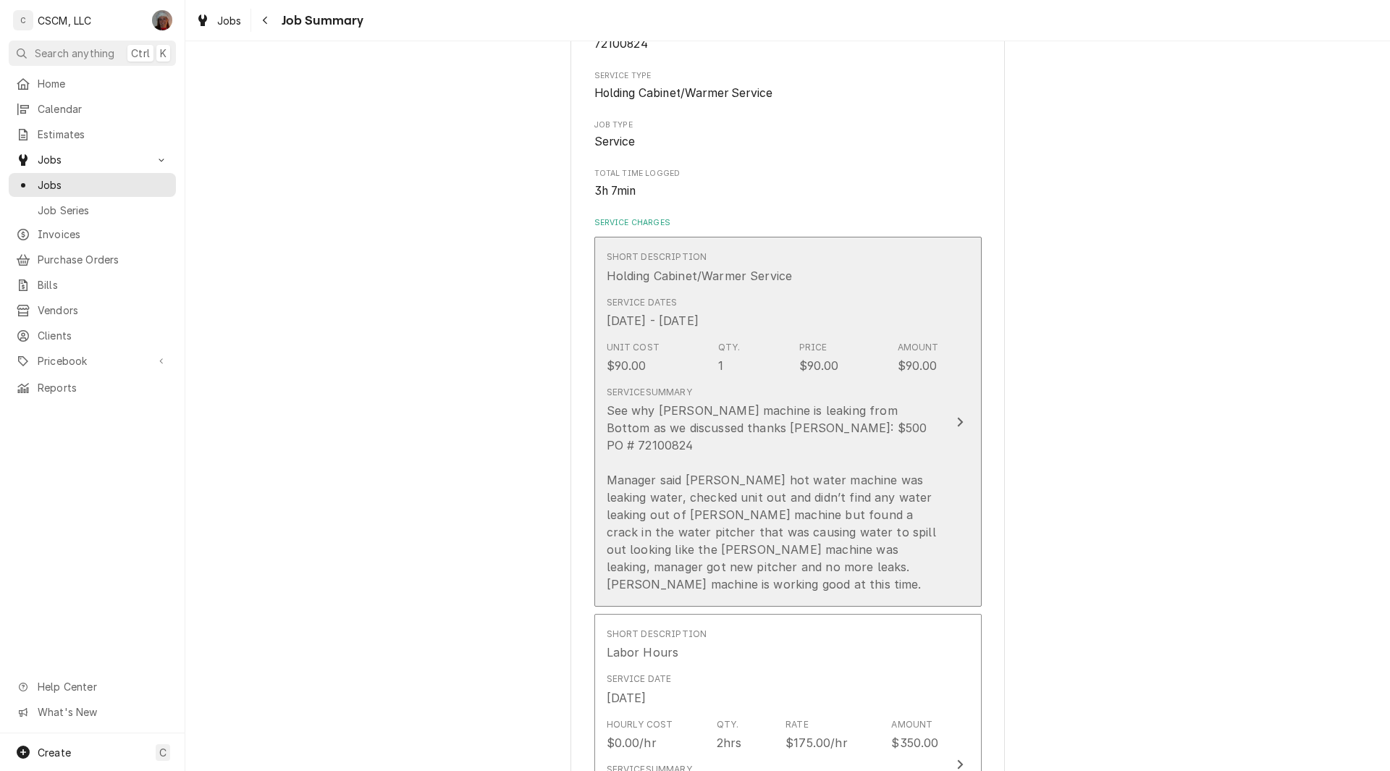
click at [944, 412] on button "Short Description Holding Cabinet/Warmer Service Service Dates Oct 1, 2025 - Oc…" at bounding box center [787, 422] width 387 height 370
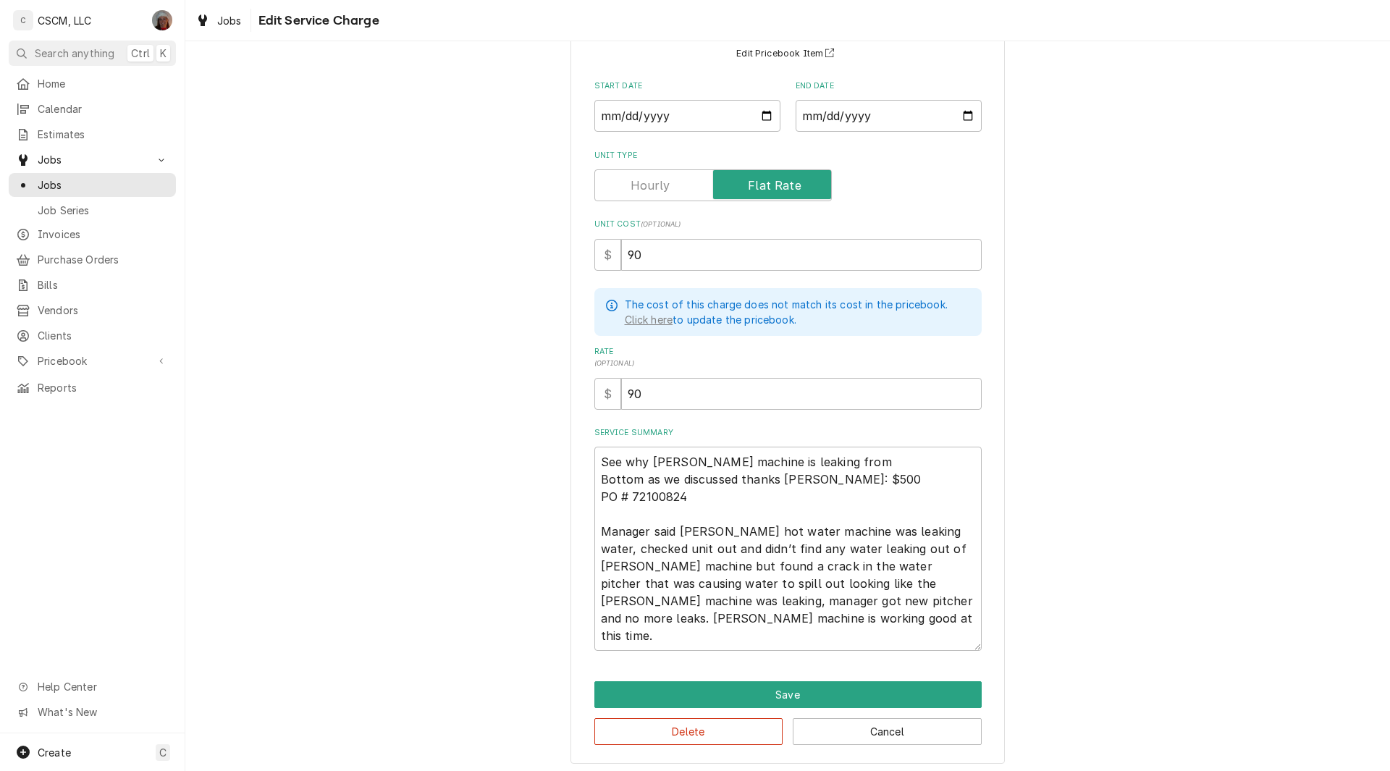
scroll to position [136, 0]
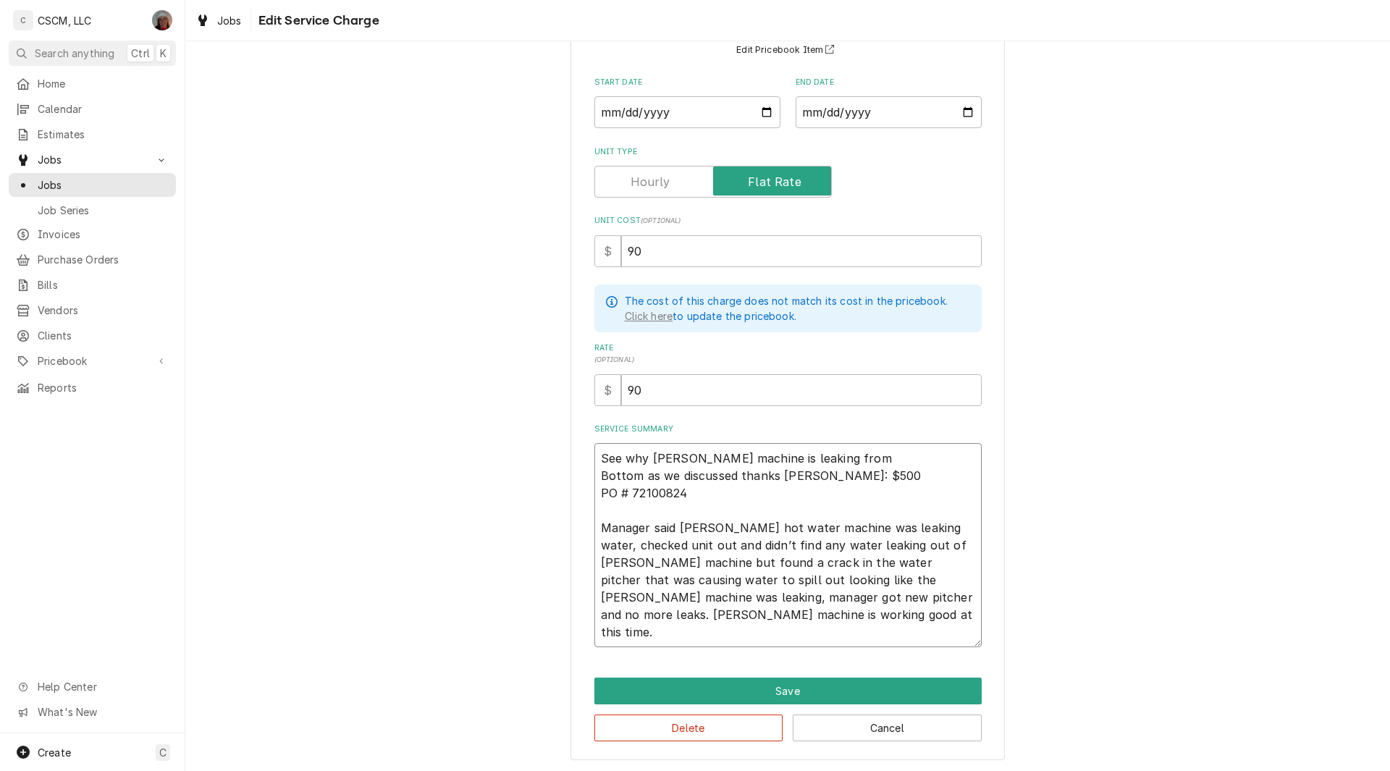
drag, startPoint x: 591, startPoint y: 448, endPoint x: 727, endPoint y: 636, distance: 231.8
click at [727, 636] on textarea "See why Bunn machine is leaking from Bottom as we discussed thanks Joe NTE: $50…" at bounding box center [787, 545] width 387 height 204
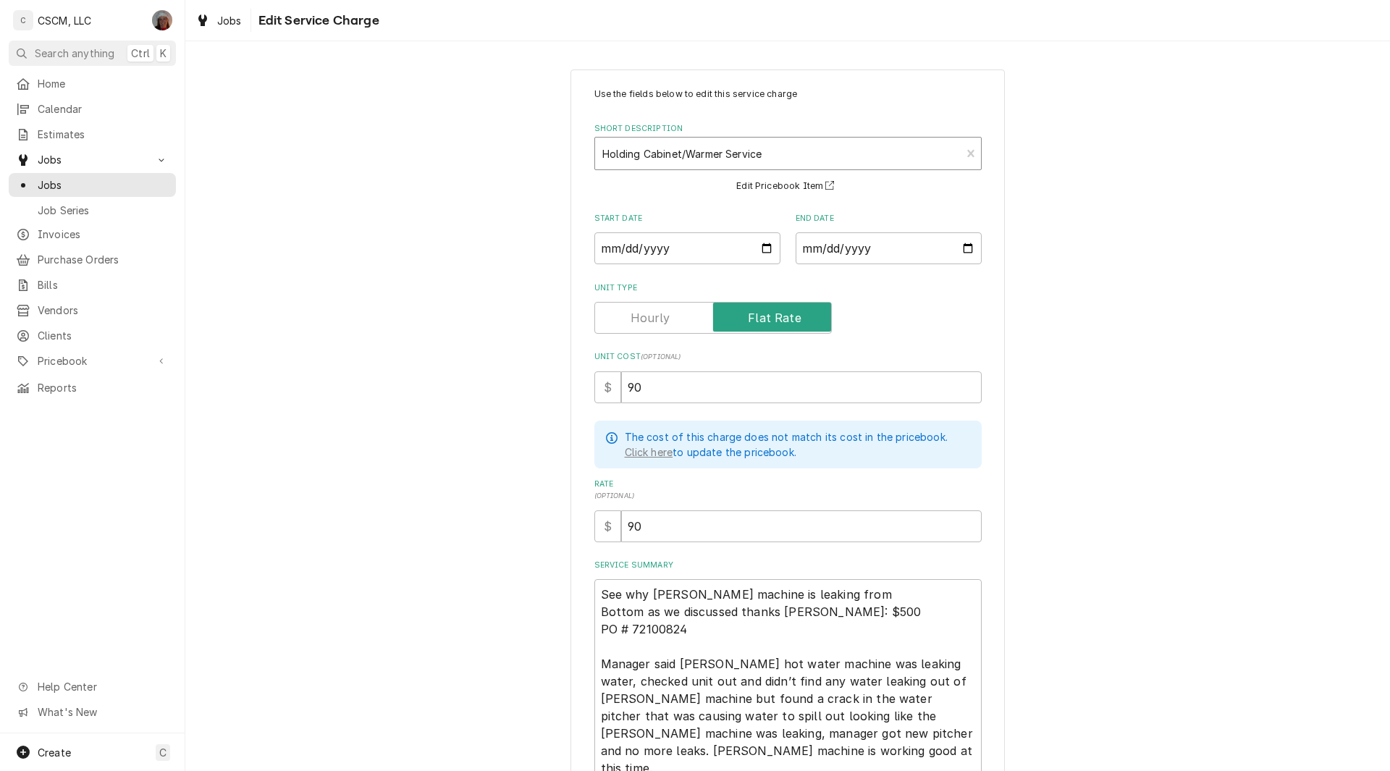
type textarea "x"
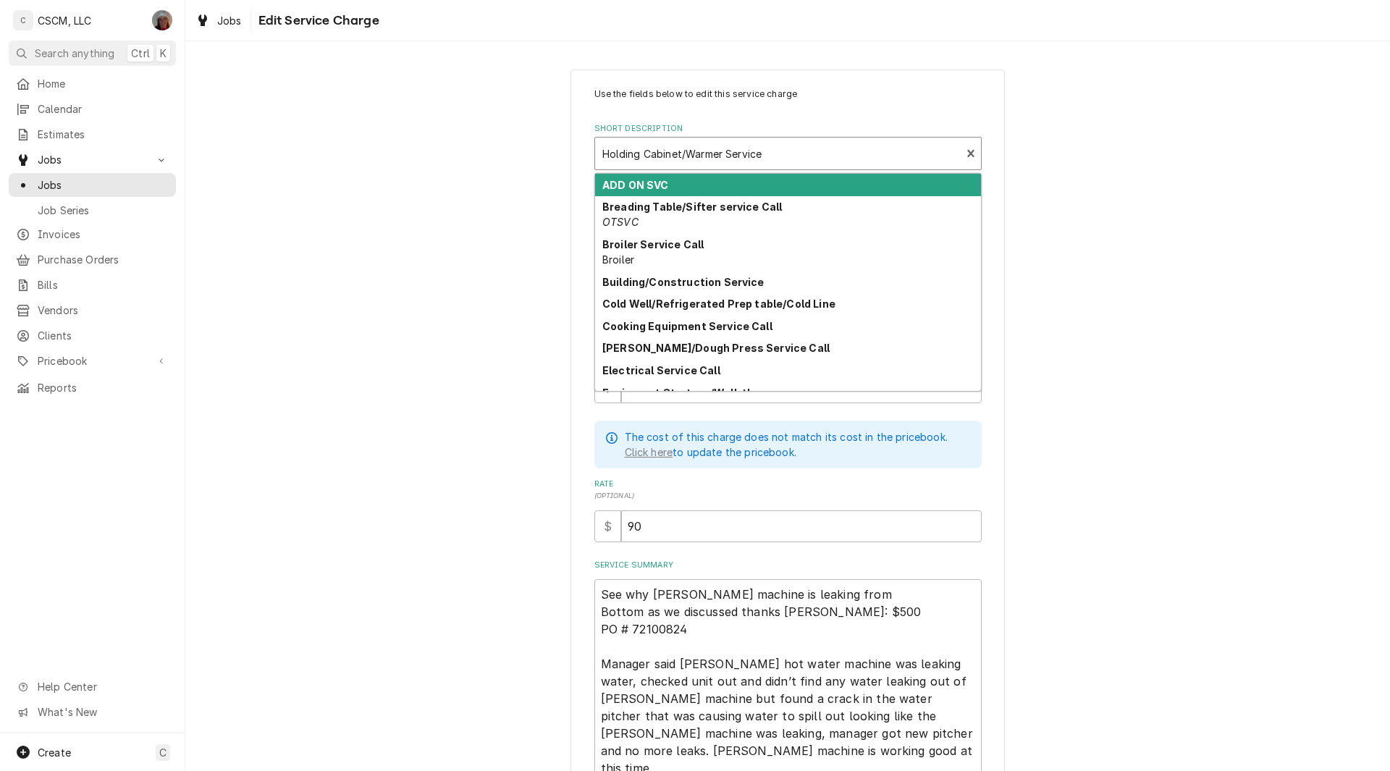
click at [902, 156] on div "Short Description" at bounding box center [778, 153] width 352 height 26
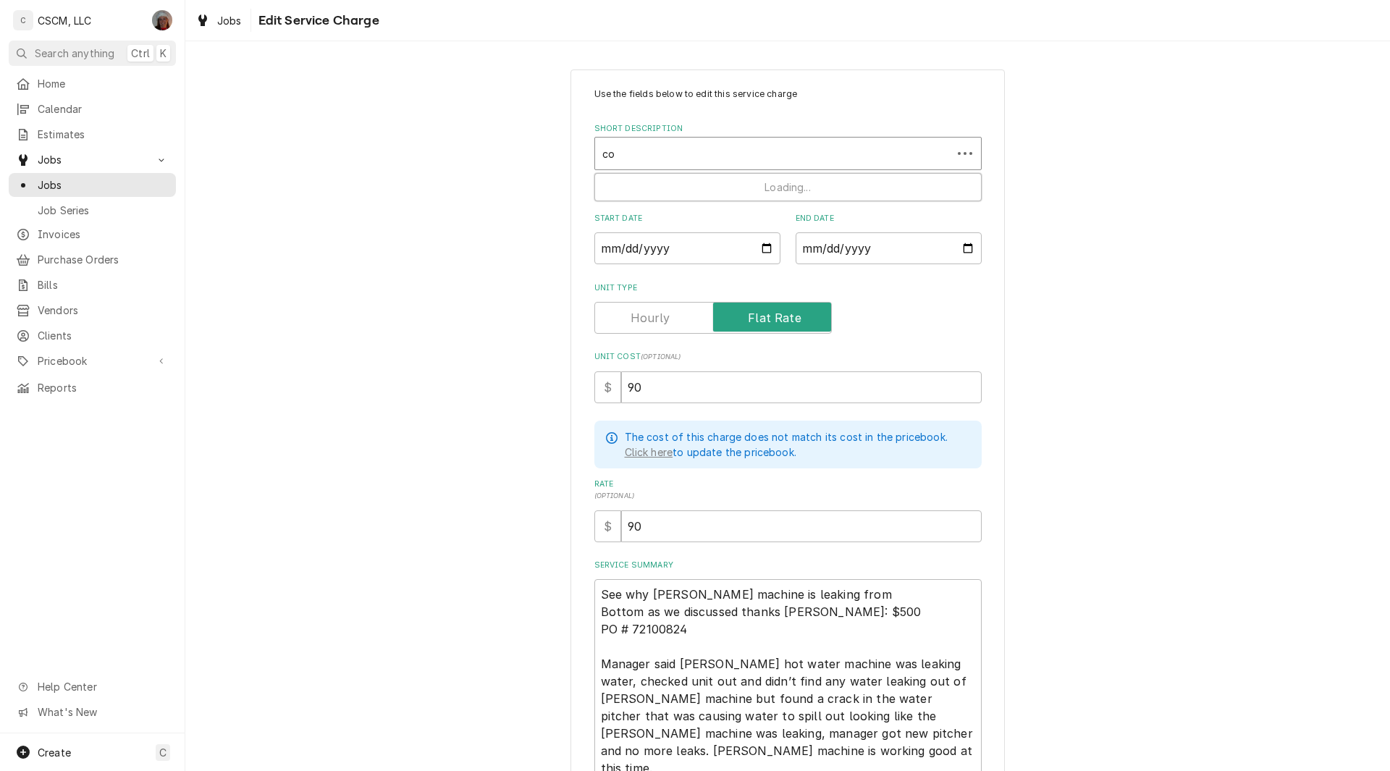
type input "coo"
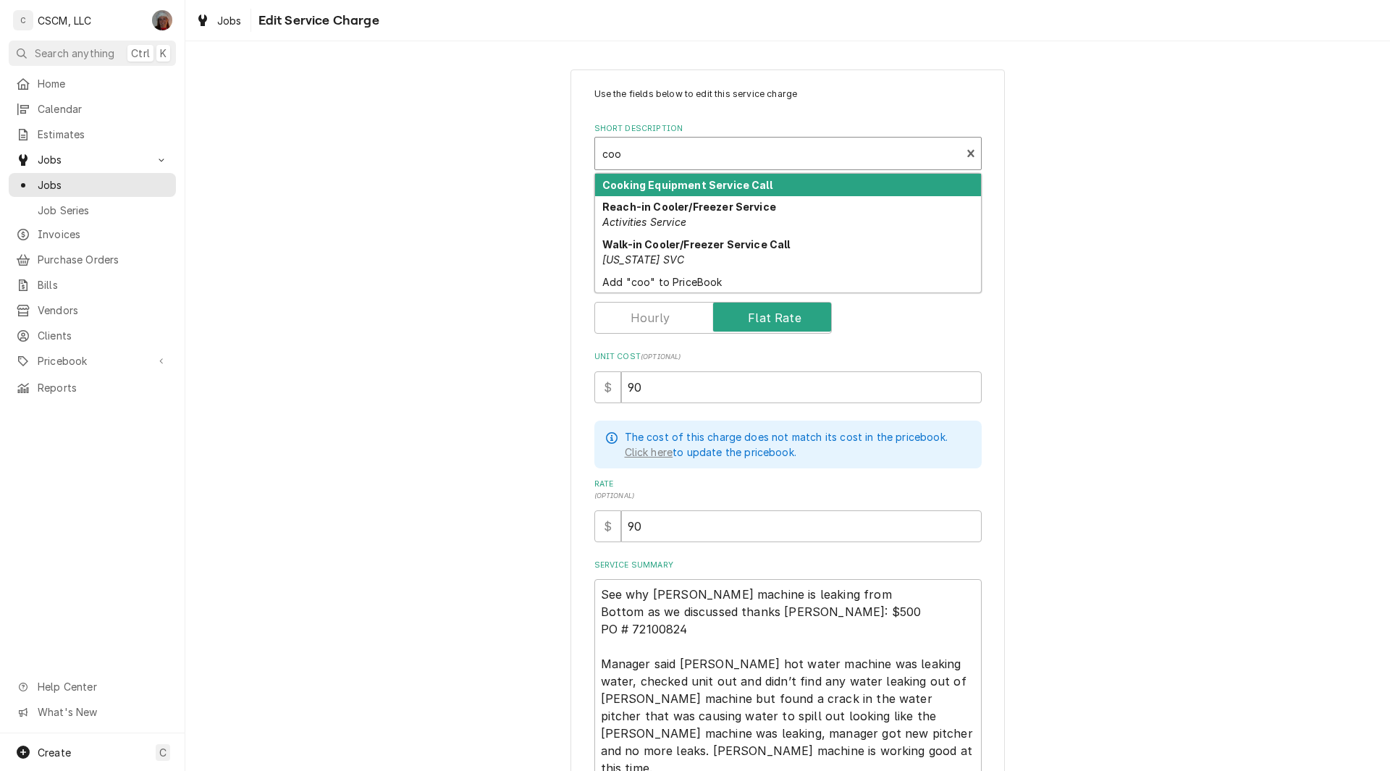
click at [756, 189] on strong "Cooking Equipment Service Call" at bounding box center [687, 185] width 170 height 12
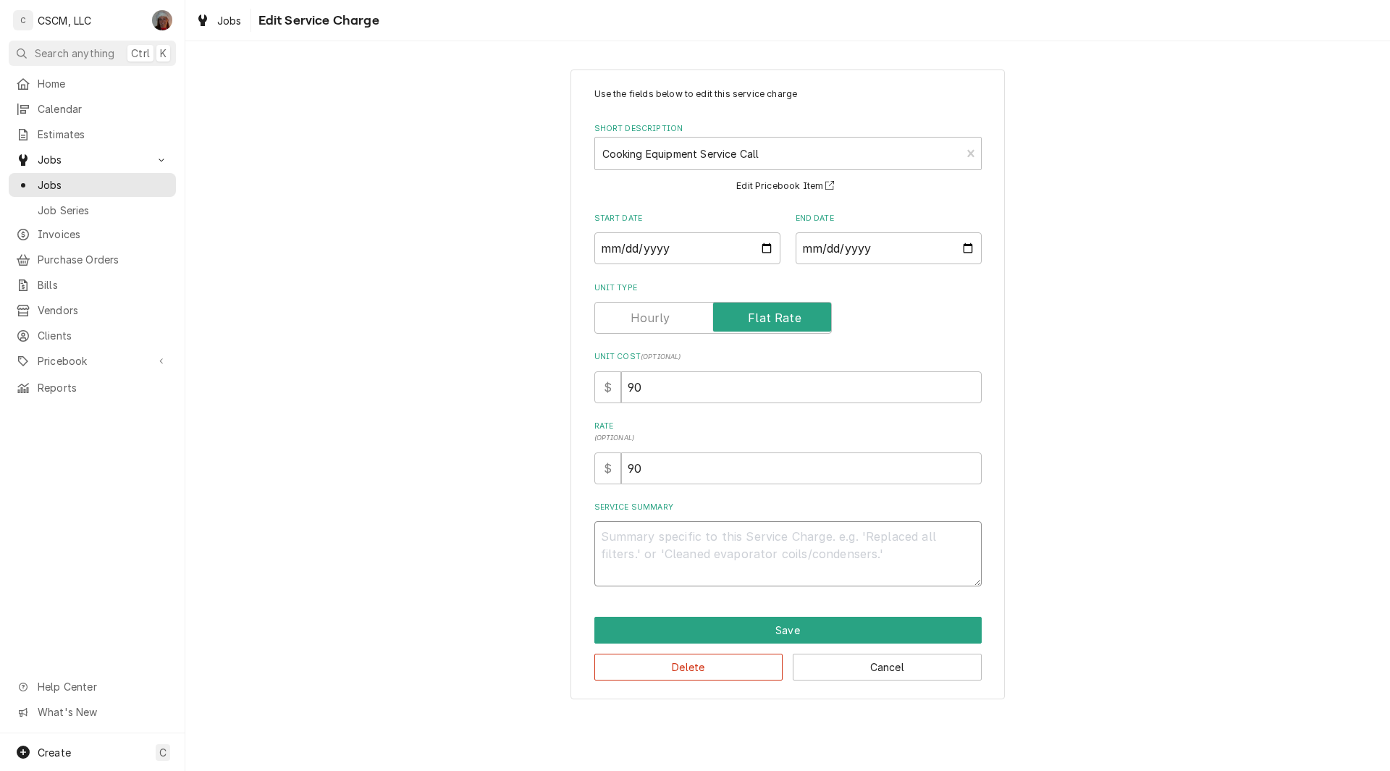
click at [641, 554] on textarea "Service Summary" at bounding box center [787, 553] width 387 height 65
paste textarea "See why Bunn machine is leaking from Bottom as we discussed thanks Joe NTE: $50…"
type textarea "x"
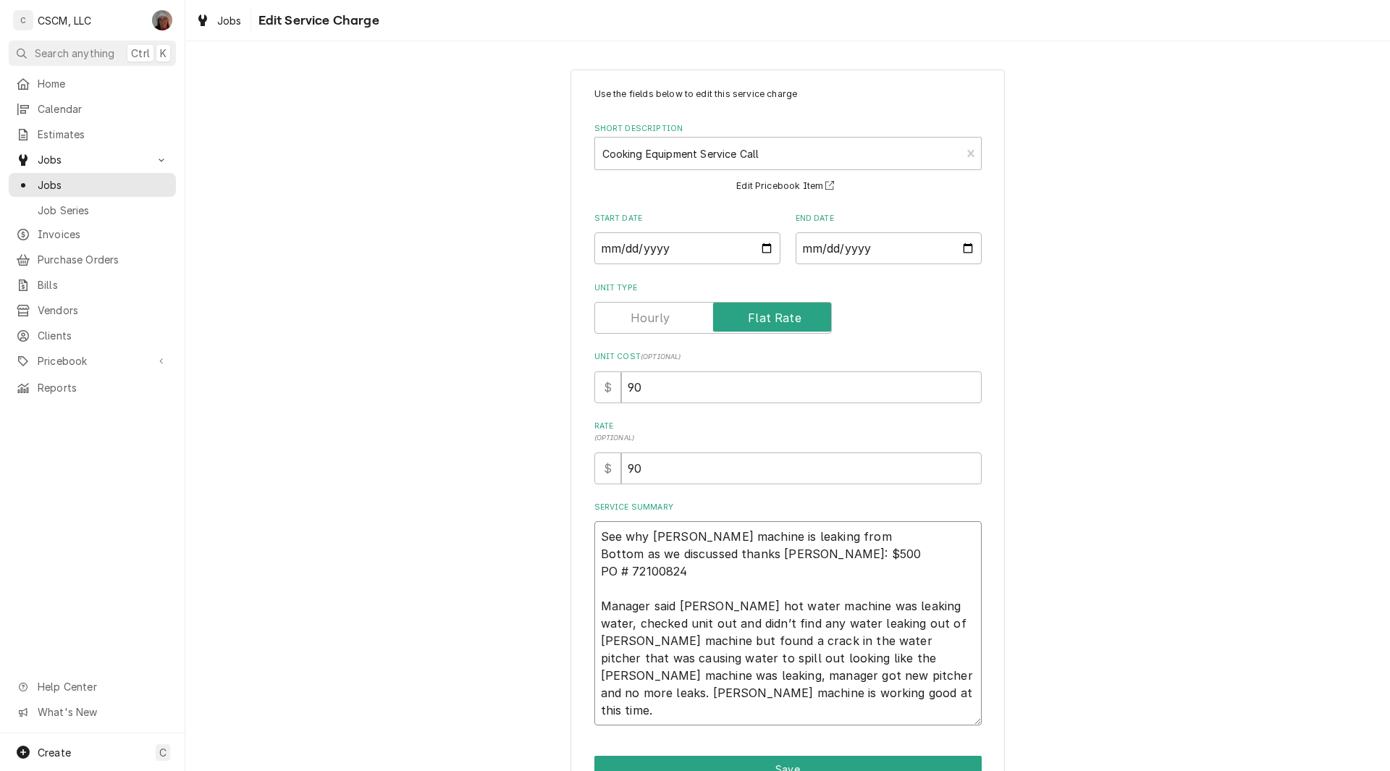
scroll to position [80, 0]
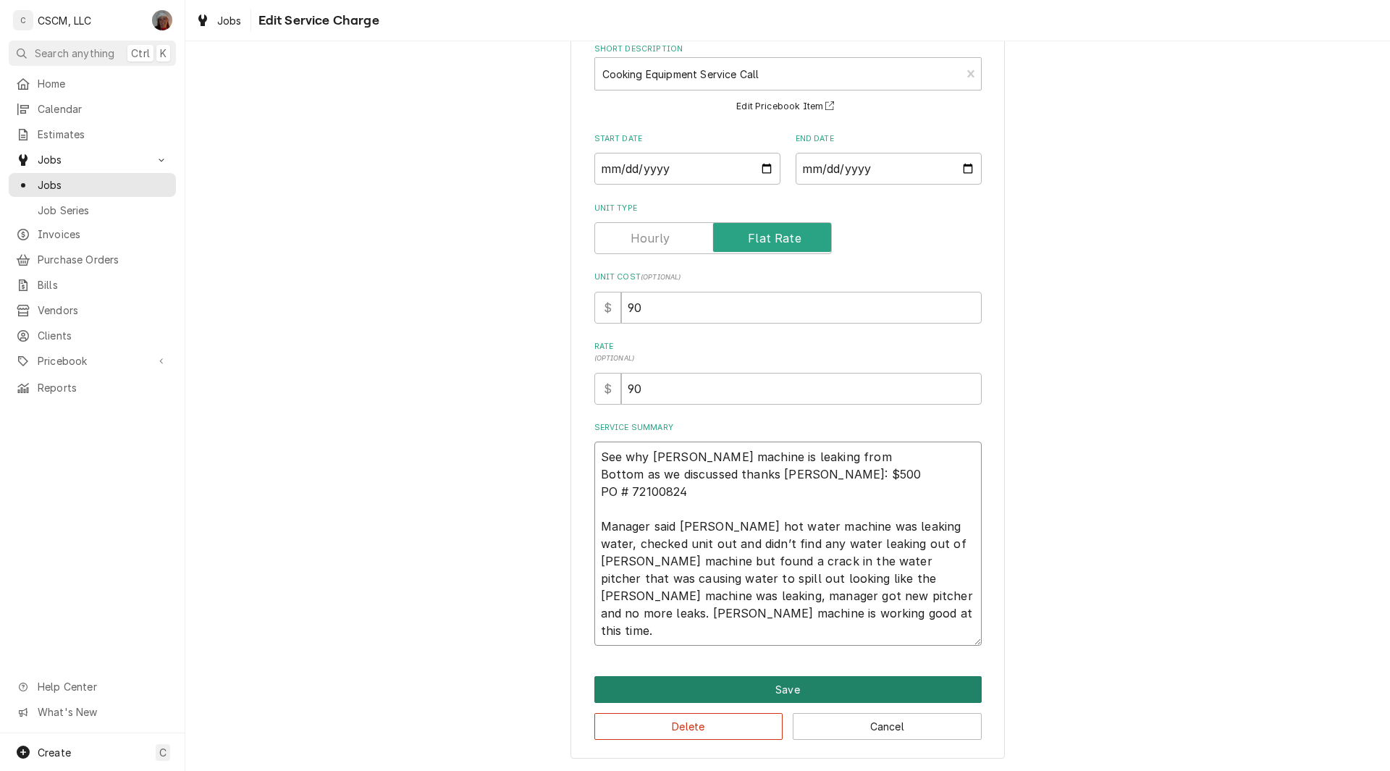
type textarea "See why Bunn machine is leaking from Bottom as we discussed thanks Joe NTE: $50…"
click at [767, 688] on button "Save" at bounding box center [787, 689] width 387 height 27
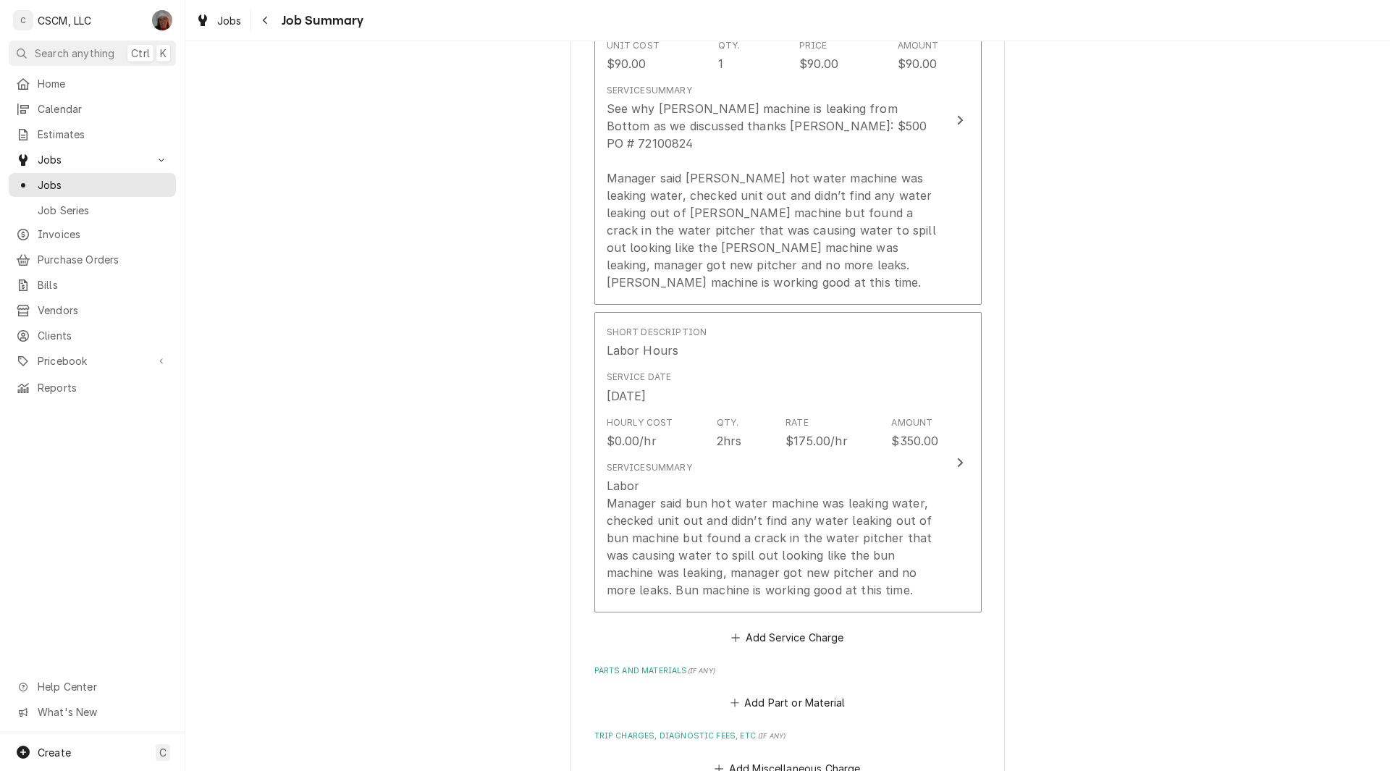
scroll to position [633, 0]
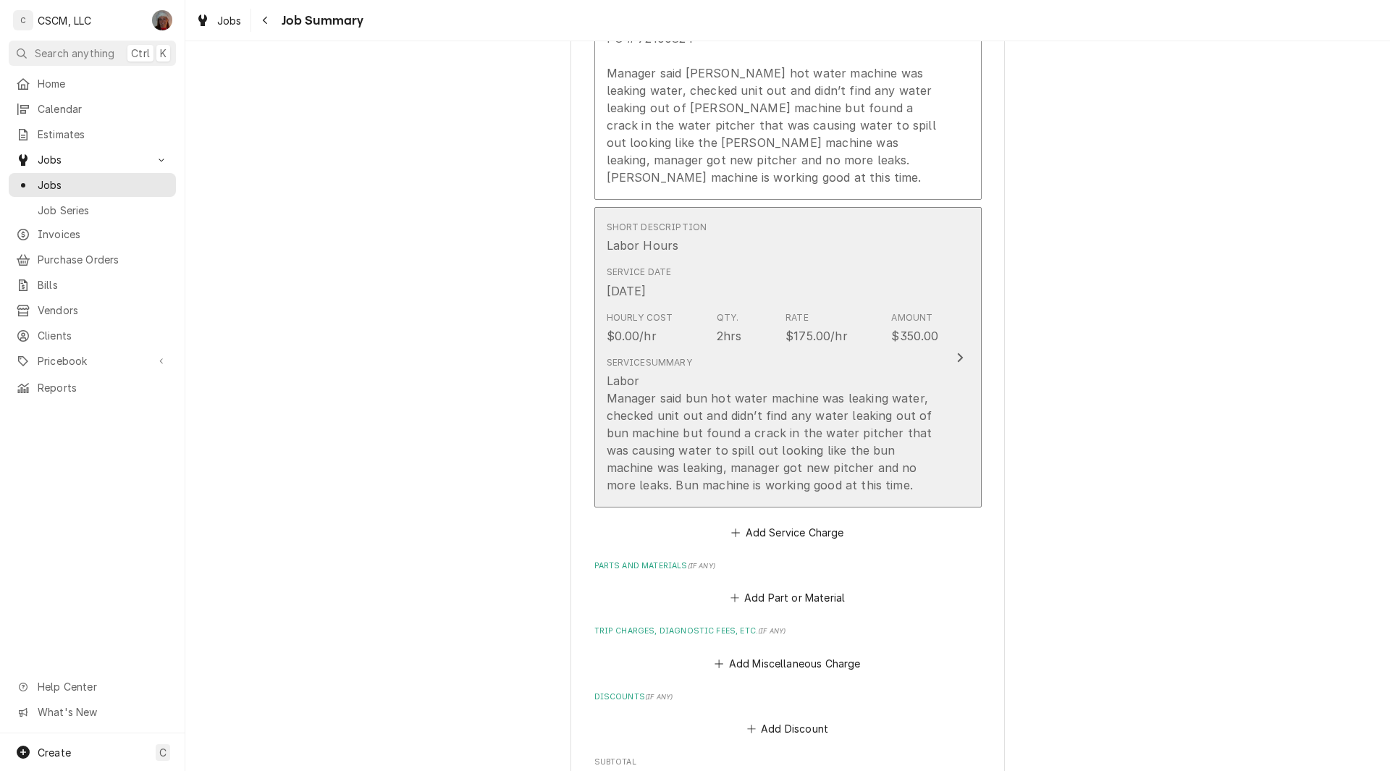
click at [958, 362] on div "Update Line Item" at bounding box center [959, 357] width 19 height 17
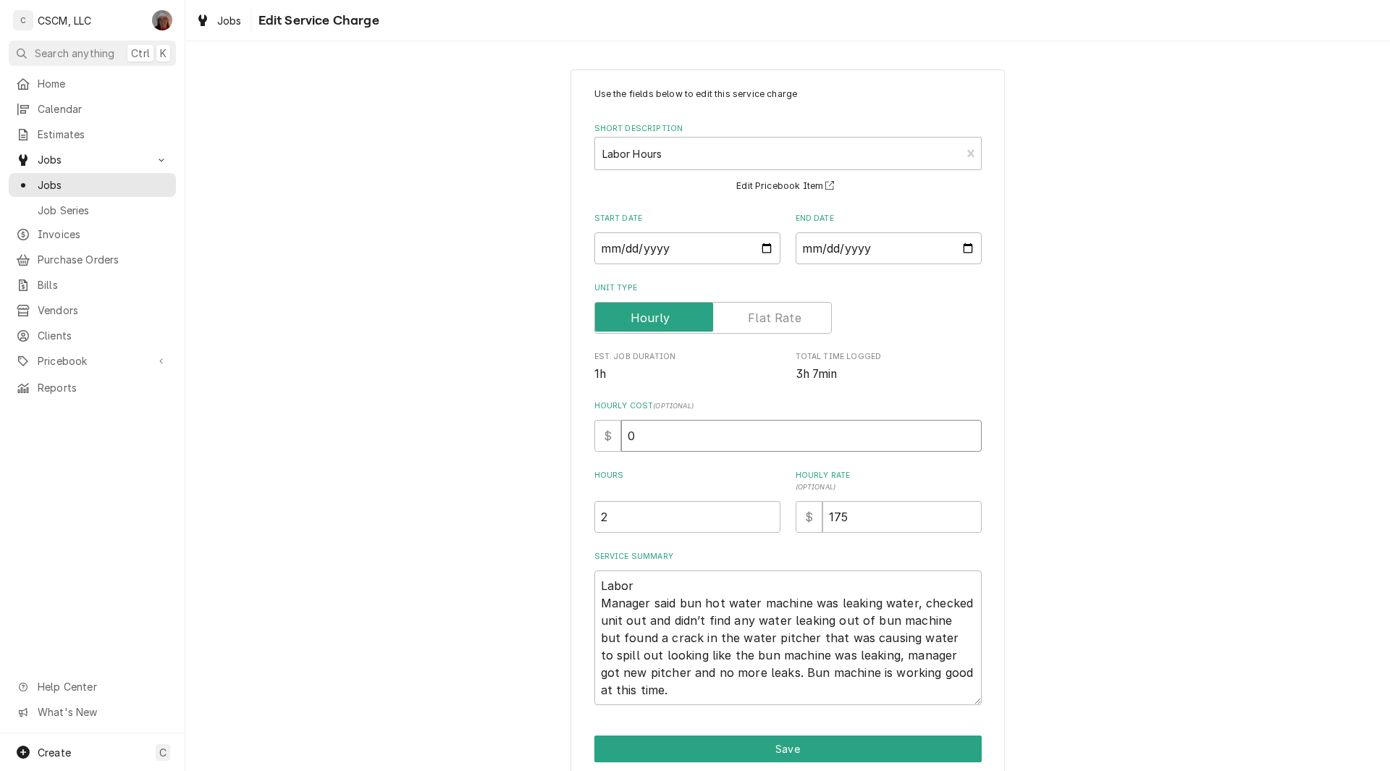
drag, startPoint x: 616, startPoint y: 437, endPoint x: 752, endPoint y: 437, distance: 136.1
click at [752, 437] on input "0" at bounding box center [801, 436] width 360 height 32
type textarea "x"
type input "5"
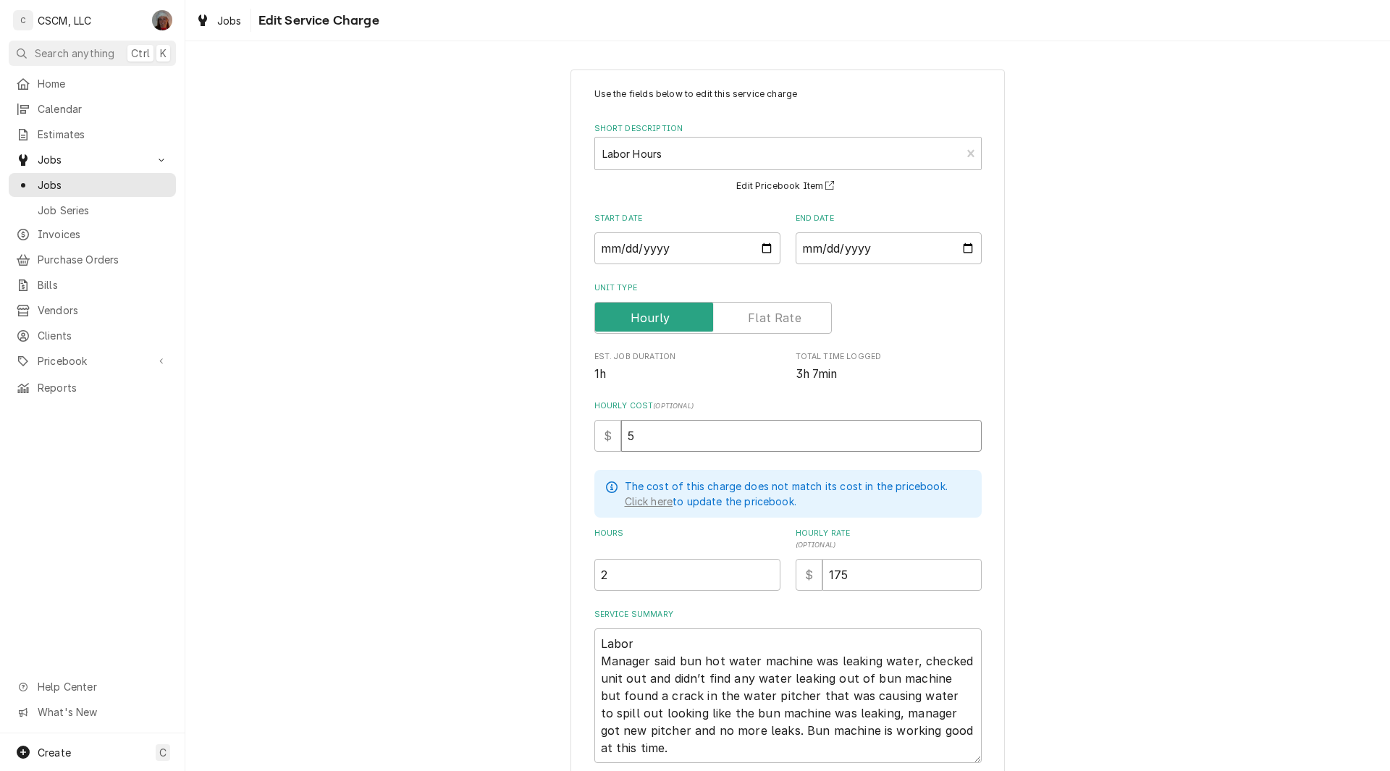
type textarea "x"
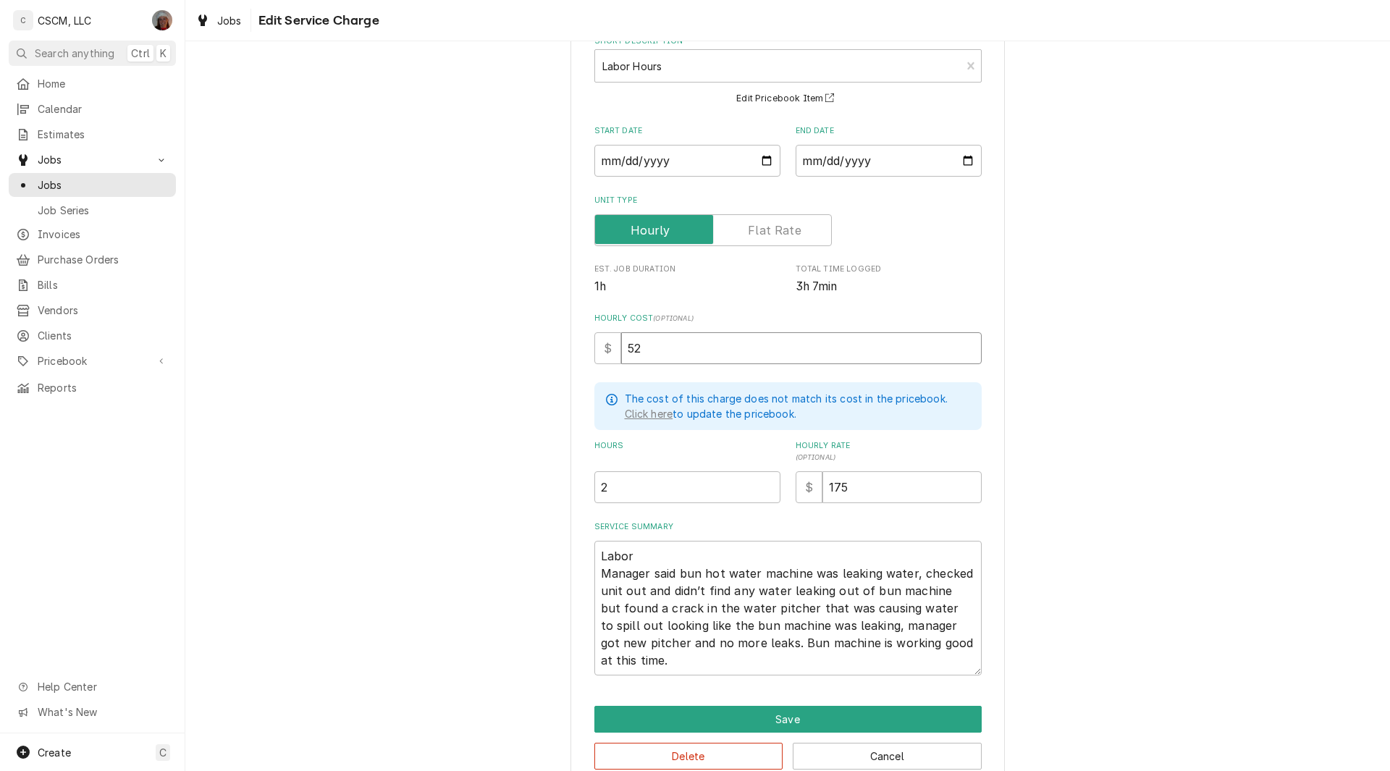
scroll to position [116, 0]
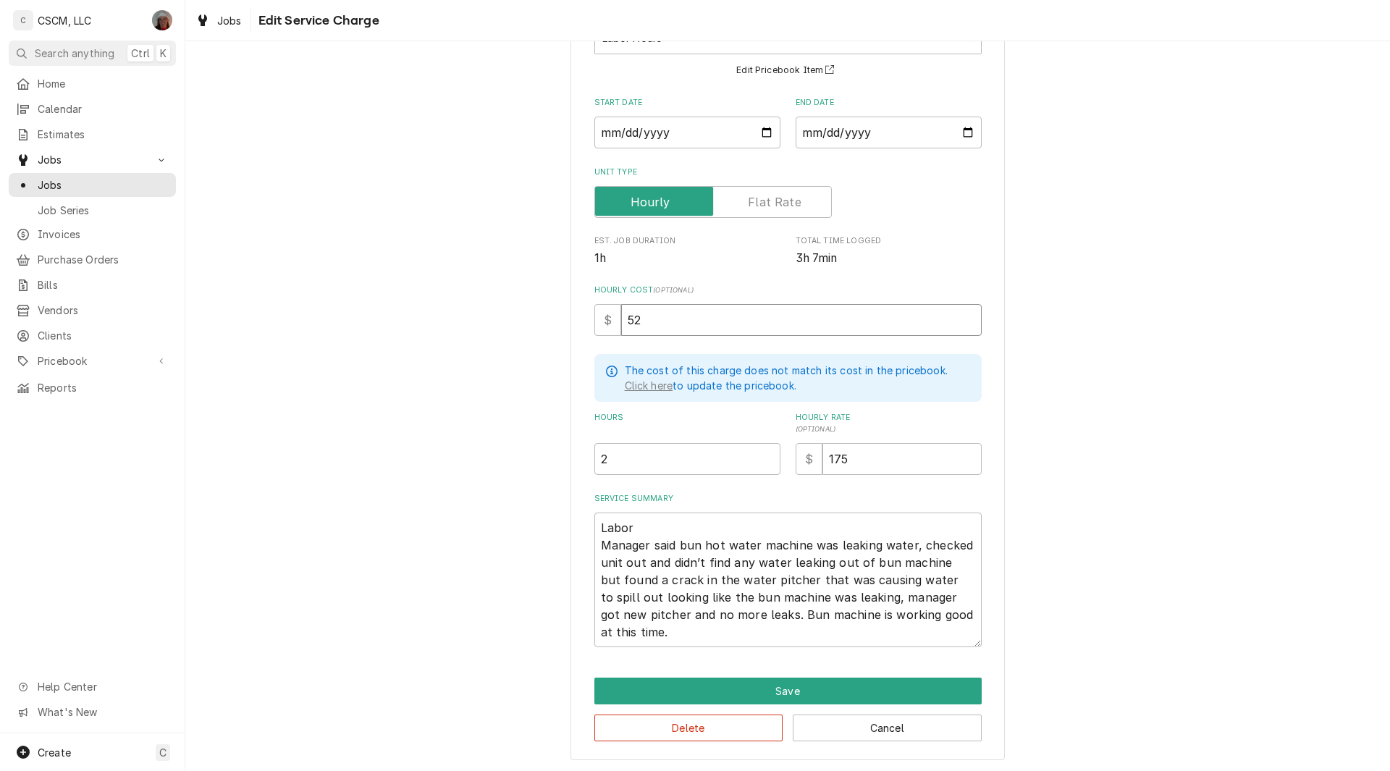
type input "52"
type textarea "x"
type input "1.5"
click at [762, 460] on input "1.5" at bounding box center [687, 459] width 186 height 32
drag, startPoint x: 589, startPoint y: 549, endPoint x: 637, endPoint y: 639, distance: 101.7
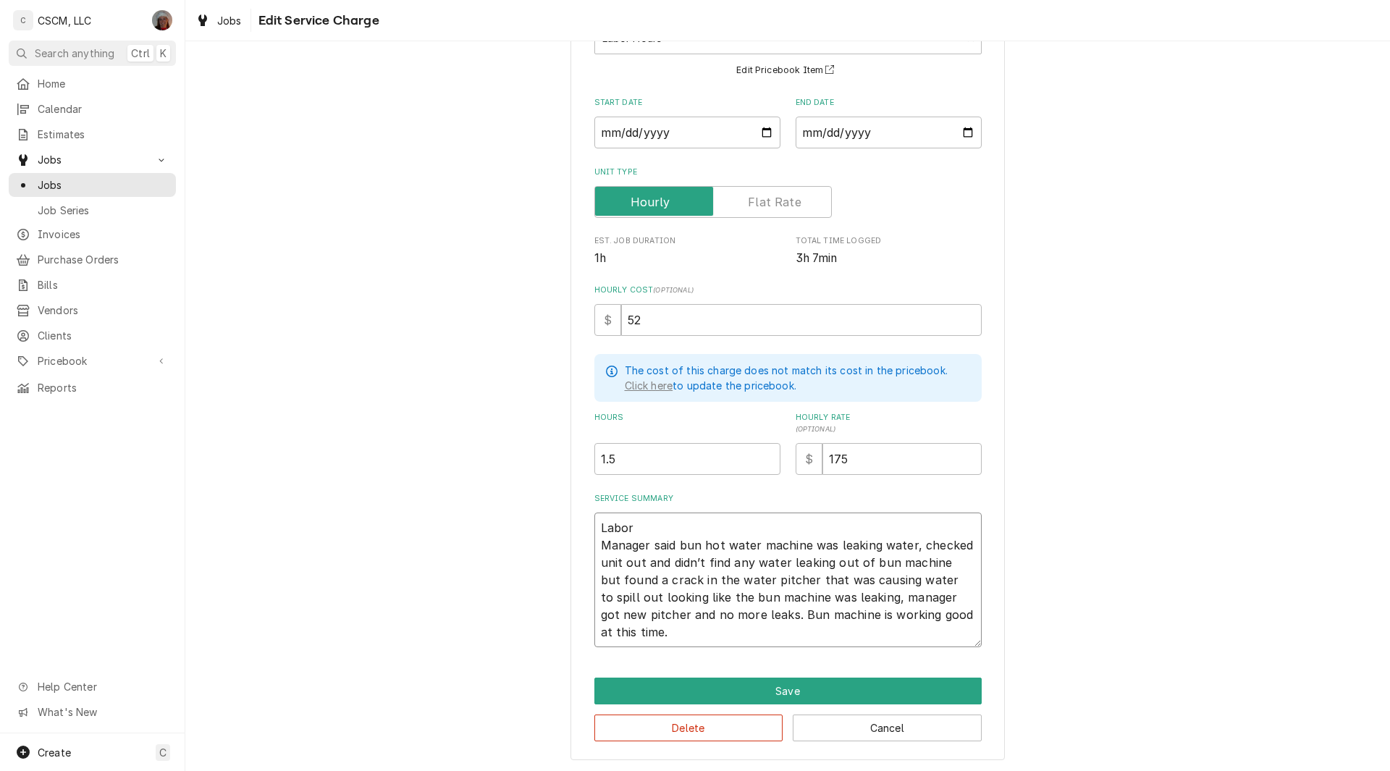
click at [637, 639] on textarea "Labor Manager said bun hot water machine was leaking water, checked unit out an…" at bounding box center [787, 580] width 387 height 135
type textarea "x"
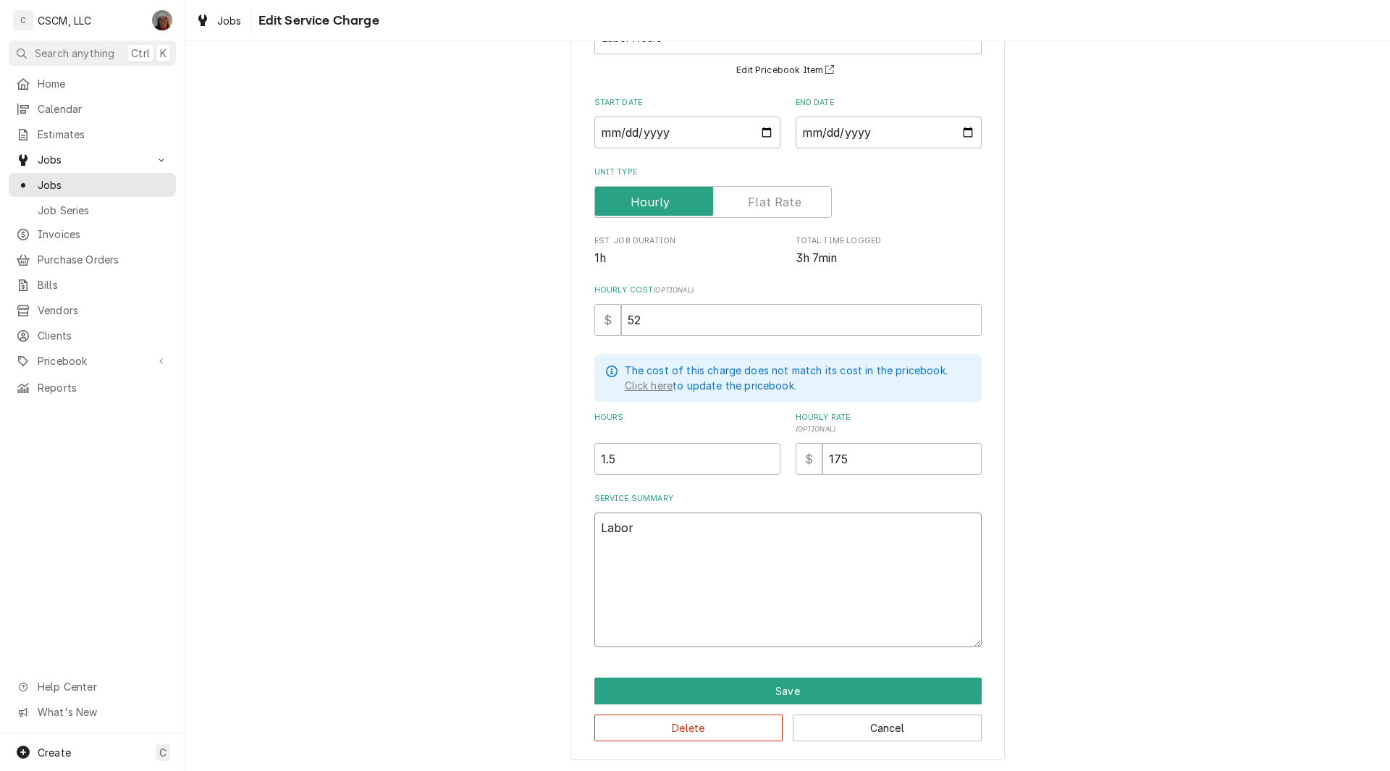
scroll to position [46, 0]
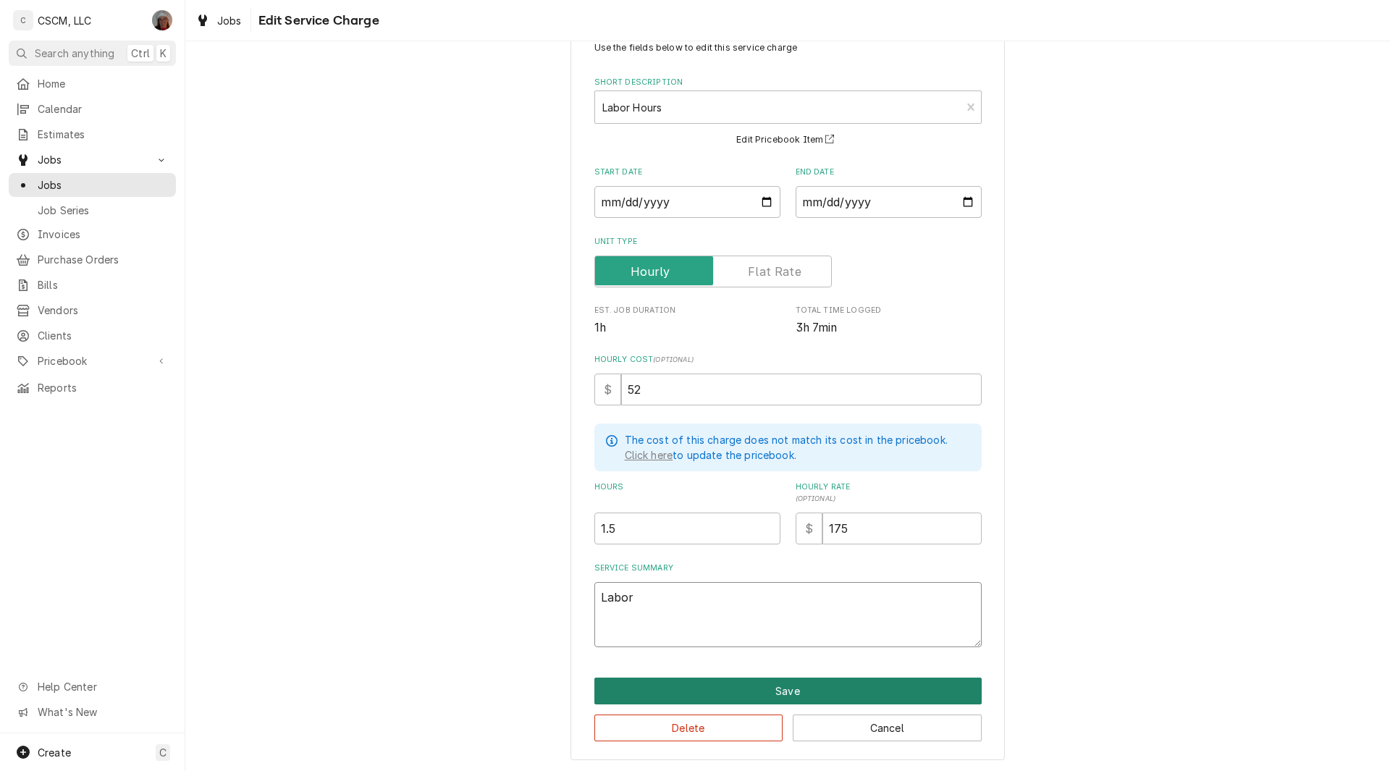
type textarea "Labor"
click at [782, 696] on button "Save" at bounding box center [787, 691] width 387 height 27
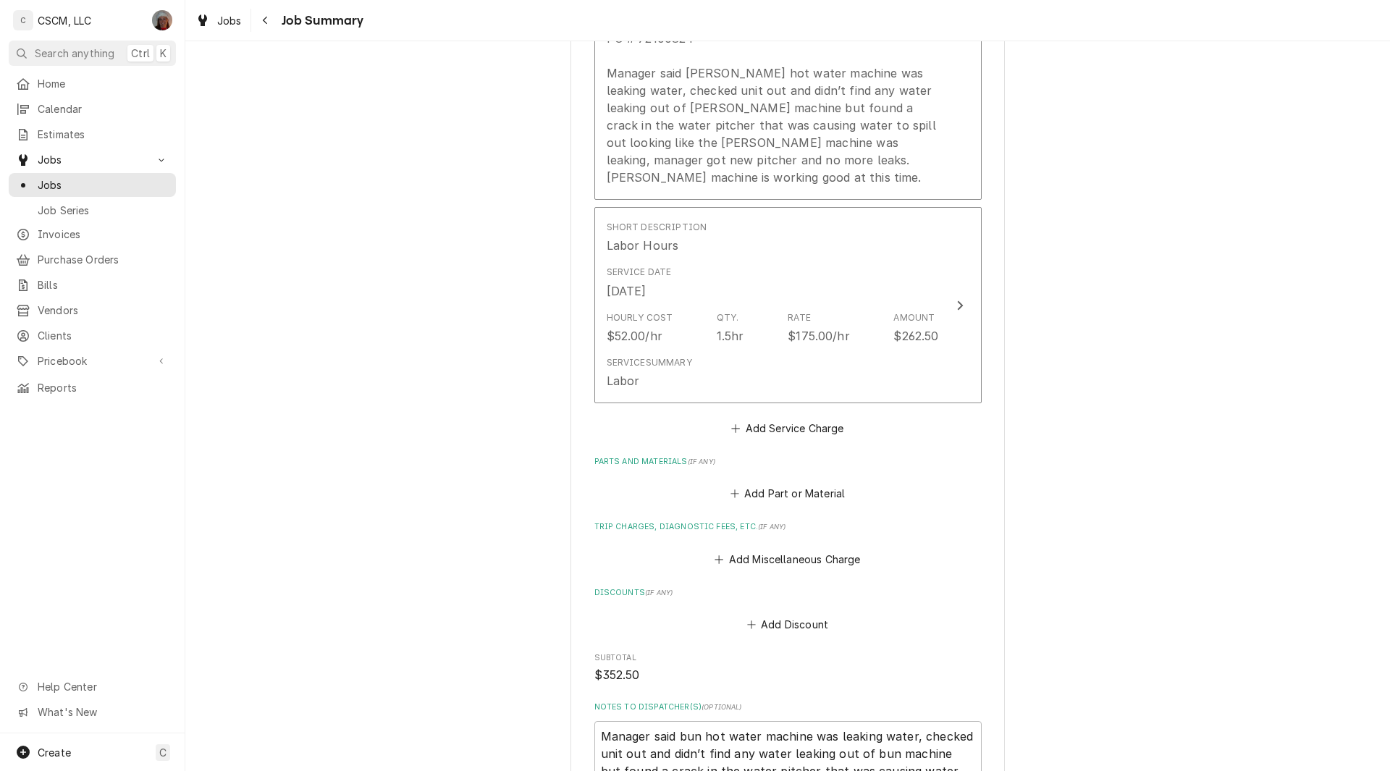
scroll to position [922, 0]
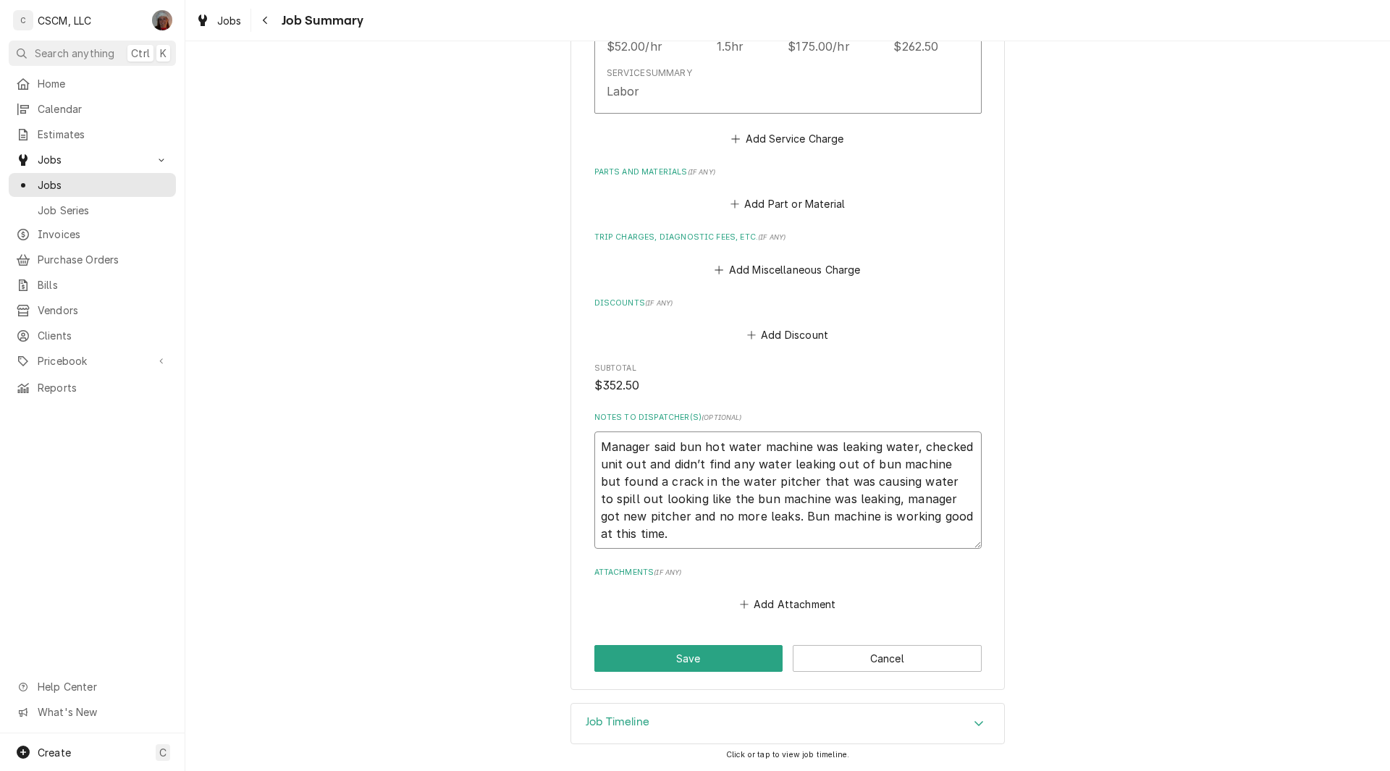
drag, startPoint x: 590, startPoint y: 442, endPoint x: 683, endPoint y: 542, distance: 136.7
click at [683, 542] on textarea "Manager said bun hot water machine was leaking water, checked unit out and didn…" at bounding box center [787, 489] width 387 height 117
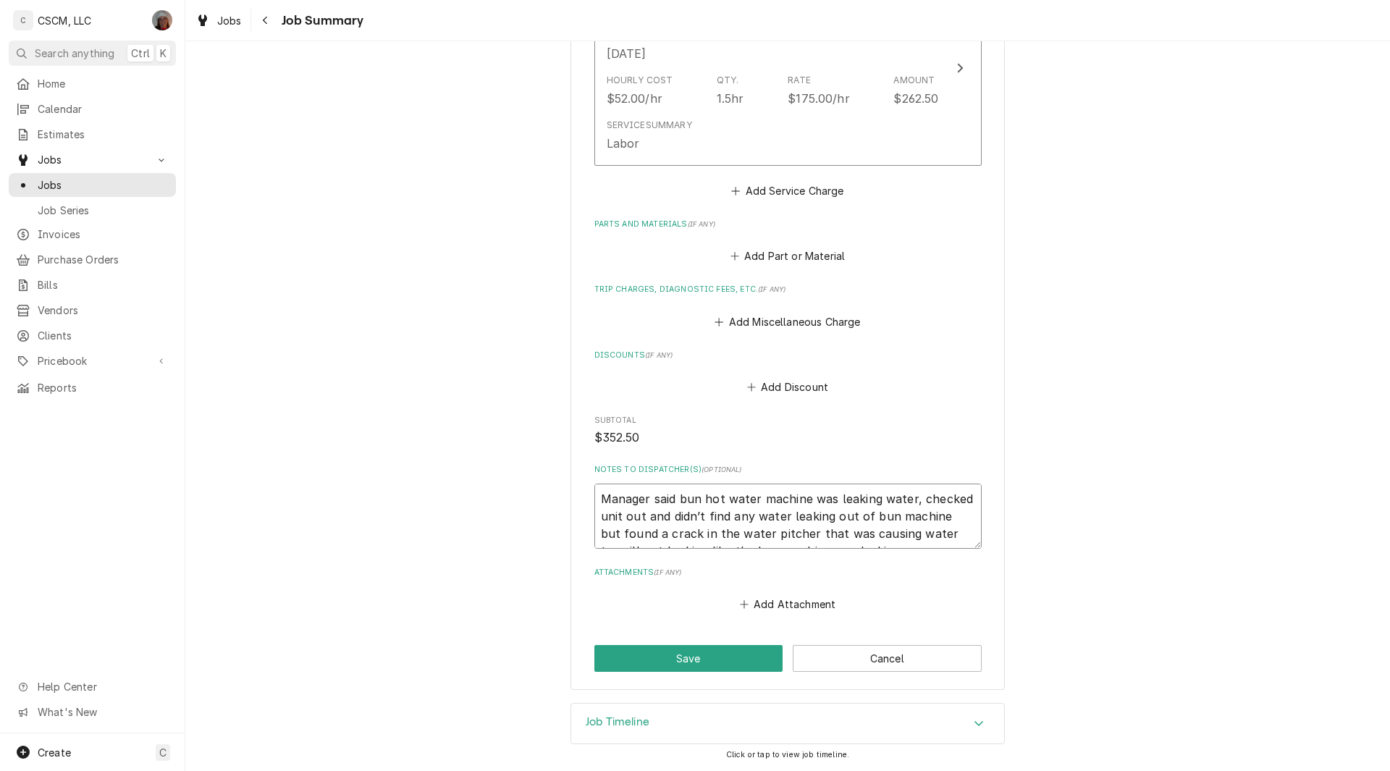
type textarea "x"
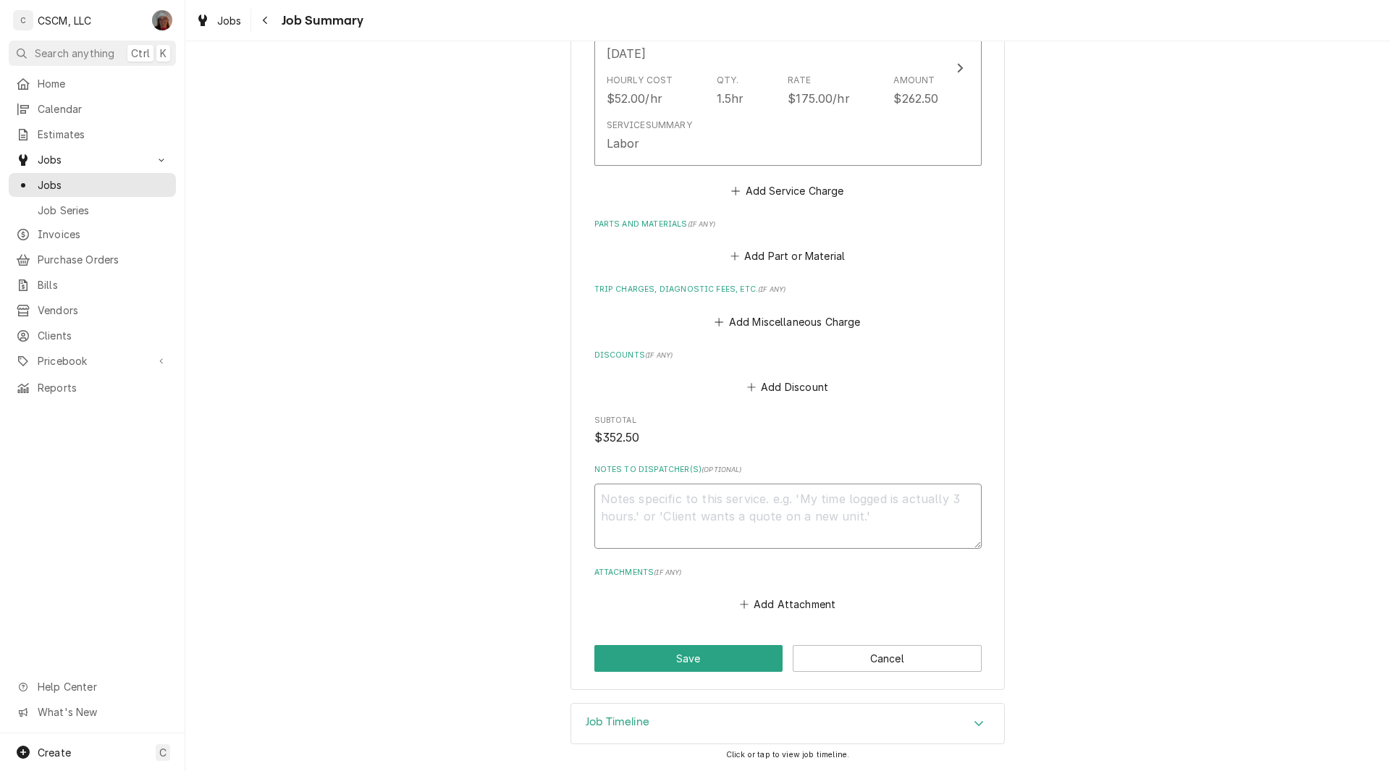
scroll to position [870, 0]
click at [657, 655] on button "Save" at bounding box center [688, 658] width 189 height 27
type textarea "x"
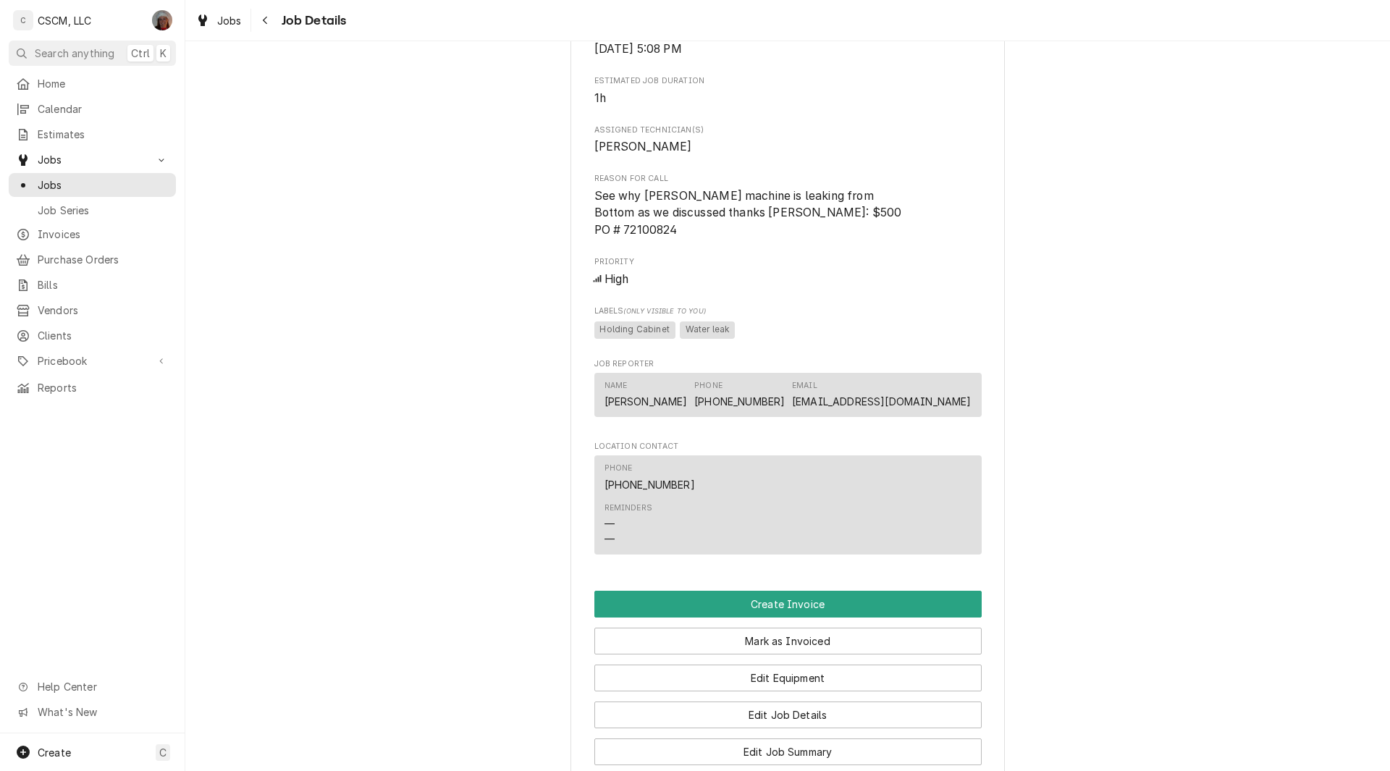
scroll to position [995, 0]
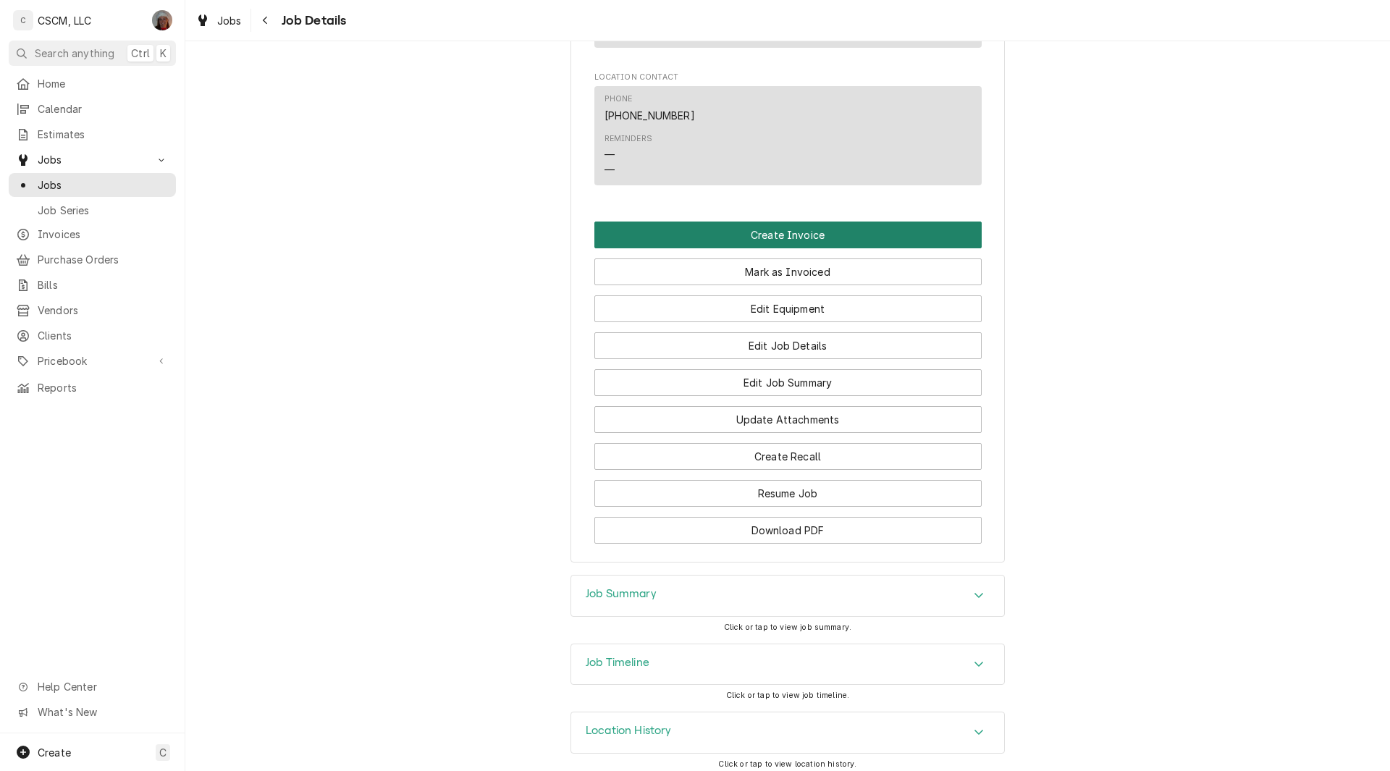
click at [832, 248] on button "Create Invoice" at bounding box center [787, 235] width 387 height 27
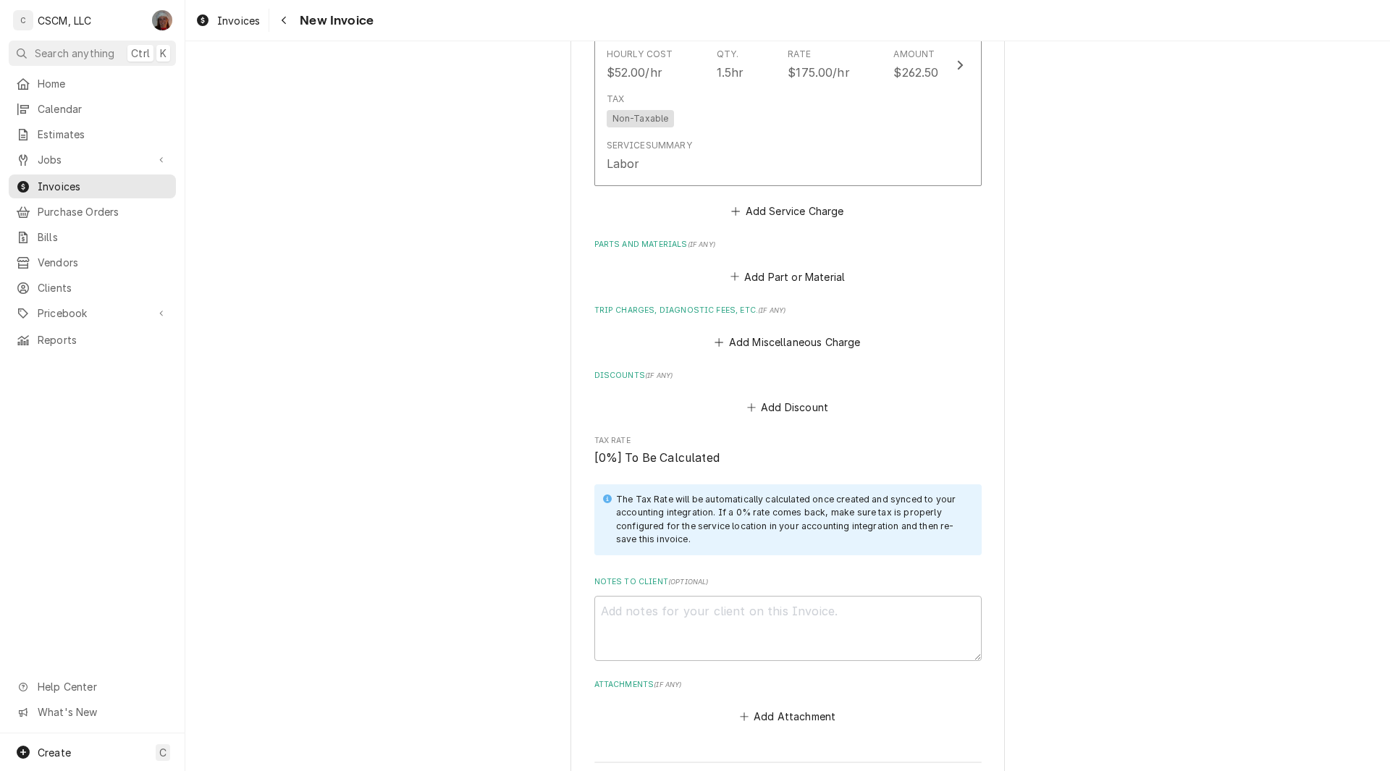
scroll to position [2025, 0]
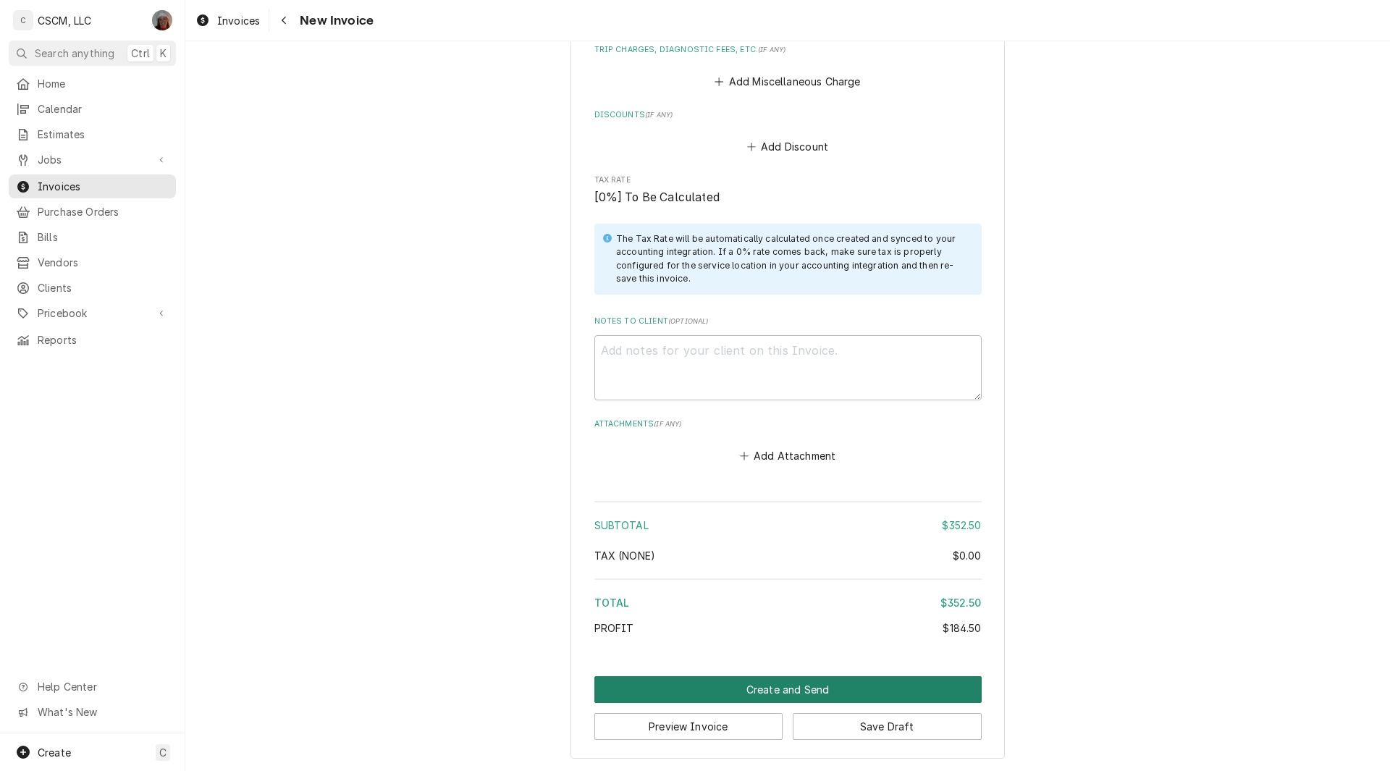
click at [745, 686] on button "Create and Send" at bounding box center [787, 689] width 387 height 27
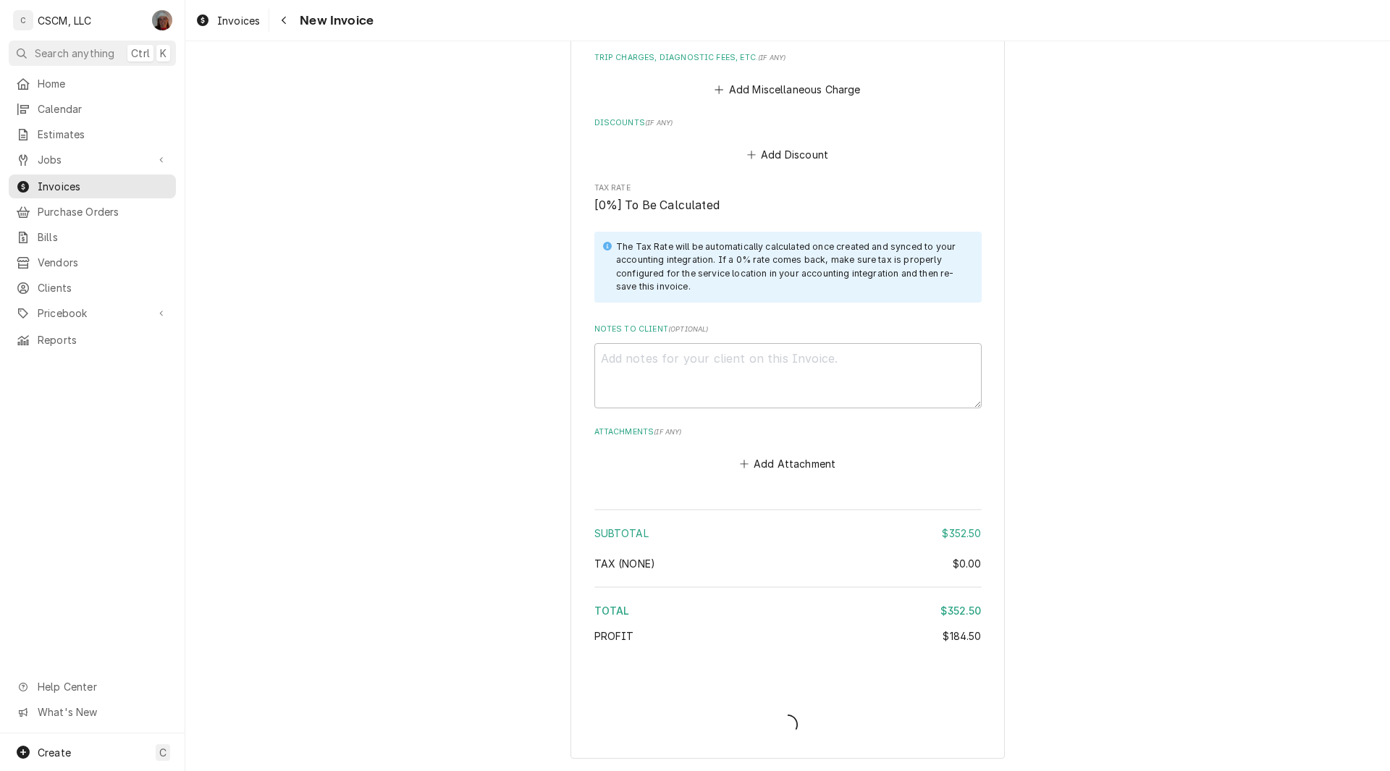
scroll to position [2017, 0]
type textarea "x"
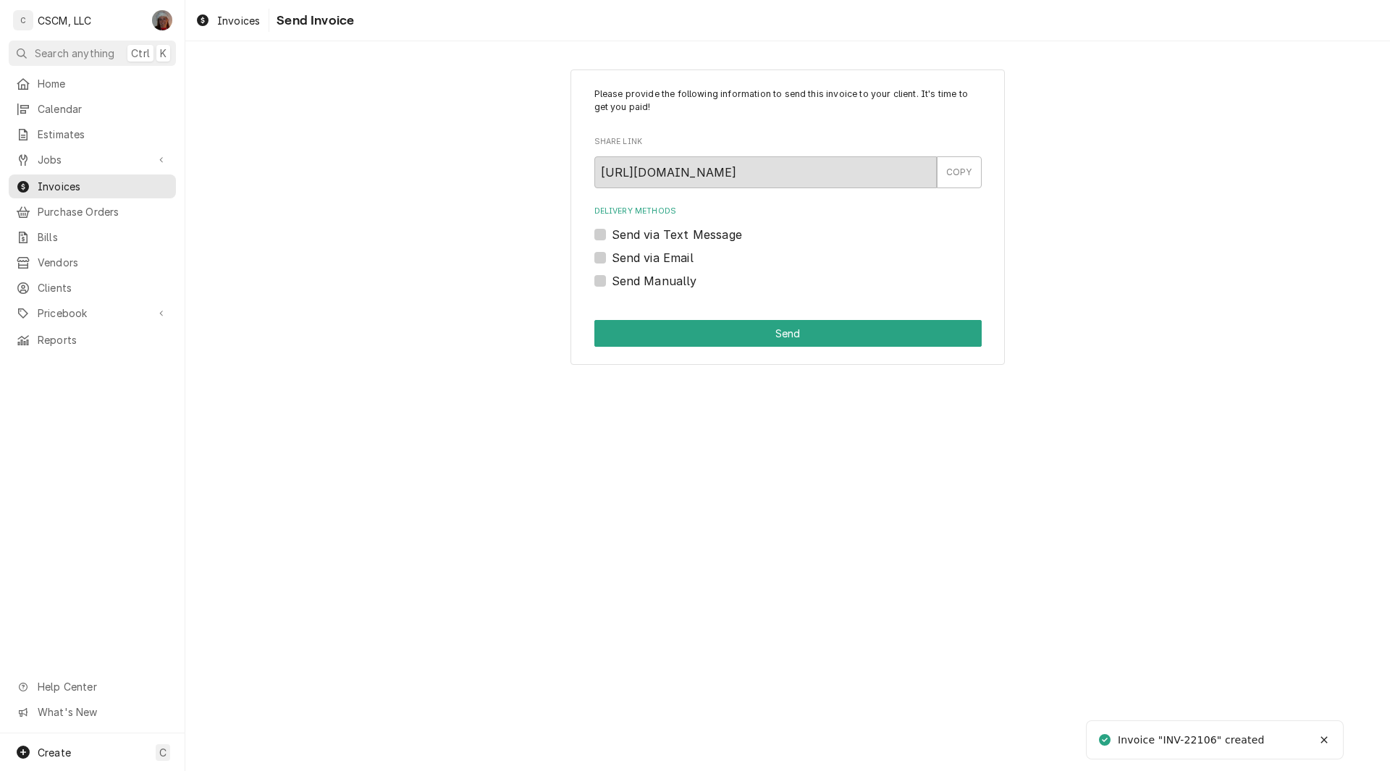
click at [612, 278] on label "Send Manually" at bounding box center [654, 280] width 85 height 17
click at [612, 278] on input "Send Manually" at bounding box center [805, 288] width 387 height 32
checkbox input "true"
click at [674, 327] on button "Send" at bounding box center [787, 333] width 387 height 27
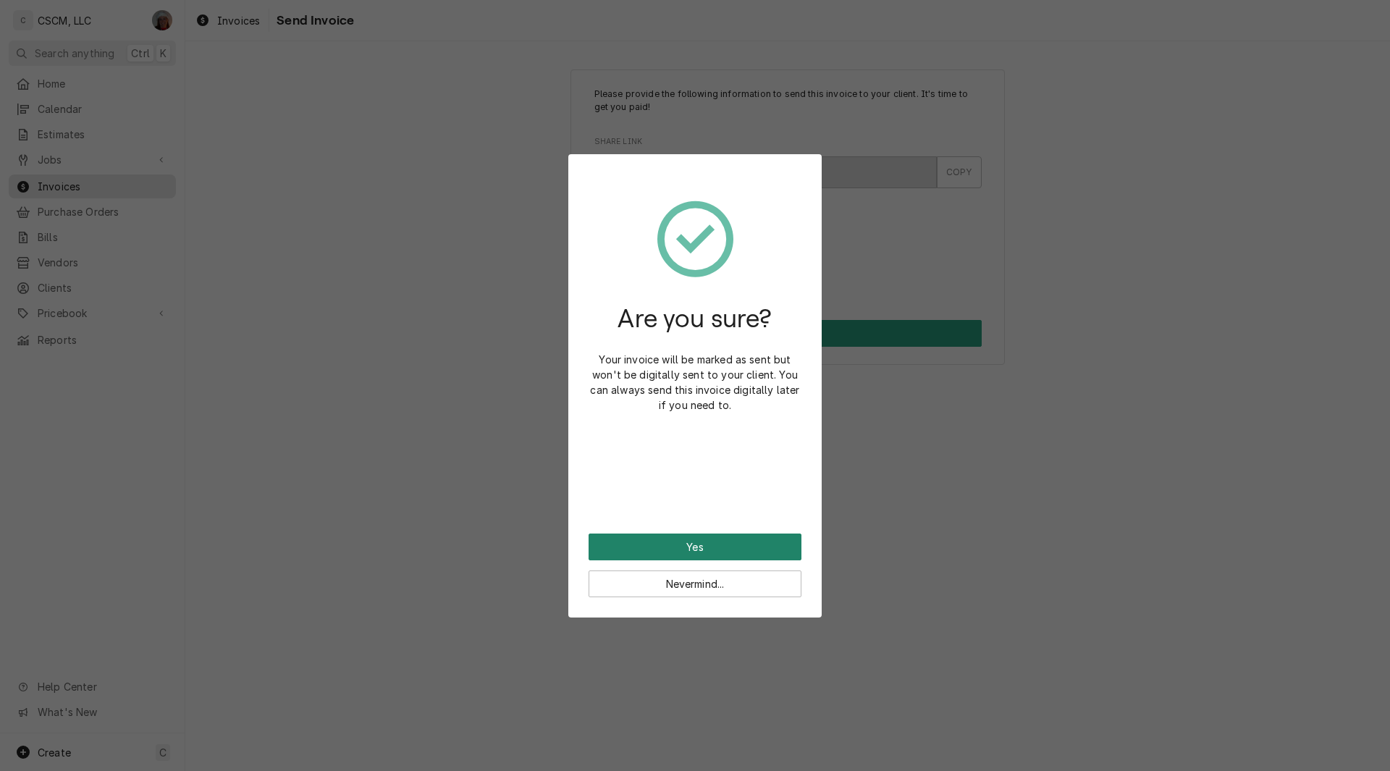
click at [655, 541] on button "Yes" at bounding box center [695, 547] width 213 height 27
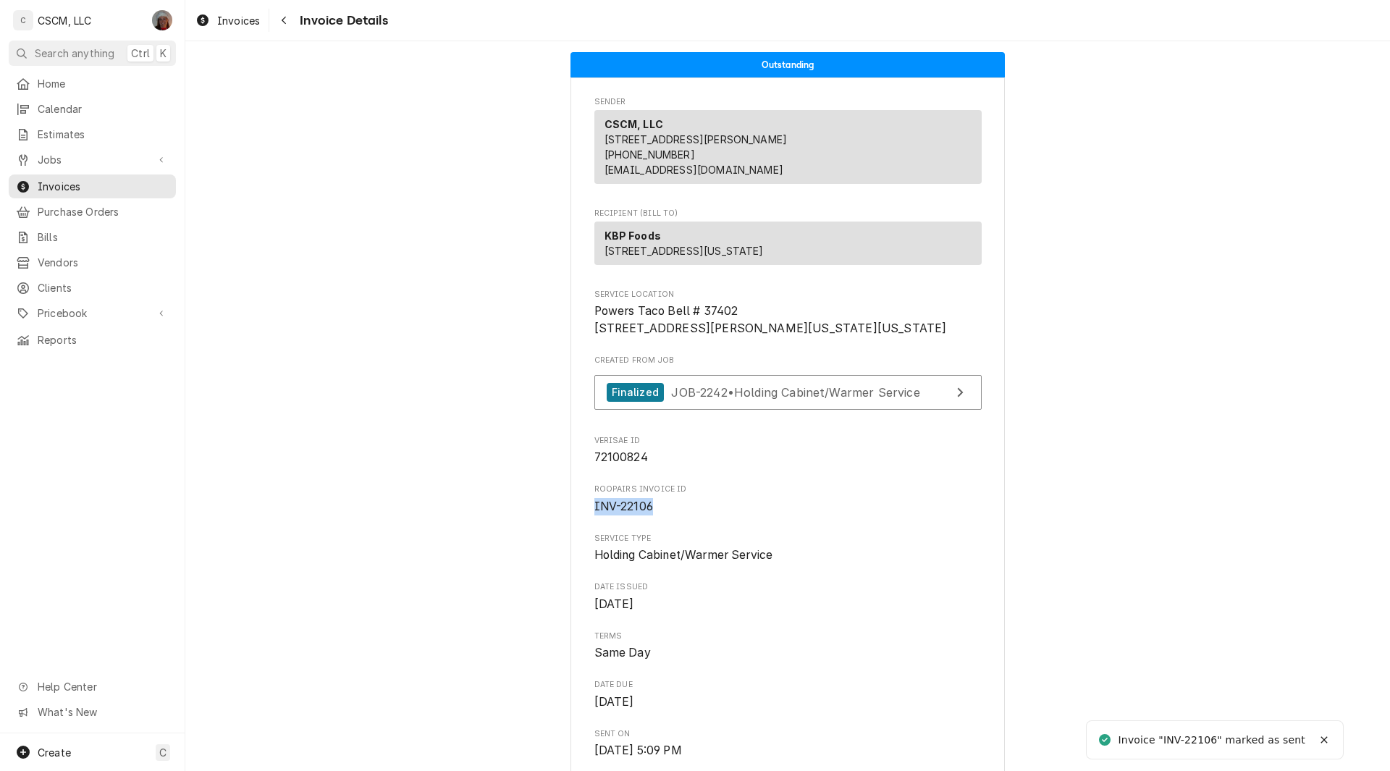
drag, startPoint x: 582, startPoint y: 554, endPoint x: 670, endPoint y: 557, distance: 87.7
copy span "INV-22106"
click at [77, 158] on span "Jobs" at bounding box center [92, 159] width 109 height 15
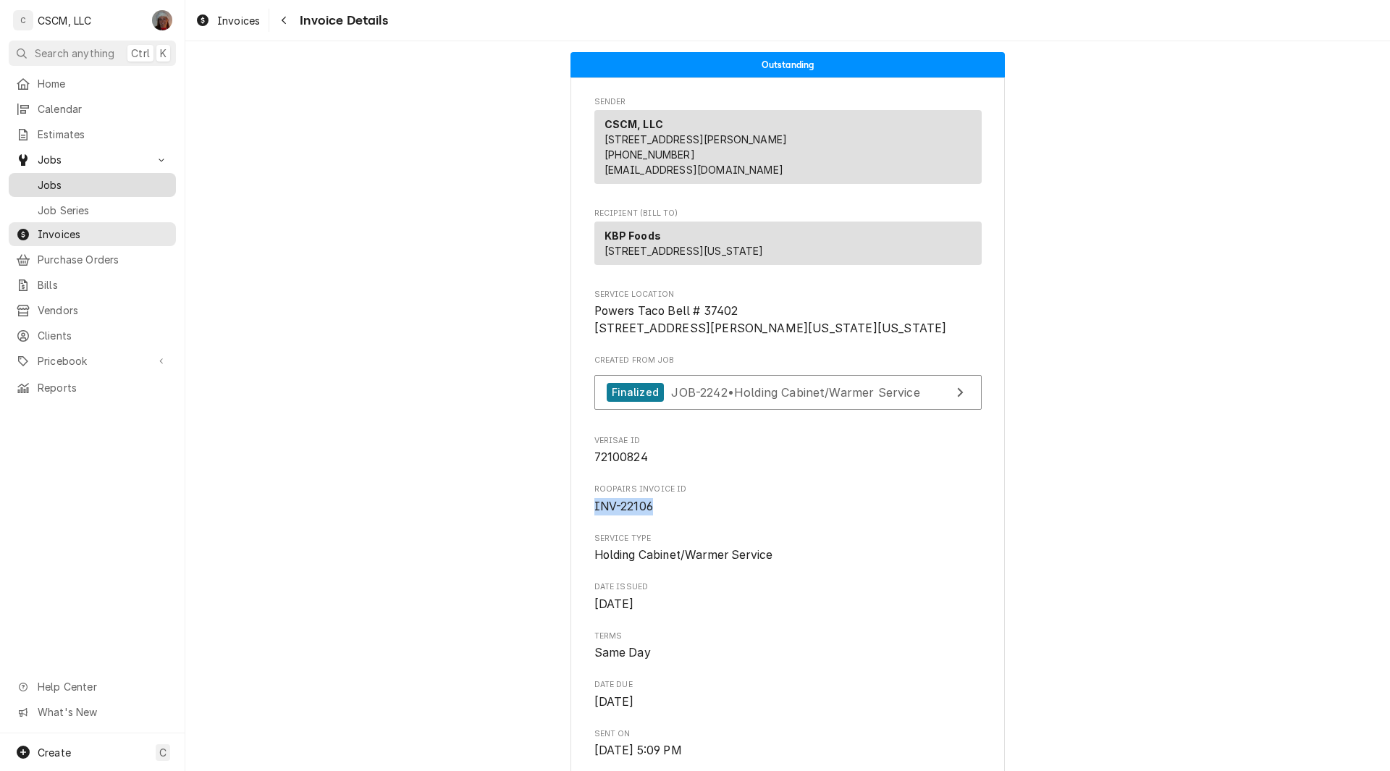
click at [74, 177] on span "Jobs" at bounding box center [103, 184] width 131 height 15
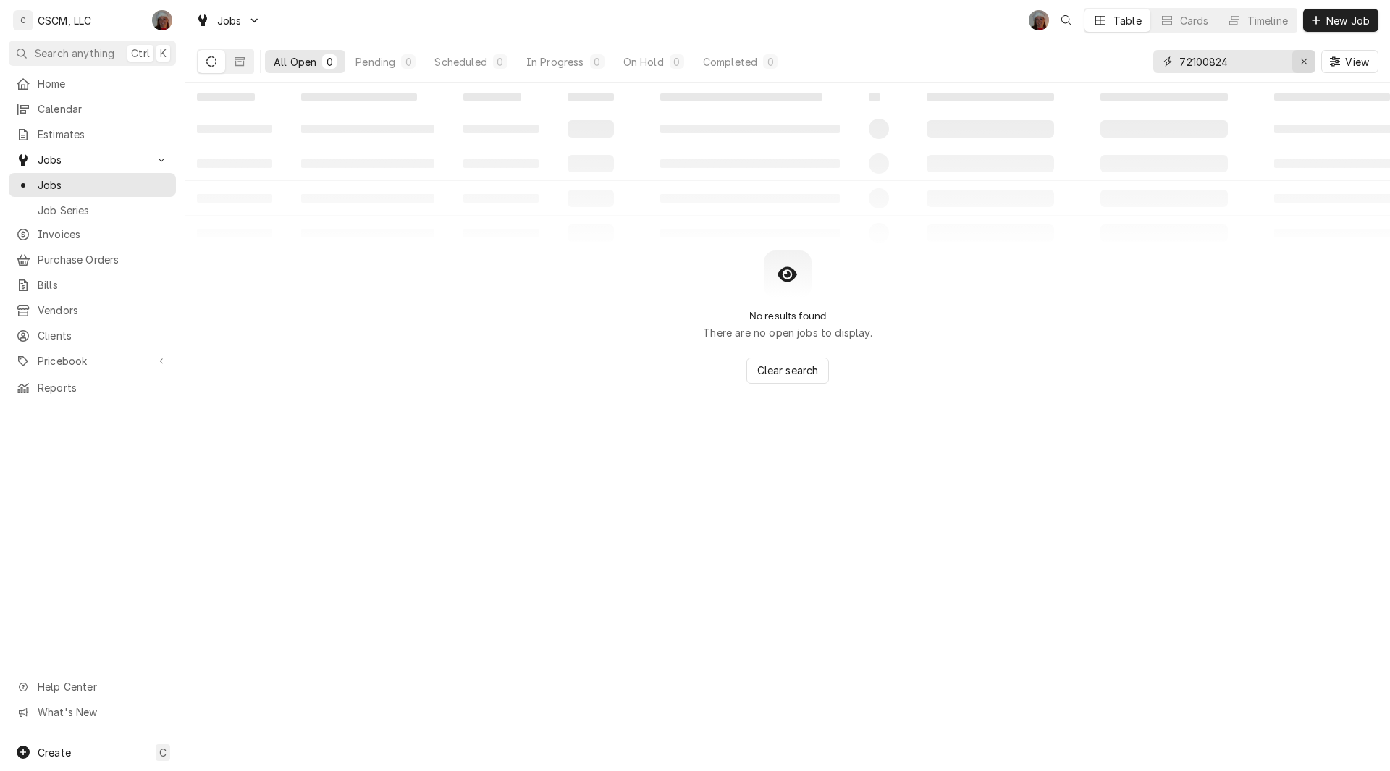
click at [1305, 58] on icon "Erase input" at bounding box center [1304, 61] width 8 height 10
